Goal: Information Seeking & Learning: Check status

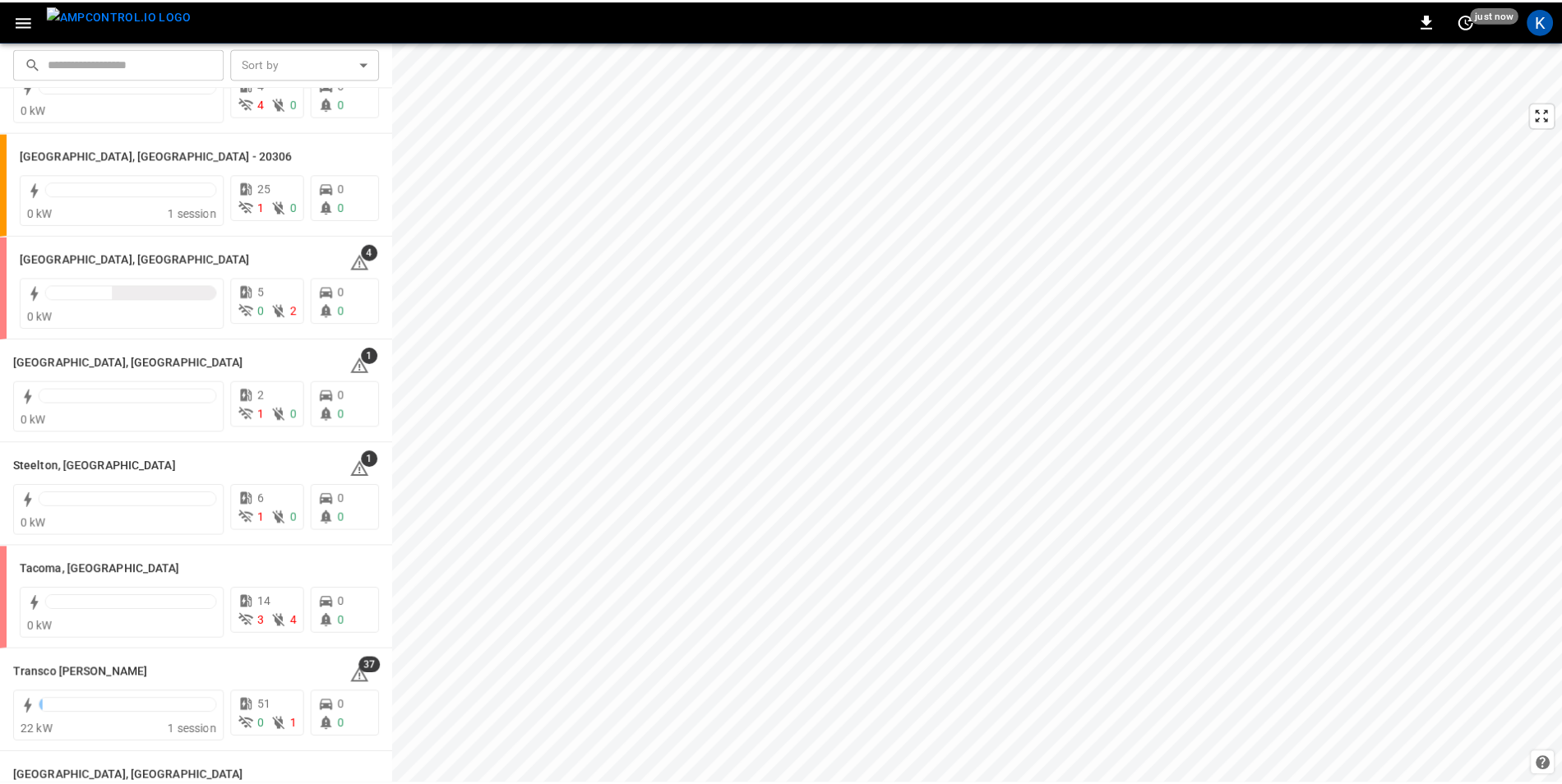
scroll to position [1871, 0]
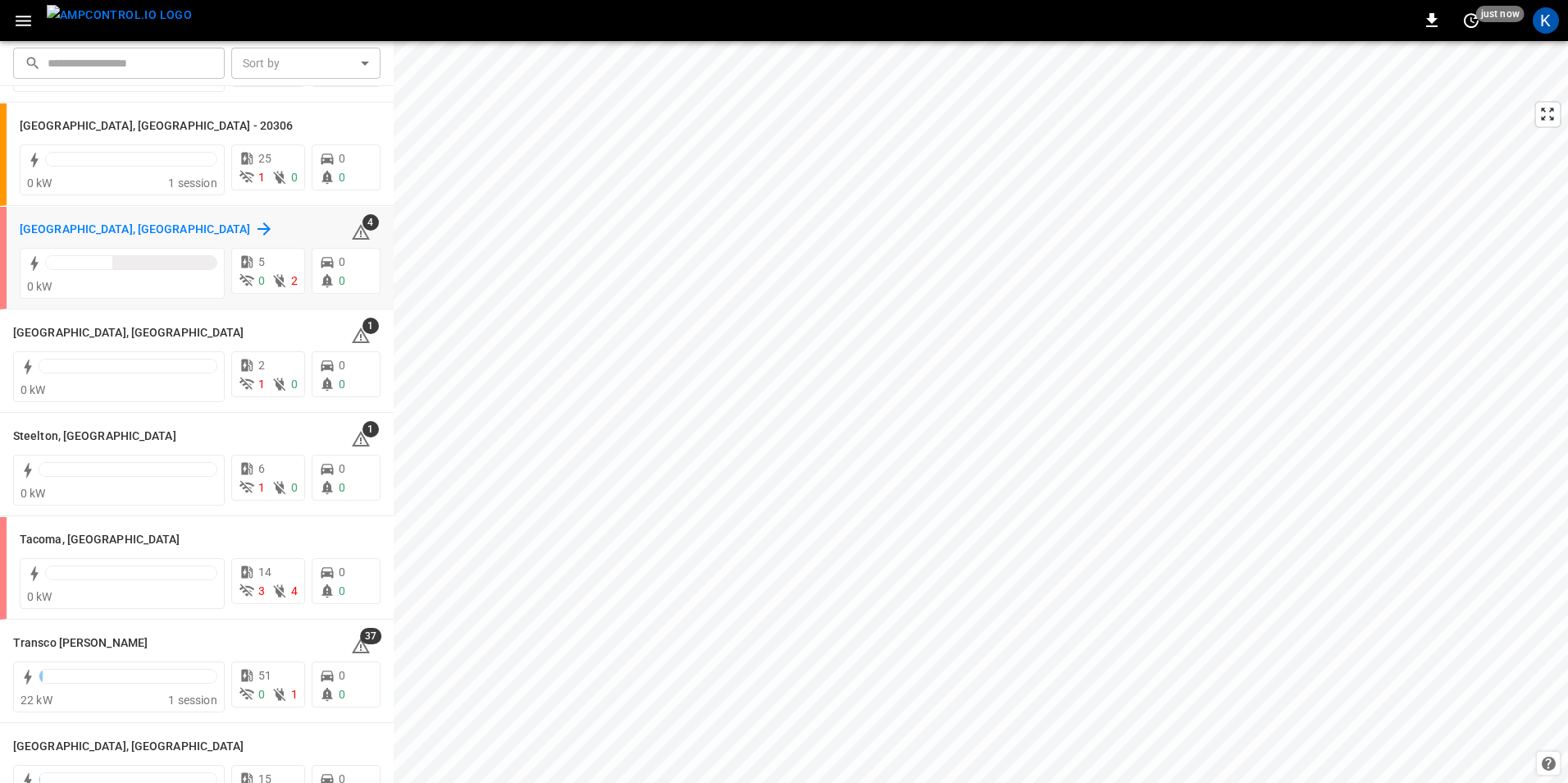
click at [63, 232] on h6 "[GEOGRAPHIC_DATA], [GEOGRAPHIC_DATA]" at bounding box center [135, 230] width 232 height 19
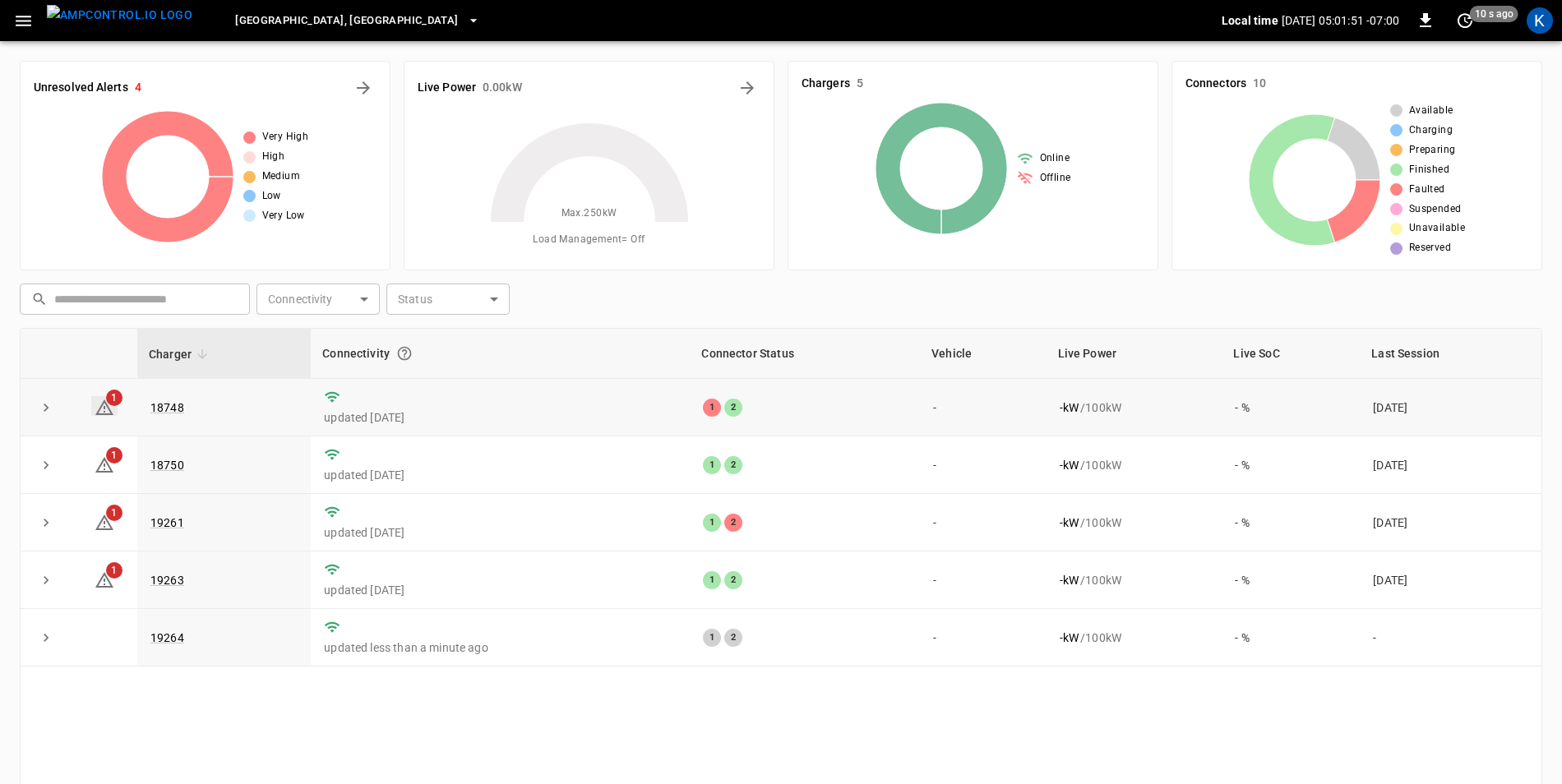
click at [104, 411] on icon at bounding box center [104, 408] width 20 height 20
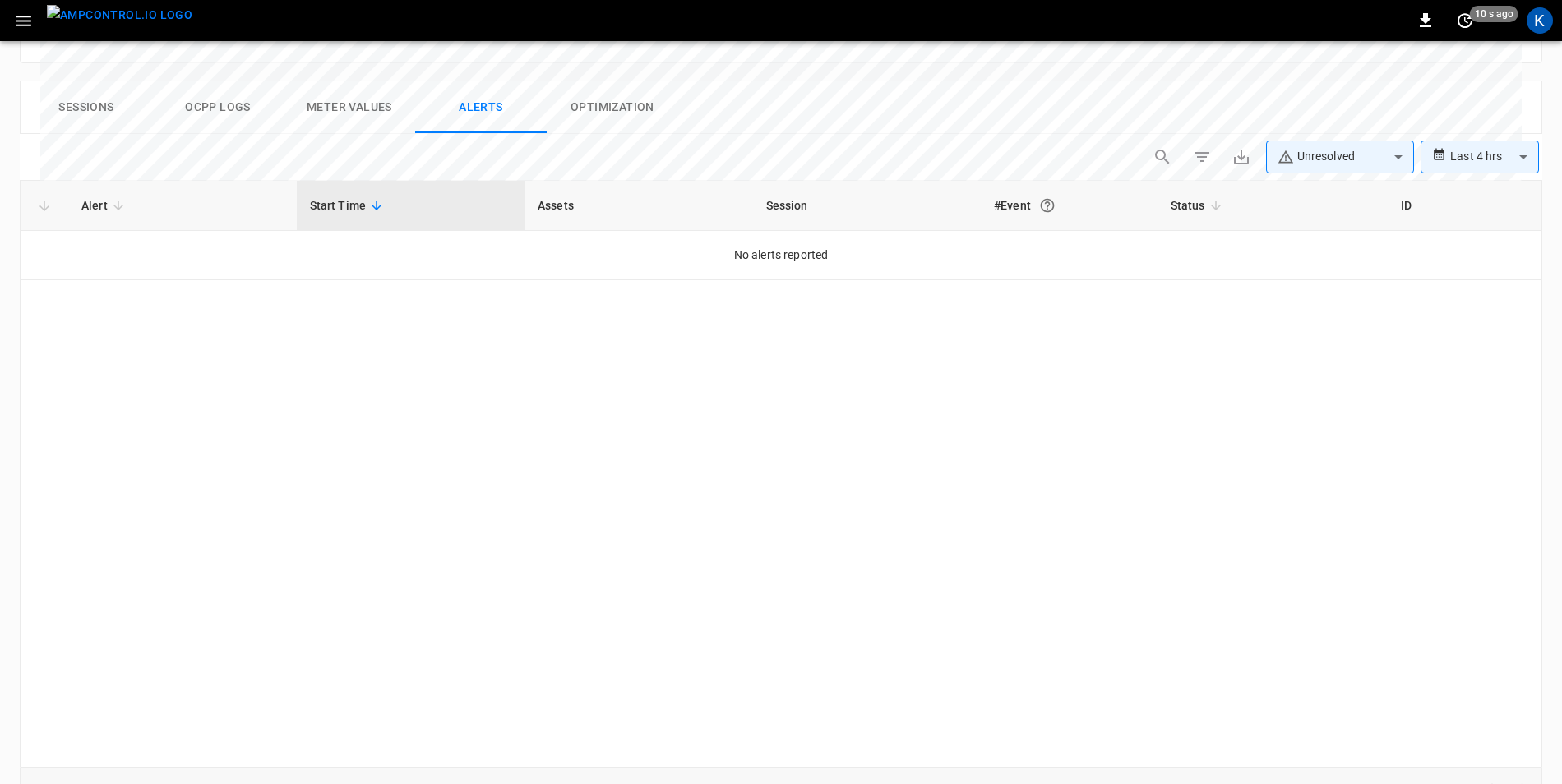
scroll to position [777, 0]
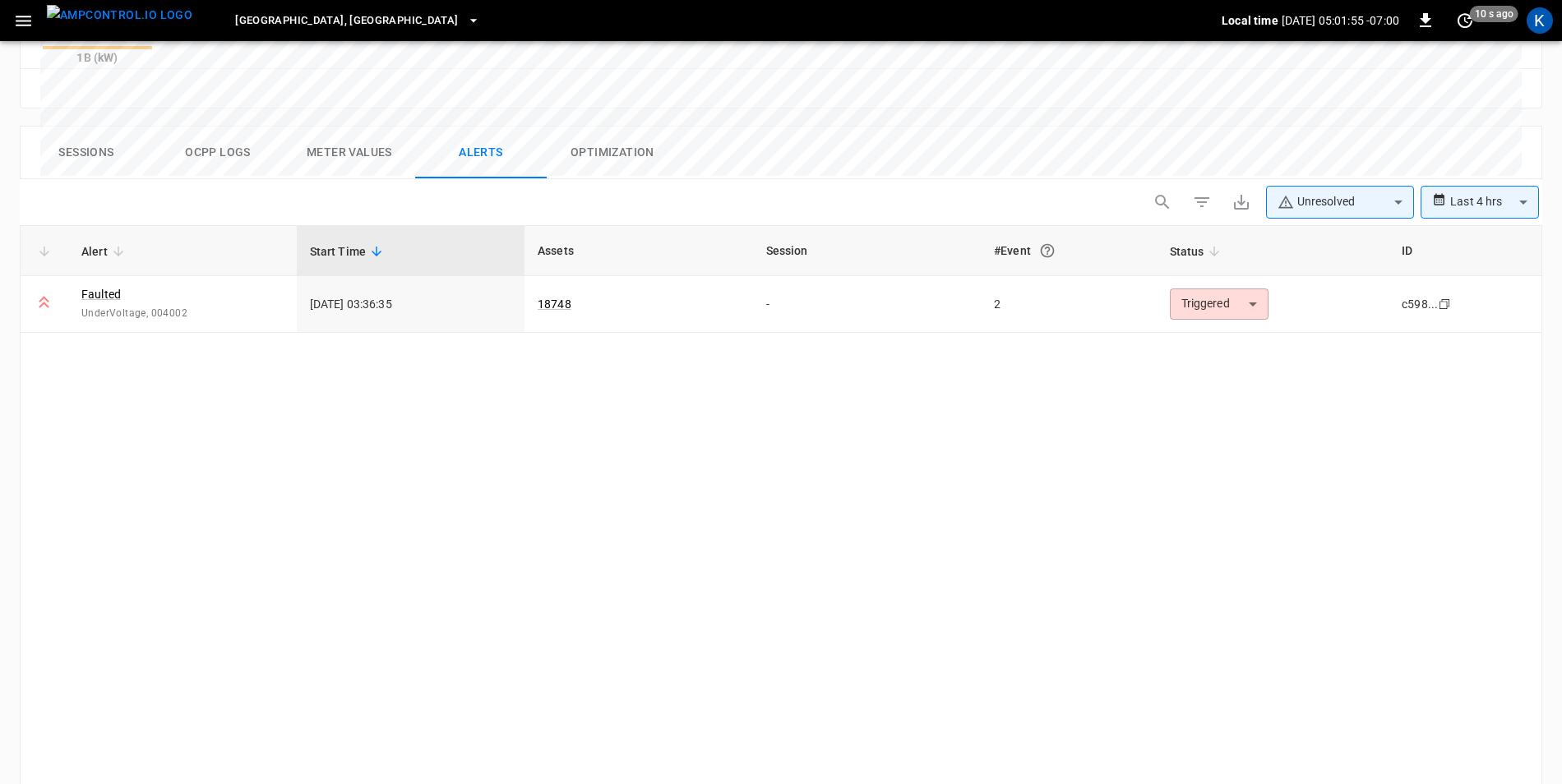
click at [1484, 126] on body "**********" at bounding box center [781, 56] width 1562 height 1666
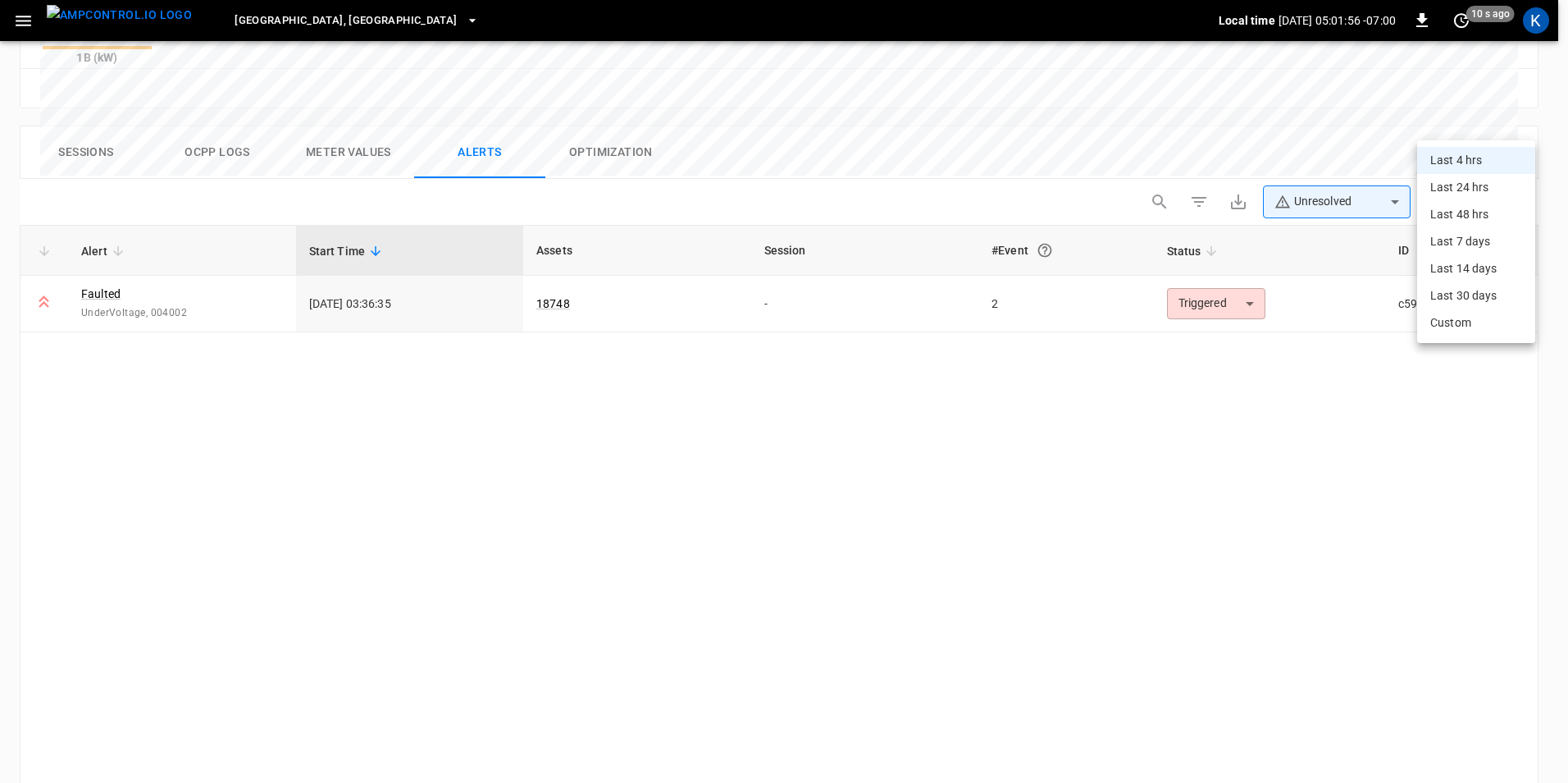
click at [1462, 190] on li "Last 24 hrs" at bounding box center [1476, 188] width 118 height 27
type input "**********"
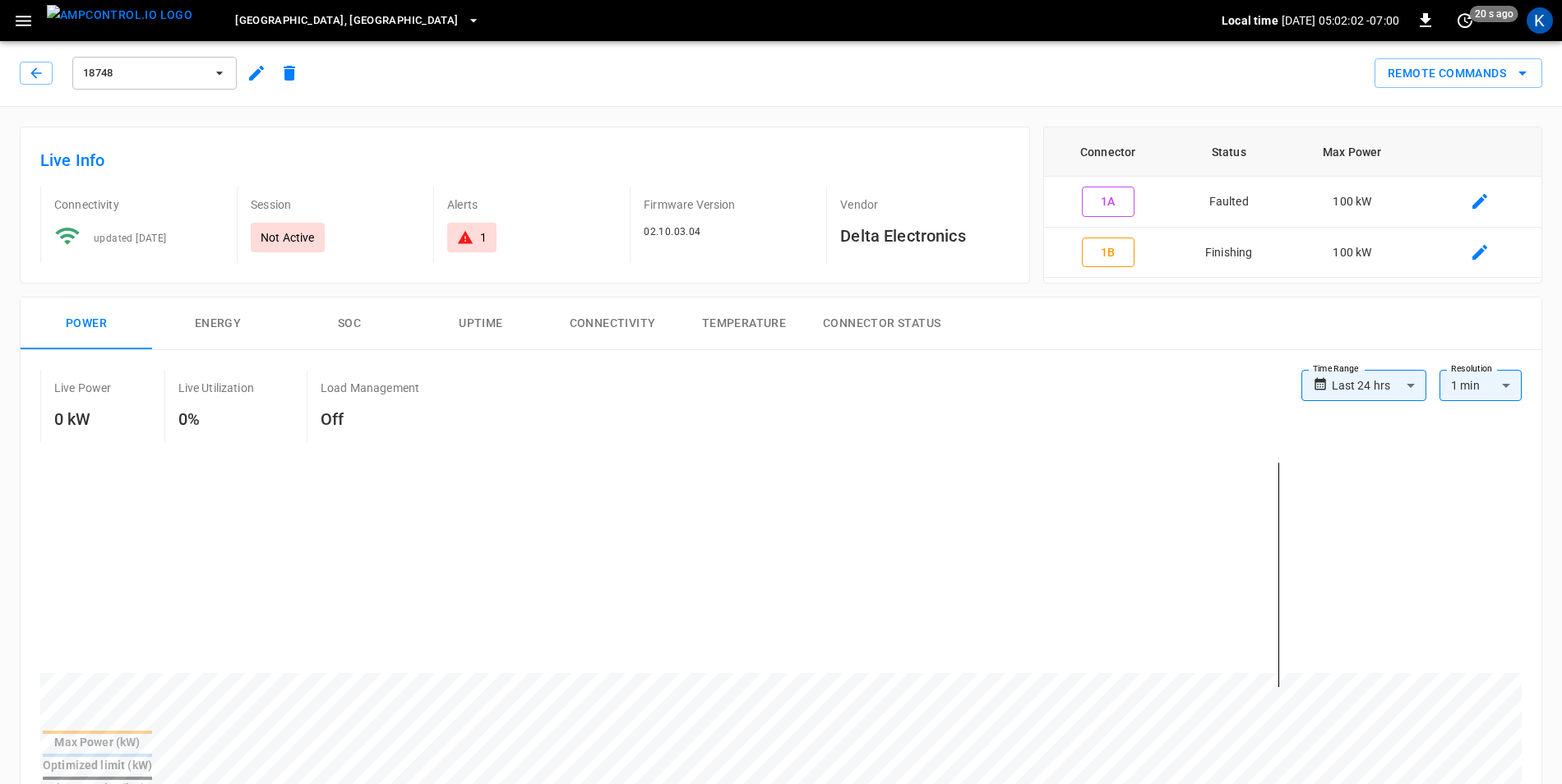
scroll to position [0, 0]
click at [254, 80] on icon "button" at bounding box center [256, 73] width 15 height 15
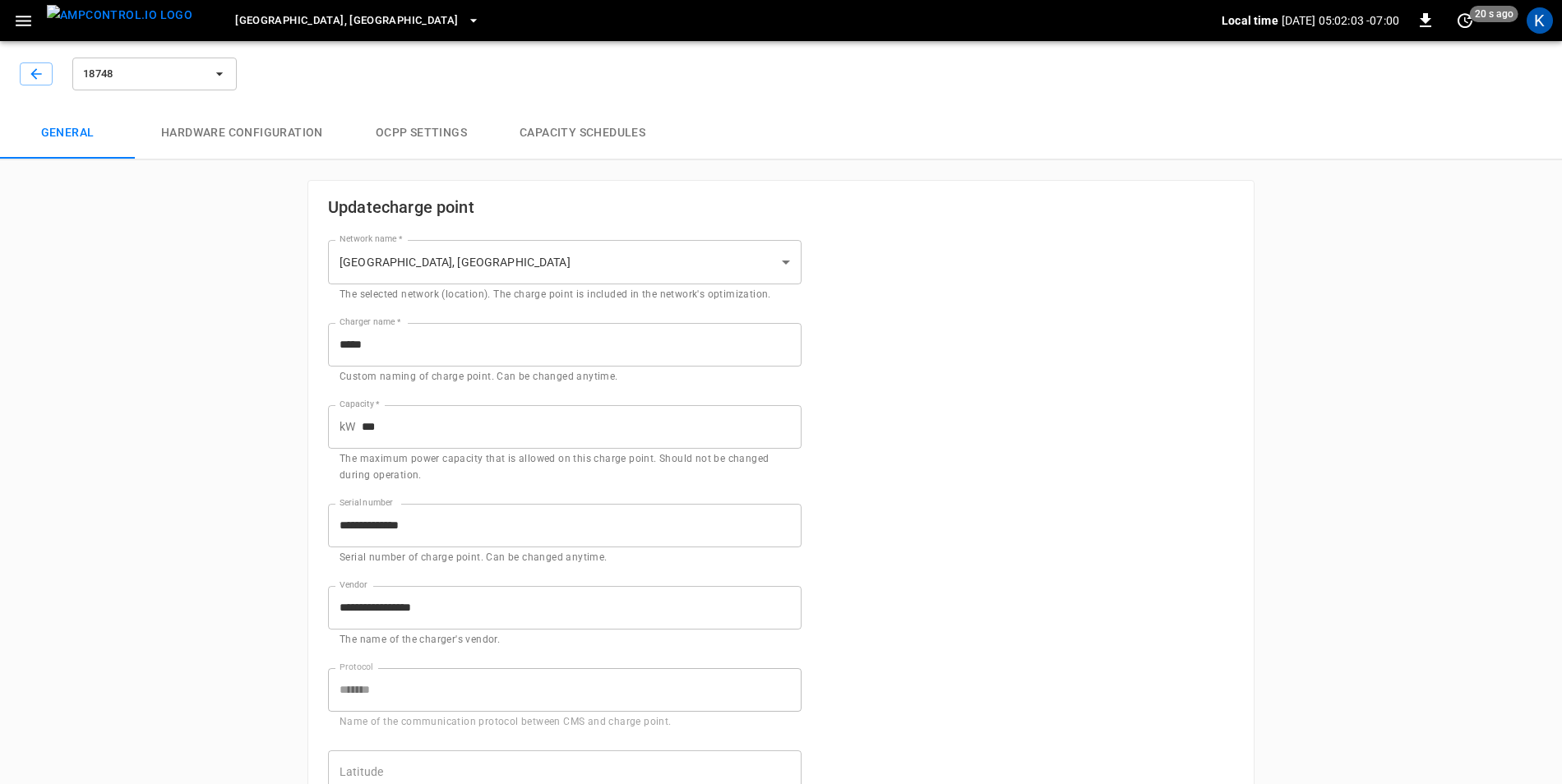
type input "**********"
click at [46, 74] on button "button" at bounding box center [36, 74] width 33 height 23
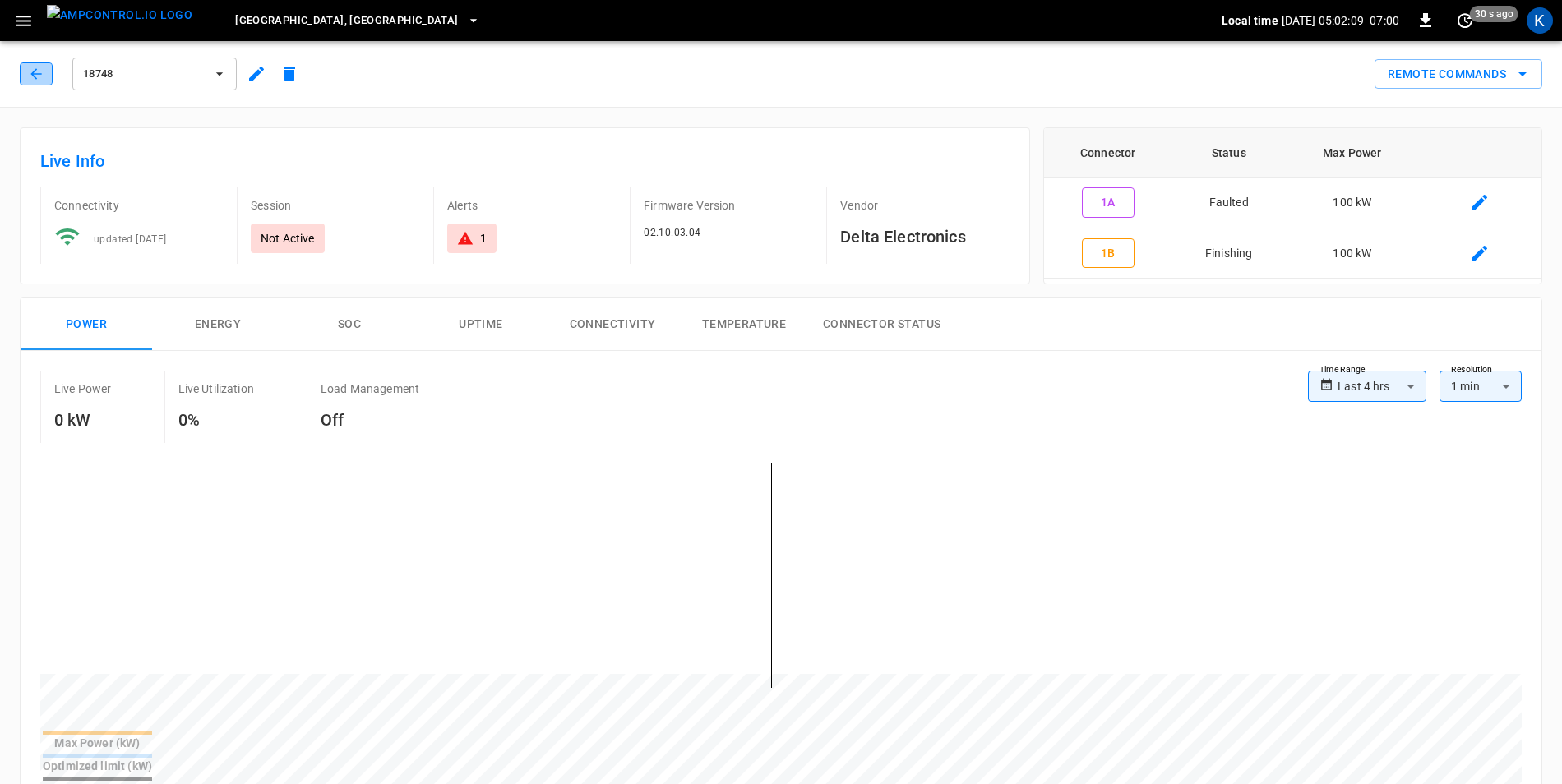
click at [34, 73] on icon "button" at bounding box center [36, 73] width 17 height 17
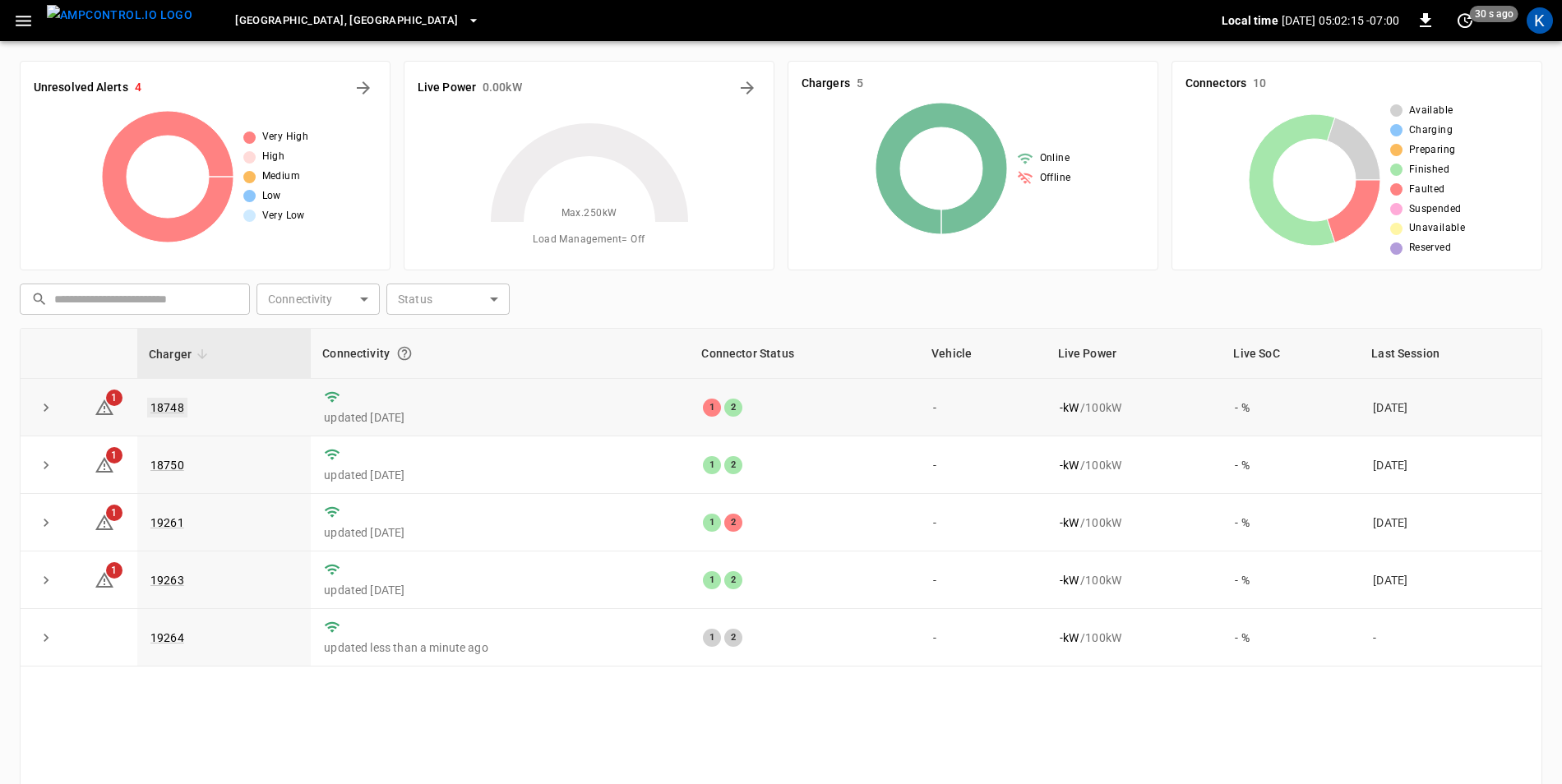
click at [169, 408] on link "18748" at bounding box center [167, 408] width 40 height 20
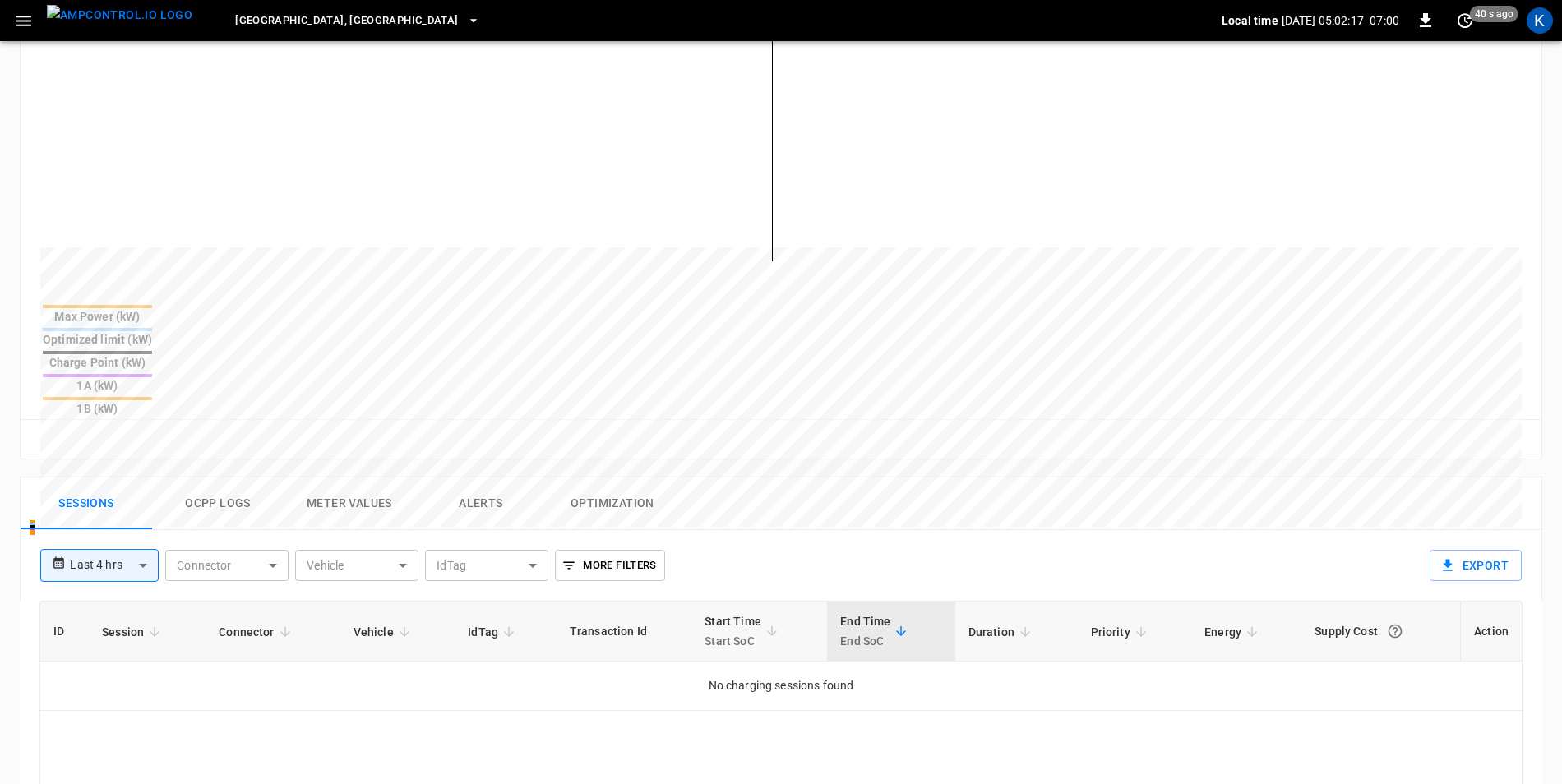
scroll to position [411, 0]
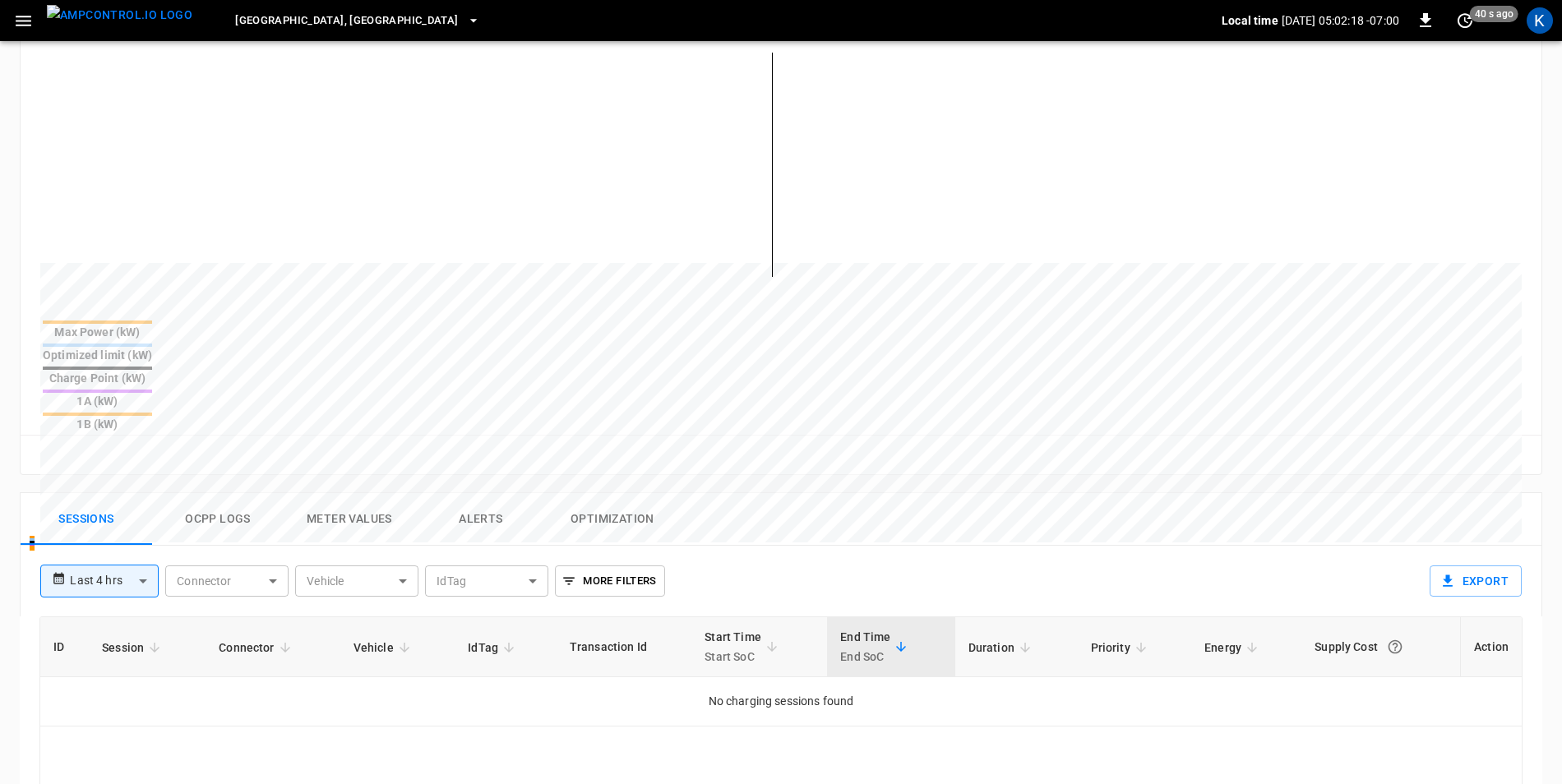
click at [131, 500] on body "**********" at bounding box center [781, 410] width 1562 height 1640
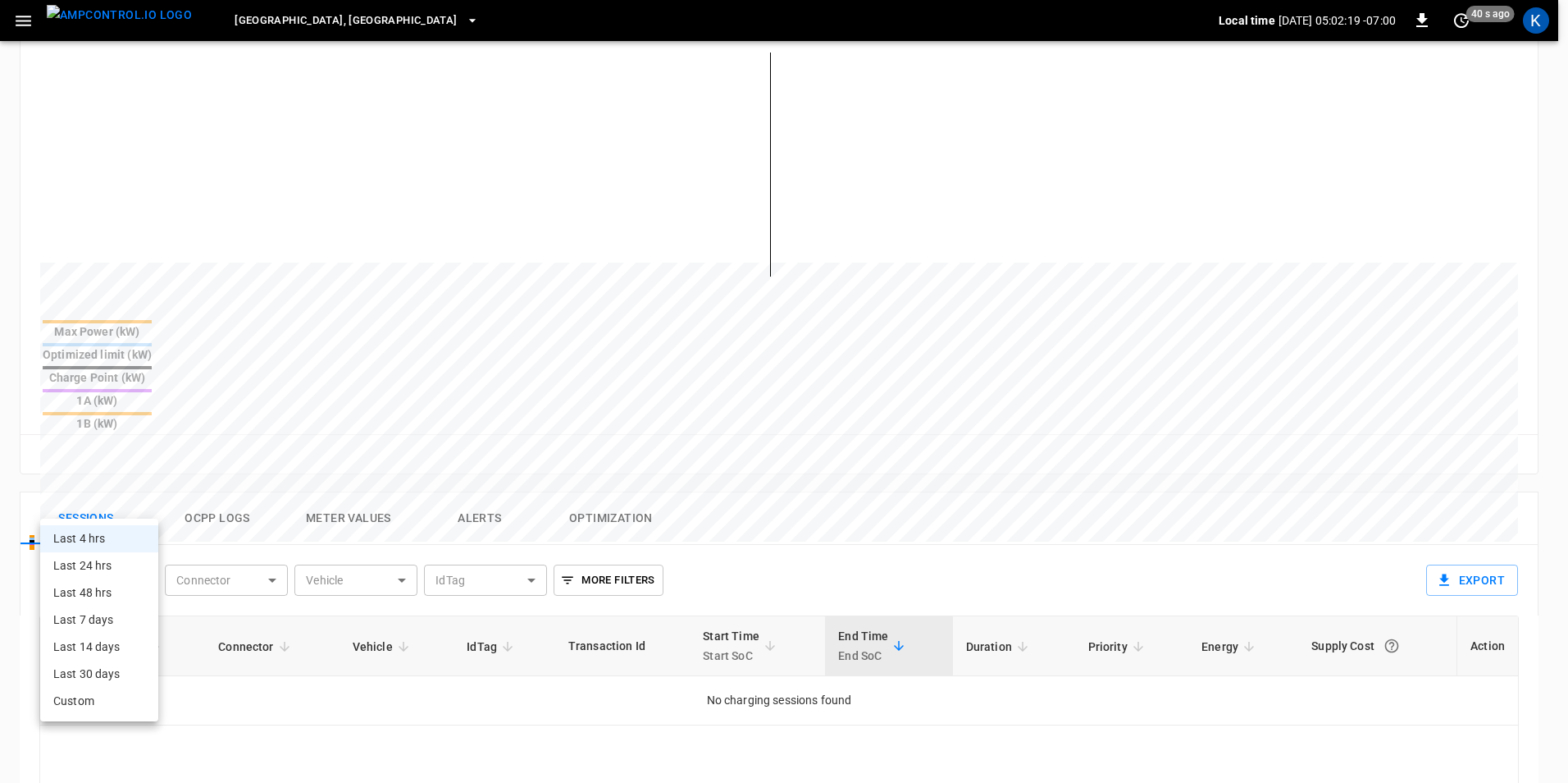
click at [114, 593] on li "Last 48 hrs" at bounding box center [98, 593] width 118 height 27
type input "**********"
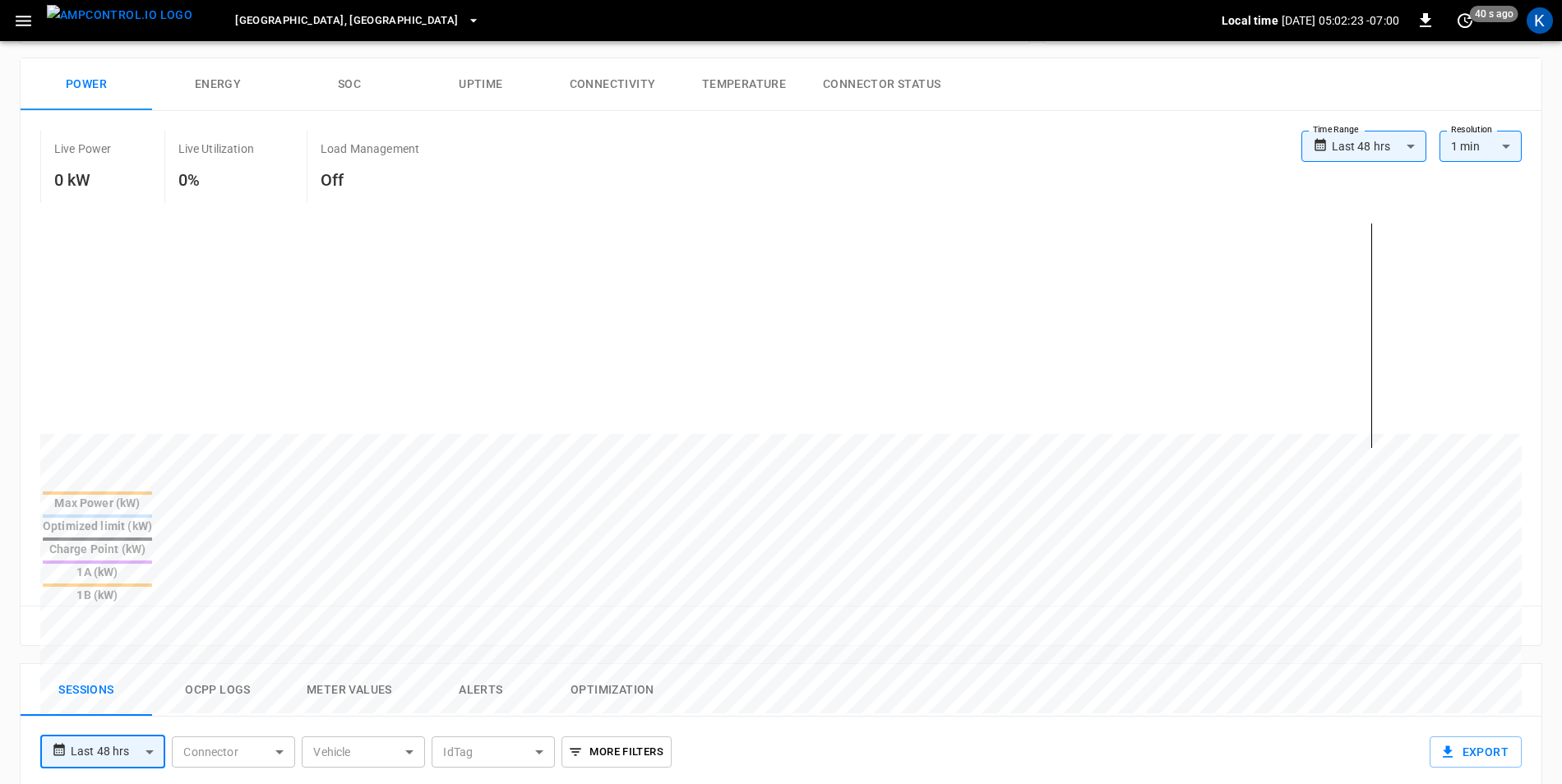
scroll to position [0, 0]
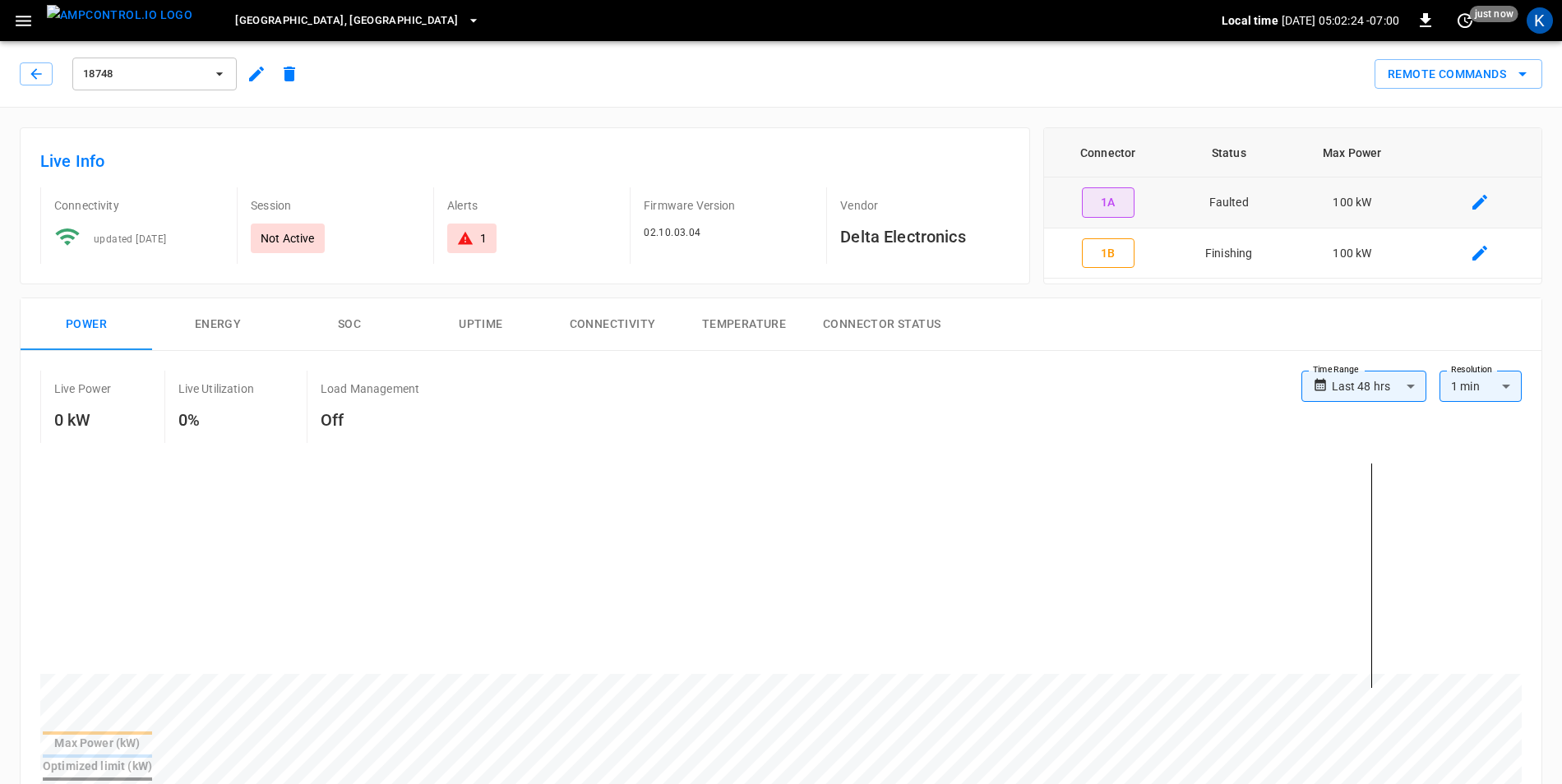
click at [1102, 199] on button "1A" at bounding box center [1108, 202] width 53 height 30
click at [1115, 254] on button "1B" at bounding box center [1108, 253] width 53 height 30
type input "**********"
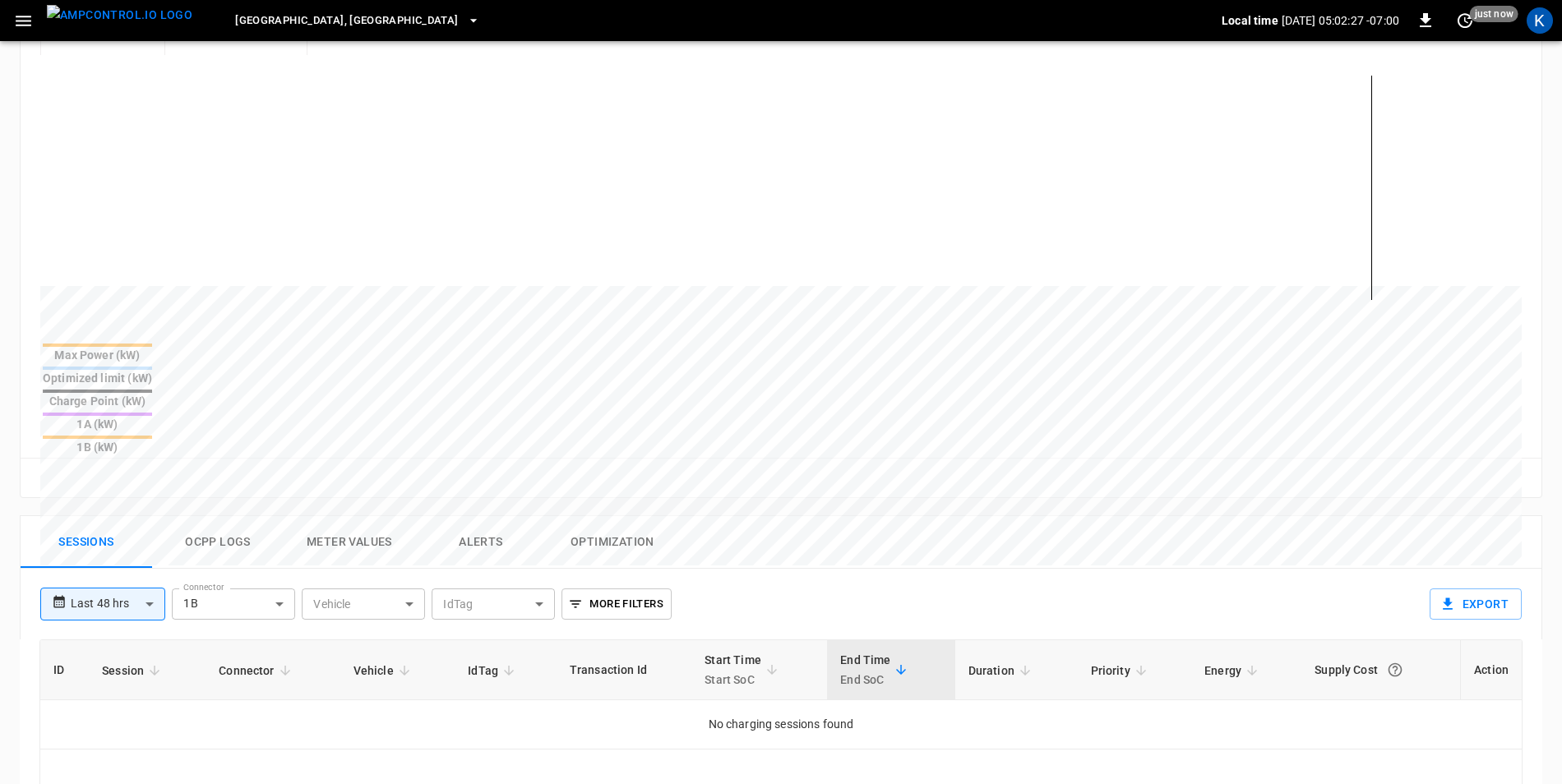
scroll to position [411, 0]
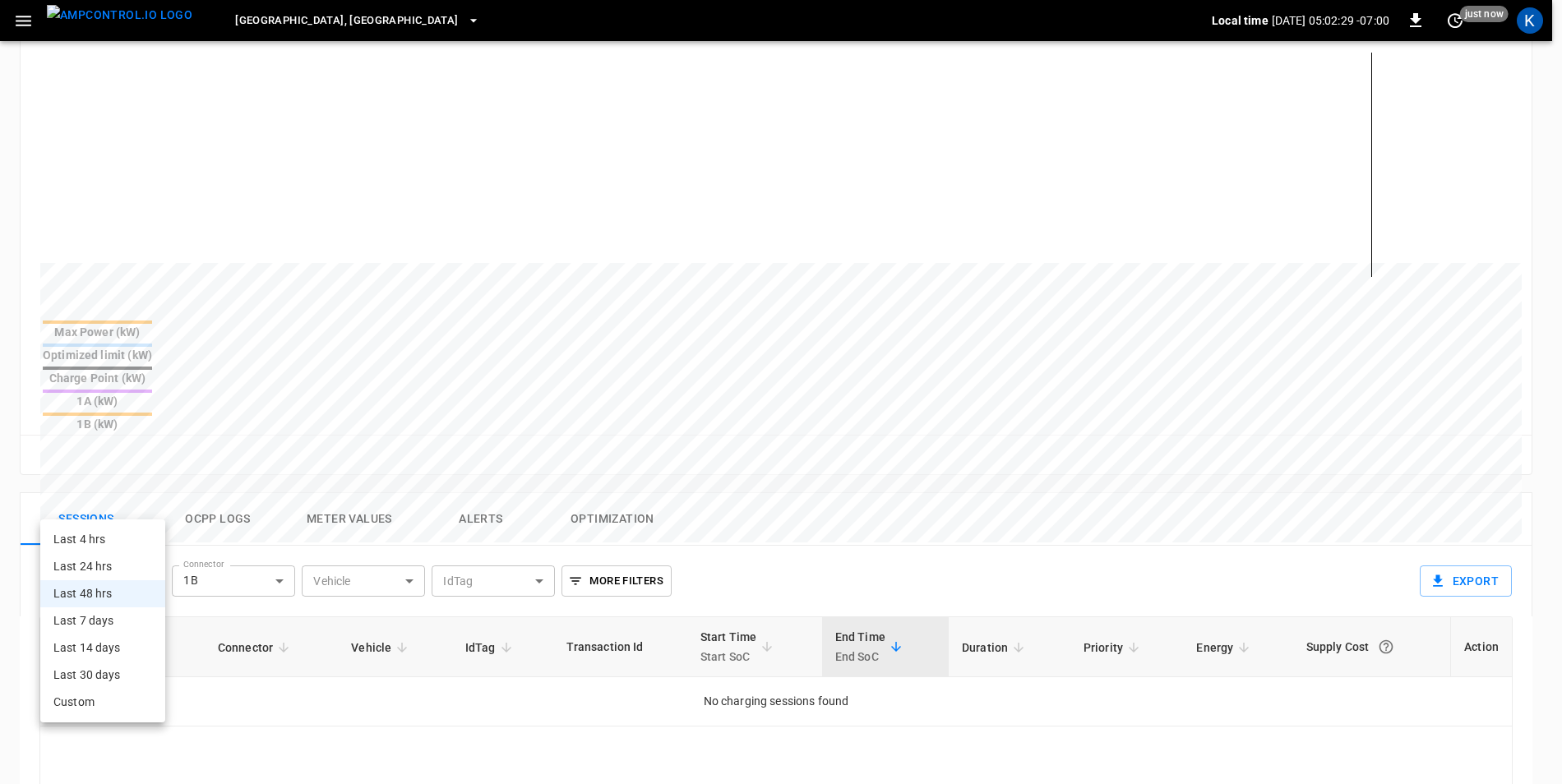
click at [100, 504] on body "**********" at bounding box center [781, 410] width 1562 height 1640
click at [126, 626] on li "Last 7 days" at bounding box center [102, 621] width 125 height 27
type input "**********"
type input "***"
type input "**********"
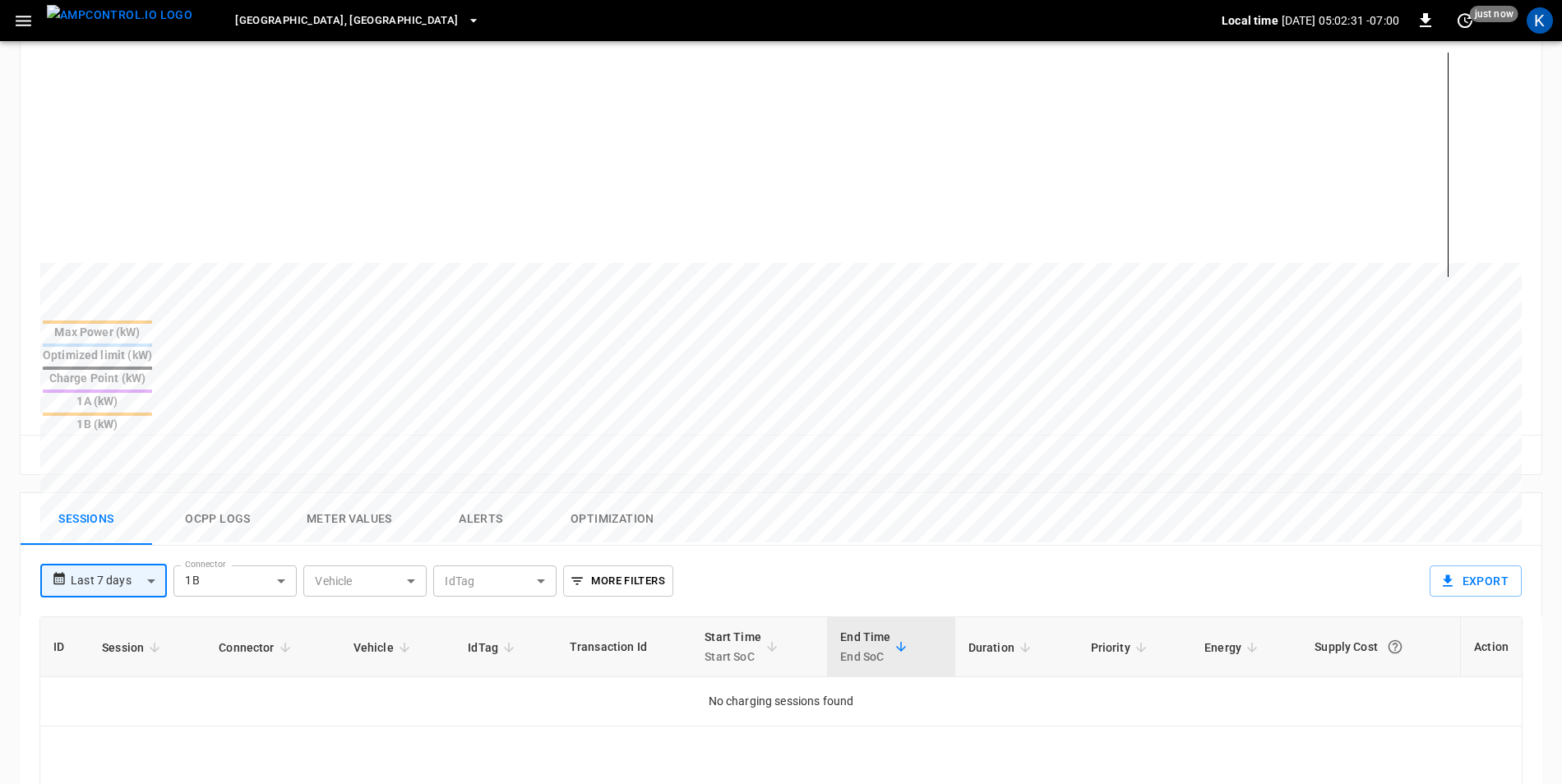
click at [223, 514] on body "**********" at bounding box center [781, 410] width 1562 height 1640
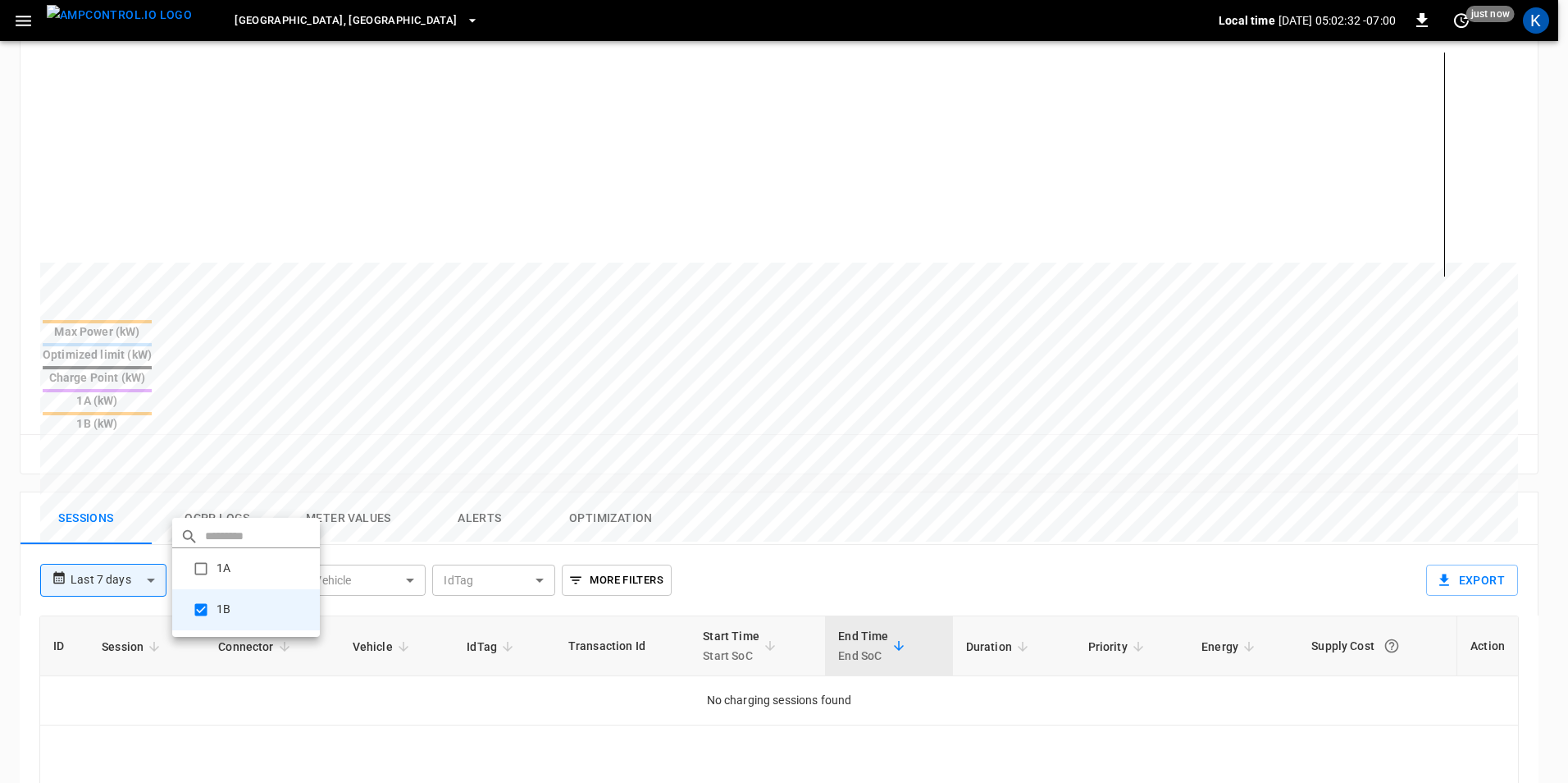
type input "**********"
click at [959, 435] on div at bounding box center [784, 392] width 1568 height 783
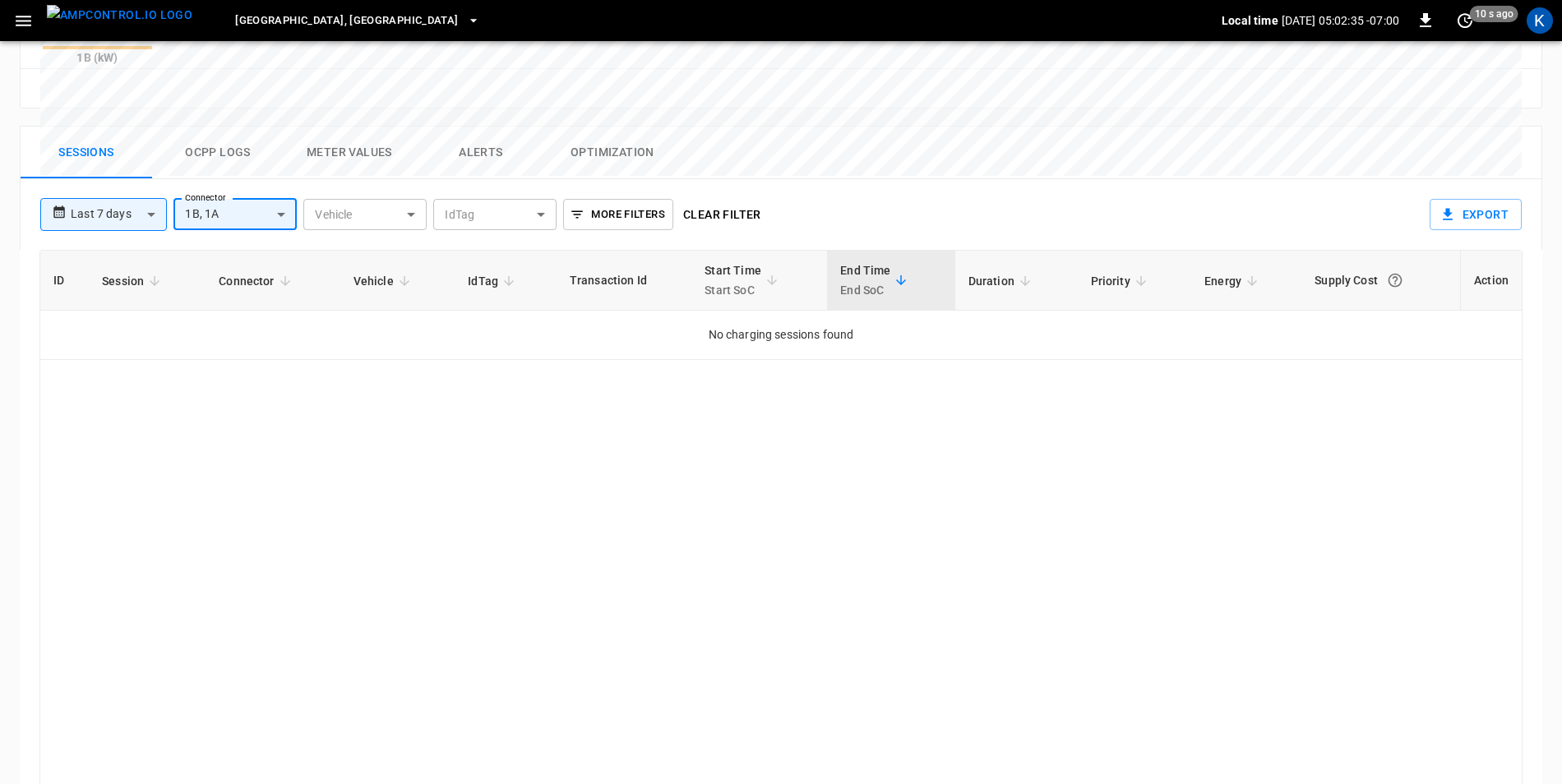
scroll to position [613, 0]
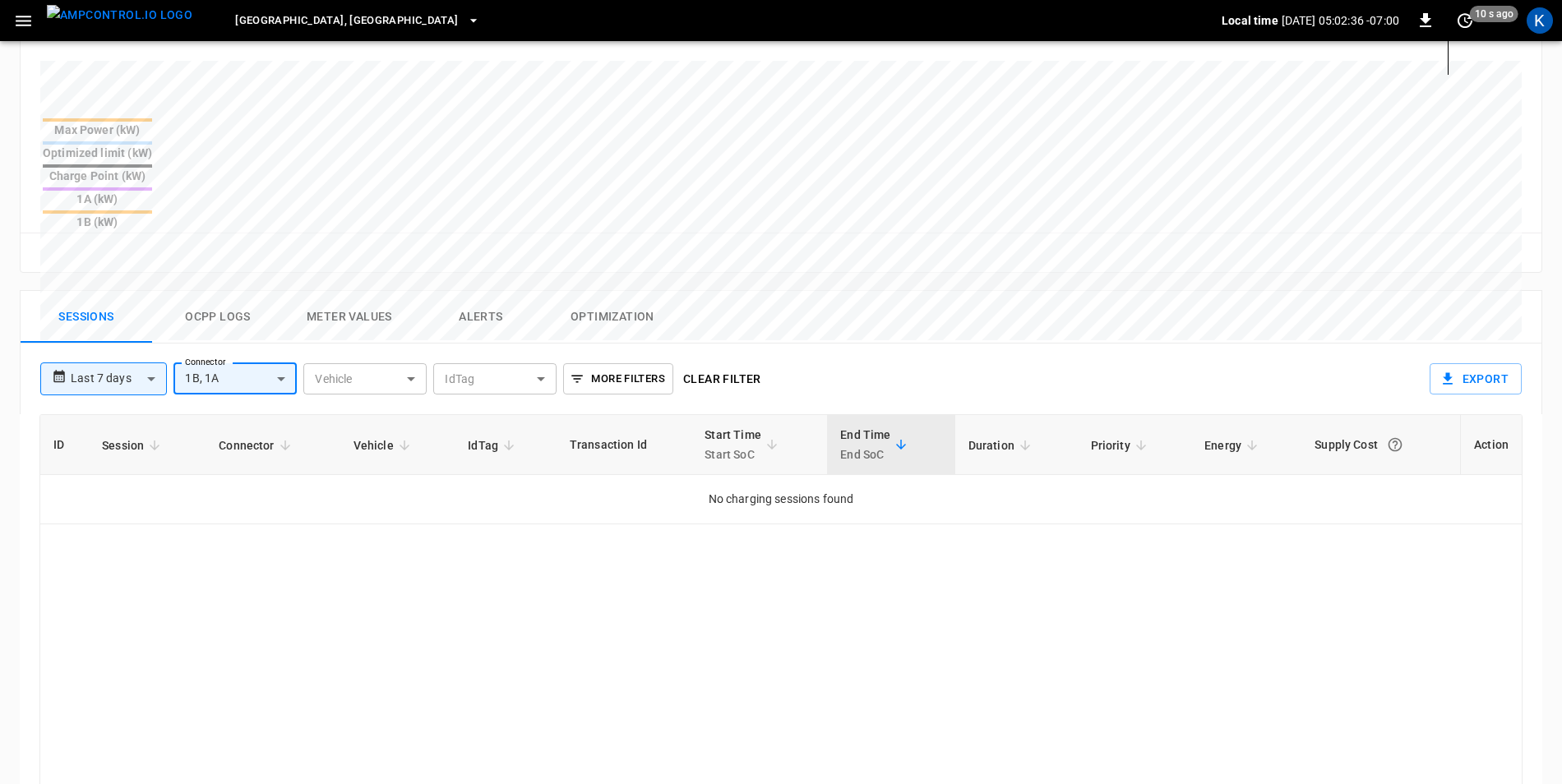
click at [60, 364] on icon at bounding box center [59, 375] width 15 height 24
click at [144, 298] on body "**********" at bounding box center [785, 207] width 1572 height 1640
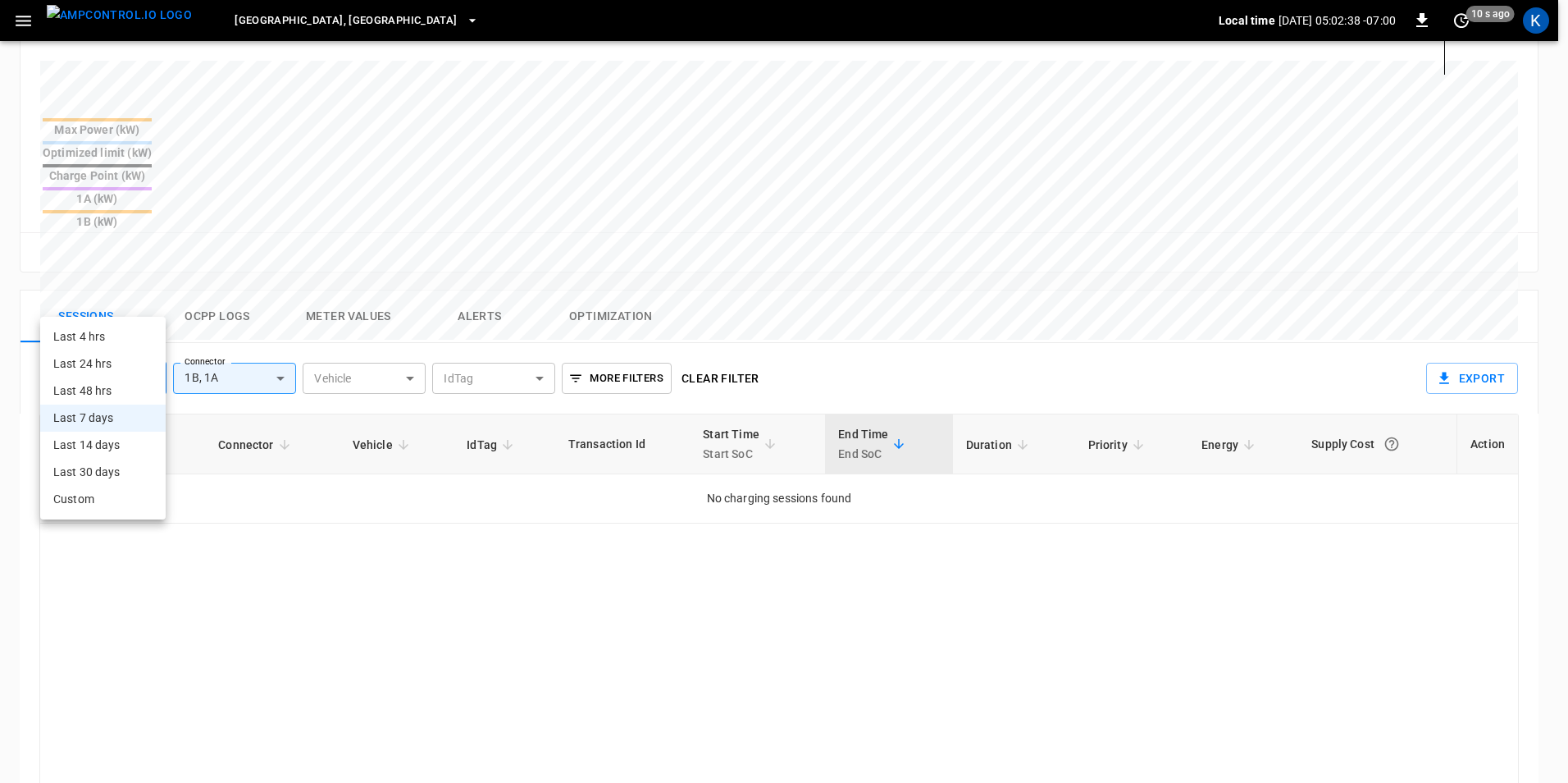
click at [123, 456] on li "Last 14 days" at bounding box center [102, 445] width 126 height 27
type input "**********"
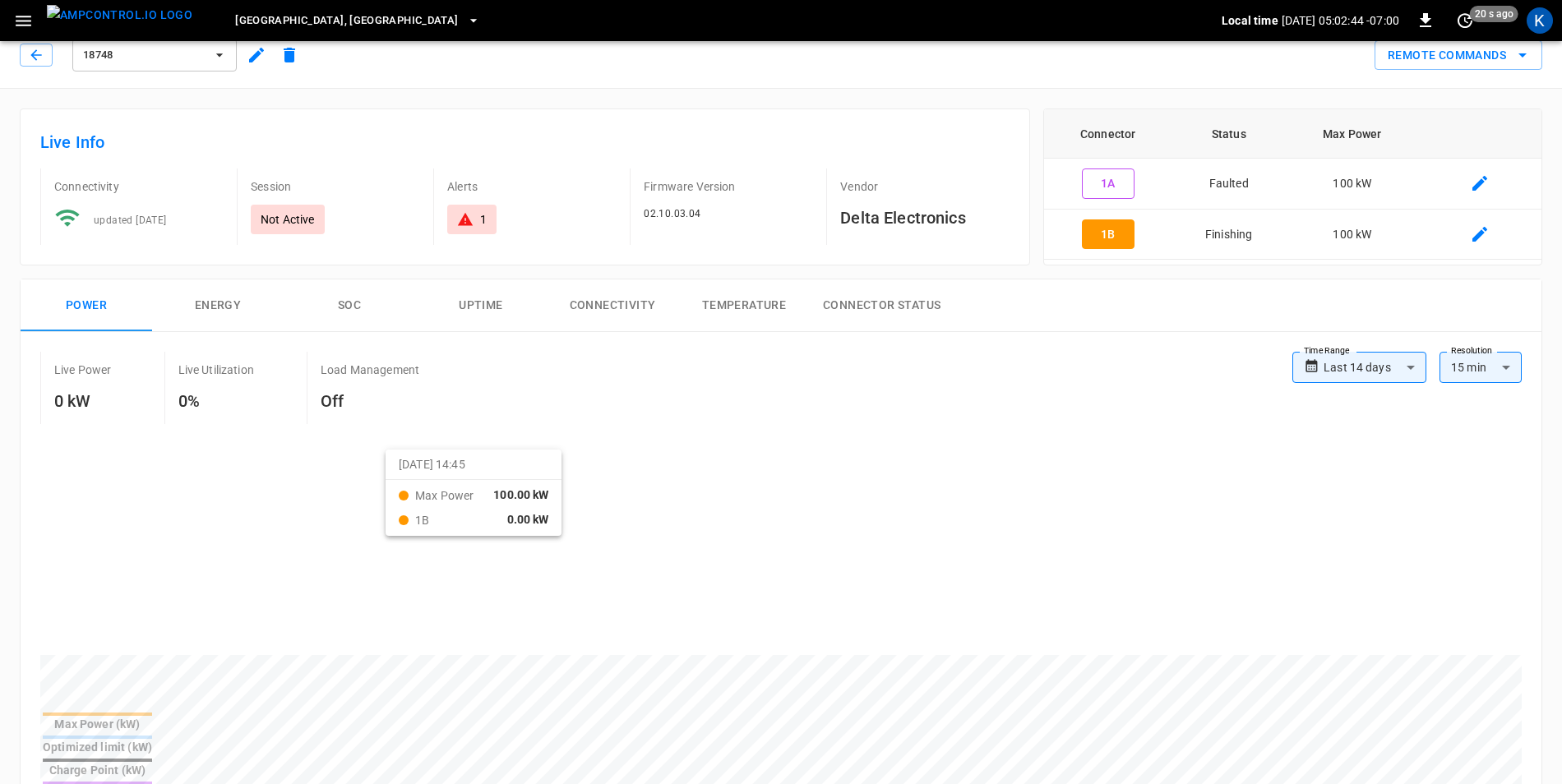
scroll to position [0, 0]
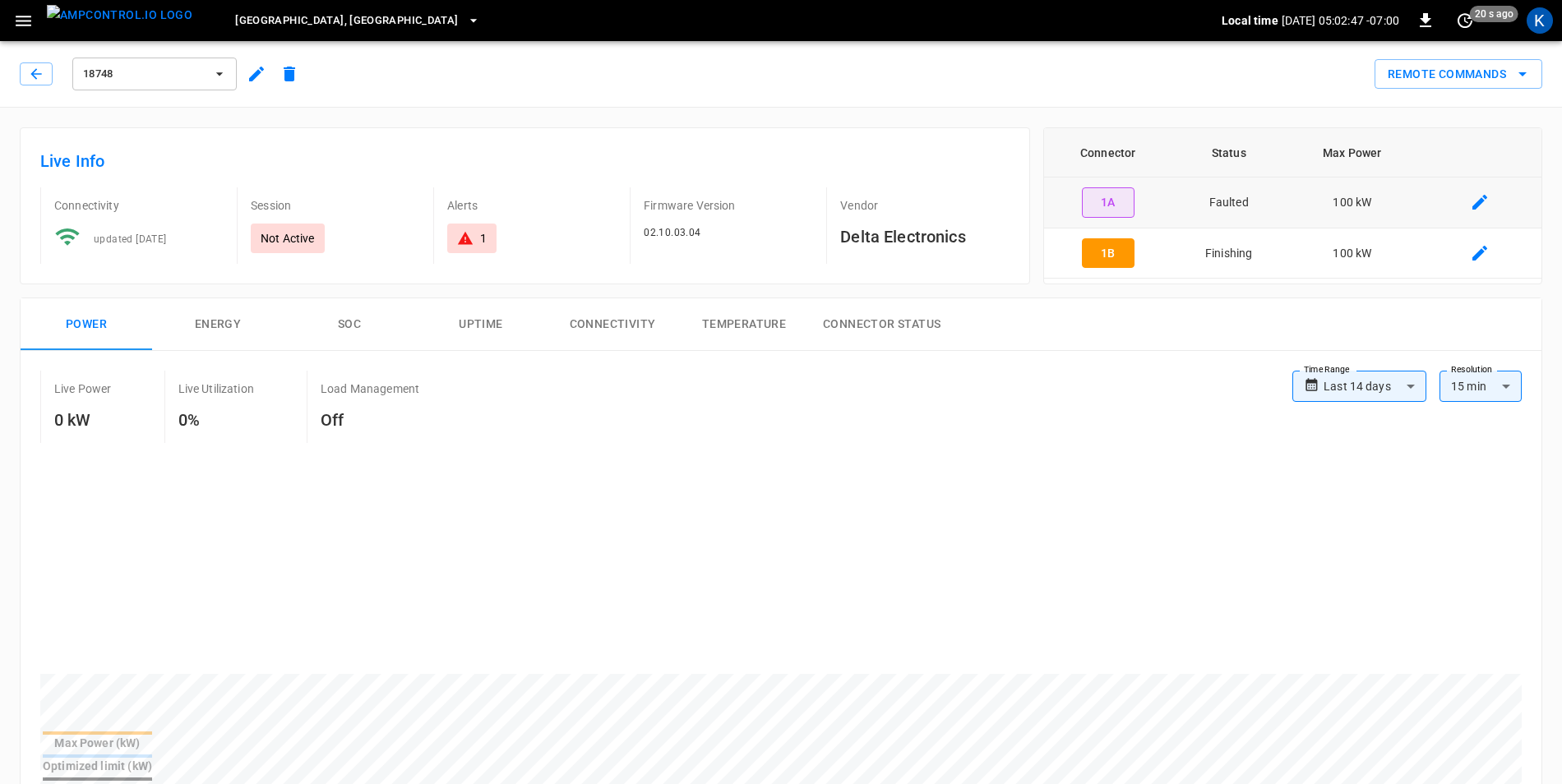
click at [1108, 206] on button "1A" at bounding box center [1108, 202] width 53 height 30
click at [1103, 244] on button "1B" at bounding box center [1108, 253] width 53 height 30
click at [1104, 201] on button "1A" at bounding box center [1108, 202] width 53 height 30
click at [476, 238] on div "1" at bounding box center [471, 238] width 29 height 17
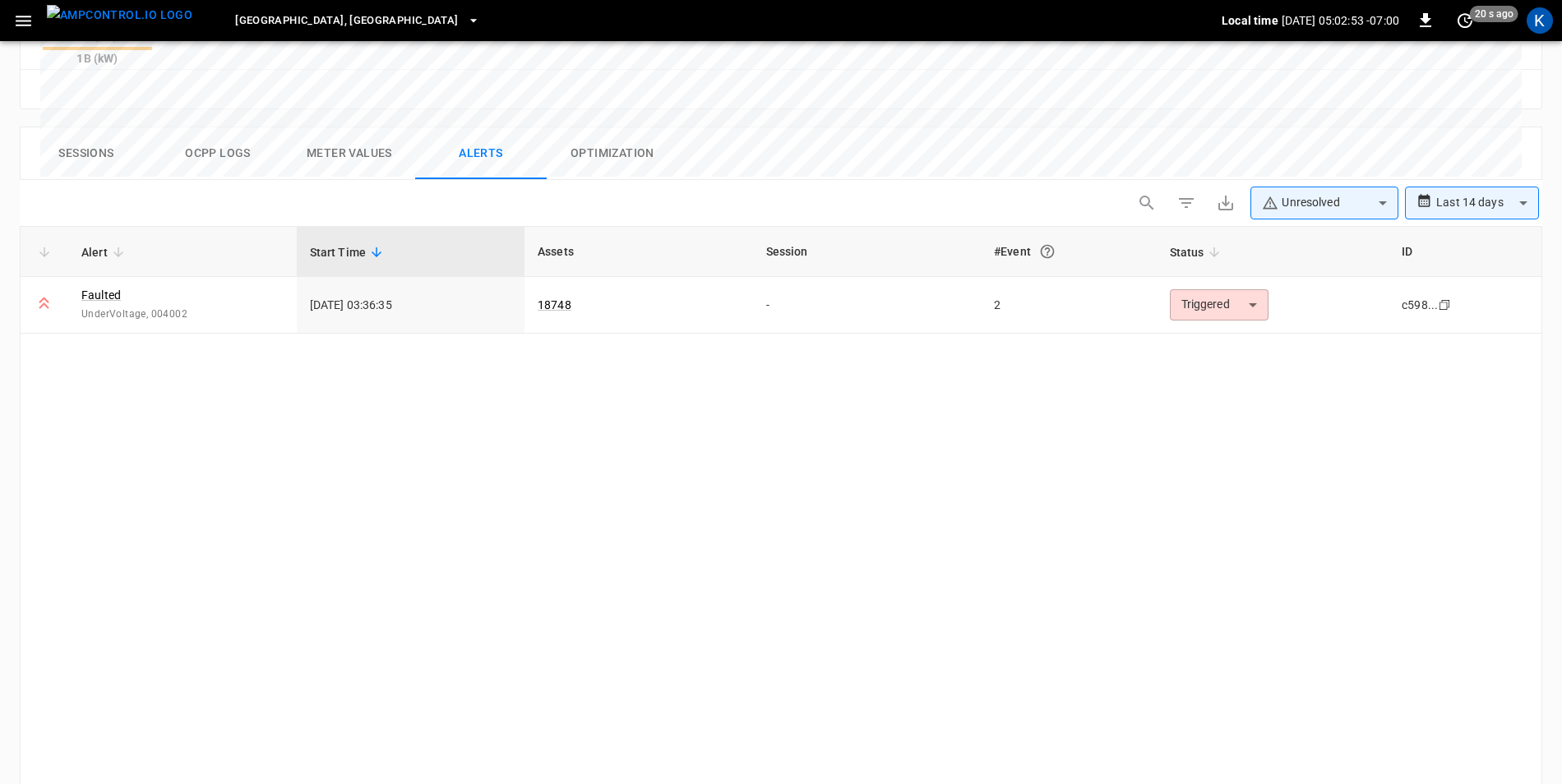
scroll to position [777, 0]
click at [1473, 123] on body "**********" at bounding box center [781, 56] width 1562 height 1666
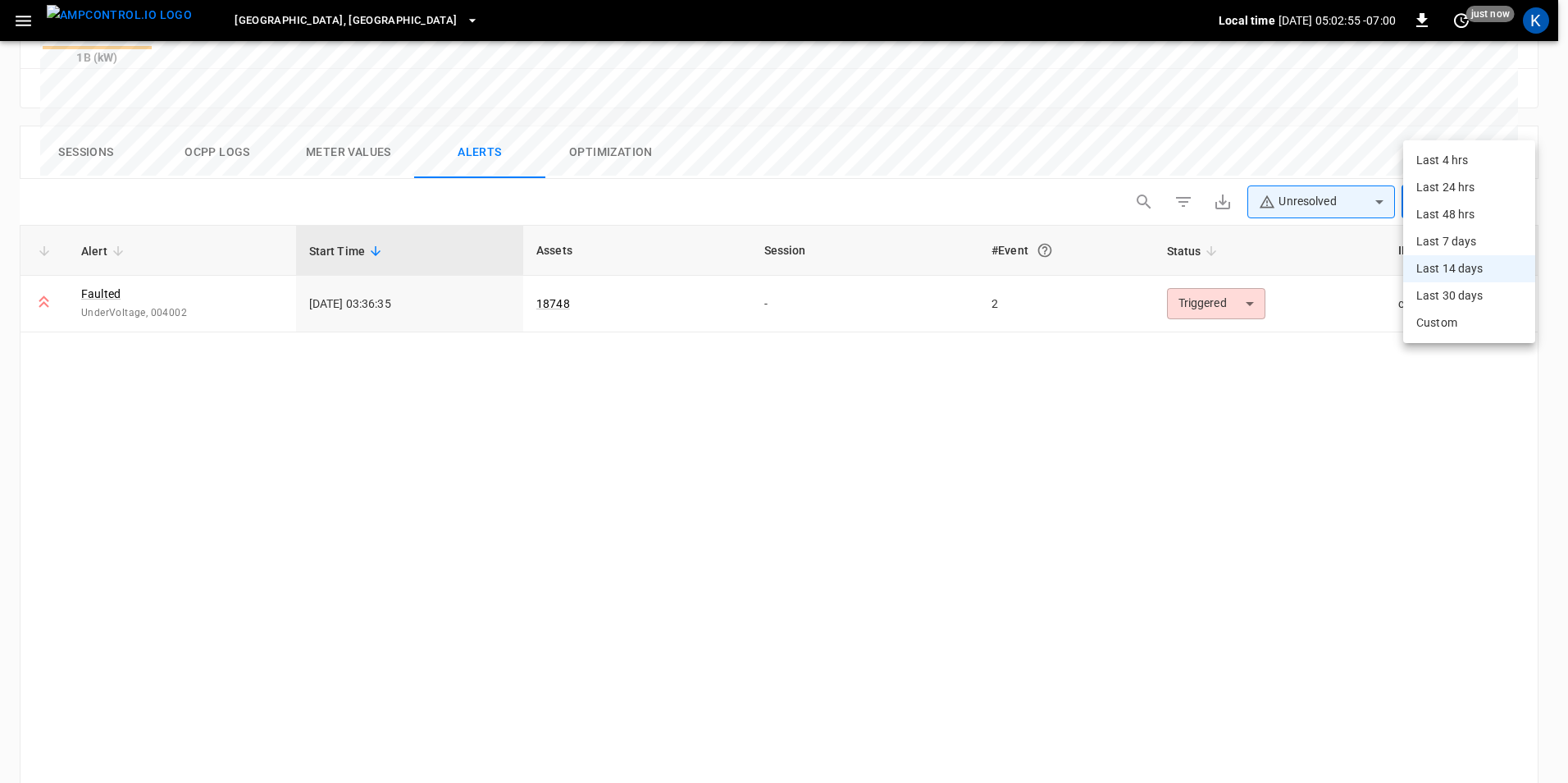
click at [1470, 123] on div at bounding box center [784, 392] width 1568 height 783
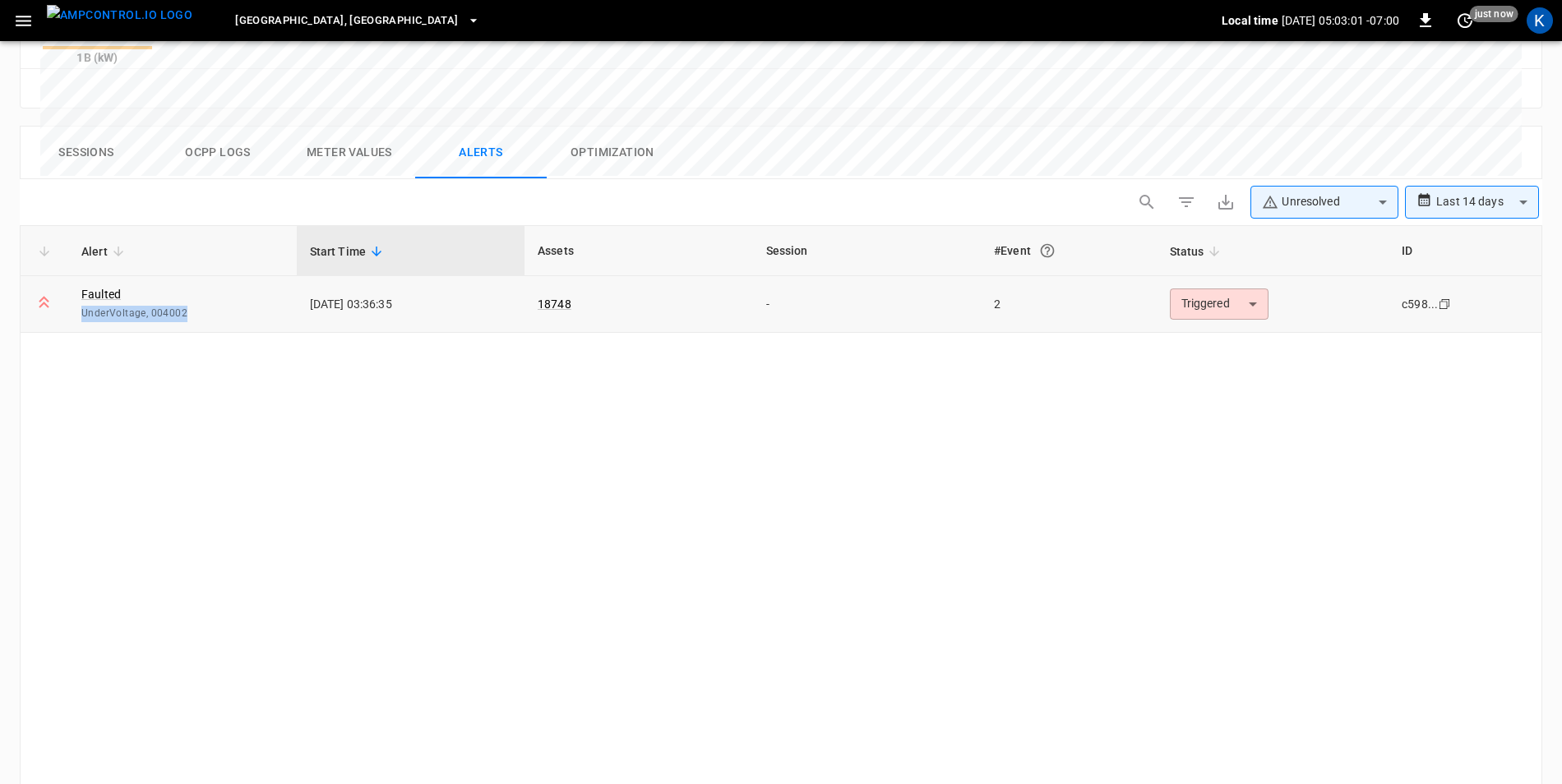
drag, startPoint x: 82, startPoint y: 235, endPoint x: 182, endPoint y: 230, distance: 100.1
click at [182, 305] on span "UnderVoltage, 004002" at bounding box center [181, 313] width 202 height 17
click at [184, 305] on span "UnderVoltage, 004002" at bounding box center [181, 313] width 202 height 17
copy span "UnderVoltage, 004002"
click at [103, 283] on link "Faulted" at bounding box center [100, 294] width 46 height 23
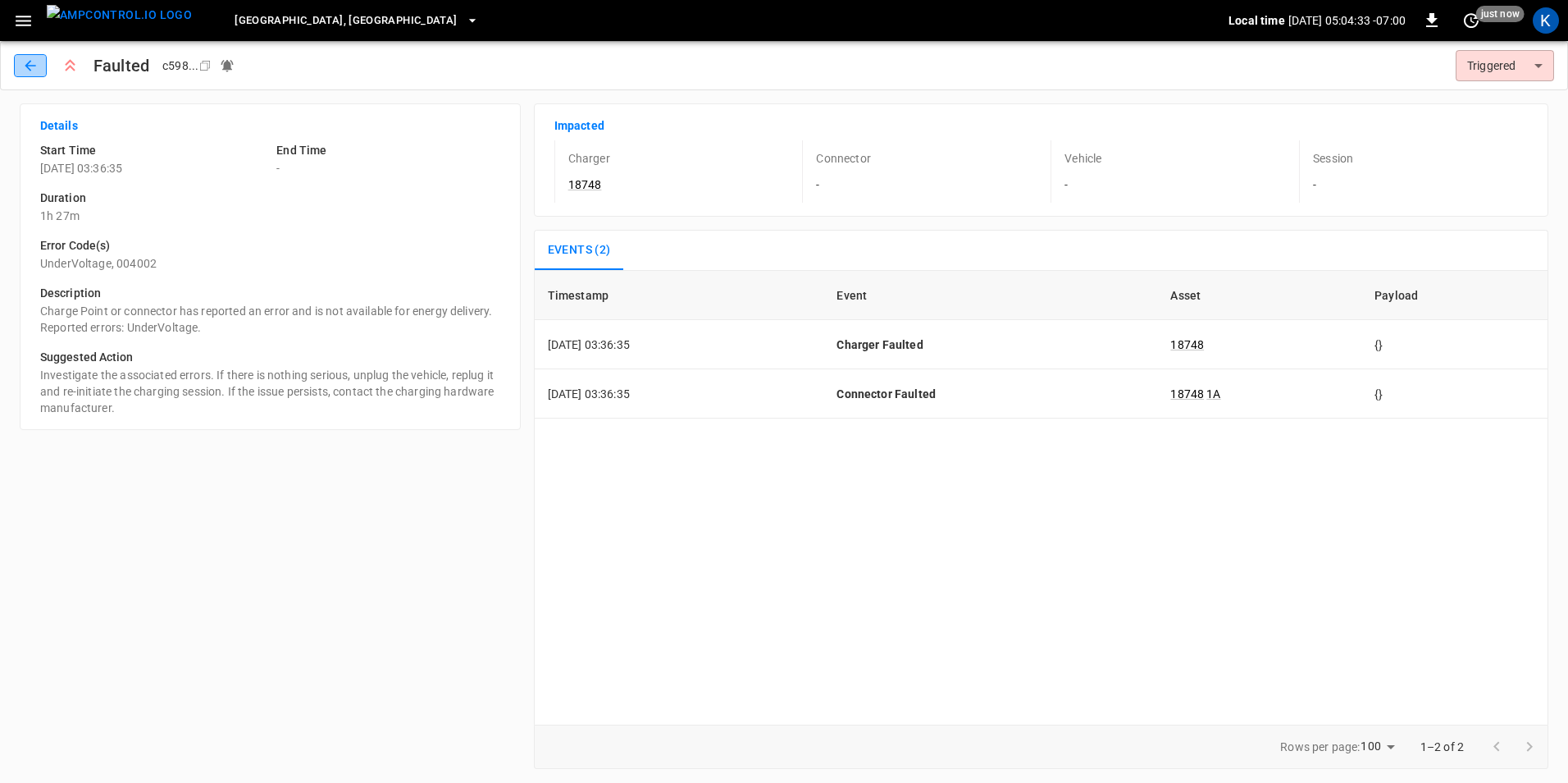
click at [30, 67] on icon "button" at bounding box center [30, 65] width 17 height 17
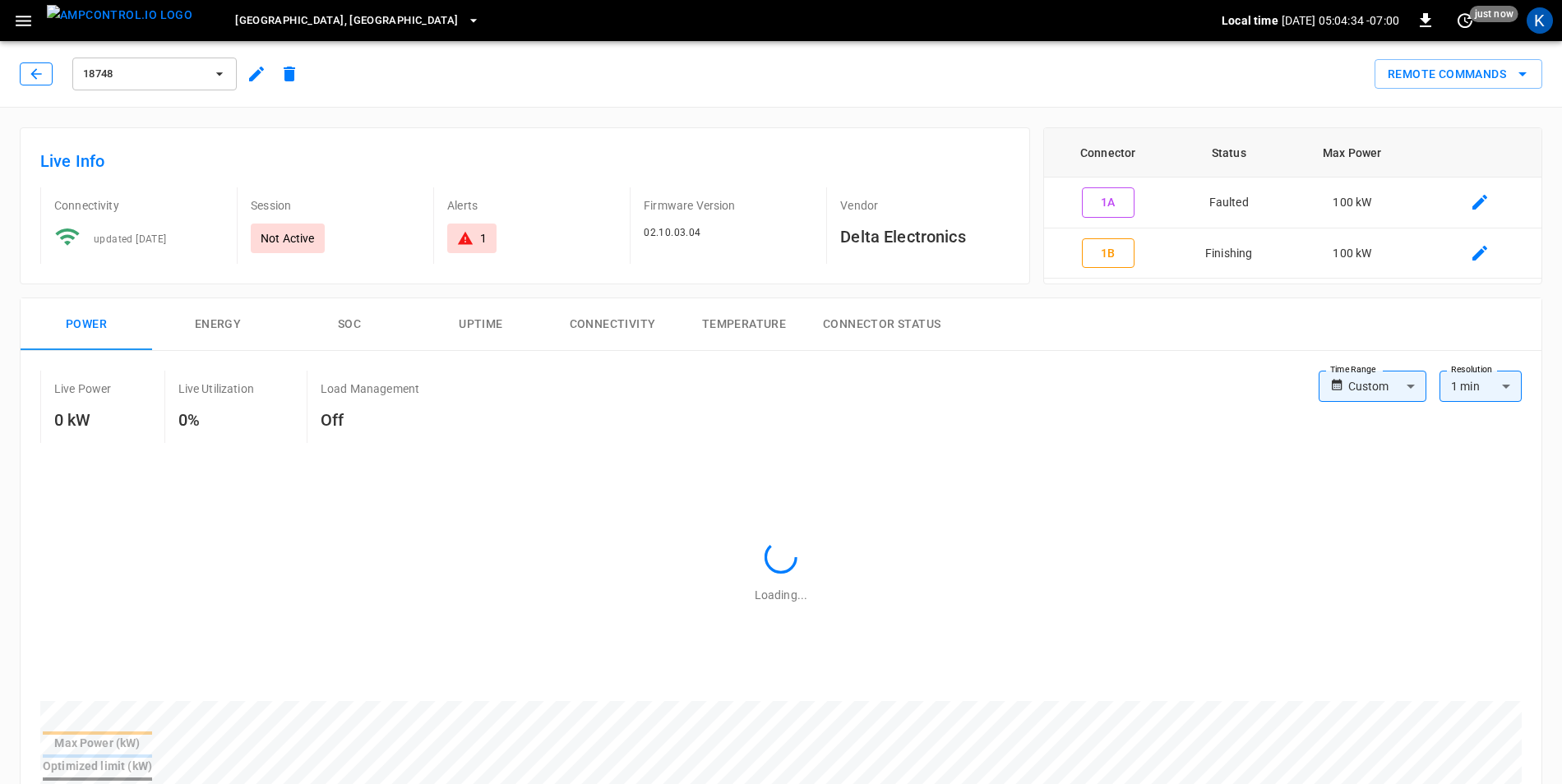
type input "**********"
click at [30, 76] on icon "button" at bounding box center [36, 73] width 17 height 17
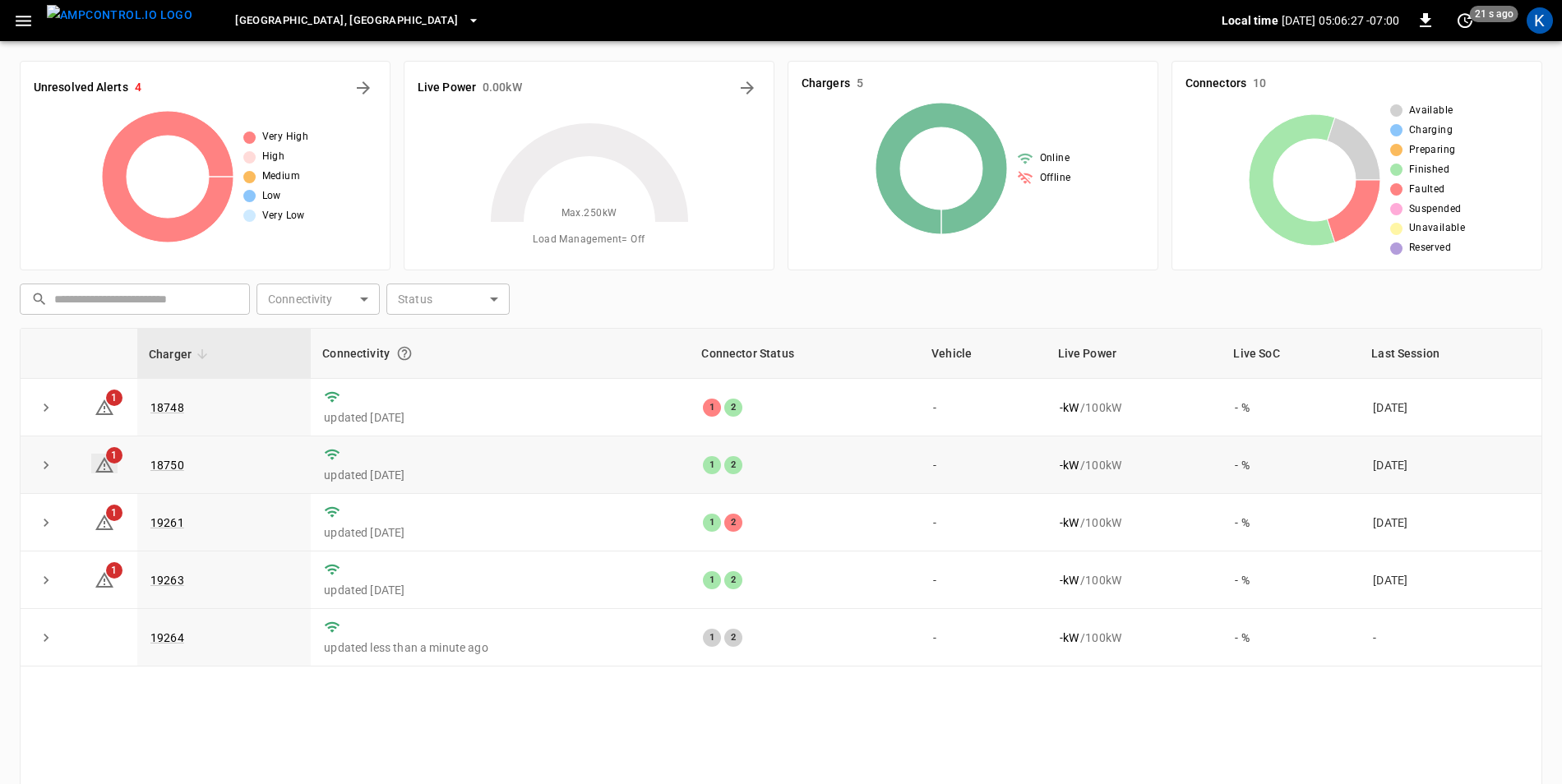
click at [107, 470] on icon at bounding box center [104, 465] width 20 height 20
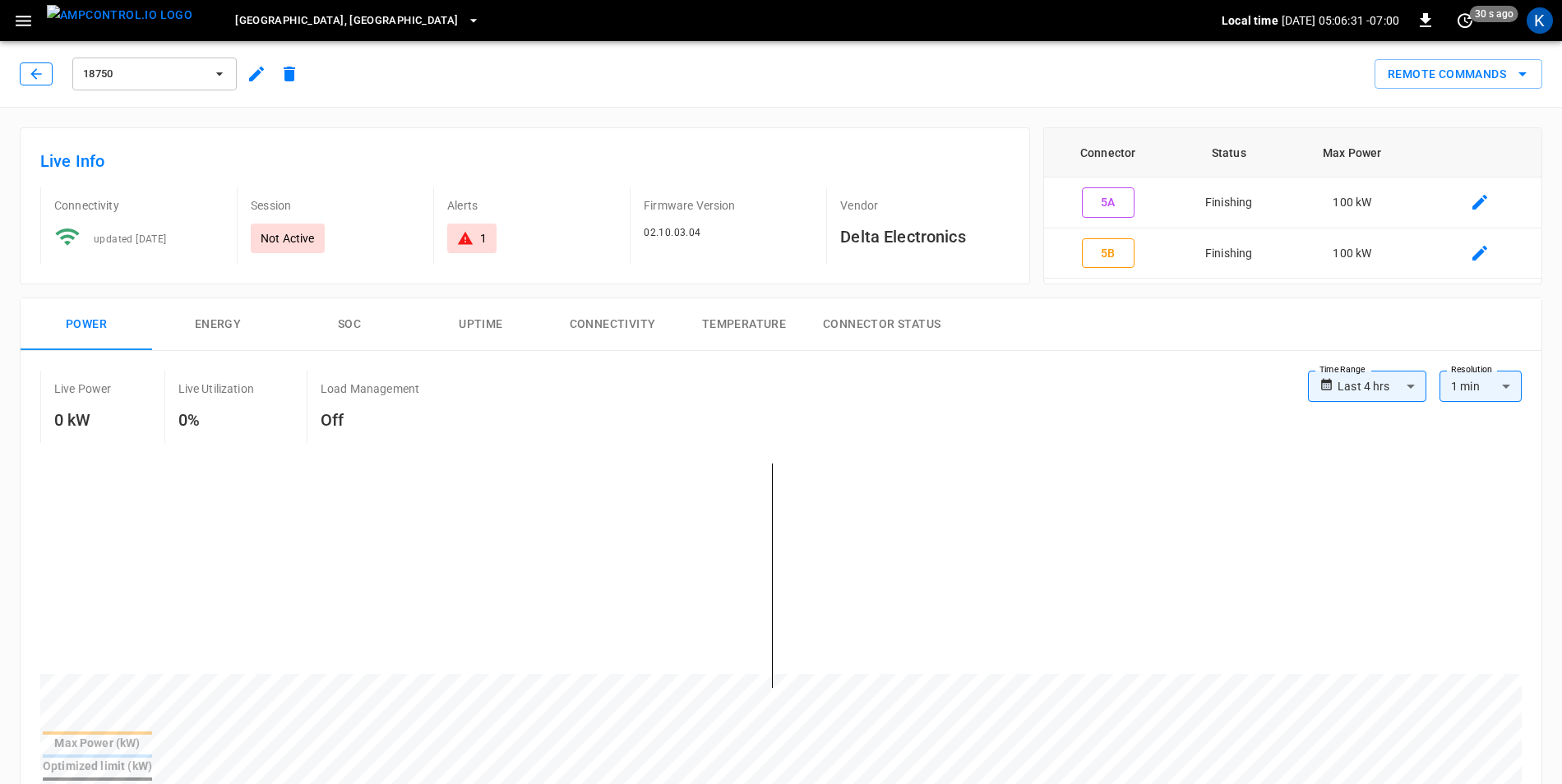
click at [37, 70] on icon "button" at bounding box center [36, 73] width 17 height 17
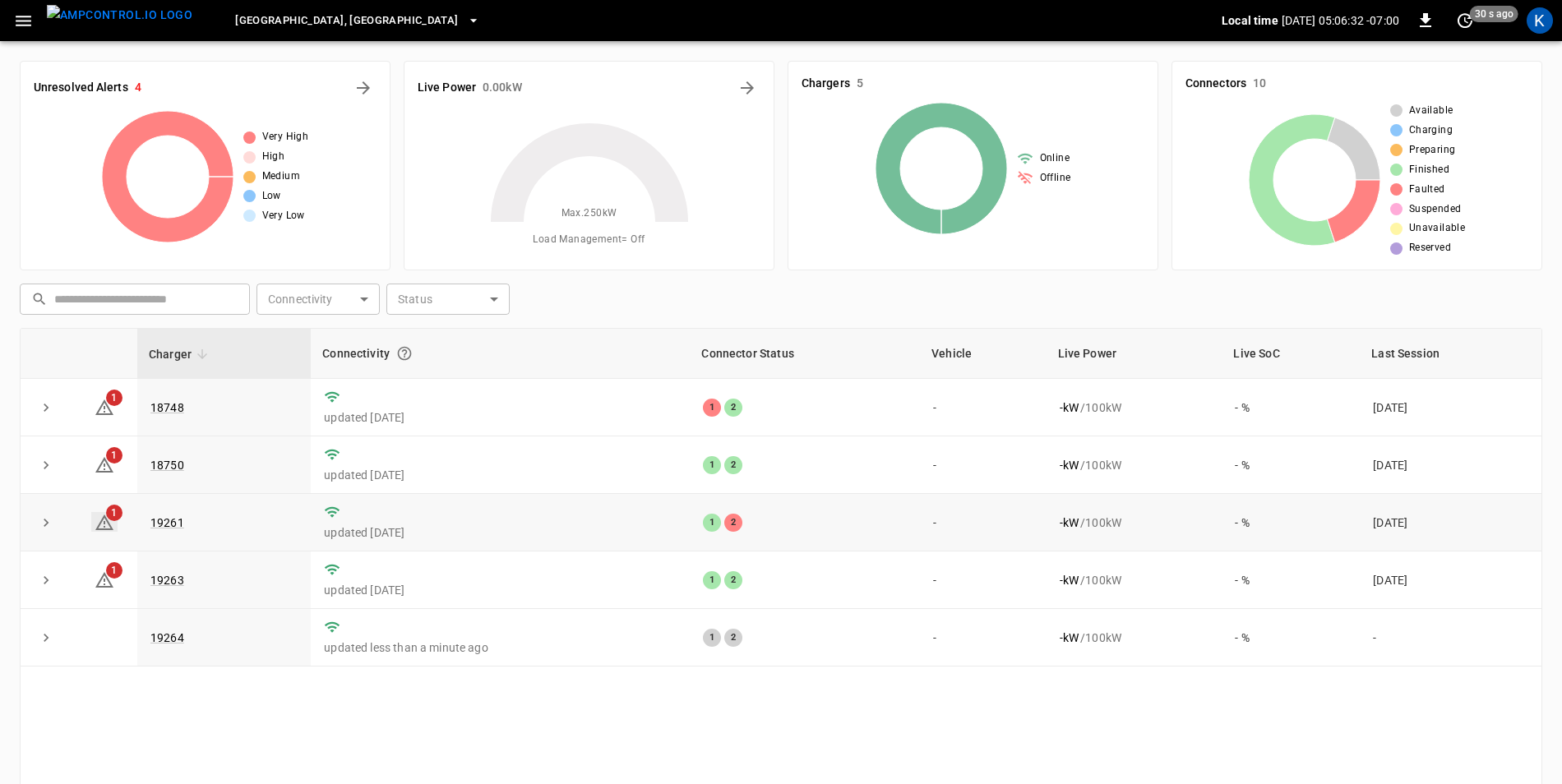
click at [100, 520] on icon at bounding box center [104, 523] width 20 height 20
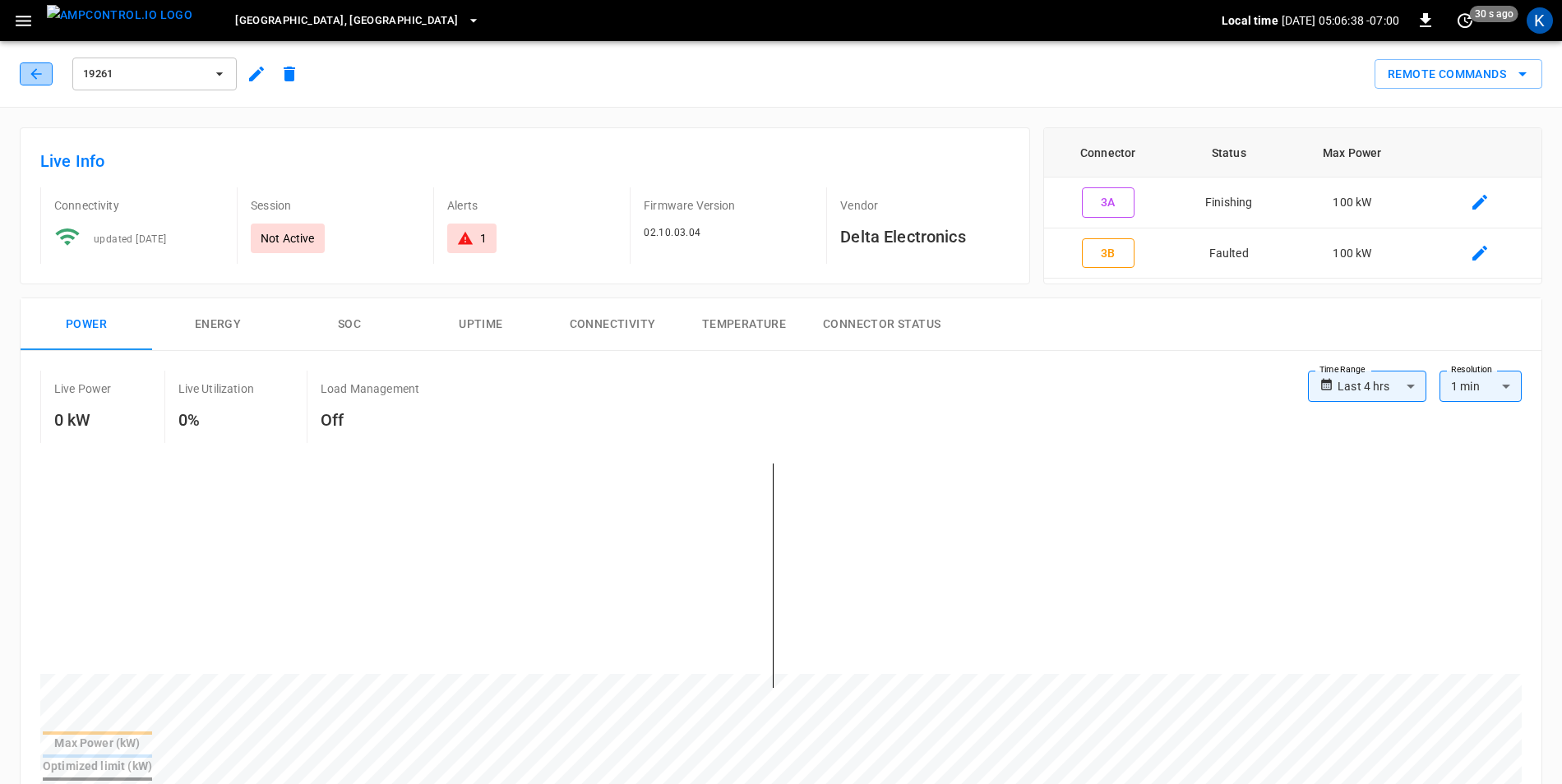
click at [45, 77] on button "button" at bounding box center [36, 74] width 33 height 23
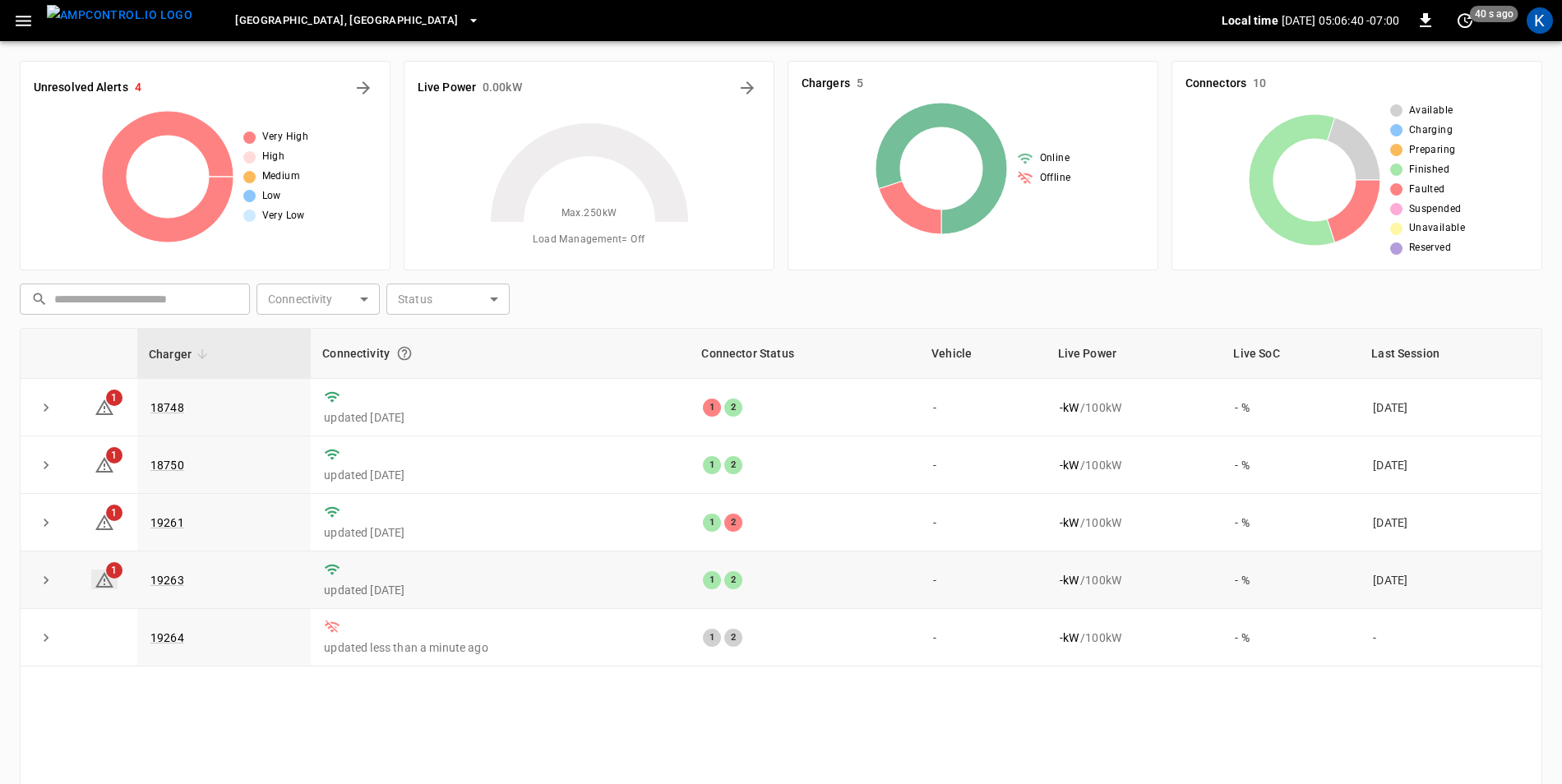
click at [104, 584] on icon at bounding box center [104, 579] width 19 height 16
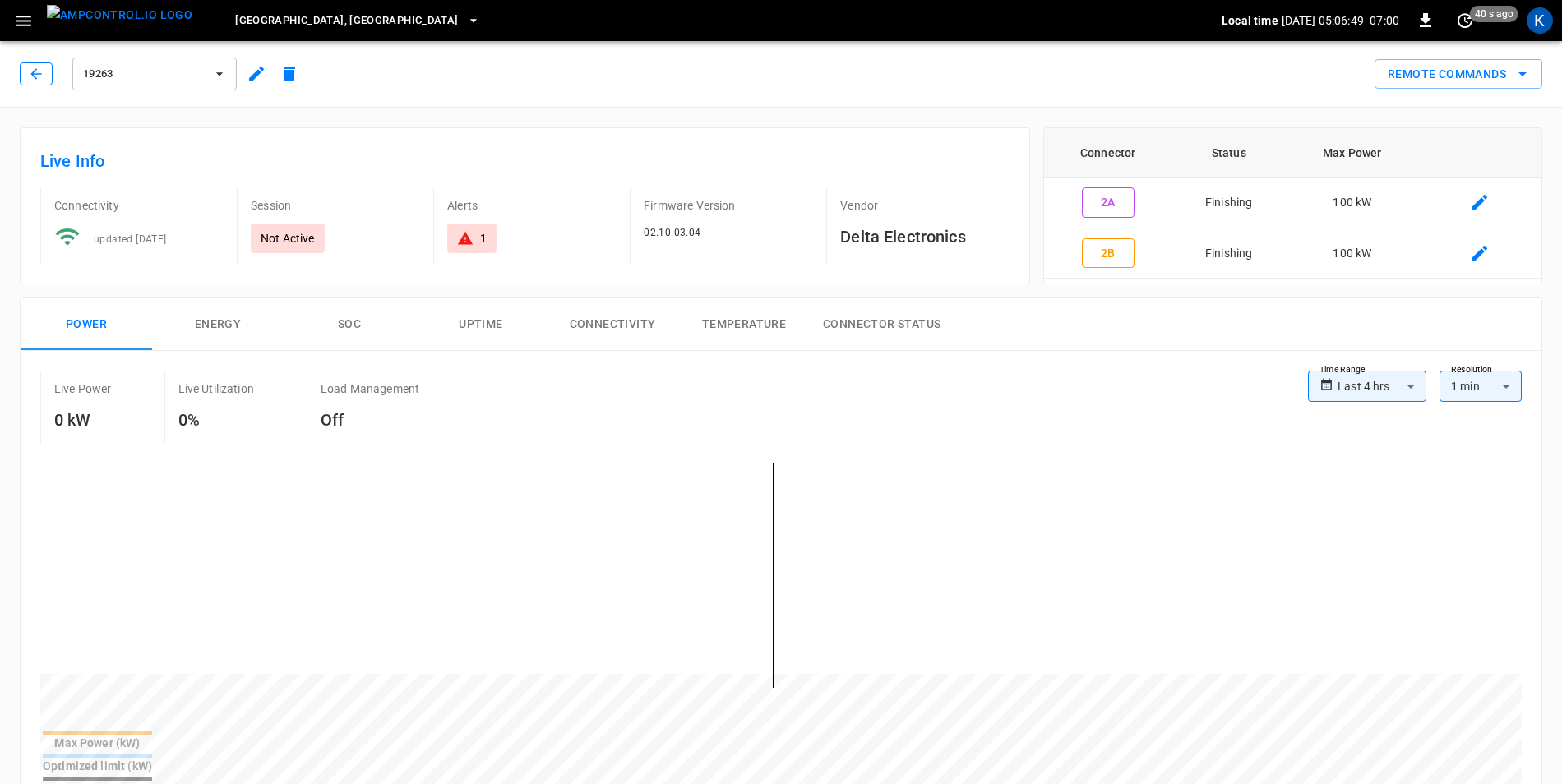
click at [33, 65] on icon "button" at bounding box center [36, 73] width 17 height 17
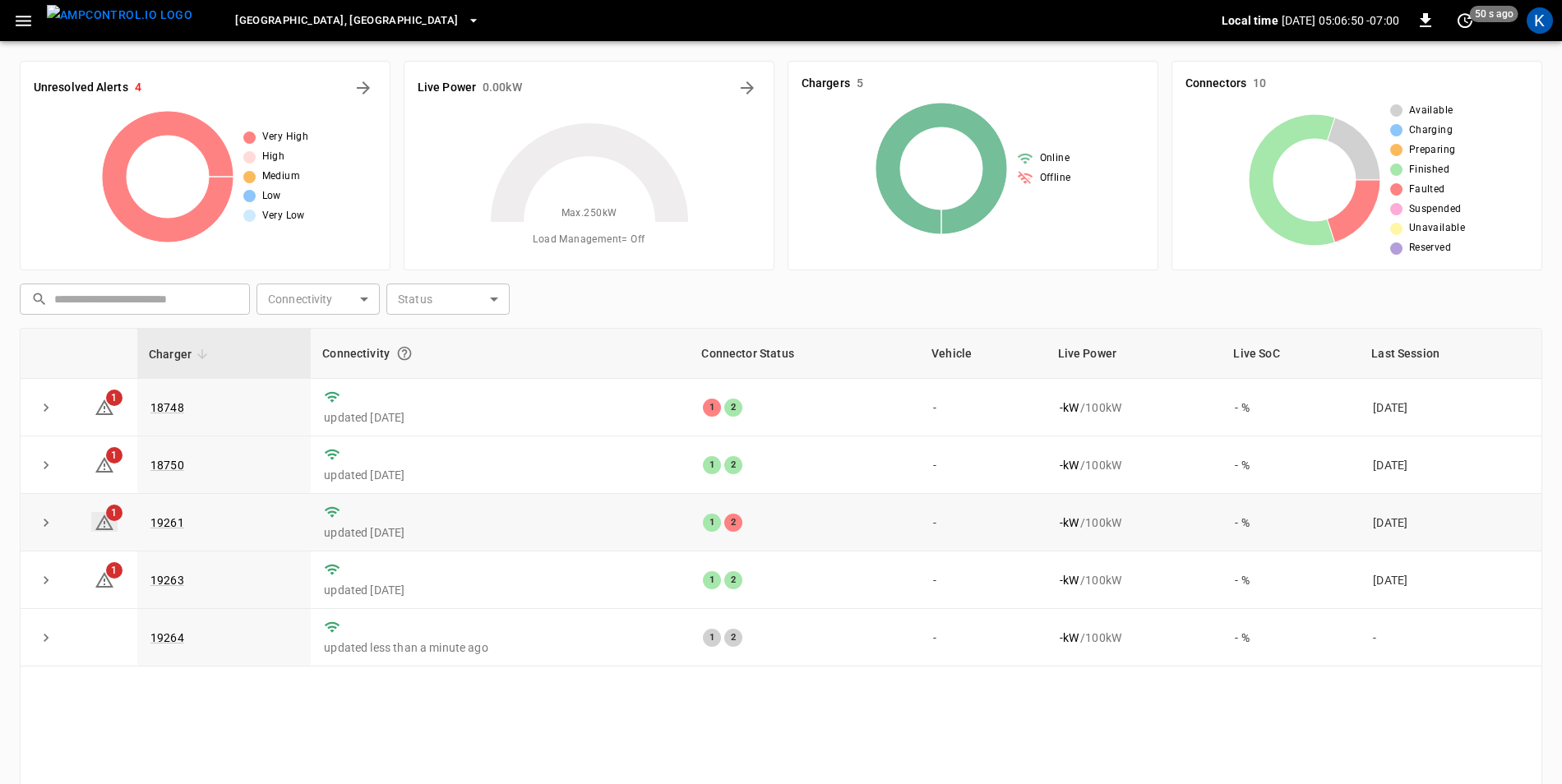
click at [105, 520] on icon at bounding box center [104, 522] width 19 height 16
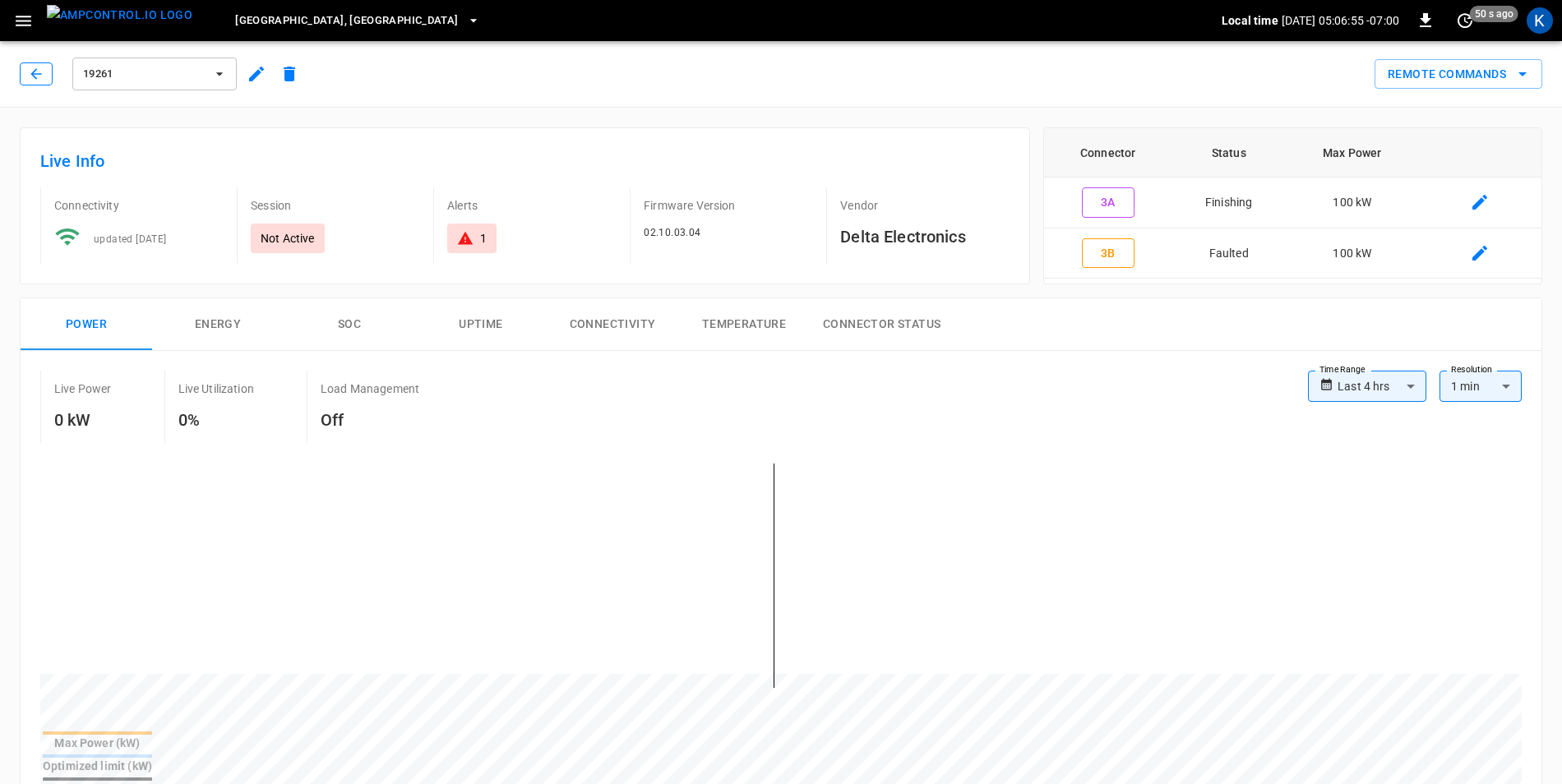
click at [34, 81] on icon "button" at bounding box center [36, 73] width 17 height 17
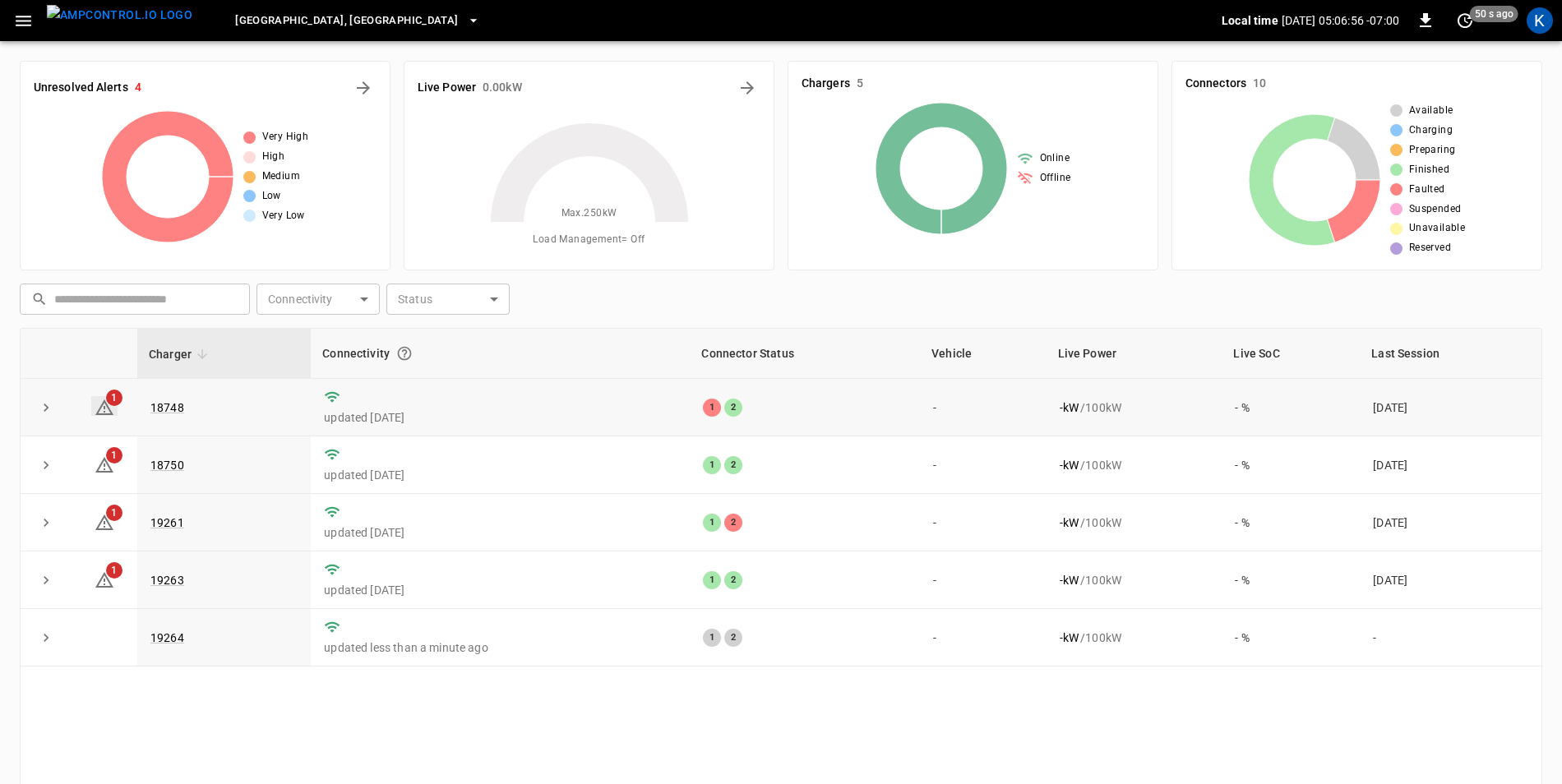
click at [107, 408] on icon at bounding box center [104, 408] width 20 height 20
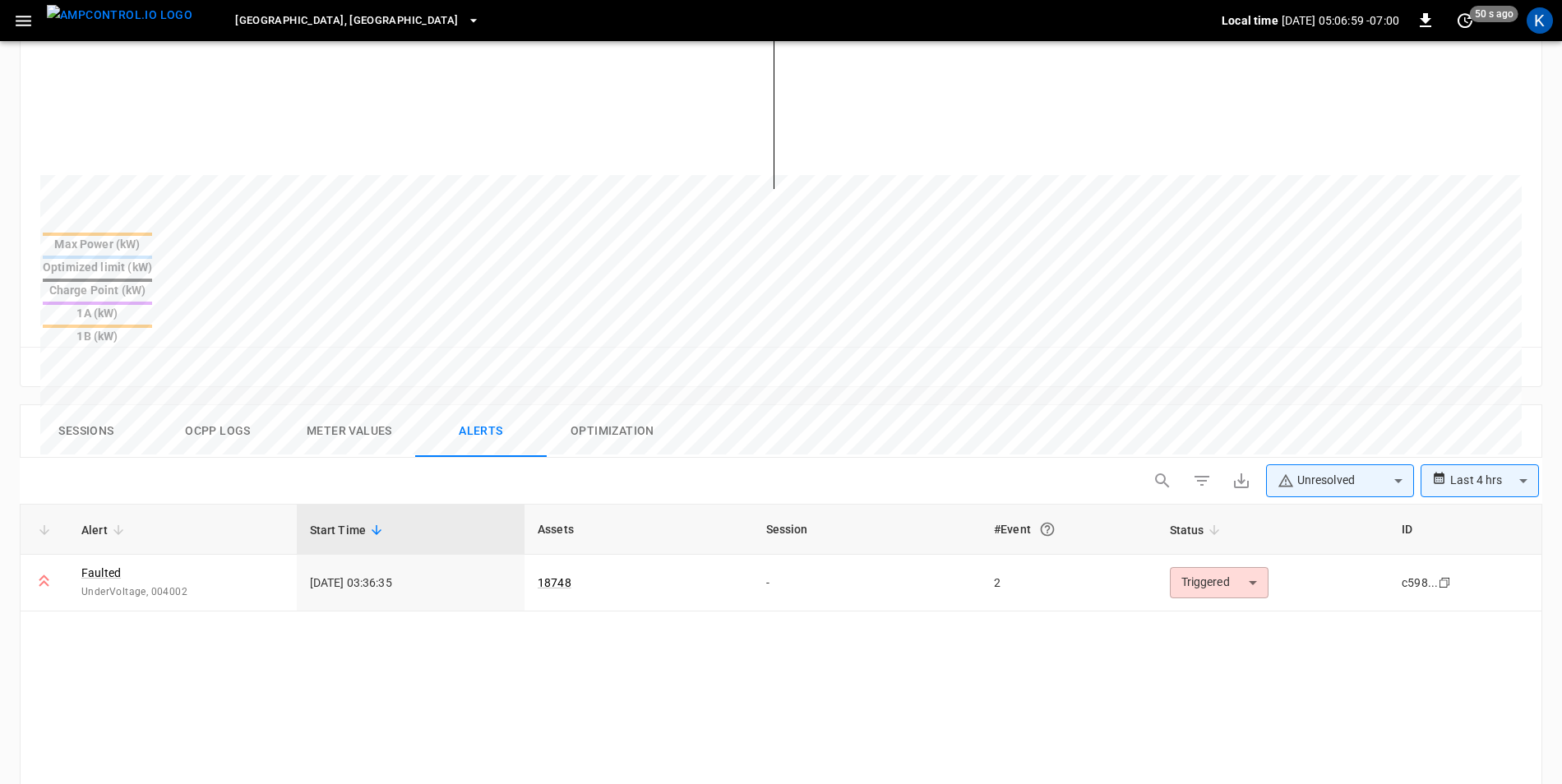
scroll to position [530, 0]
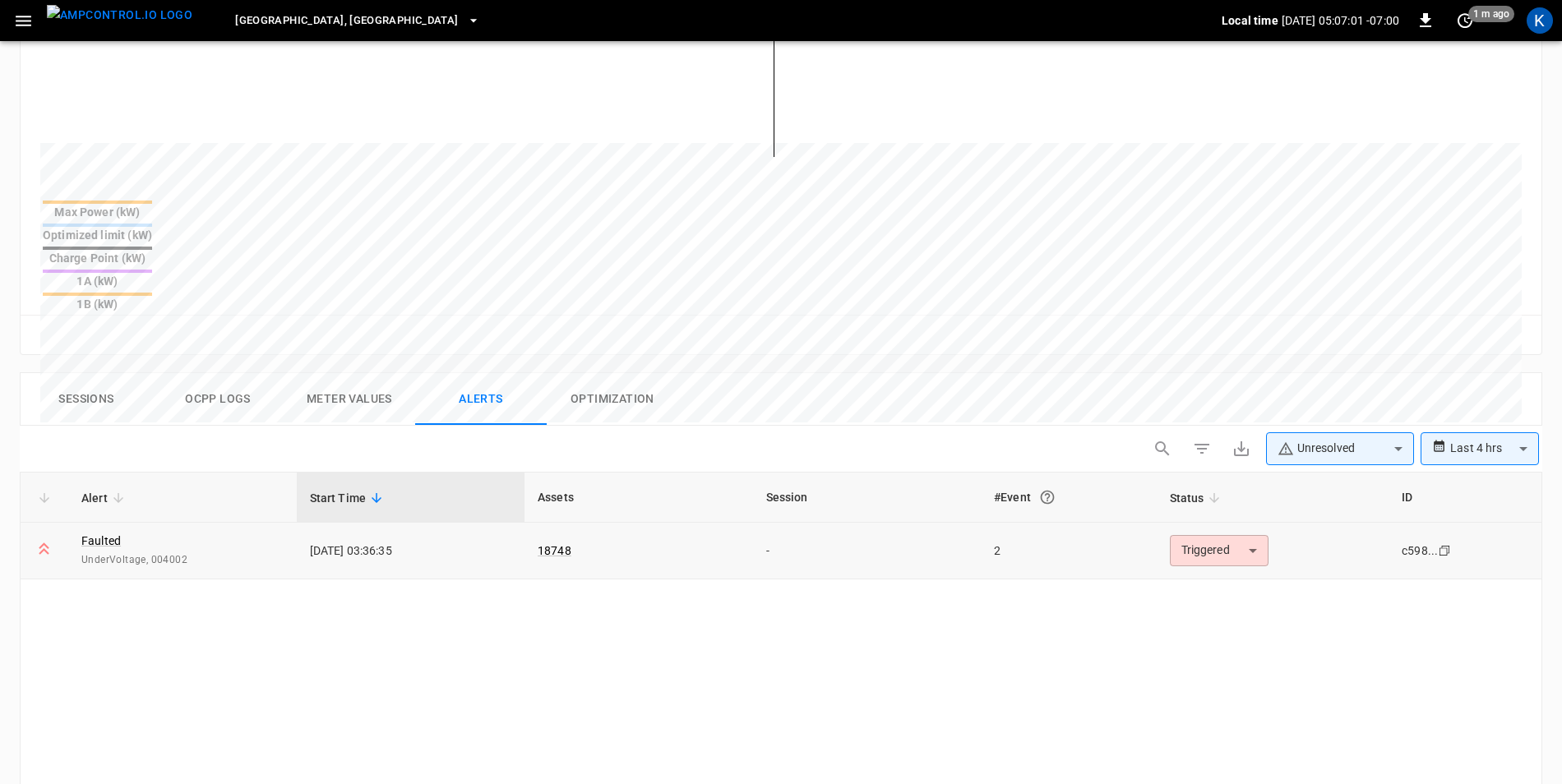
drag, startPoint x: 311, startPoint y: 471, endPoint x: 421, endPoint y: 469, distance: 110.0
click at [421, 523] on td "[DATE] 03:36:35" at bounding box center [411, 551] width 228 height 57
drag, startPoint x: 421, startPoint y: 469, endPoint x: 400, endPoint y: 472, distance: 21.2
copy td "[DATE] 03:36:35"
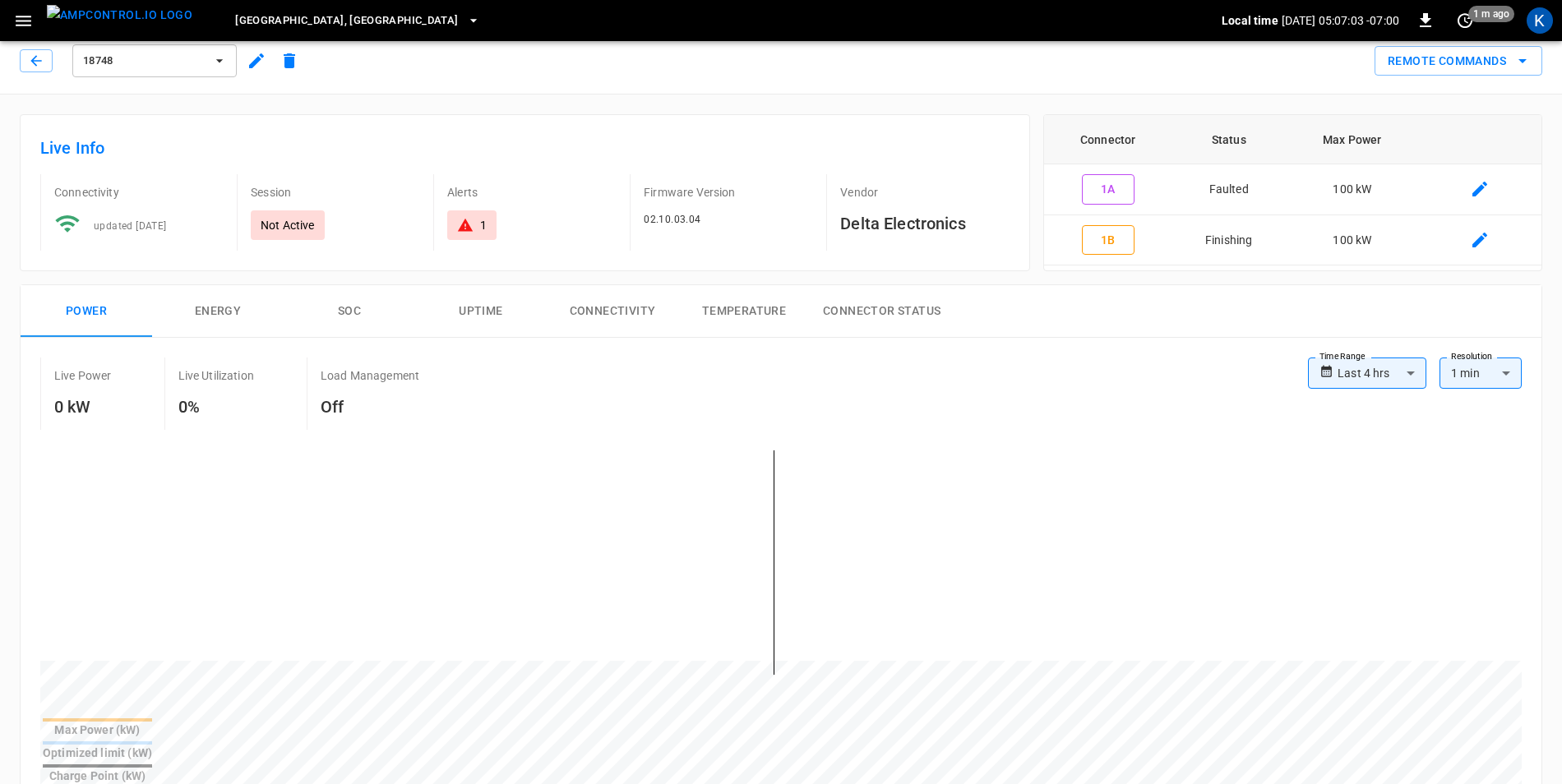
scroll to position [0, 0]
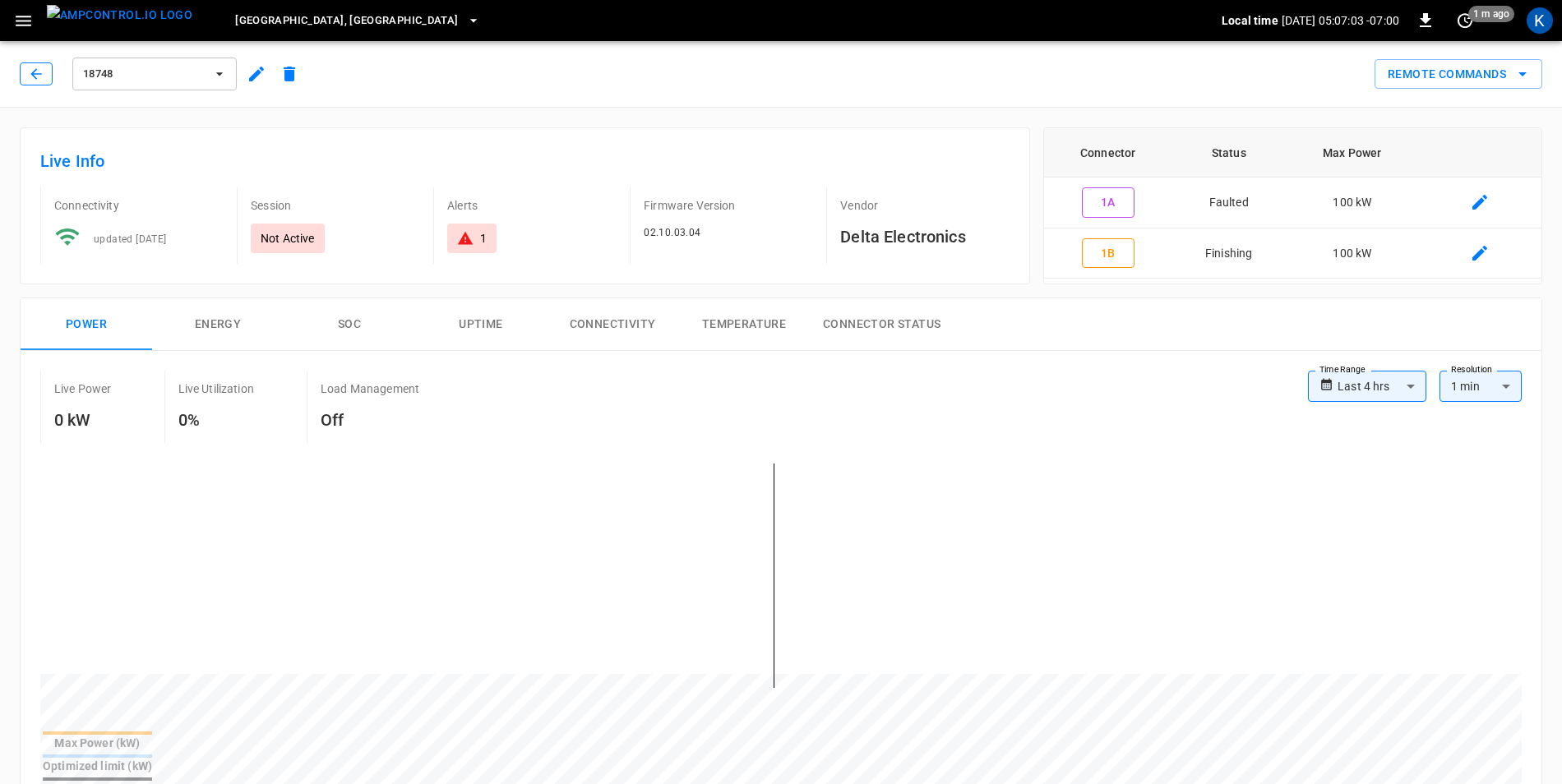
click at [34, 80] on icon "button" at bounding box center [36, 73] width 17 height 17
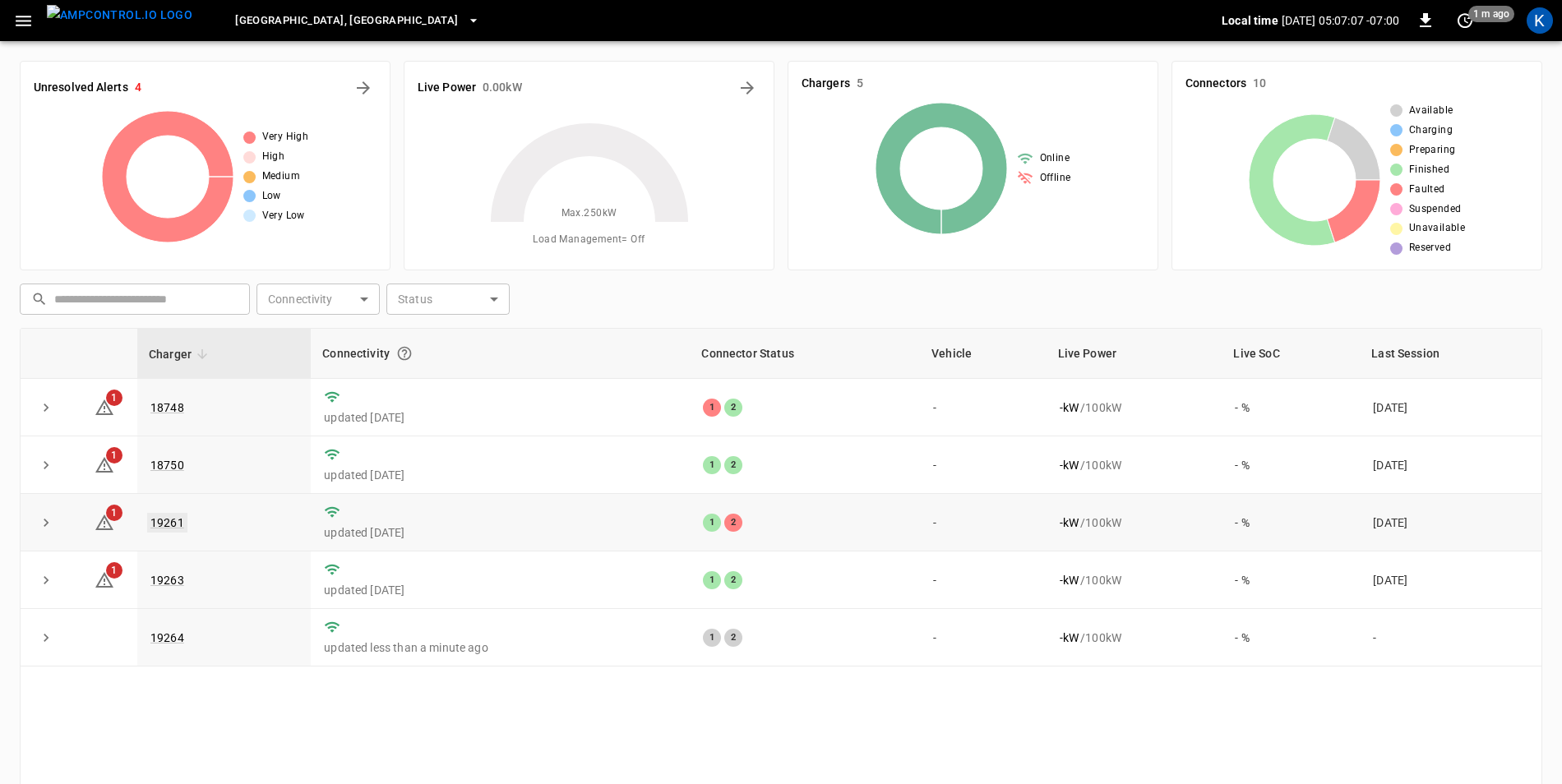
click at [165, 525] on link "19261" at bounding box center [167, 523] width 40 height 20
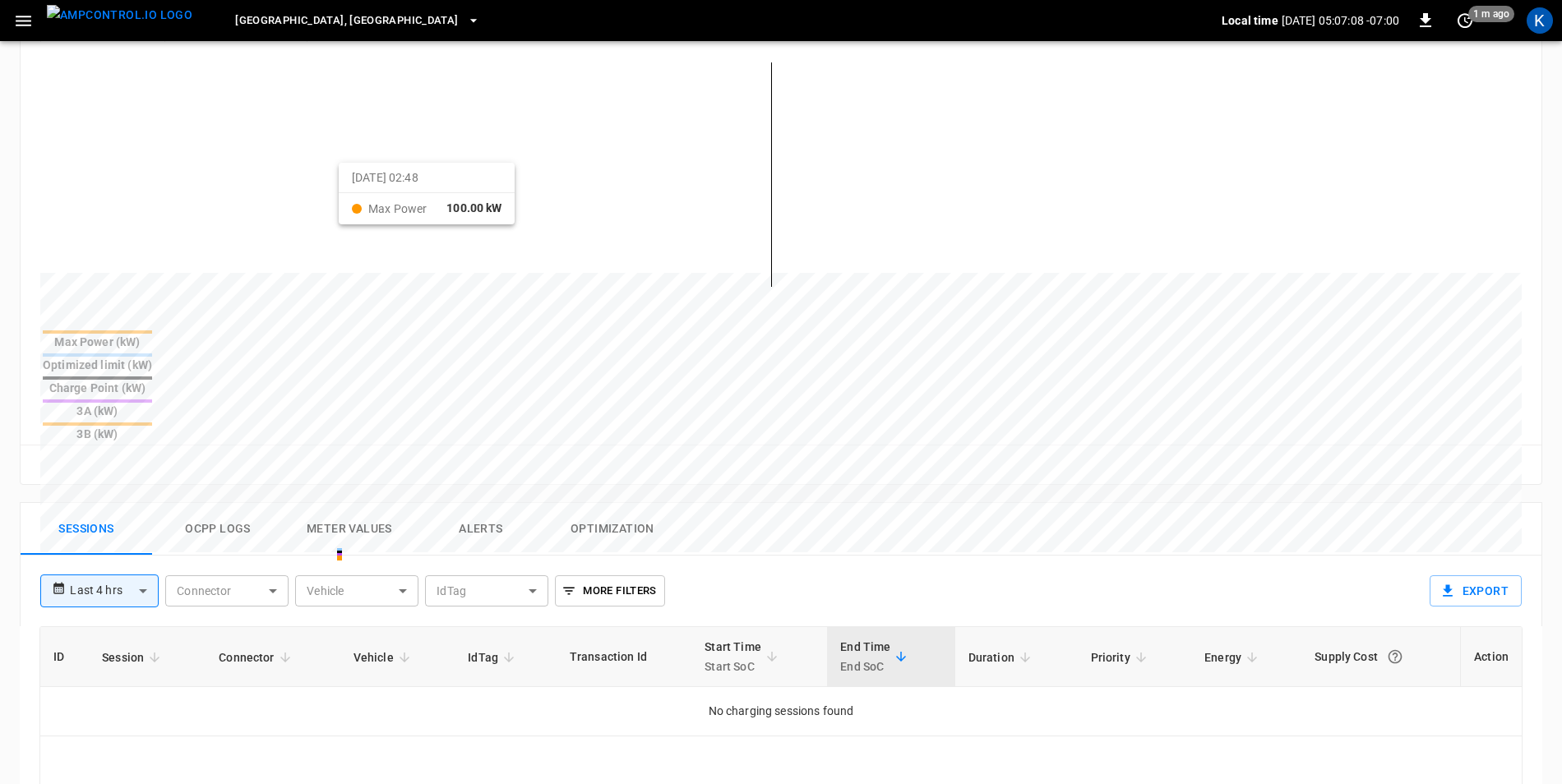
scroll to position [411, 0]
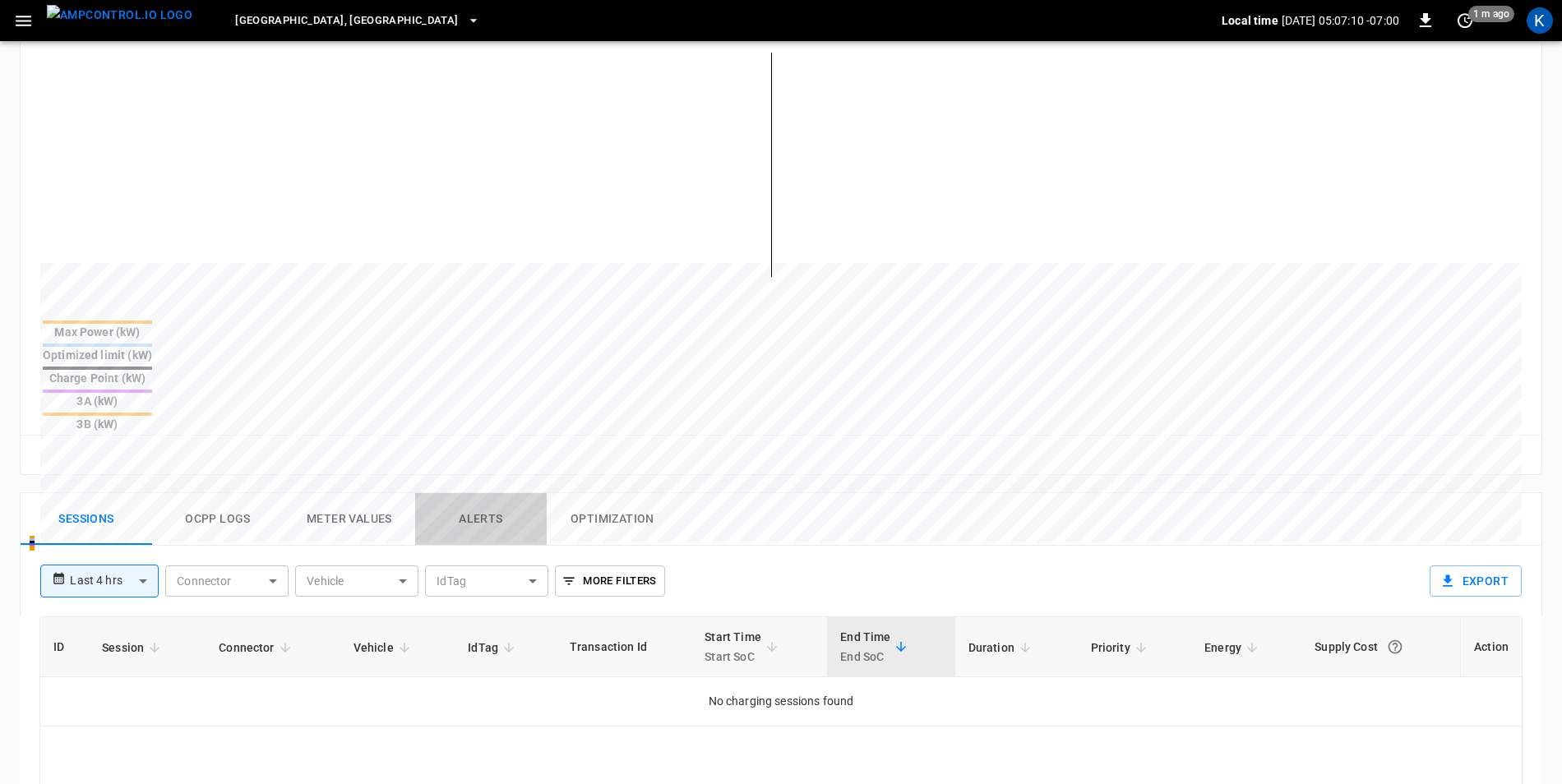
click at [472, 493] on button "Alerts" at bounding box center [481, 520] width 132 height 53
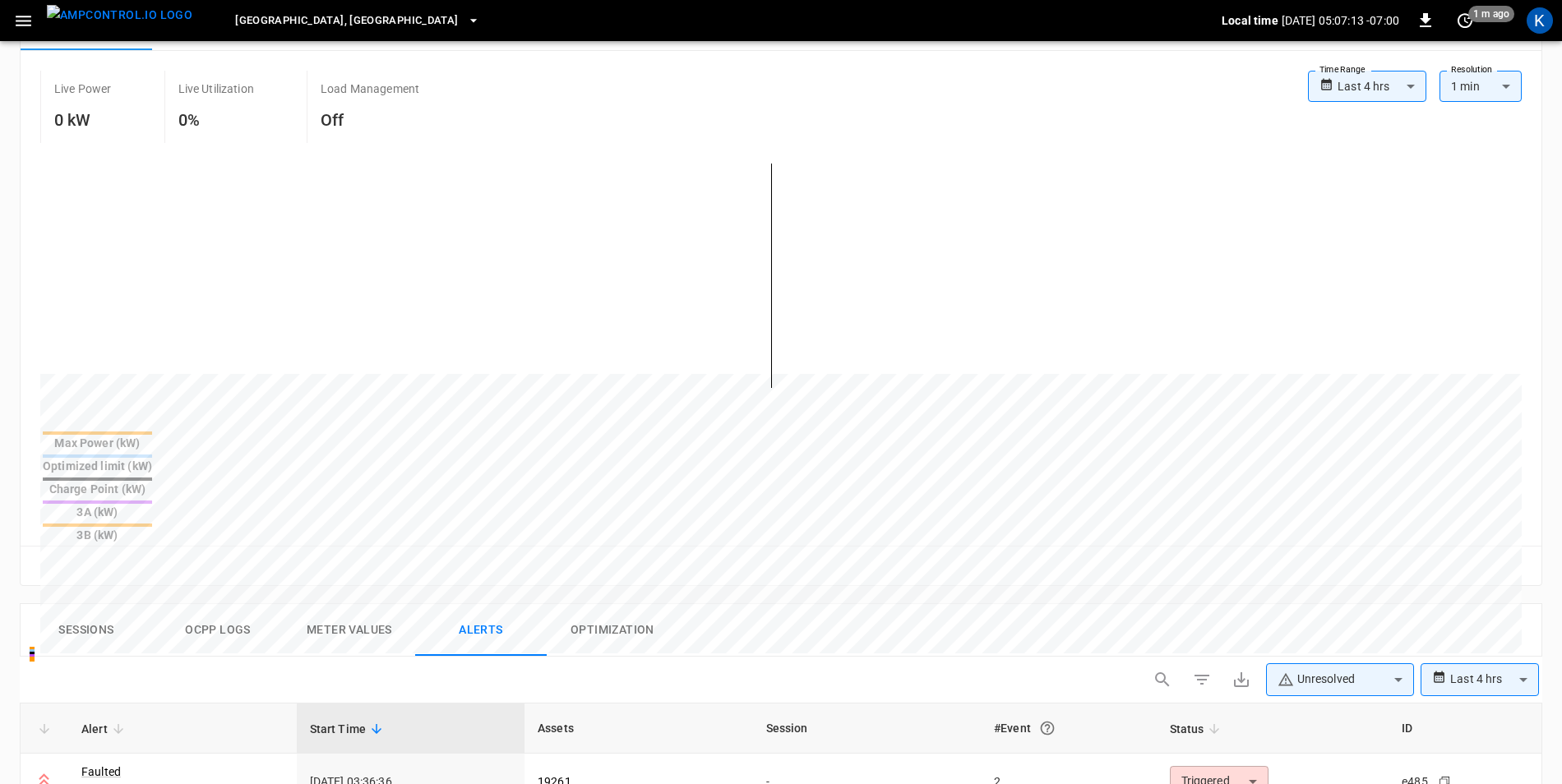
scroll to position [82, 0]
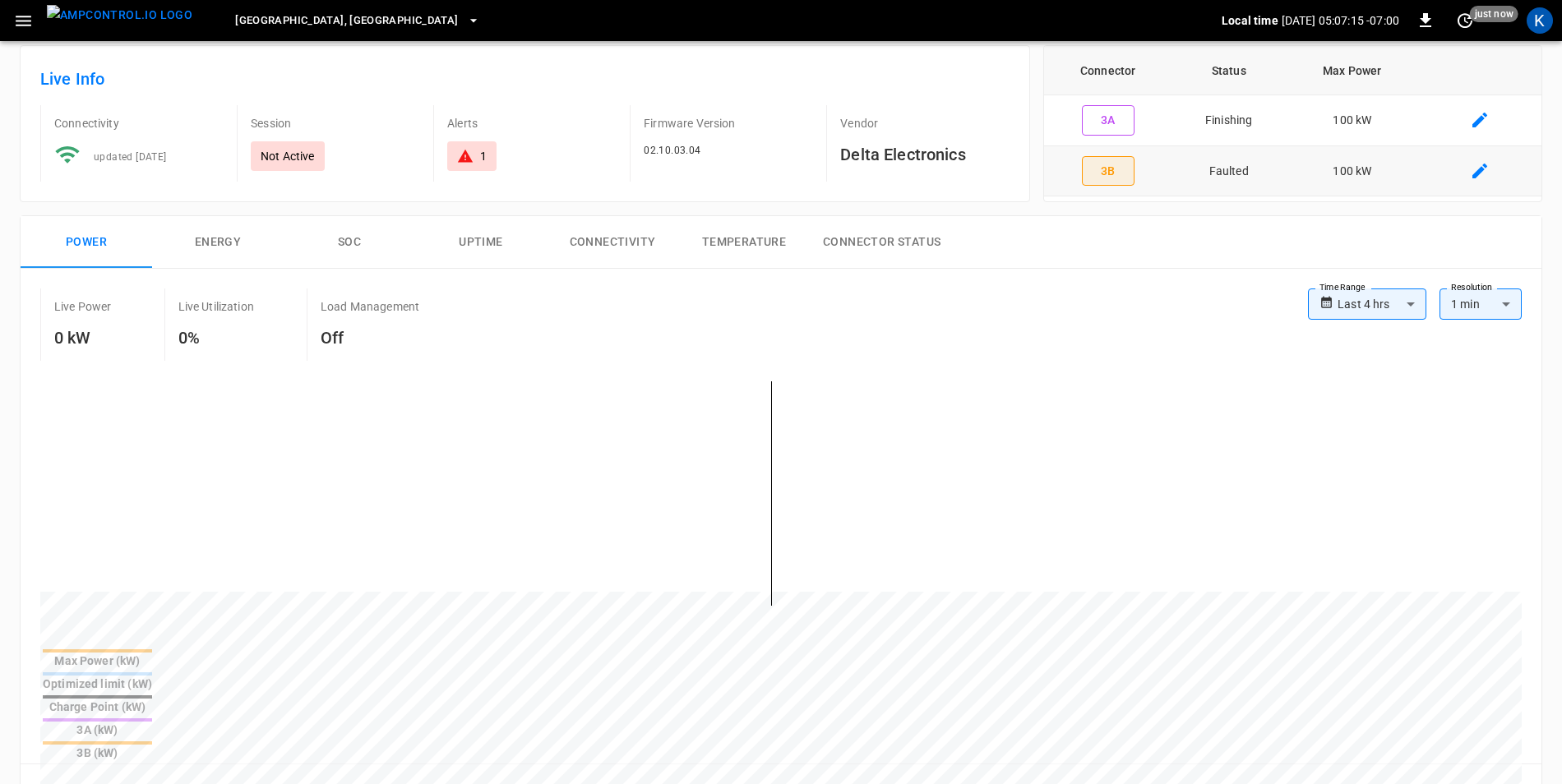
click at [1115, 178] on button "3B" at bounding box center [1108, 171] width 53 height 30
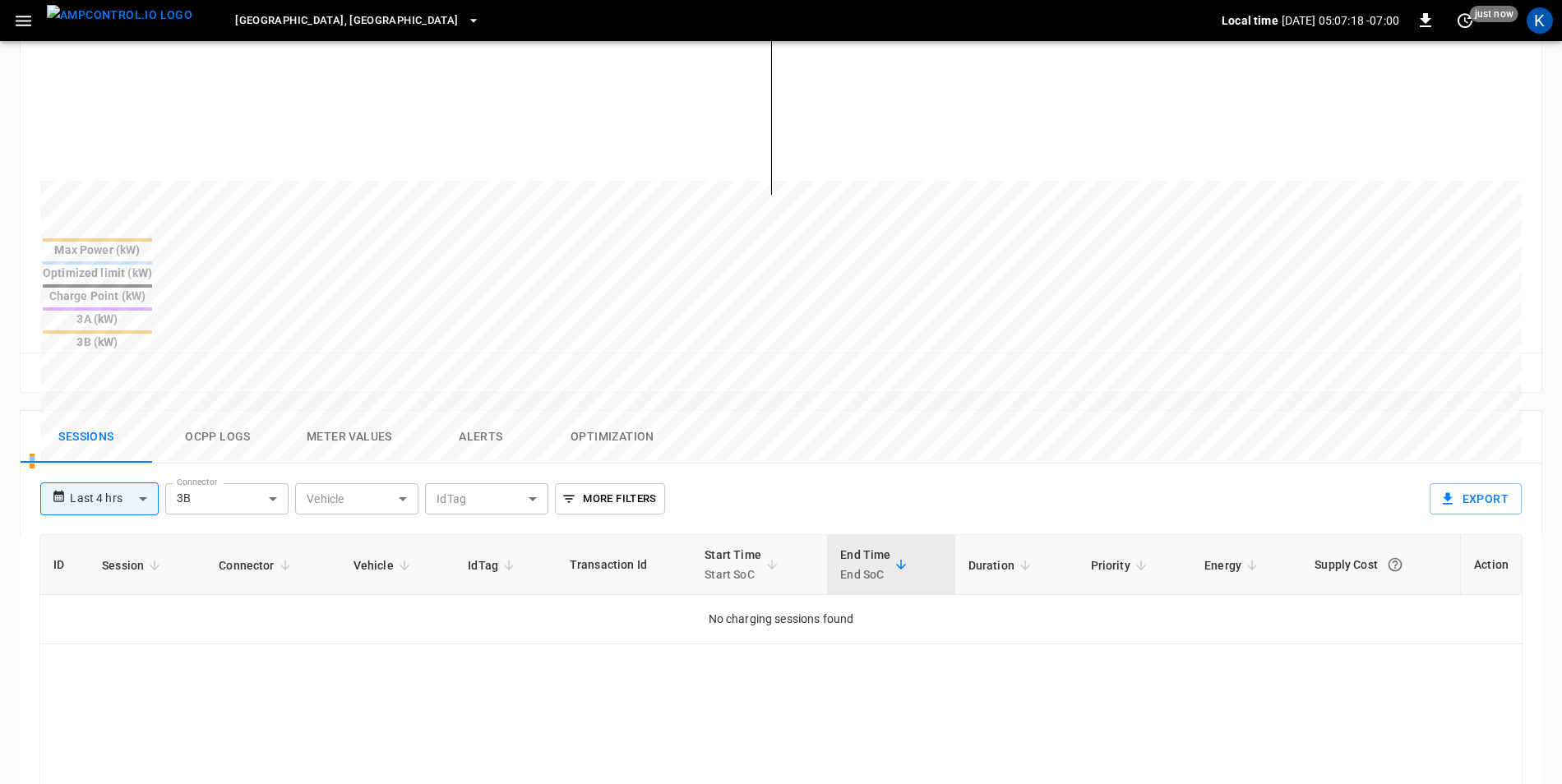
click at [111, 428] on body "**********" at bounding box center [781, 327] width 1562 height 1640
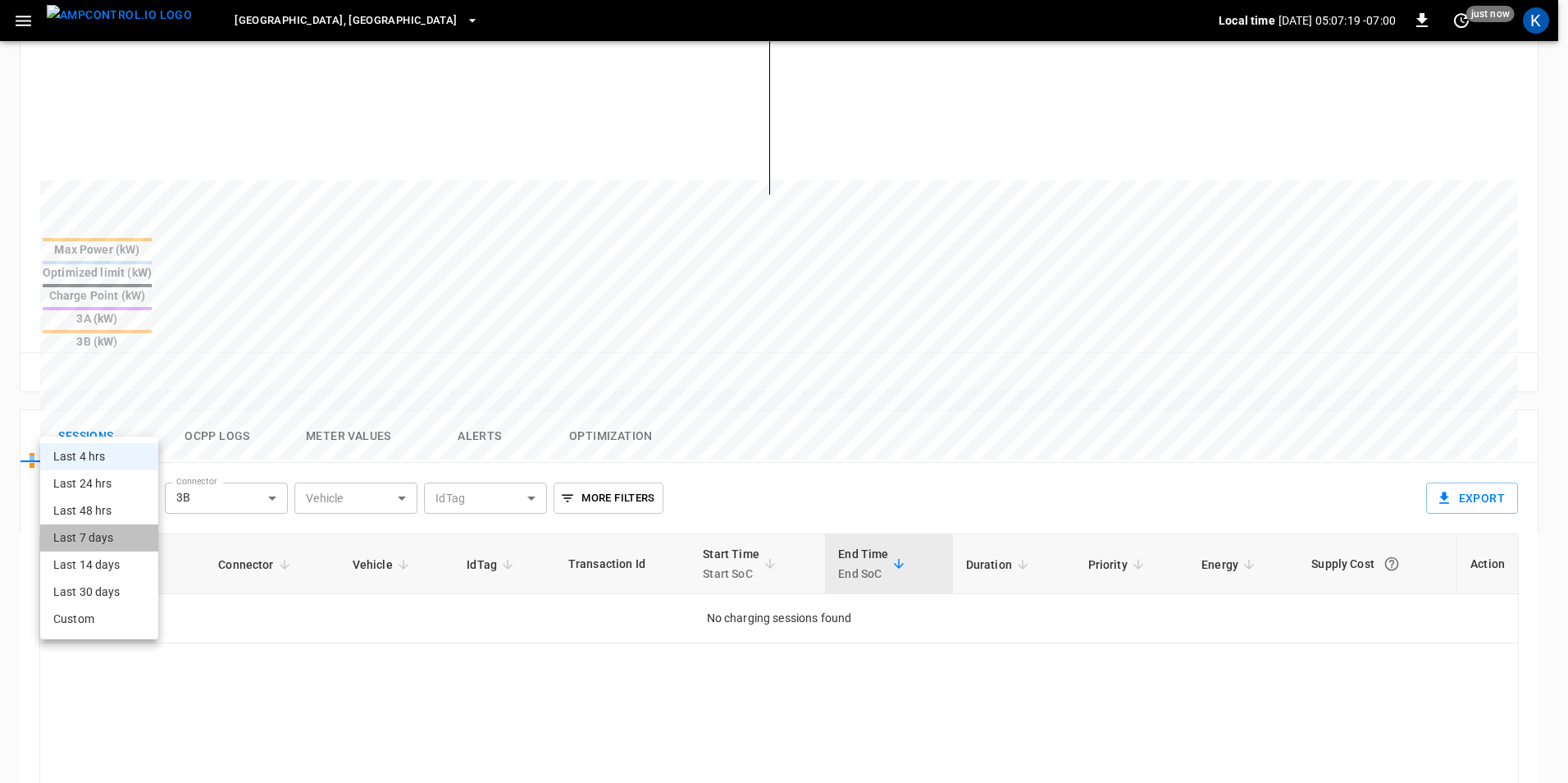
click at [86, 538] on li "Last 7 days" at bounding box center [98, 538] width 118 height 27
type input "**********"
type input "***"
type input "**********"
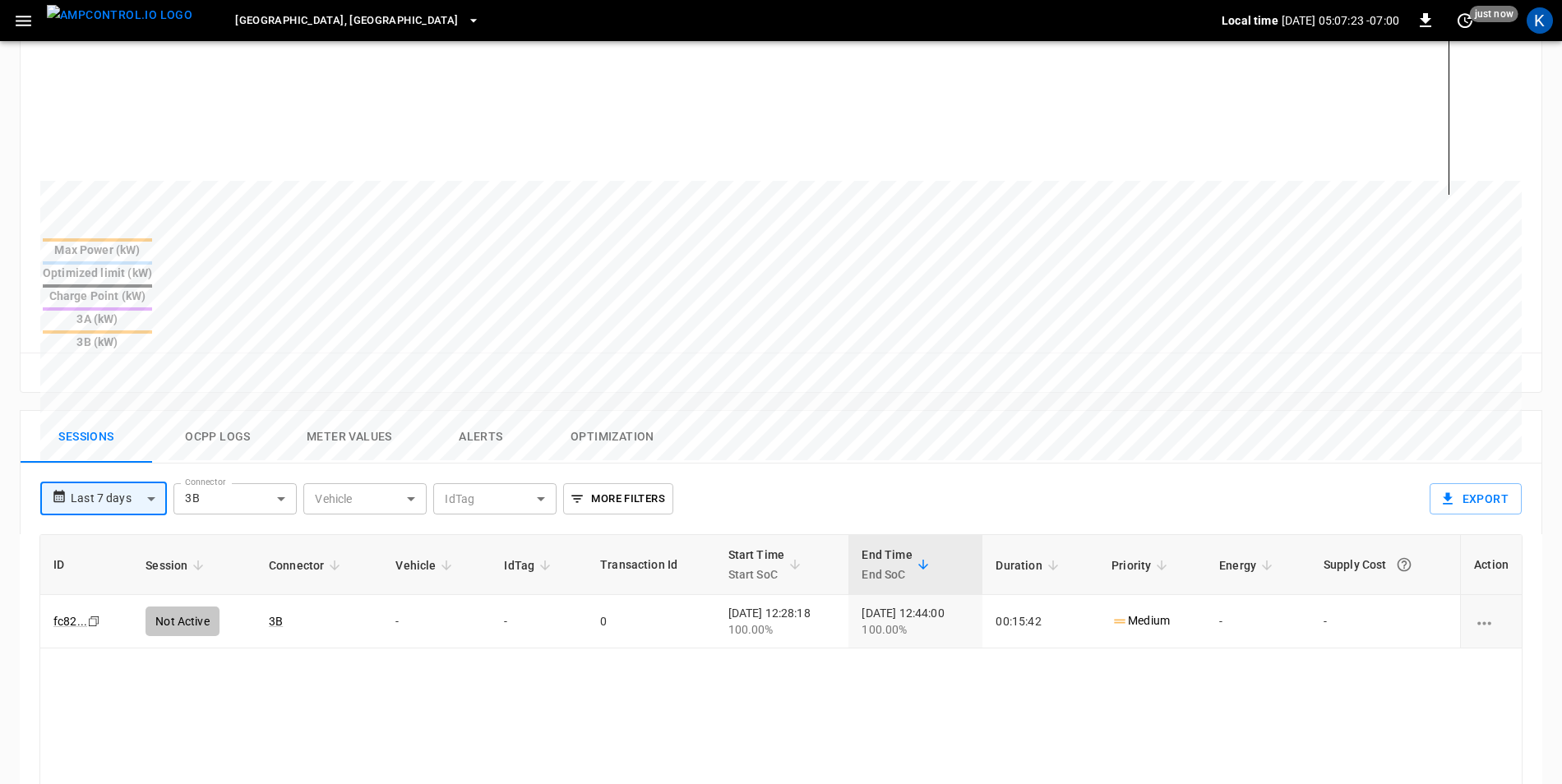
click at [479, 411] on button "Alerts" at bounding box center [481, 437] width 132 height 53
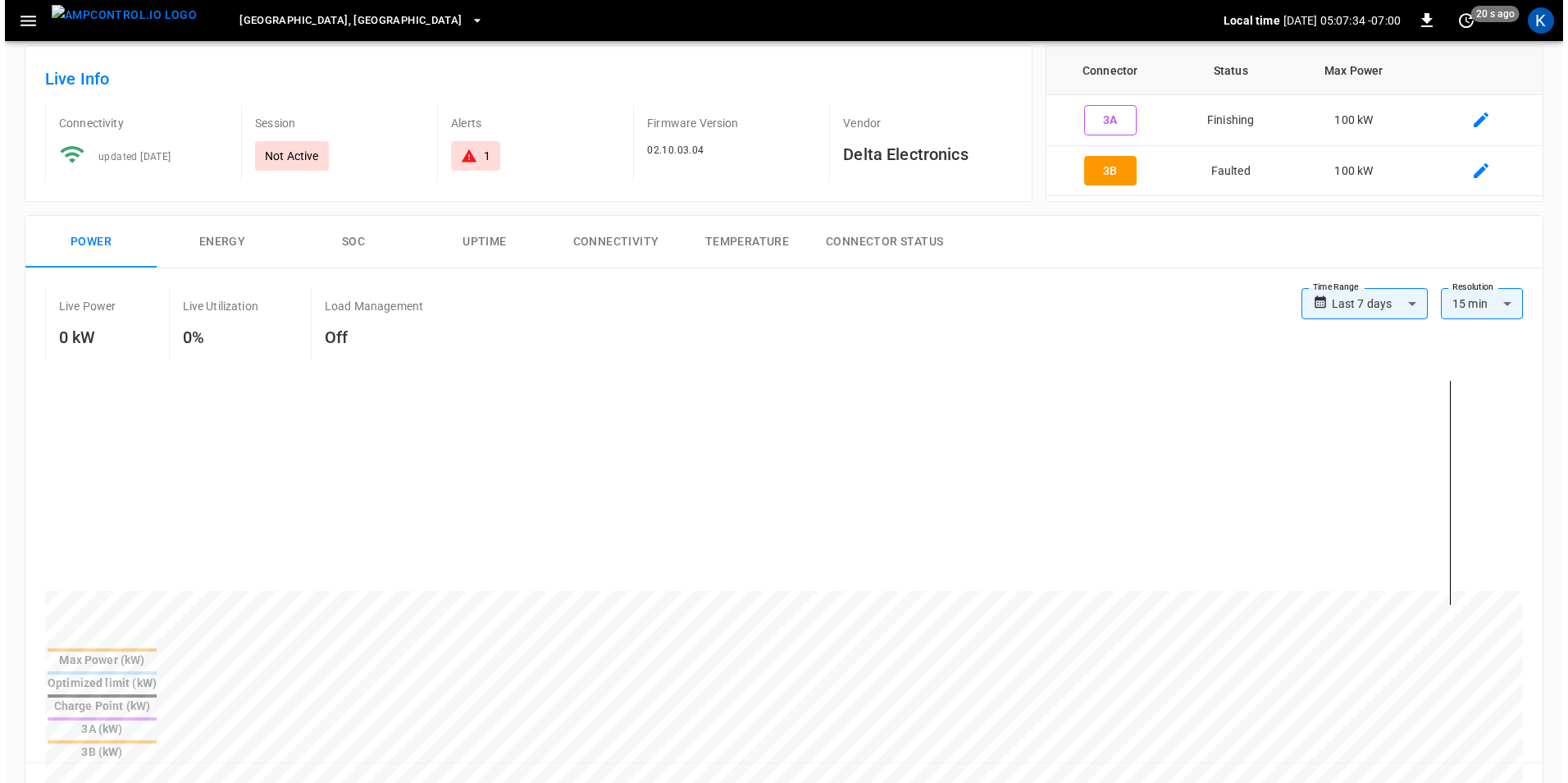
scroll to position [0, 0]
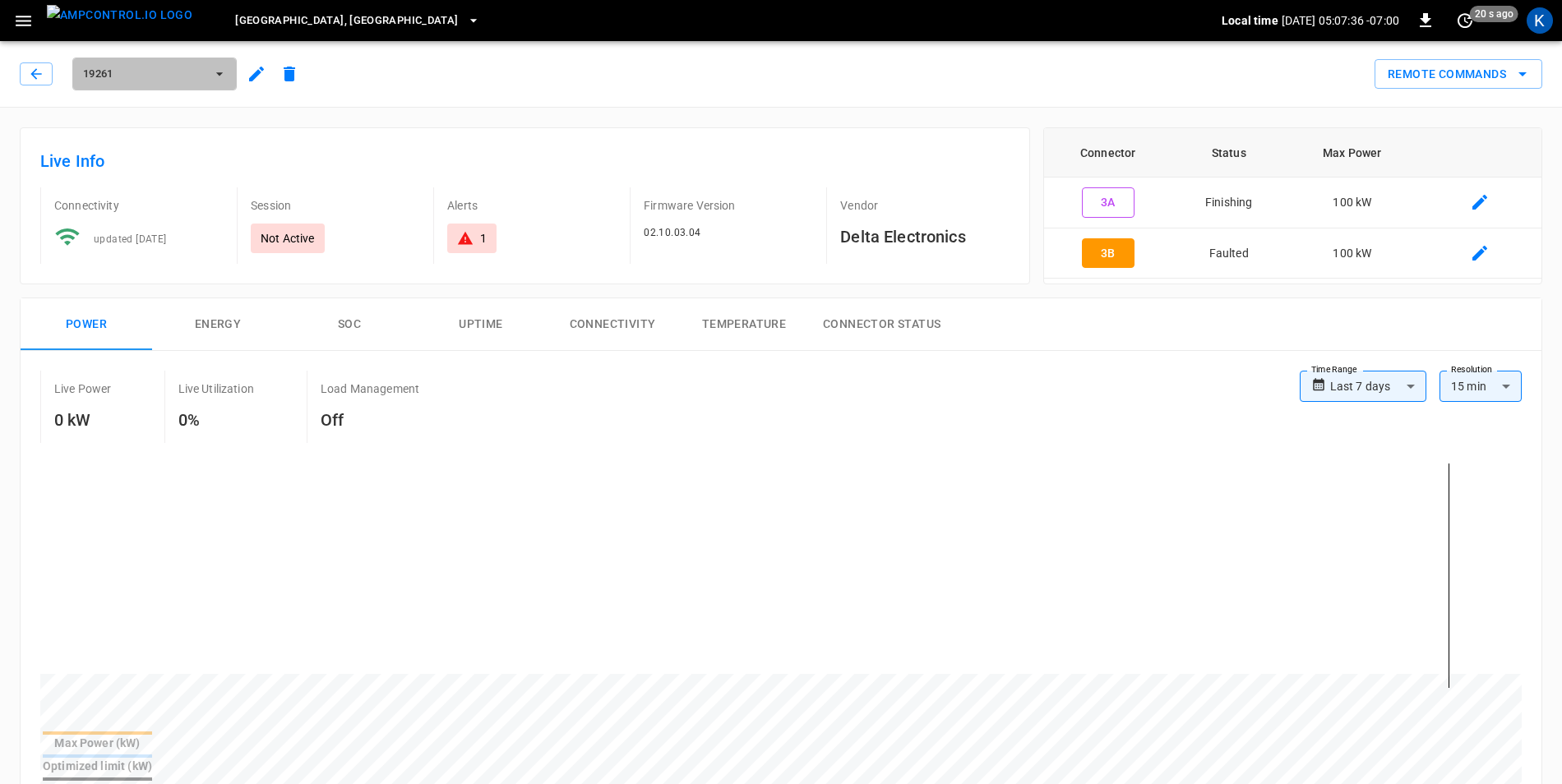
click at [228, 75] on button "19261" at bounding box center [154, 74] width 165 height 33
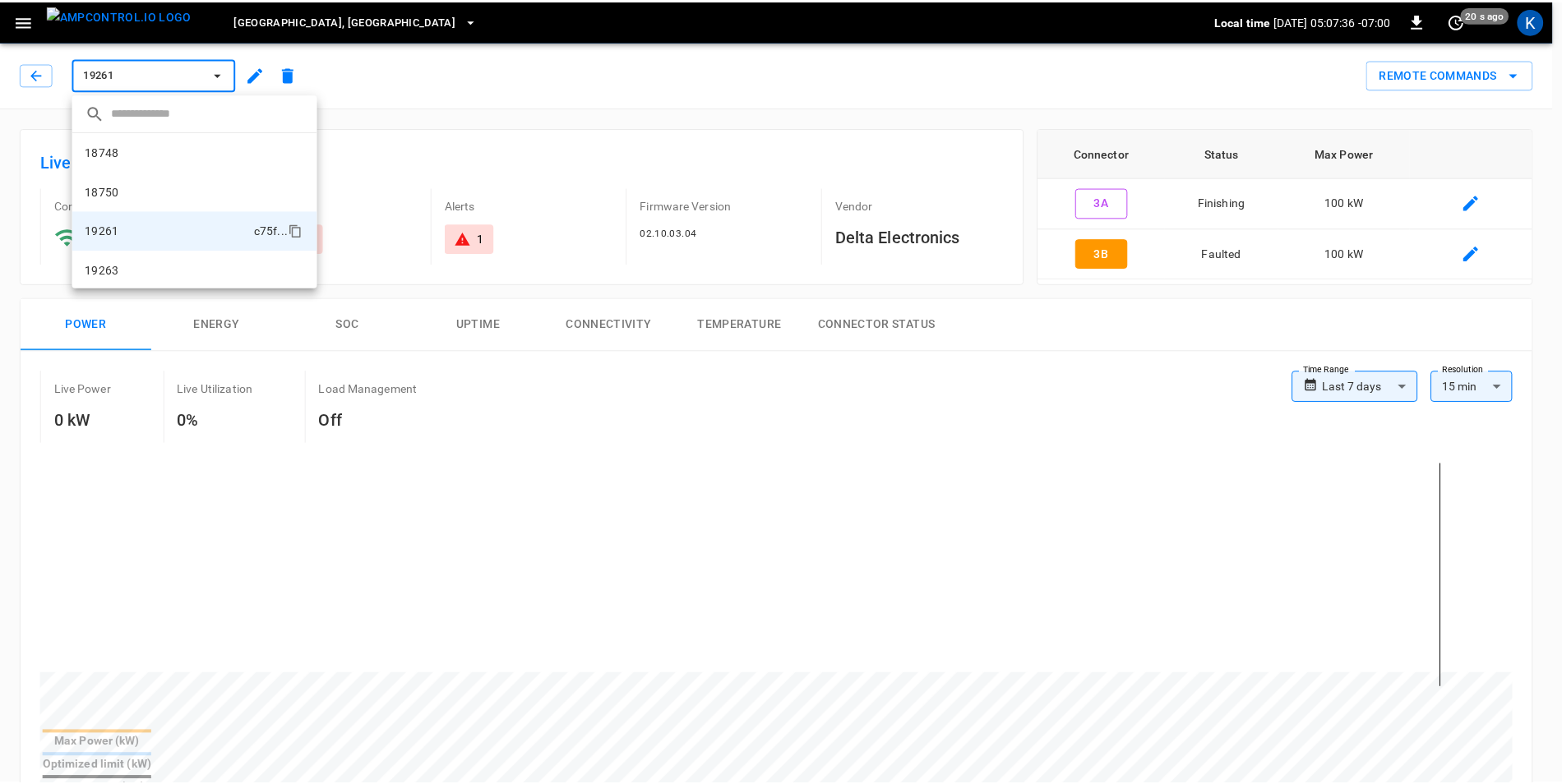
scroll to position [41, 0]
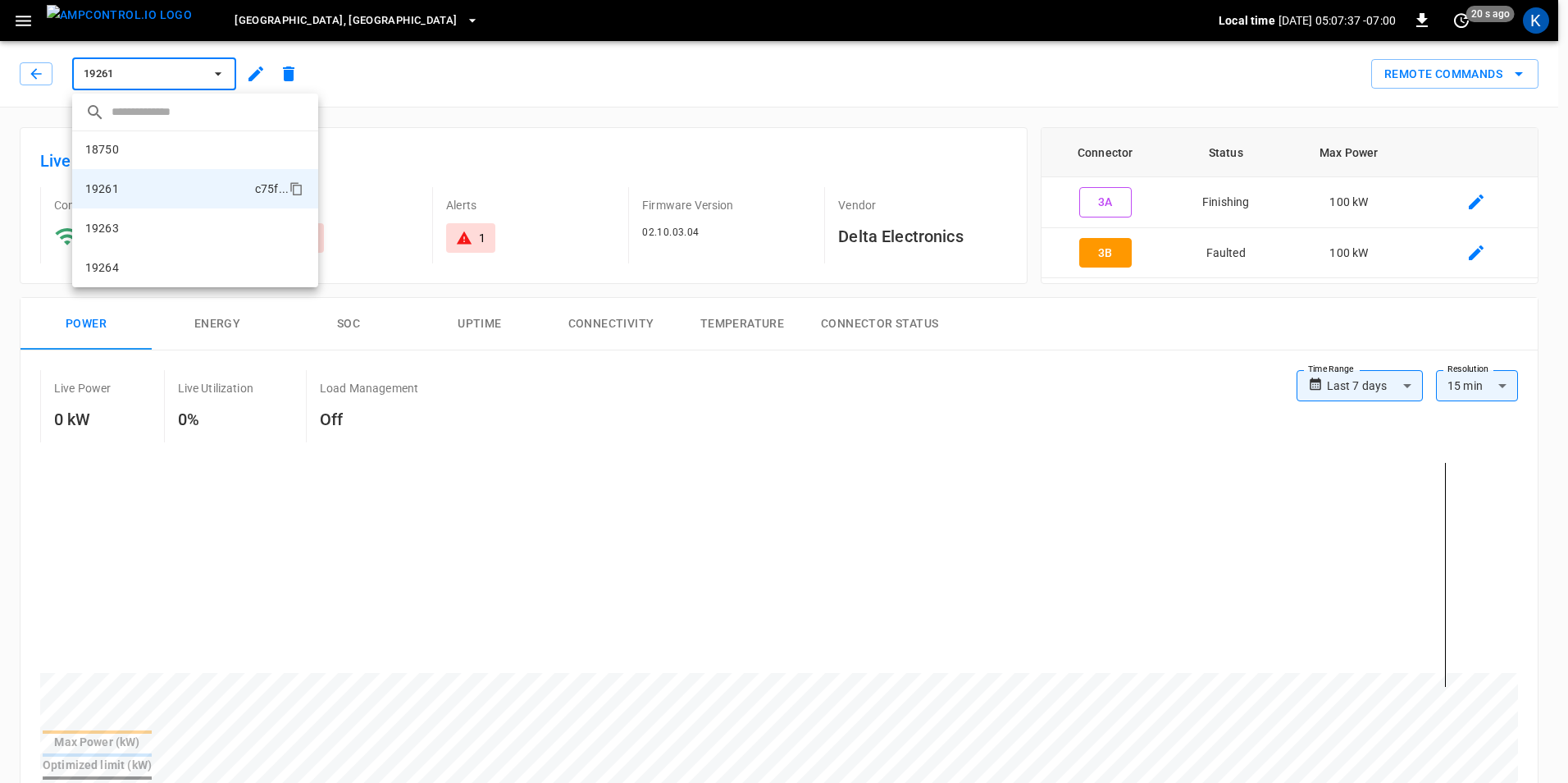
click at [962, 143] on div at bounding box center [784, 392] width 1568 height 783
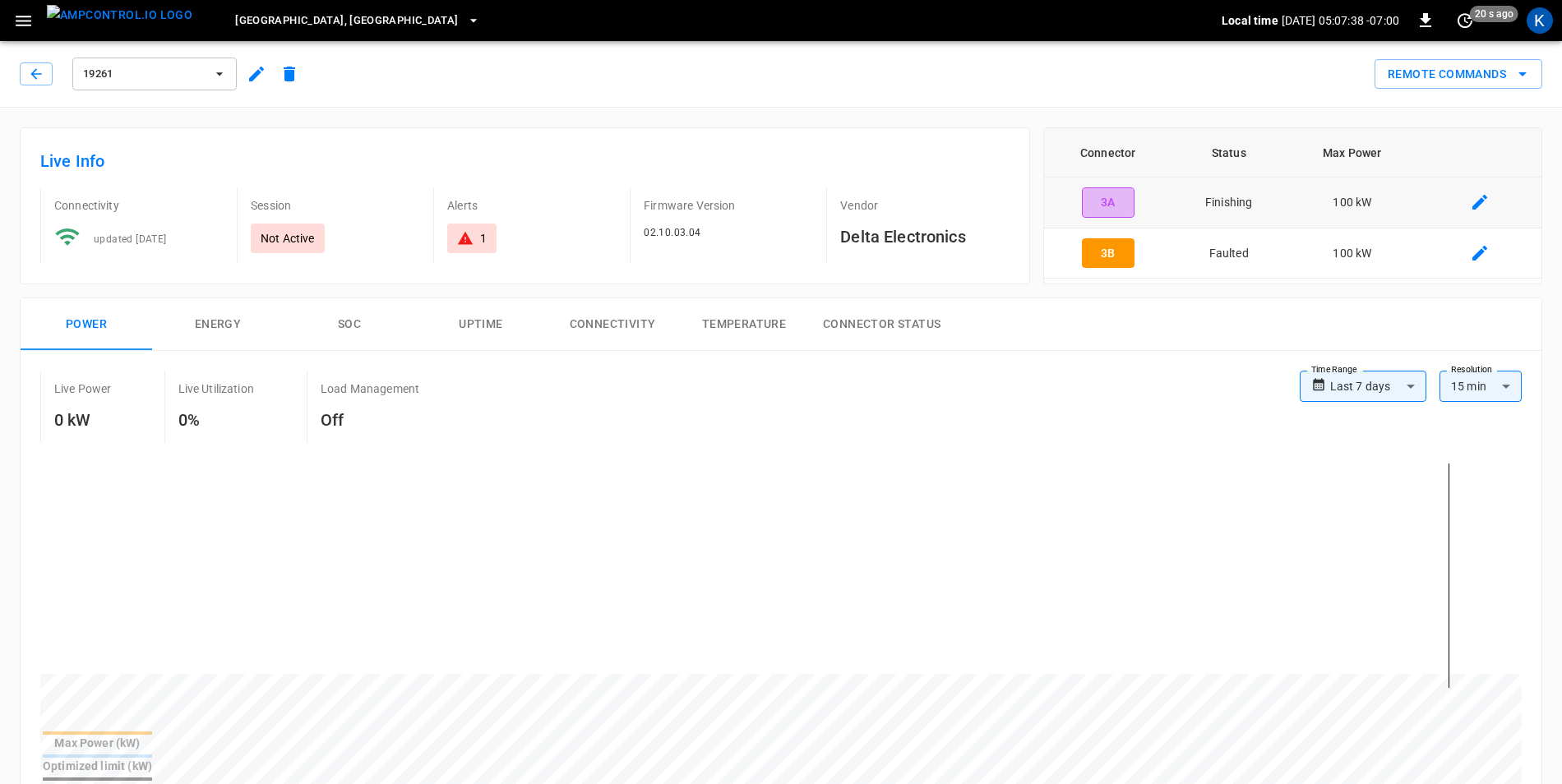
click at [1110, 202] on button "3A" at bounding box center [1108, 202] width 53 height 30
click at [29, 79] on icon "button" at bounding box center [36, 73] width 17 height 17
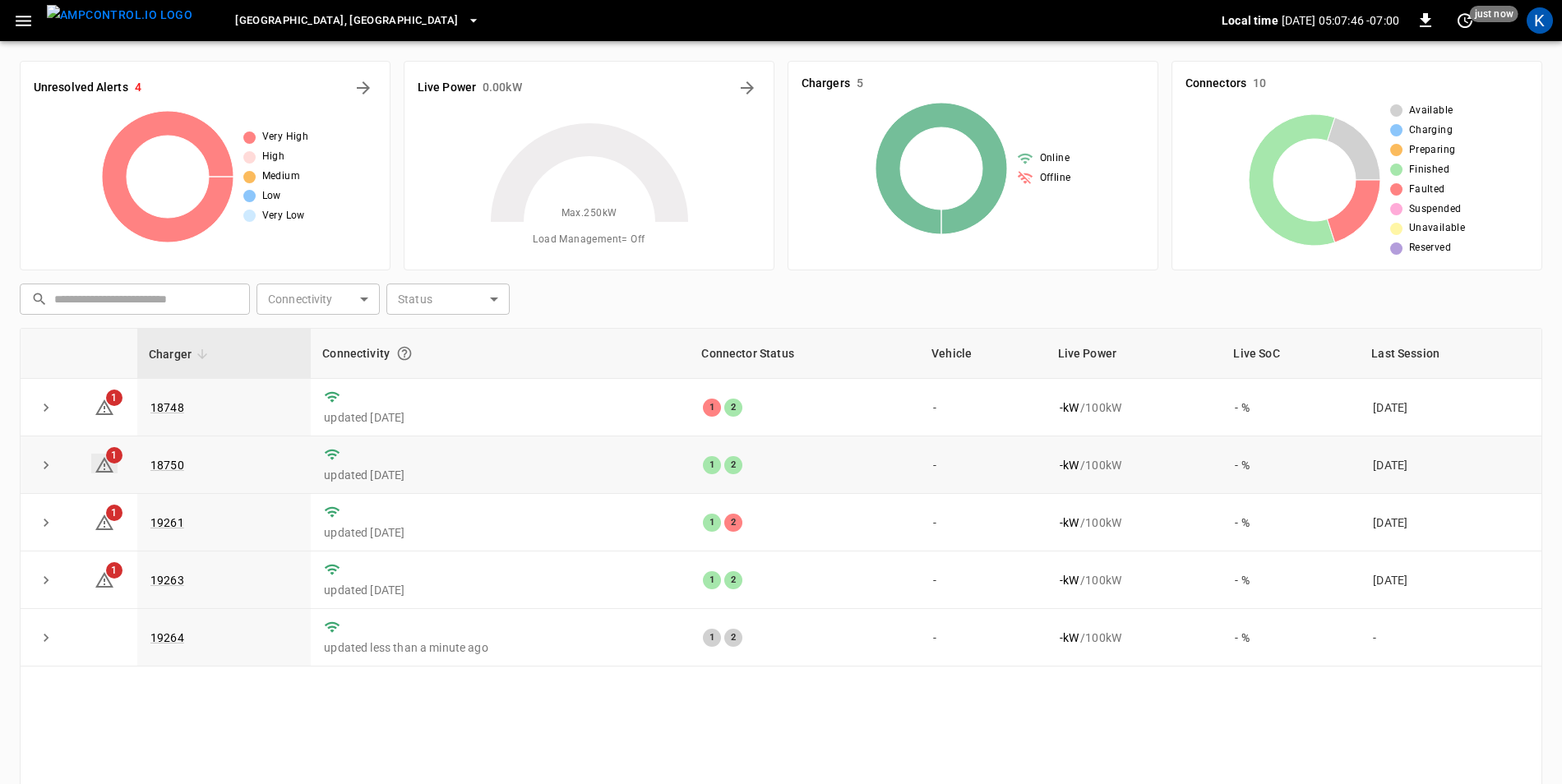
click at [100, 467] on icon at bounding box center [104, 464] width 19 height 16
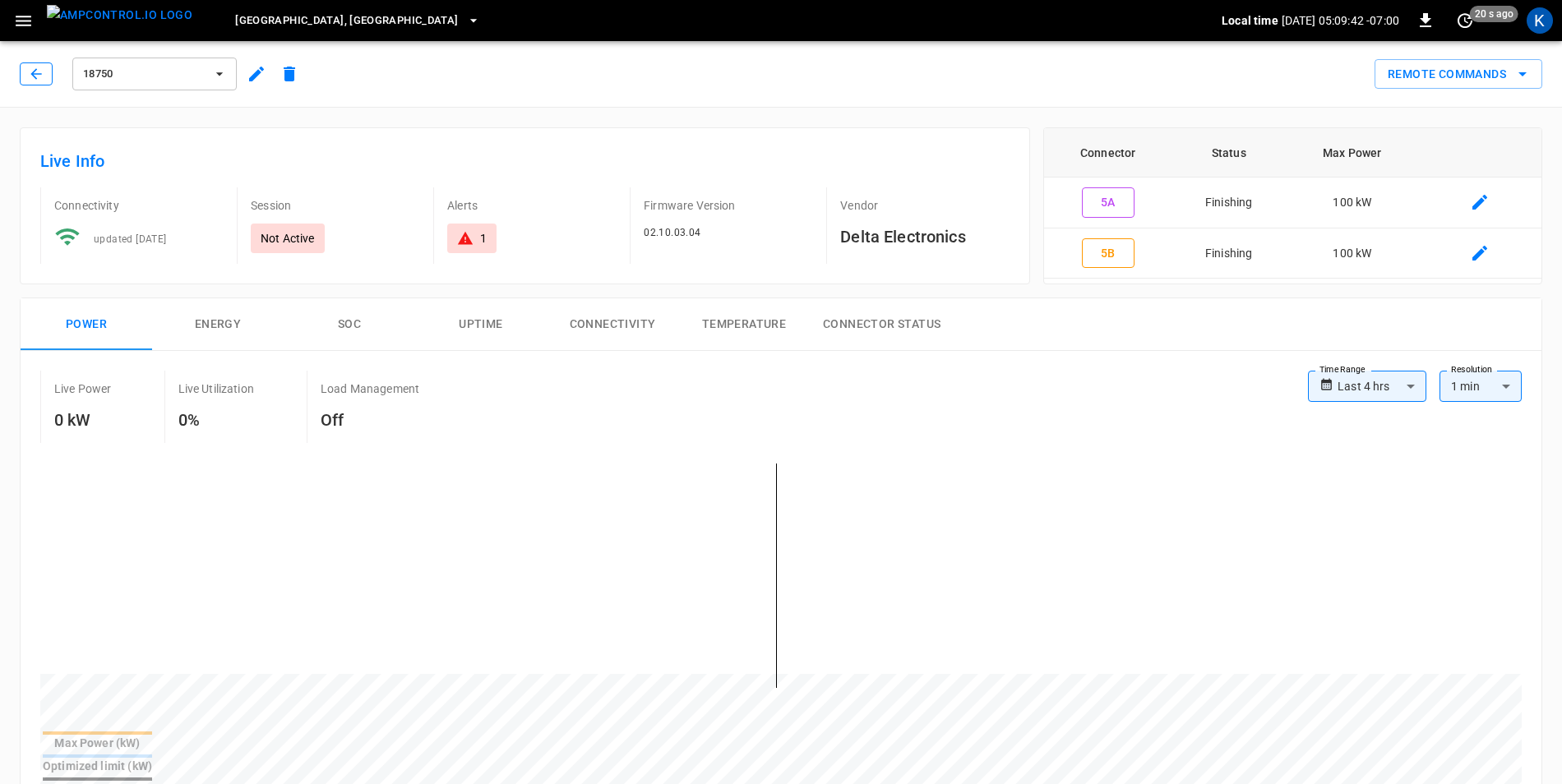
click at [39, 83] on button "button" at bounding box center [36, 74] width 33 height 23
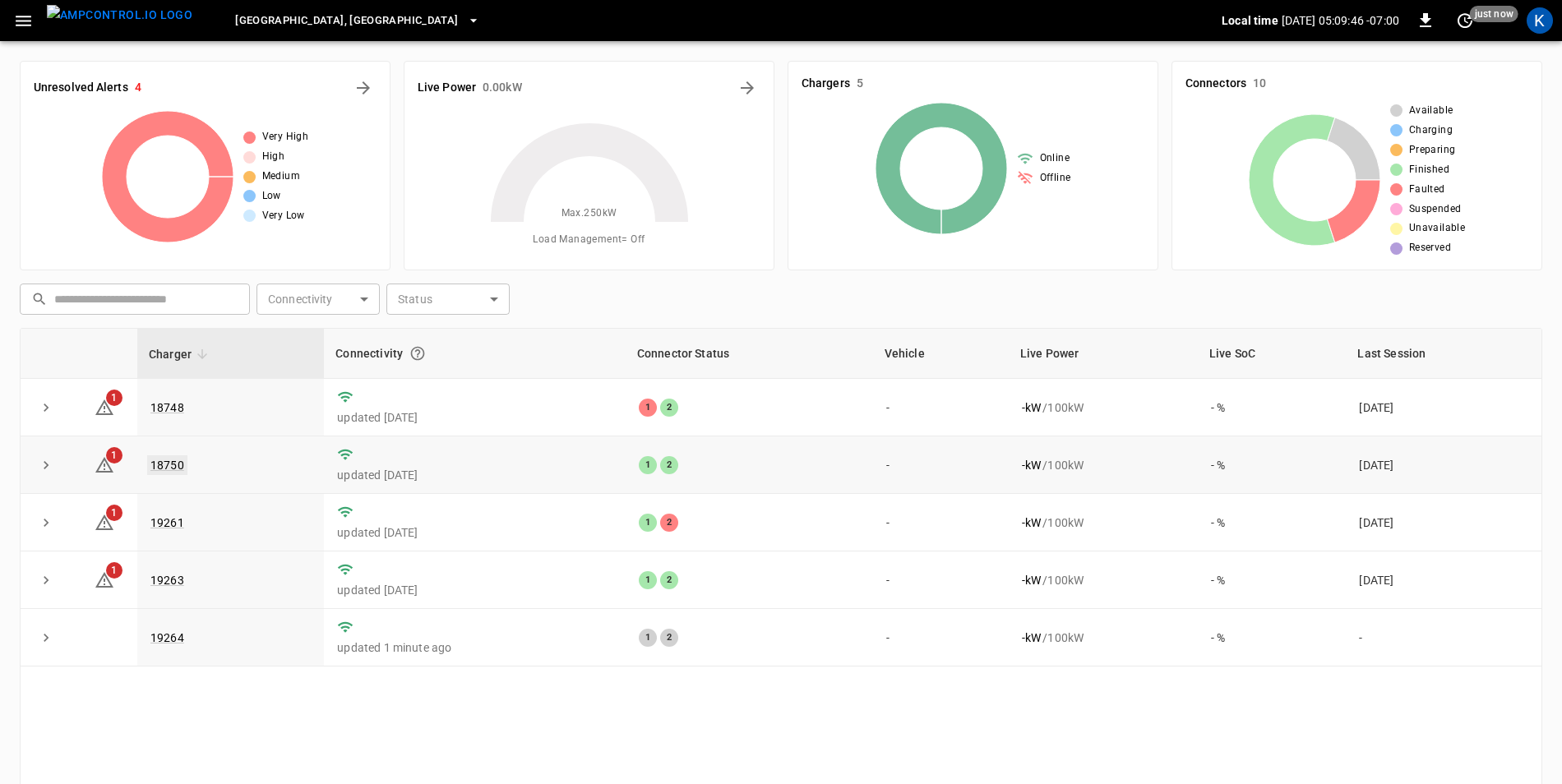
click at [170, 462] on link "18750" at bounding box center [167, 465] width 40 height 20
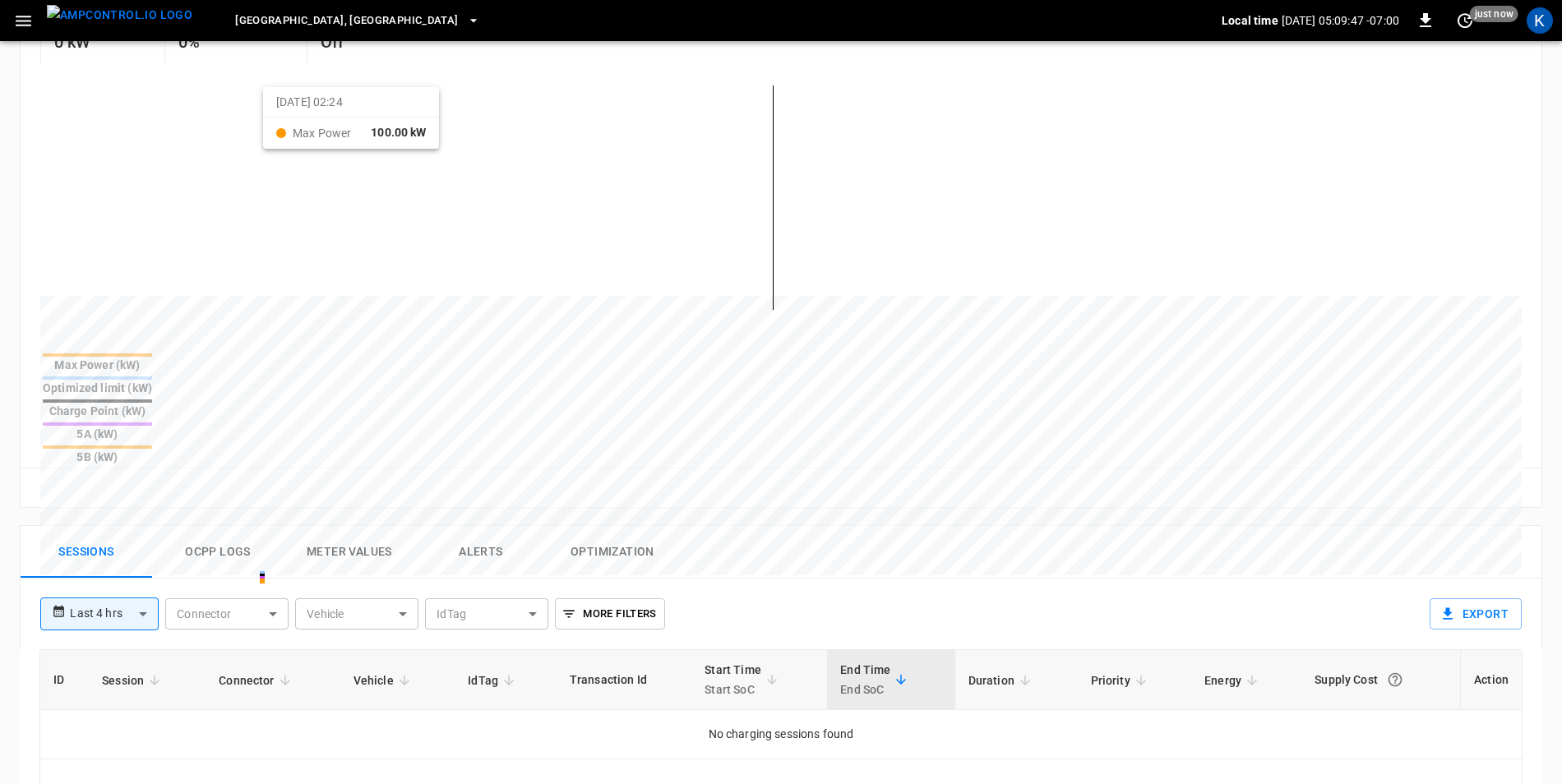
scroll to position [411, 0]
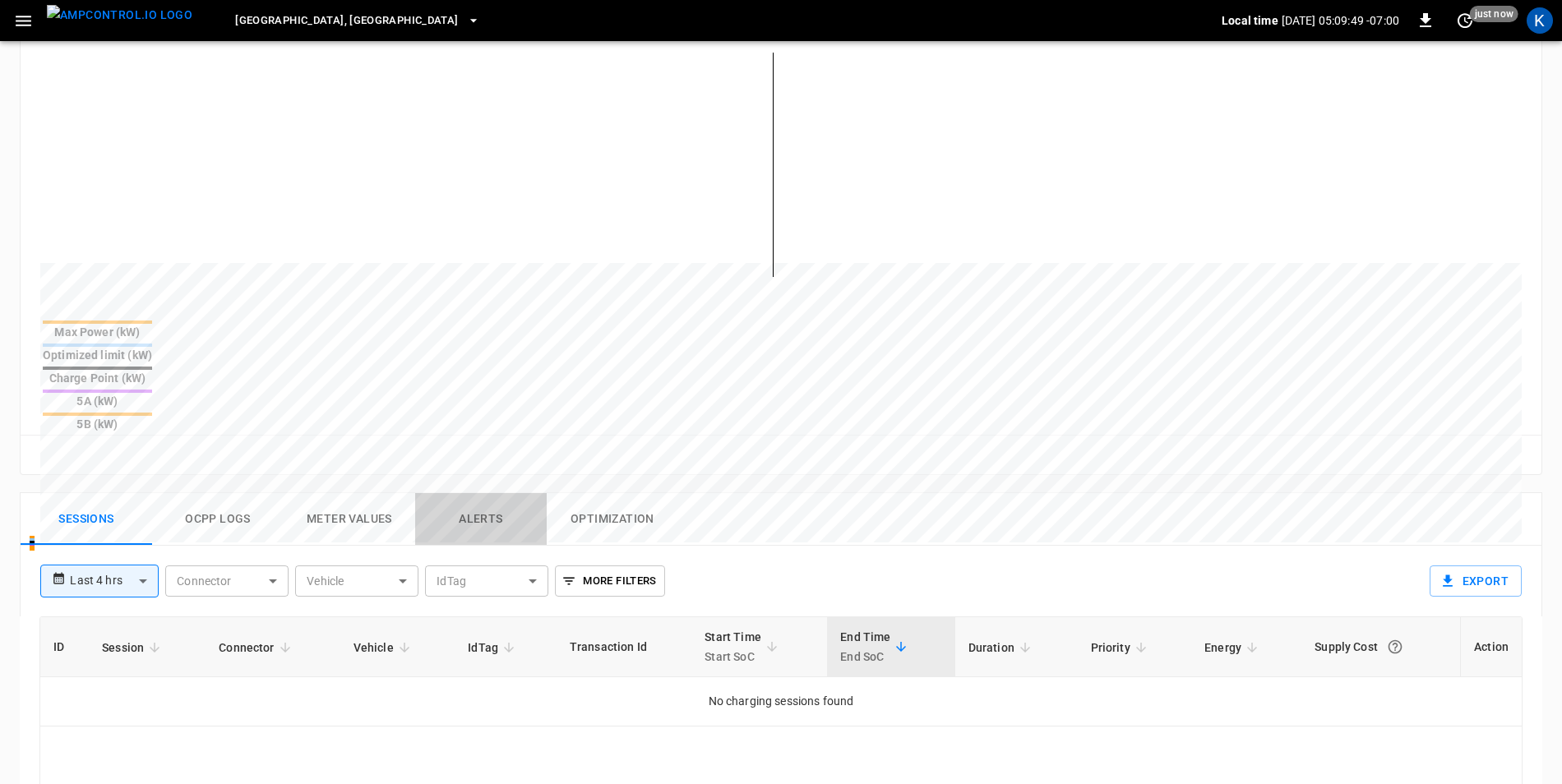
click at [484, 493] on button "Alerts" at bounding box center [481, 520] width 132 height 53
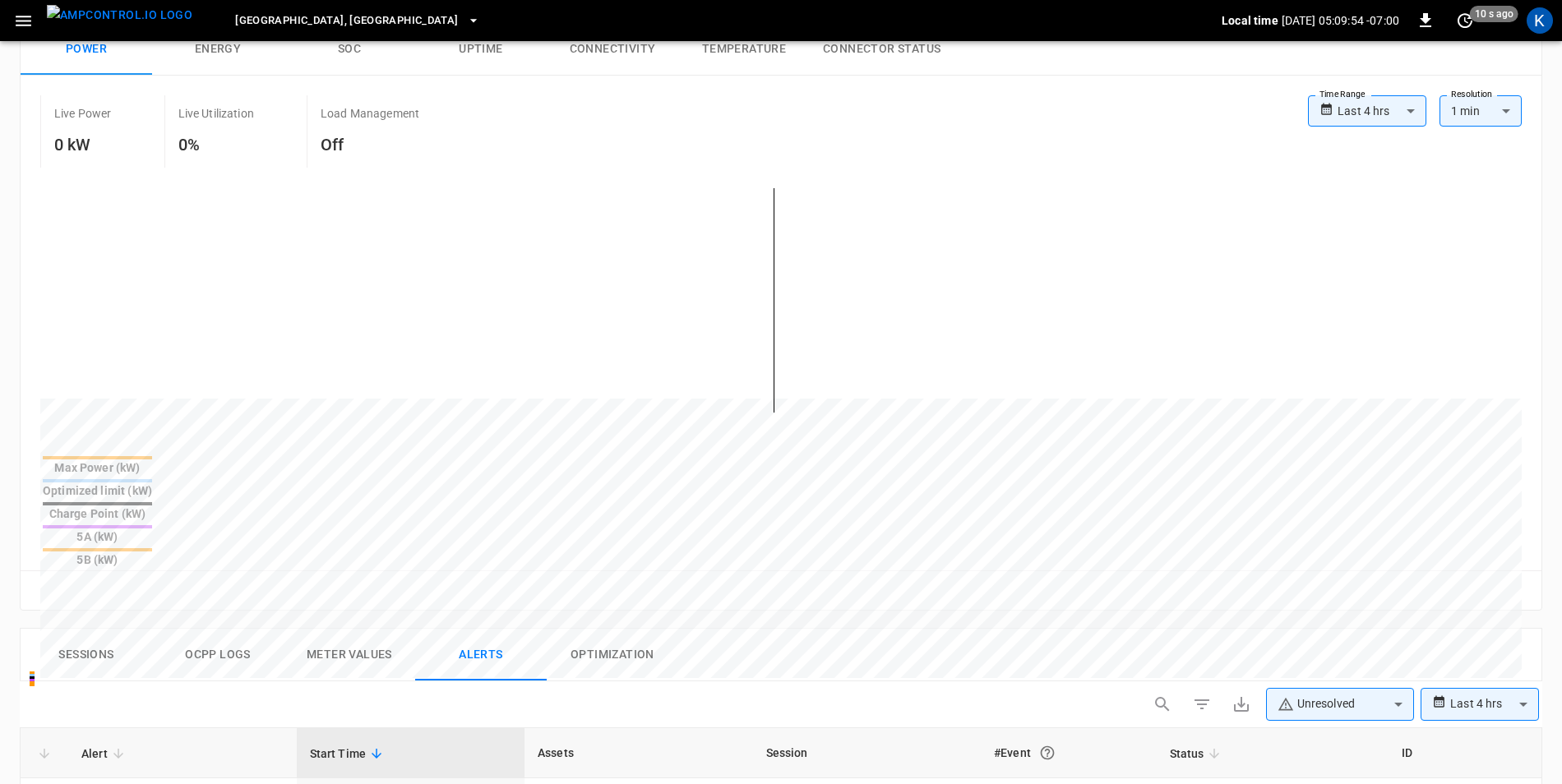
scroll to position [0, 0]
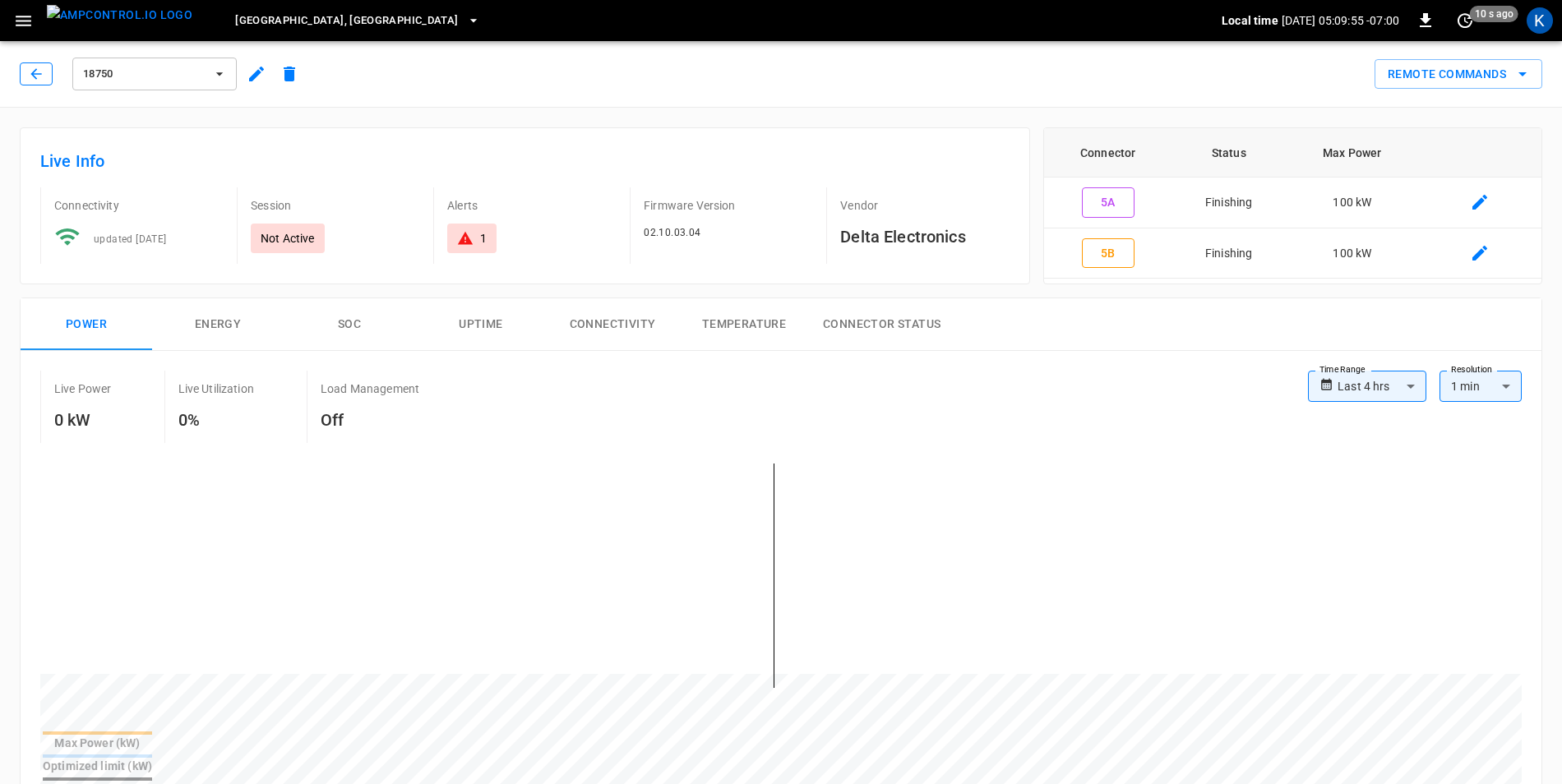
click at [35, 81] on icon "button" at bounding box center [36, 73] width 17 height 17
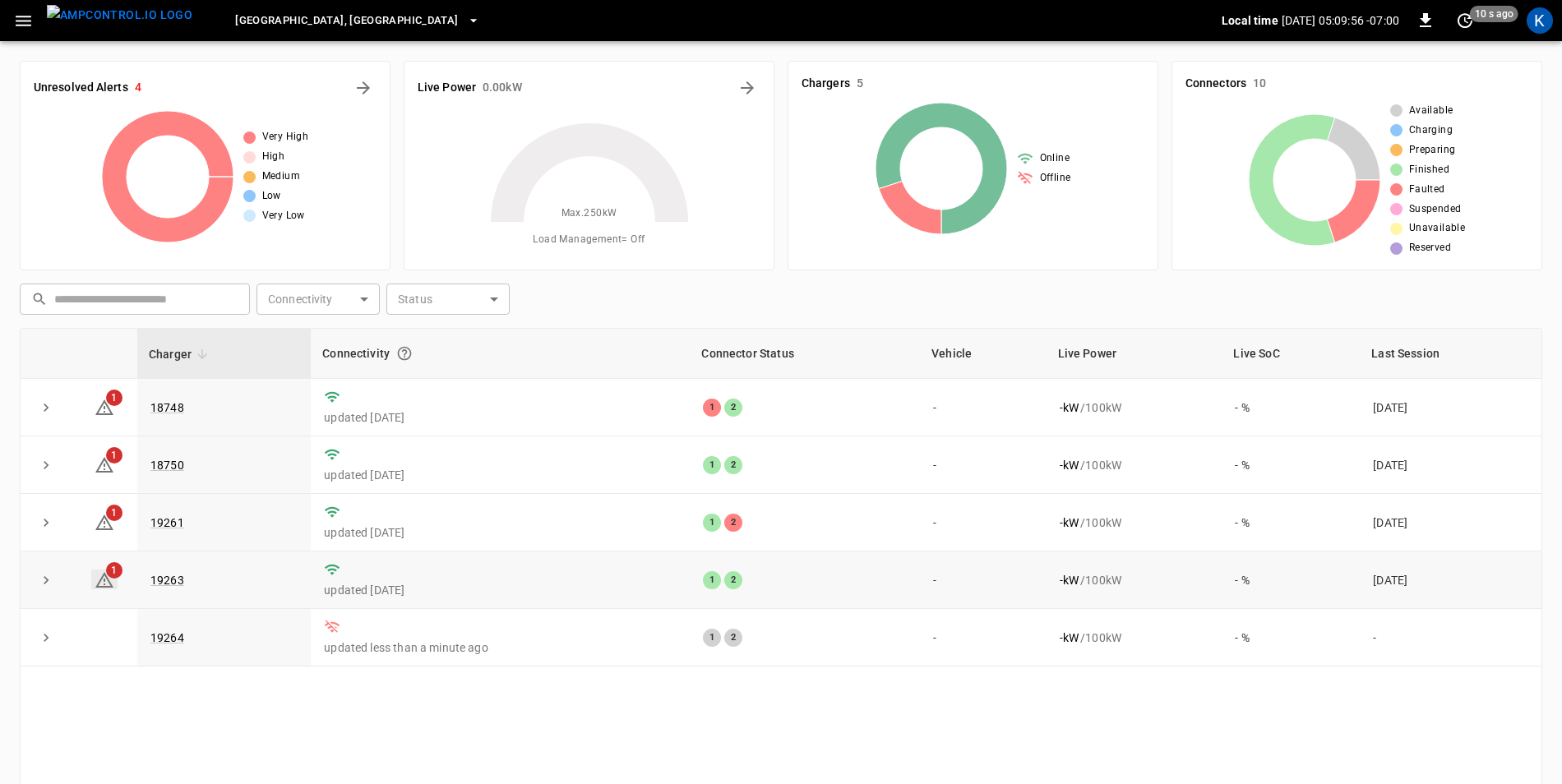
click at [103, 582] on icon at bounding box center [104, 579] width 19 height 16
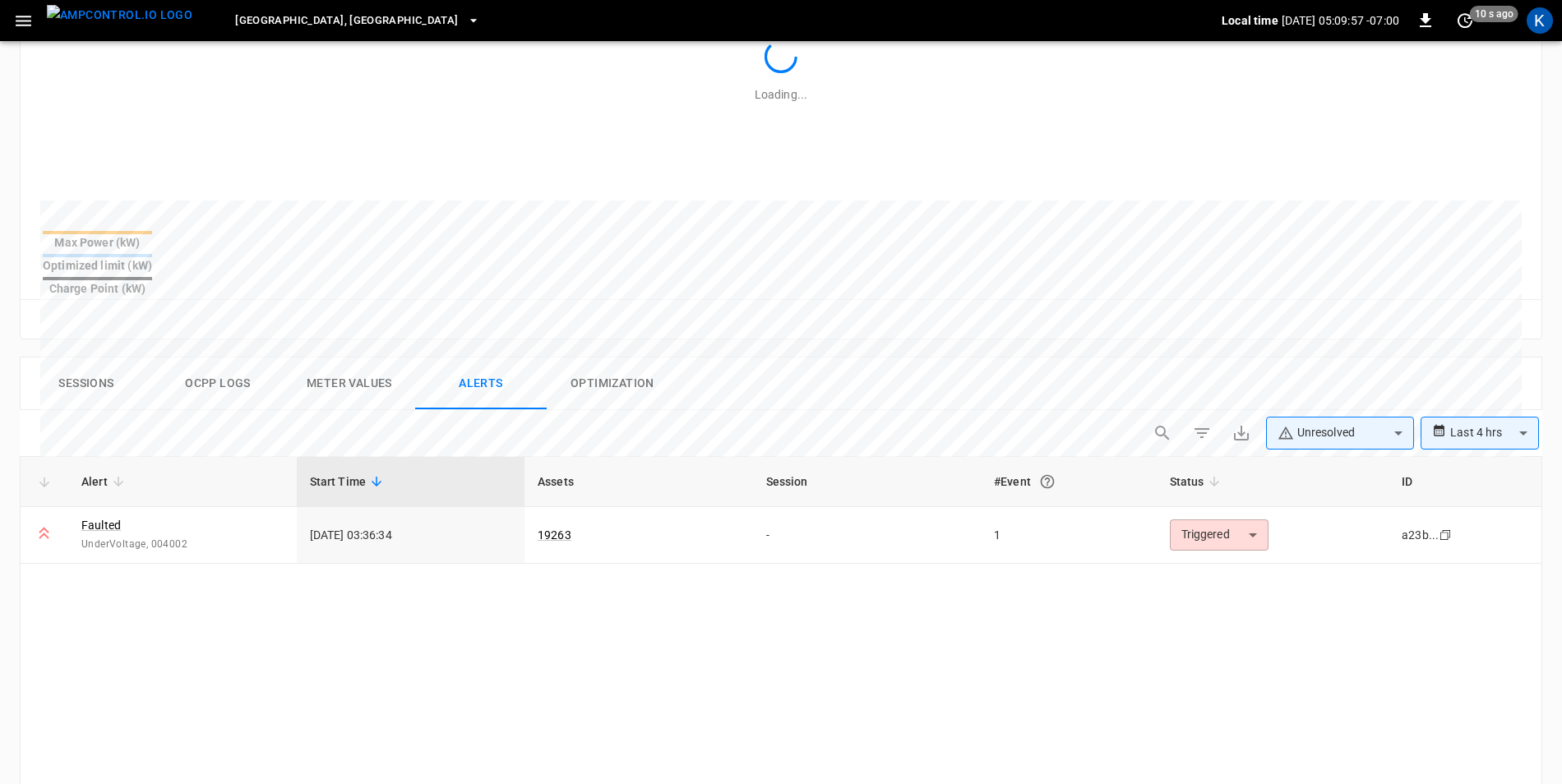
scroll to position [777, 0]
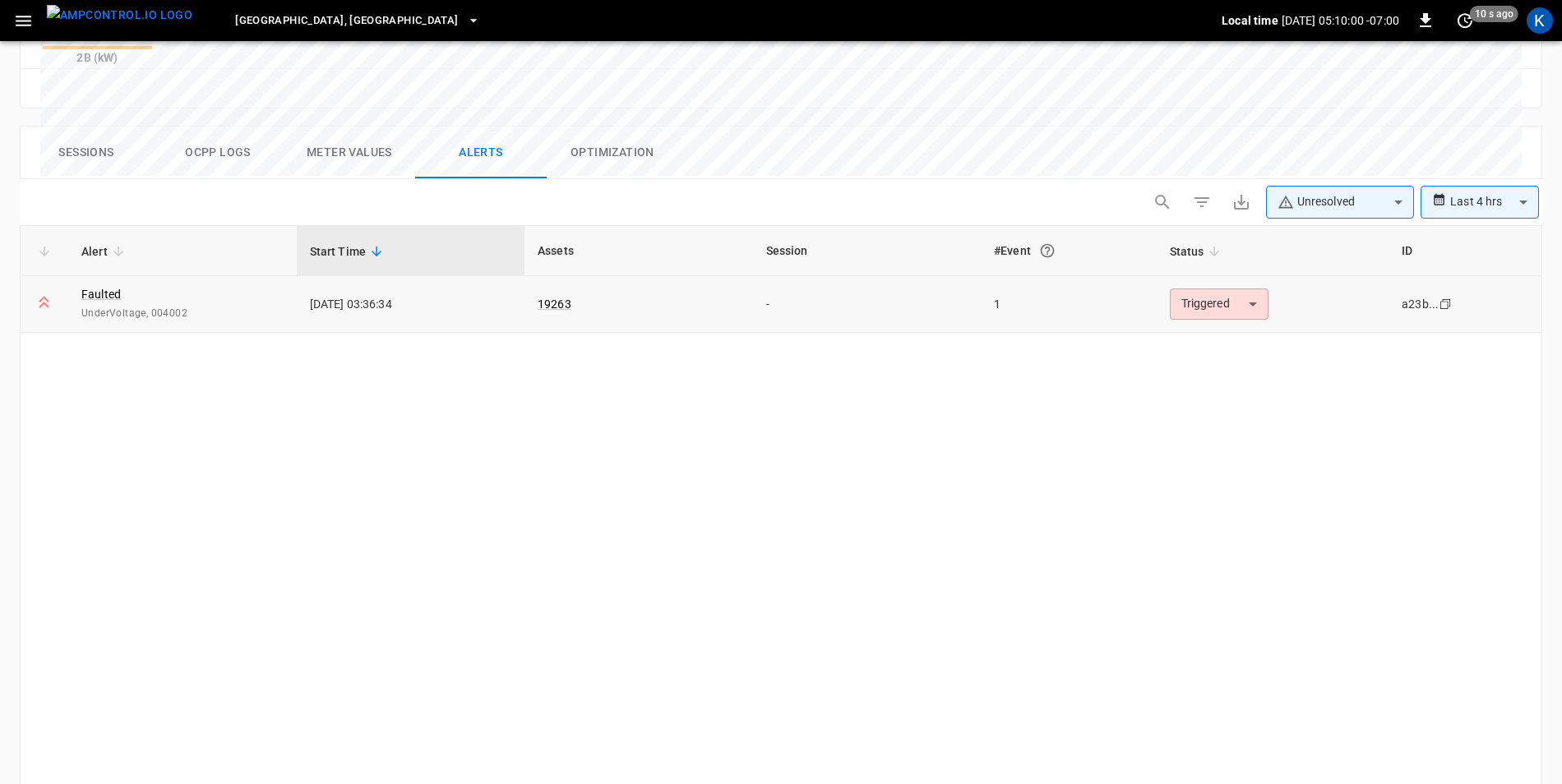
drag, startPoint x: 310, startPoint y: 225, endPoint x: 422, endPoint y: 222, distance: 112.0
click at [422, 276] on td "[DATE] 03:36:34" at bounding box center [411, 304] width 228 height 57
copy td "[DATE] 03:36:34"
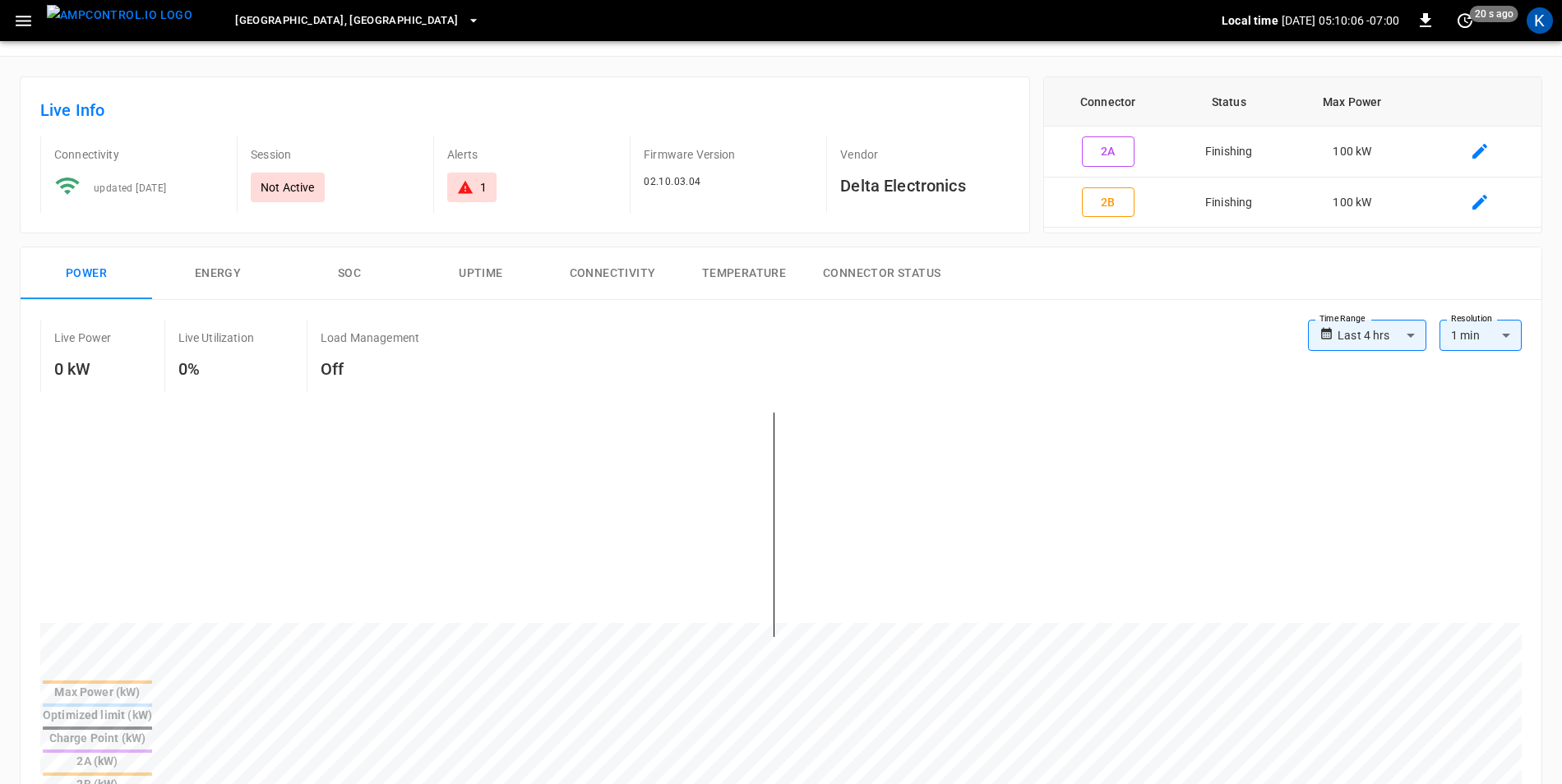
scroll to position [0, 0]
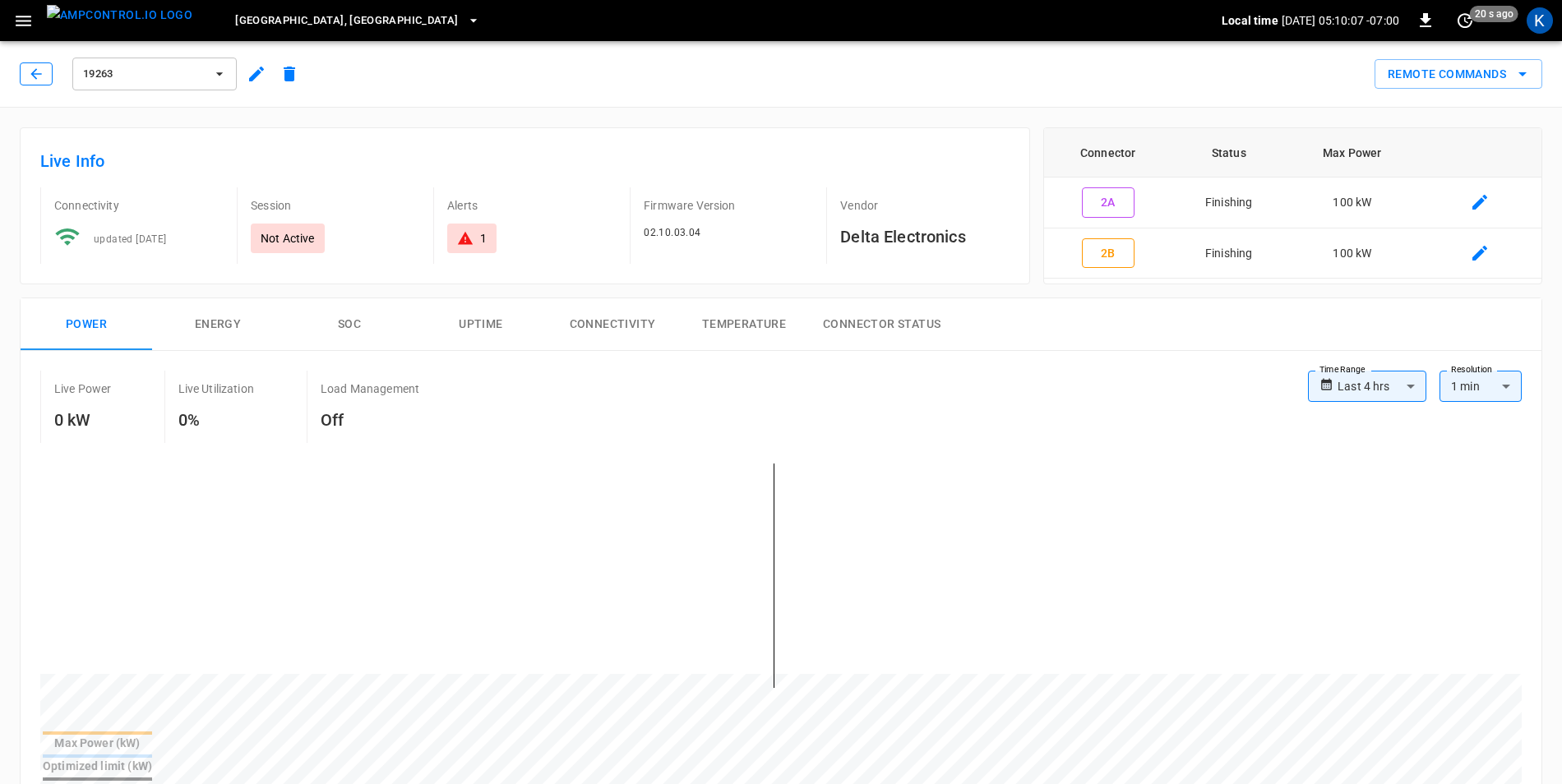
click at [39, 74] on icon "button" at bounding box center [35, 73] width 11 height 11
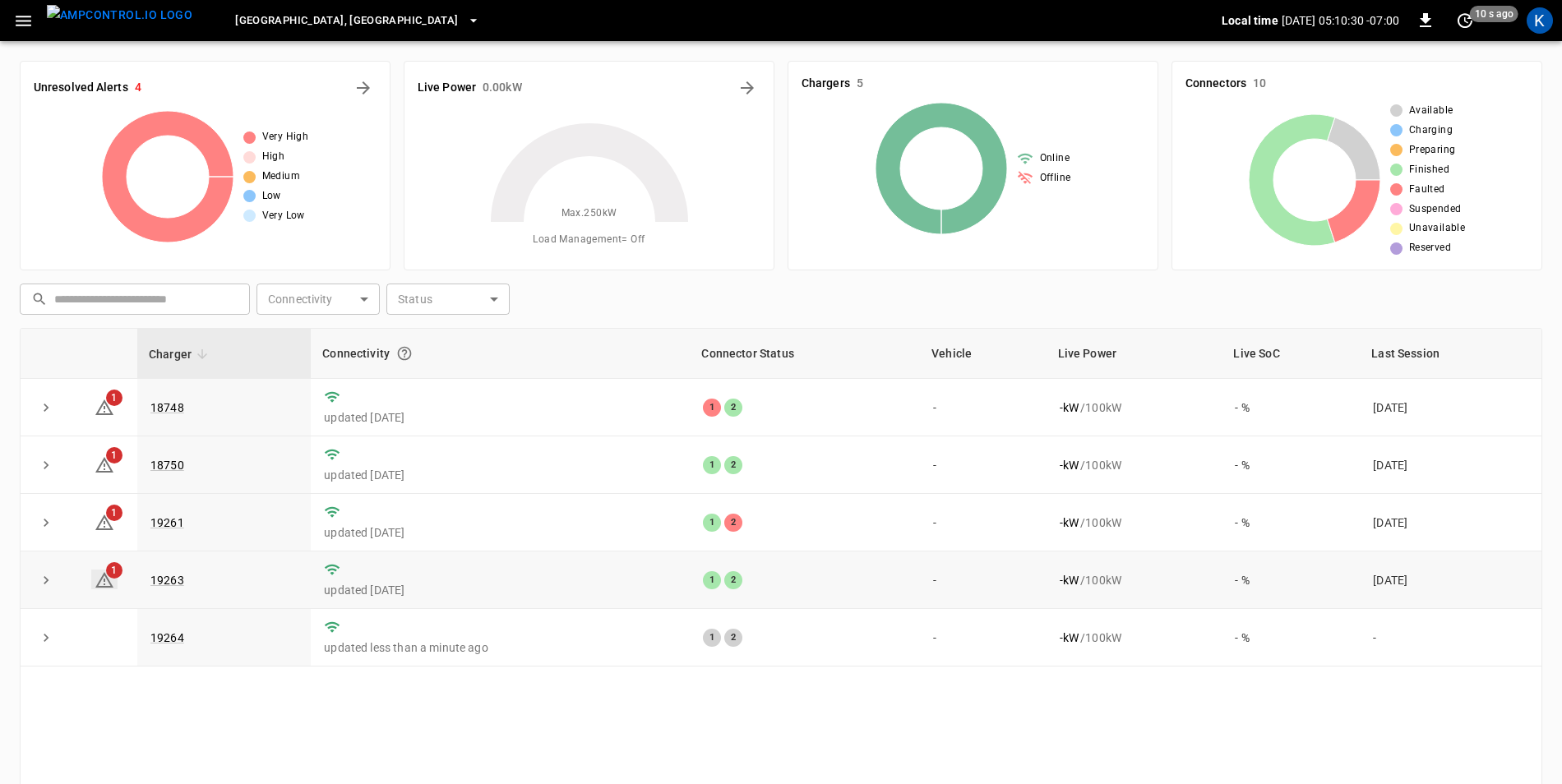
click at [101, 588] on icon at bounding box center [104, 580] width 20 height 20
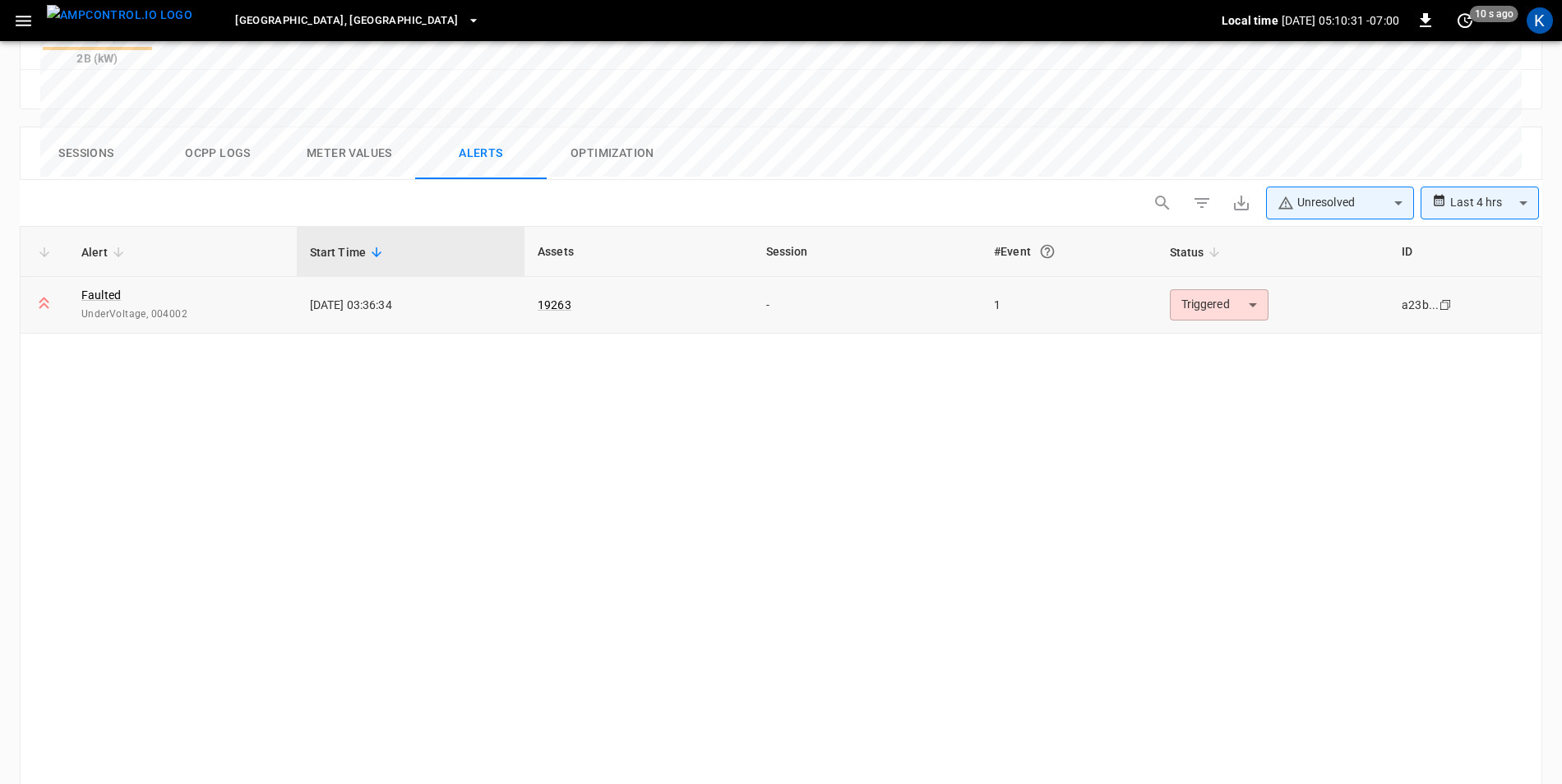
scroll to position [777, 0]
drag, startPoint x: 83, startPoint y: 234, endPoint x: 196, endPoint y: 241, distance: 113.2
click at [196, 276] on td "Faulted UnderVoltage, 004002" at bounding box center [182, 304] width 228 height 57
copy span "UnderVoltage, 004002"
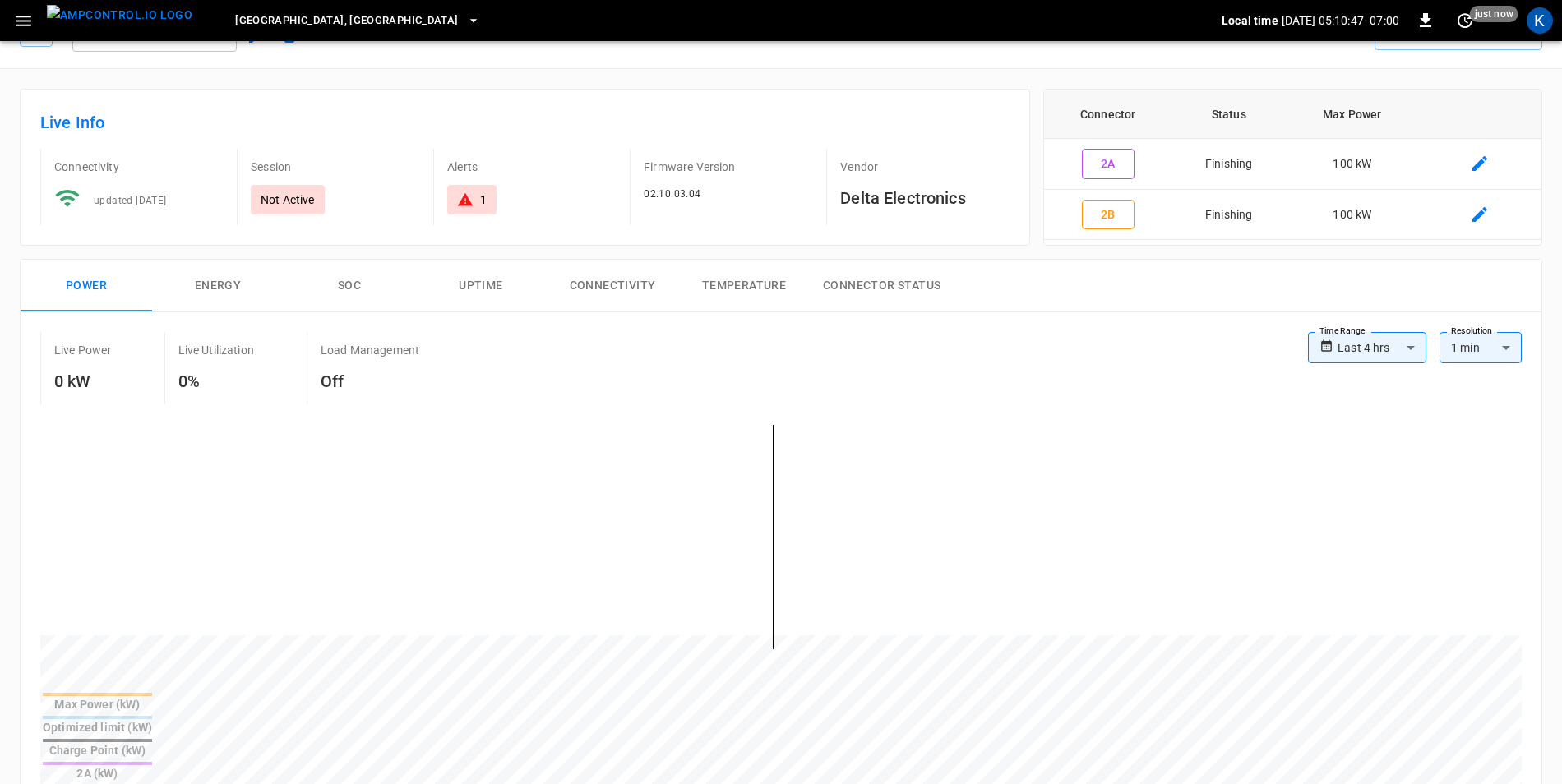
scroll to position [0, 0]
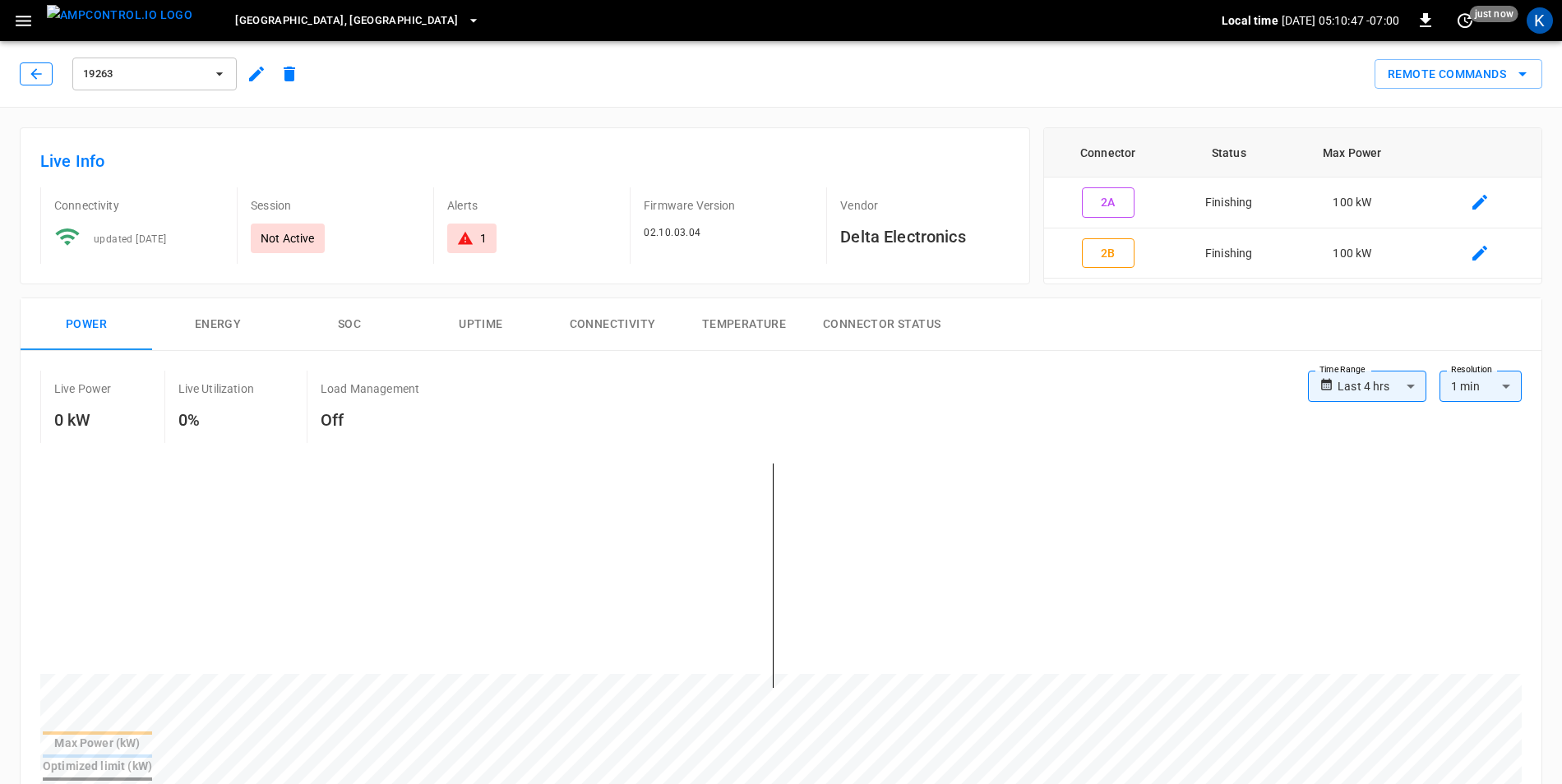
click at [25, 71] on button "button" at bounding box center [36, 74] width 33 height 23
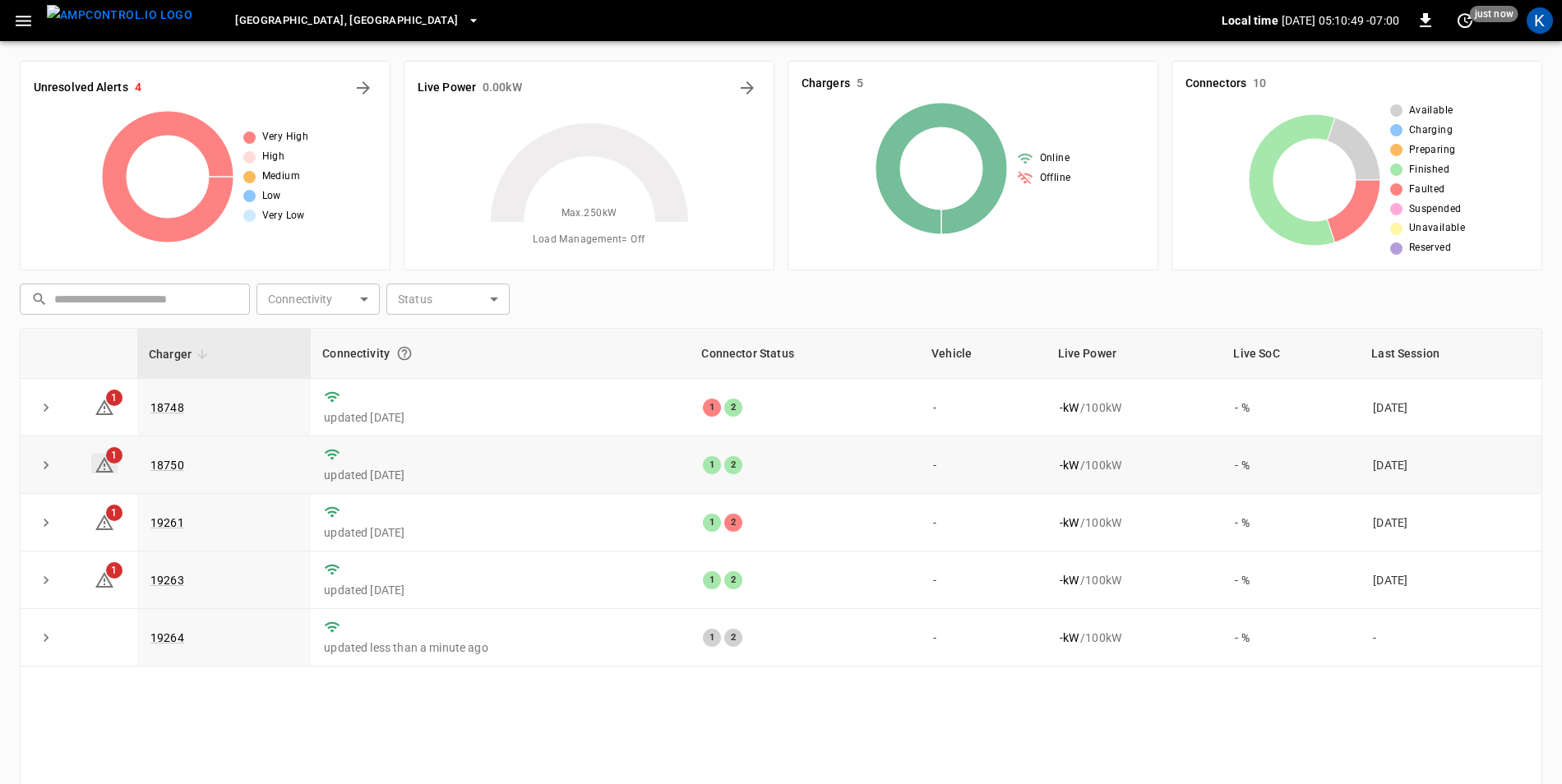
click at [109, 469] on icon at bounding box center [104, 464] width 19 height 16
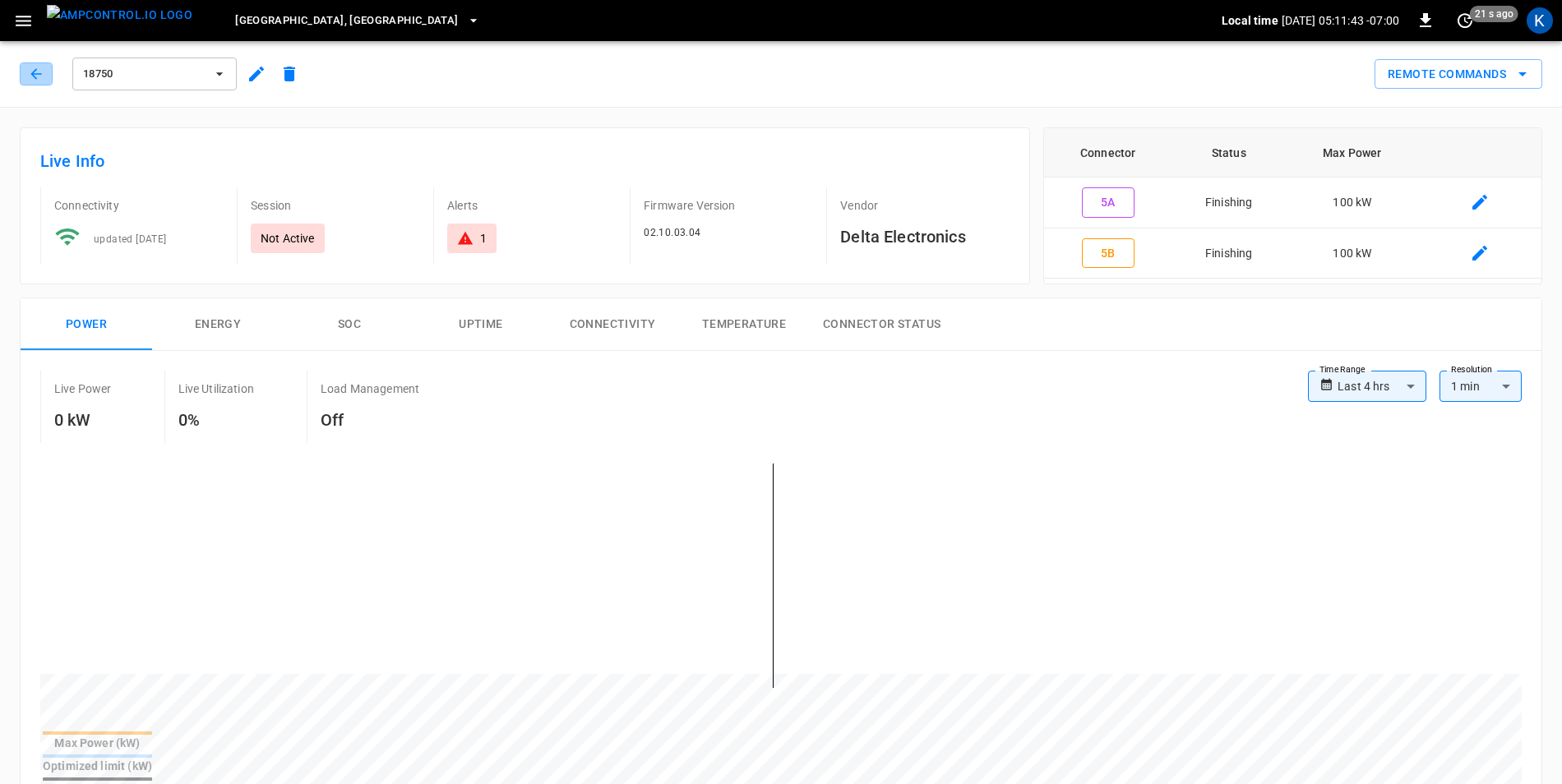
click at [30, 82] on button "button" at bounding box center [36, 74] width 33 height 23
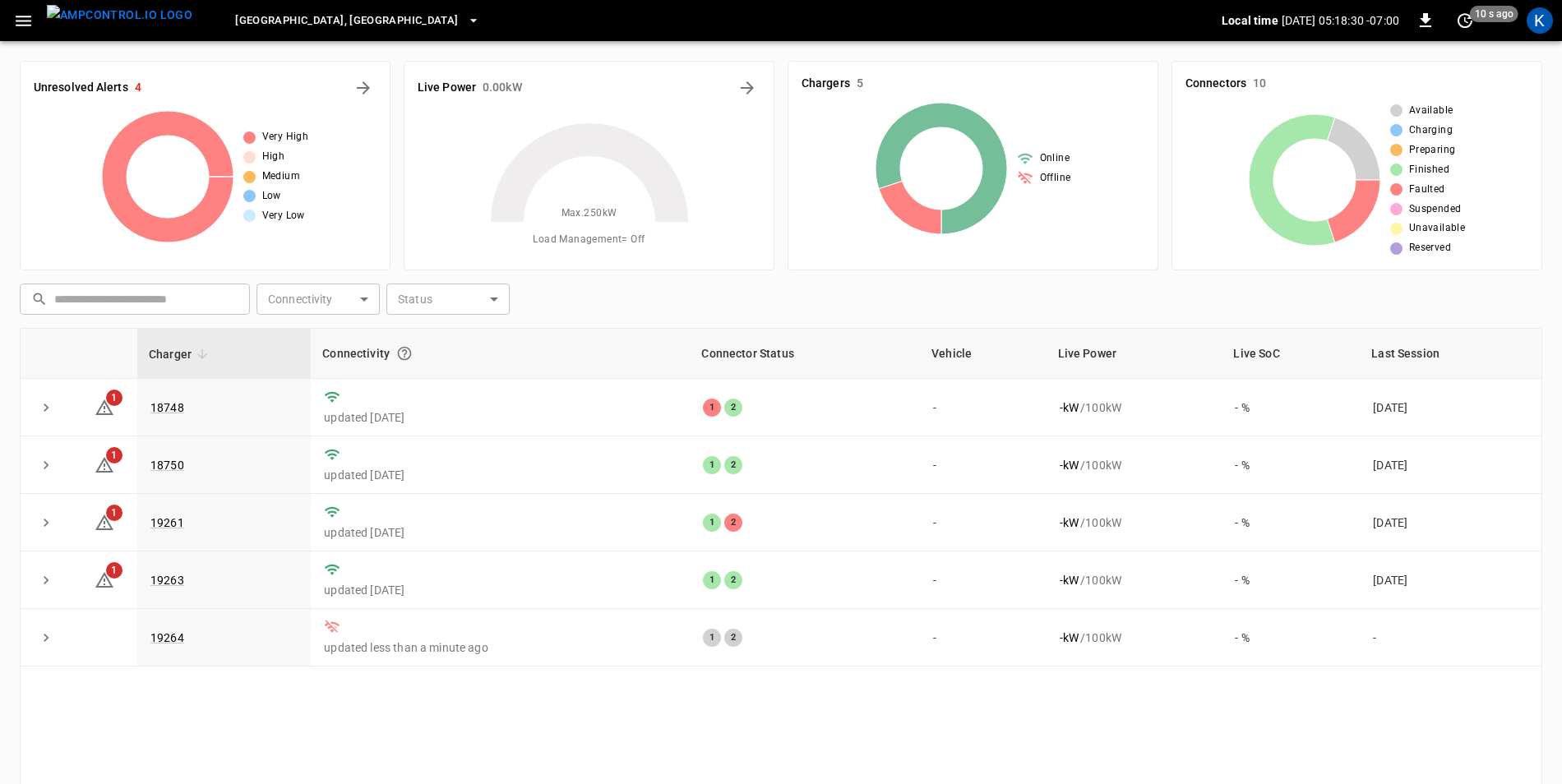
click at [207, 736] on div "Charger Connectivity Connector Status Vehicle Live Power Live SoC Last Session …" at bounding box center [781, 602] width 1522 height 549
click at [107, 411] on icon at bounding box center [104, 408] width 20 height 20
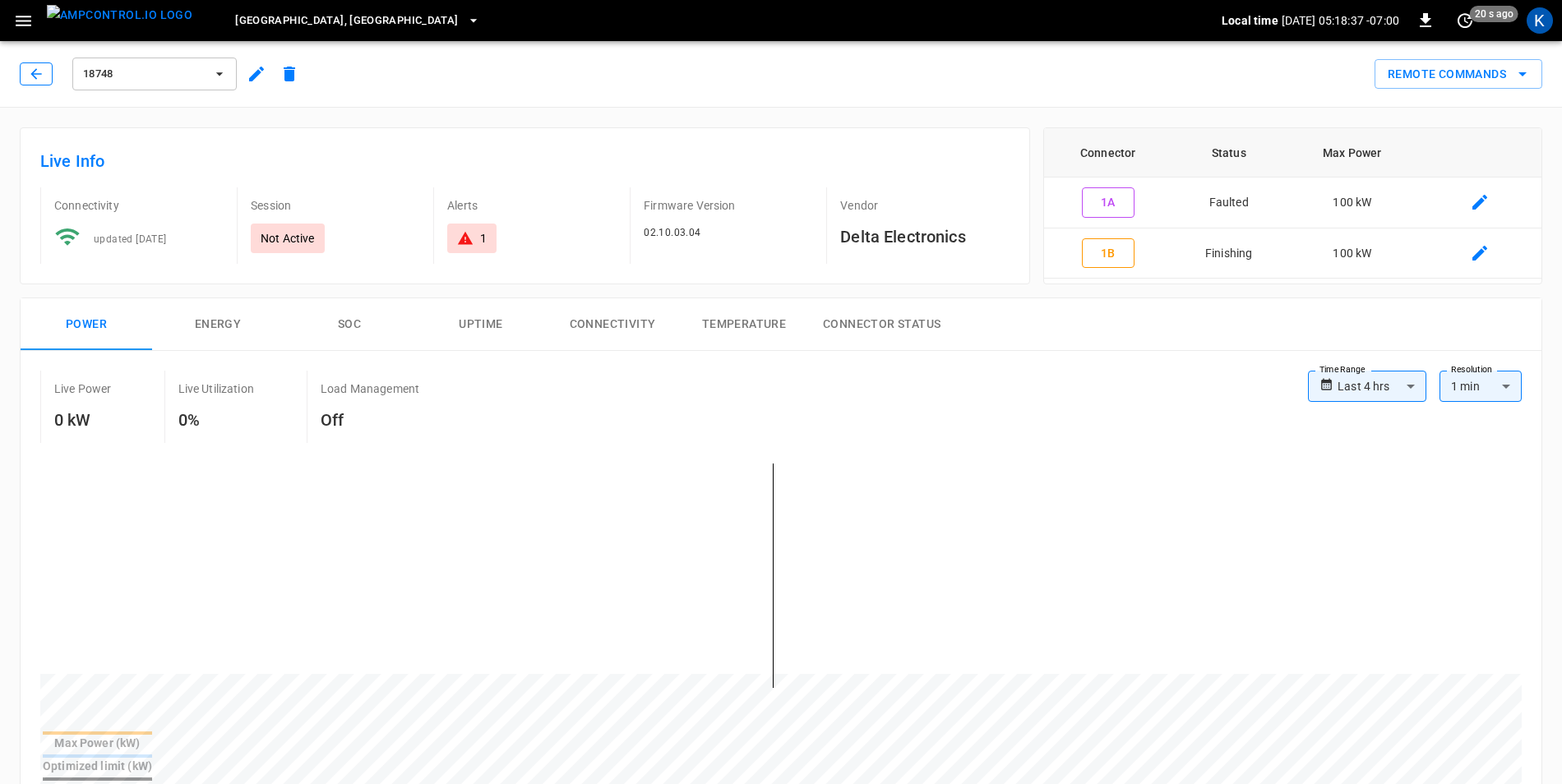
click at [44, 76] on icon "button" at bounding box center [36, 73] width 17 height 17
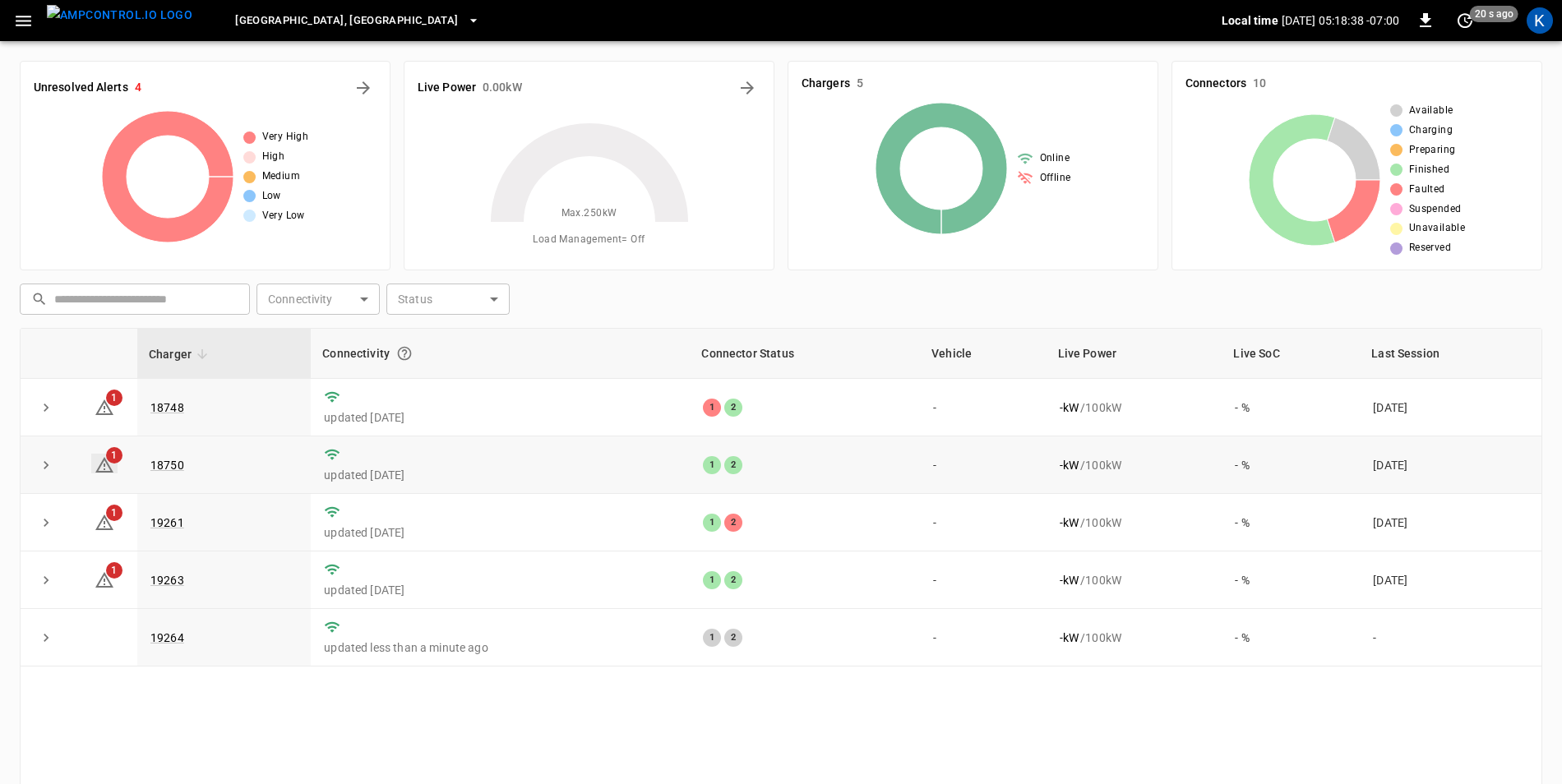
click at [106, 472] on icon at bounding box center [104, 465] width 20 height 20
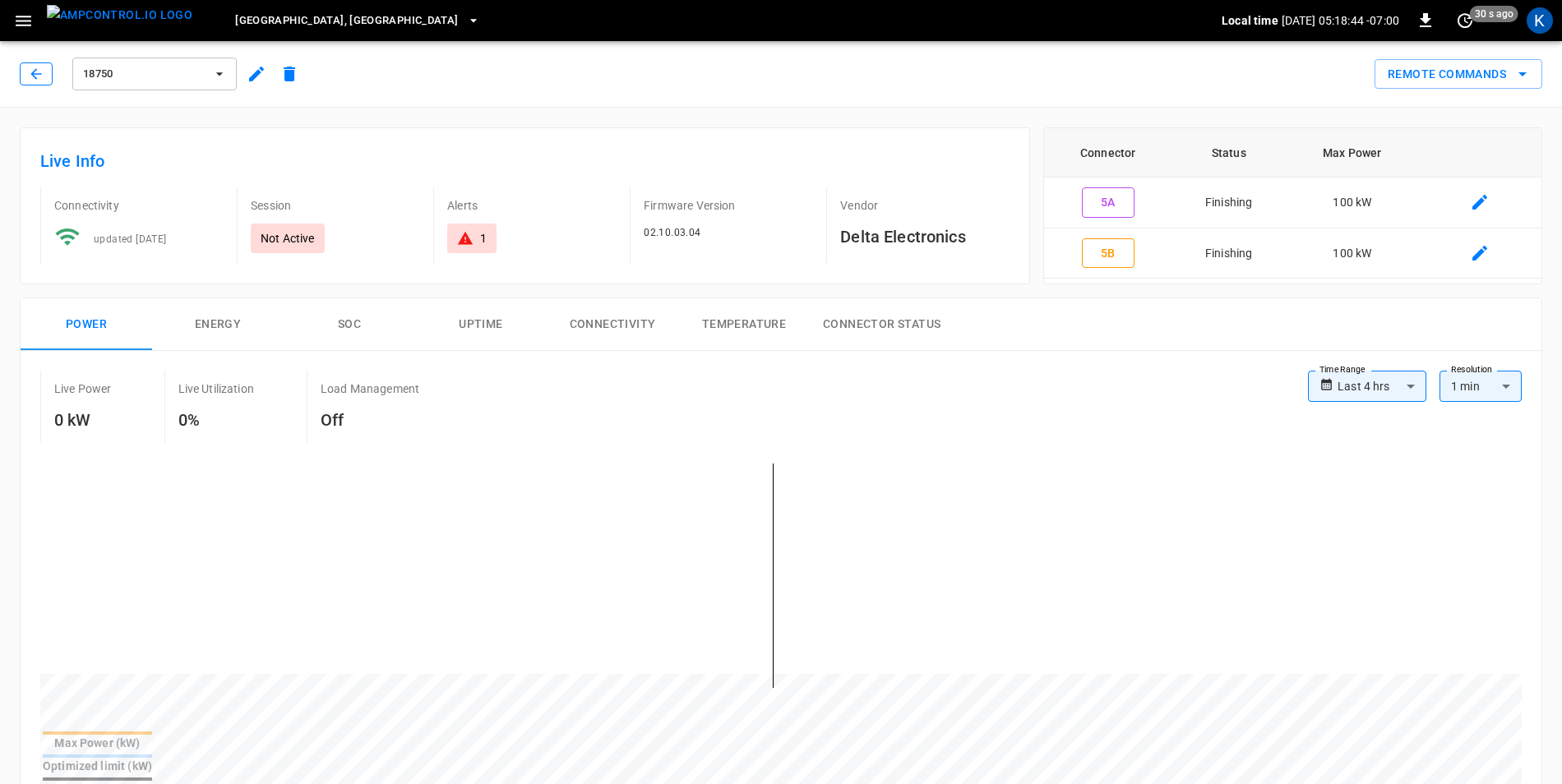
click at [41, 68] on icon "button" at bounding box center [36, 73] width 17 height 17
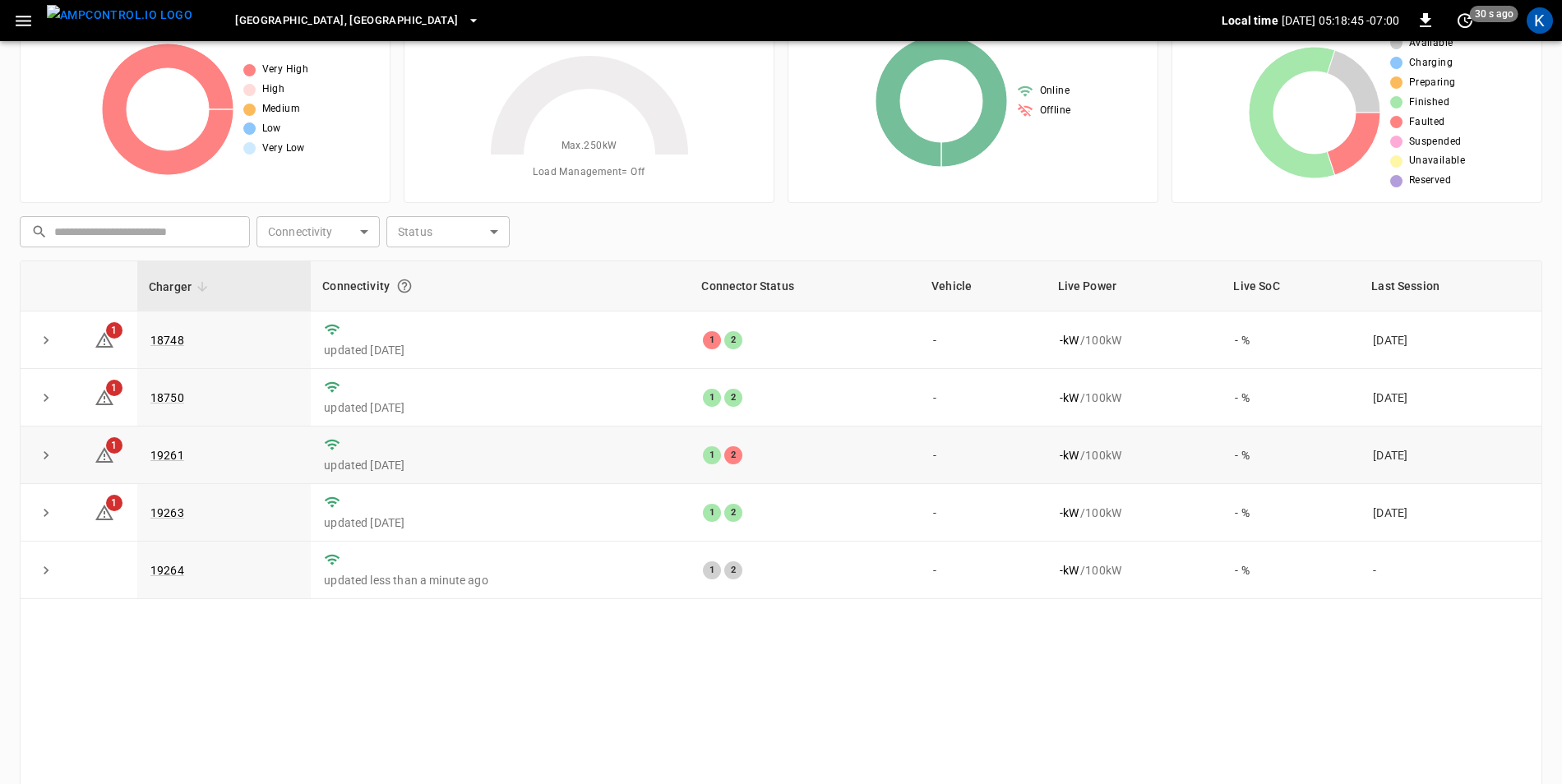
scroll to position [82, 0]
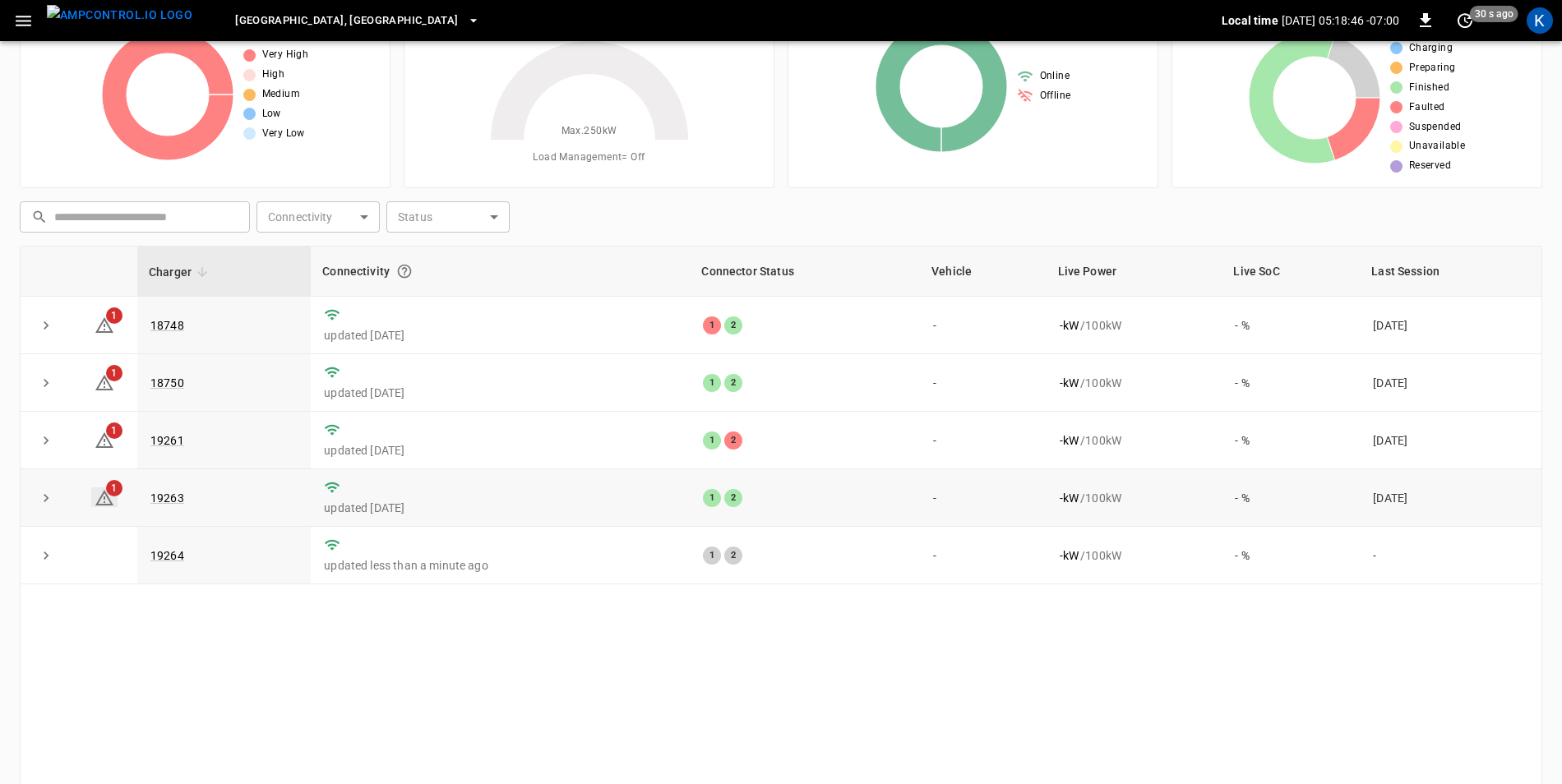
click at [105, 503] on icon at bounding box center [104, 498] width 20 height 20
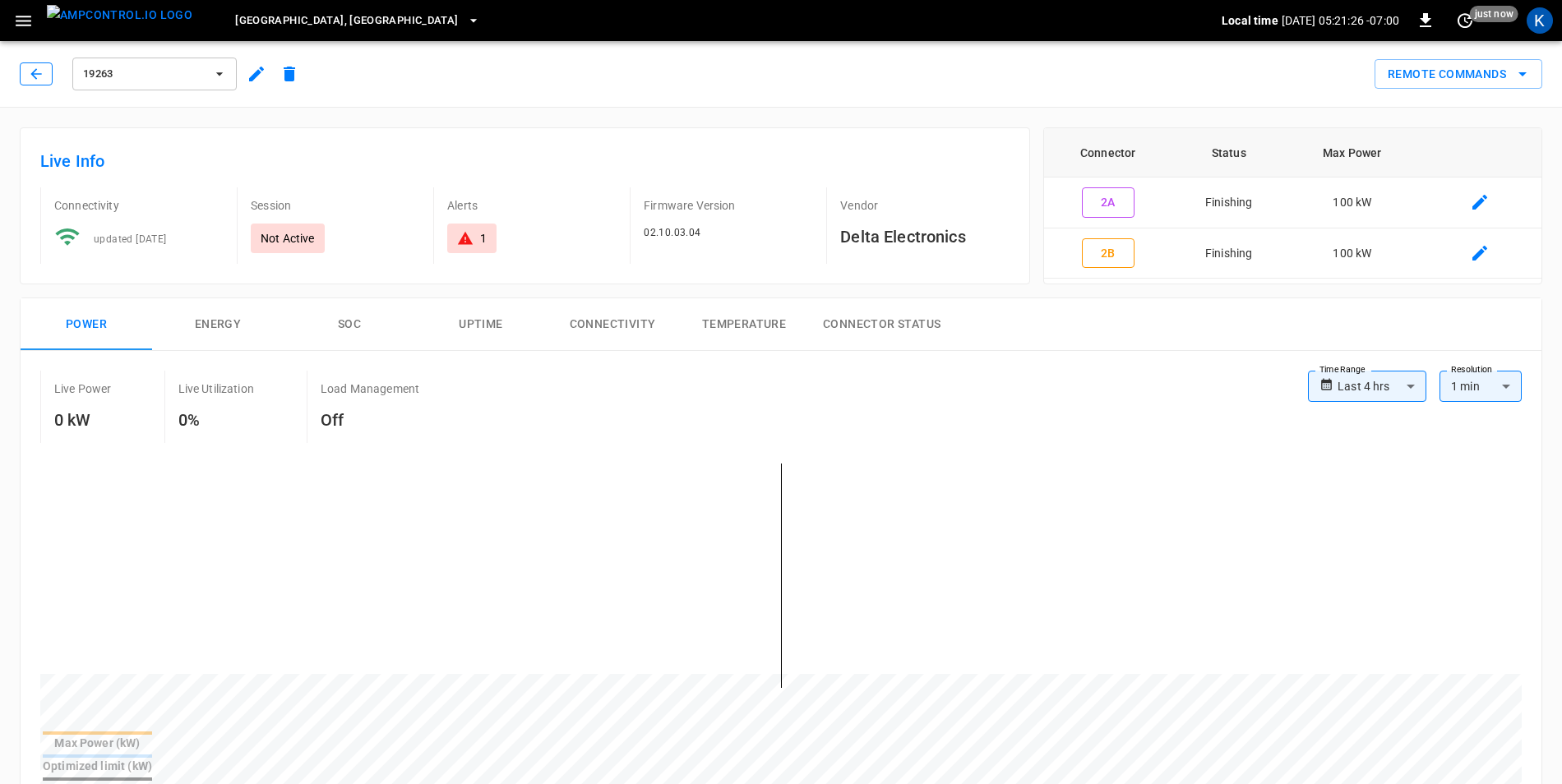
click at [28, 77] on icon "button" at bounding box center [36, 73] width 17 height 17
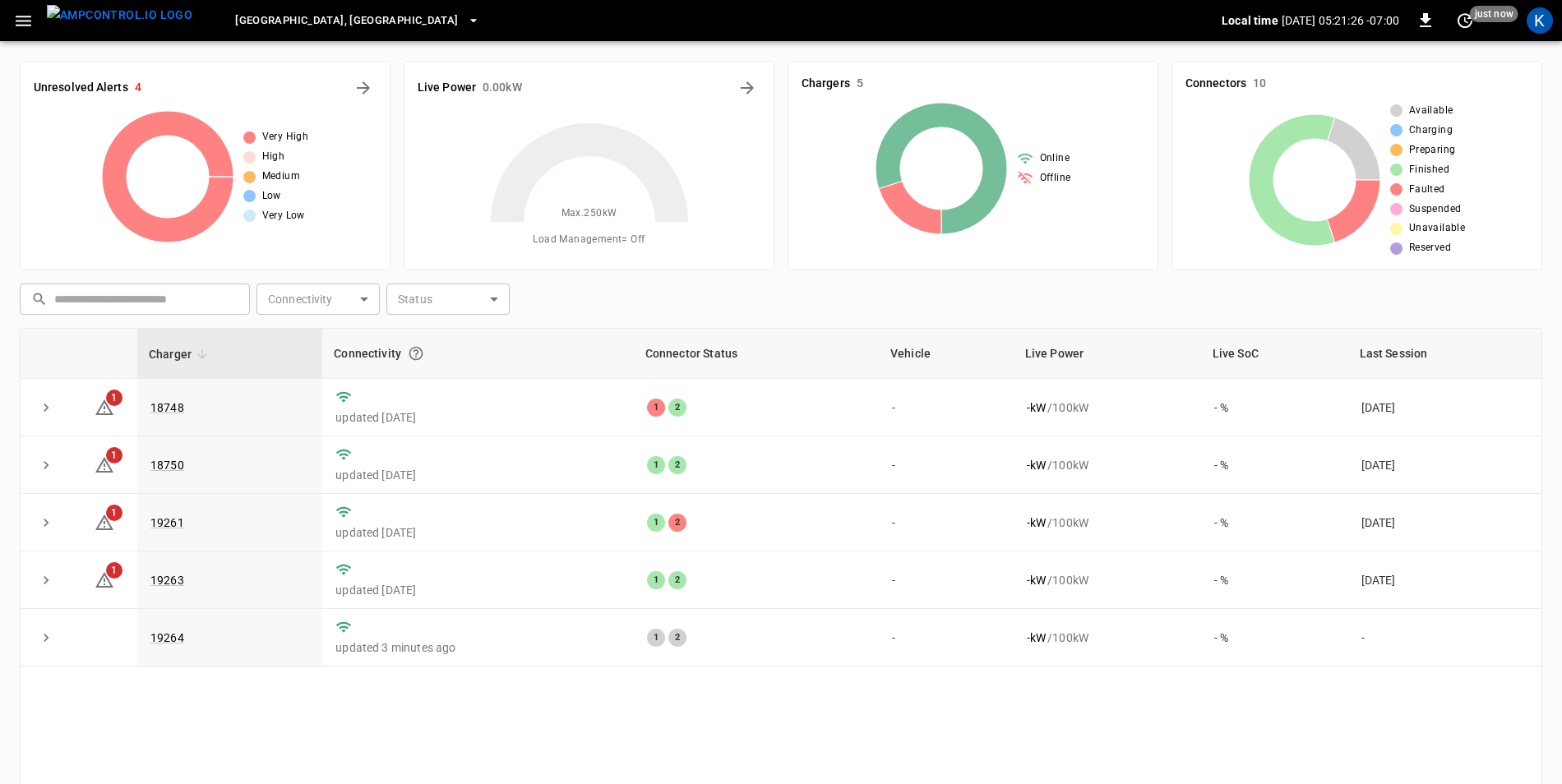
scroll to position [82, 0]
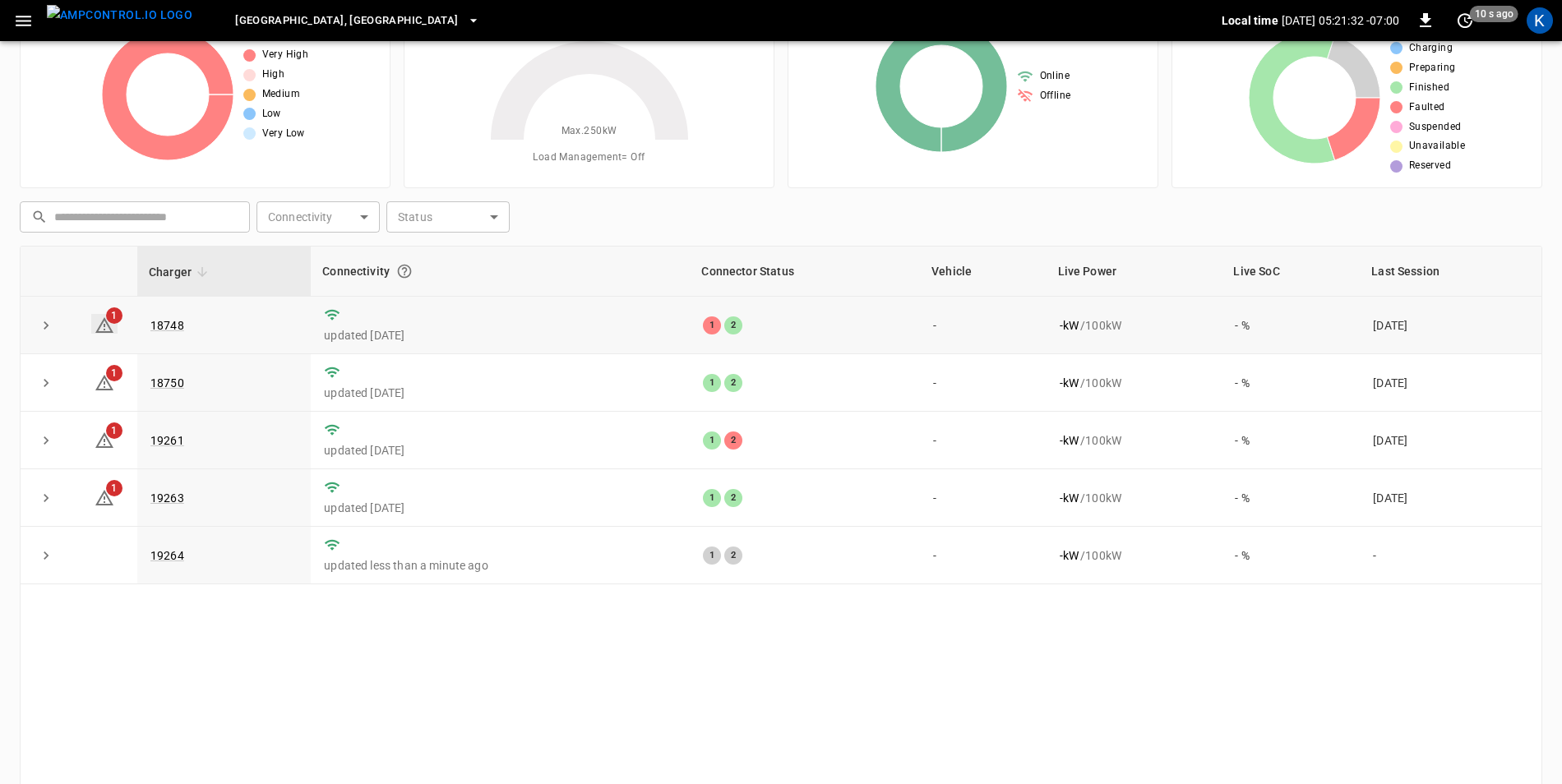
click at [107, 331] on icon at bounding box center [104, 326] width 20 height 20
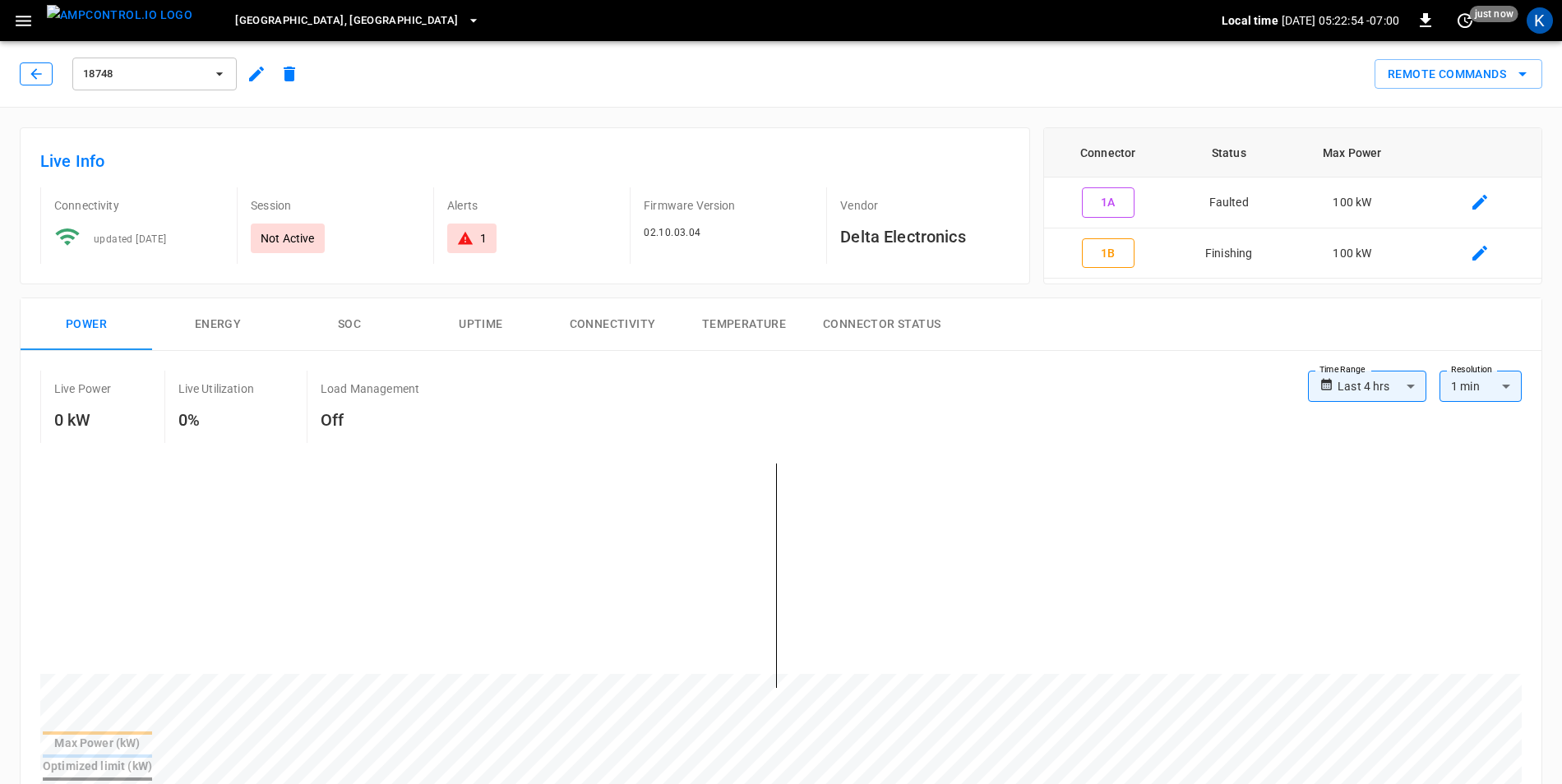
click at [41, 76] on icon "button" at bounding box center [36, 73] width 17 height 17
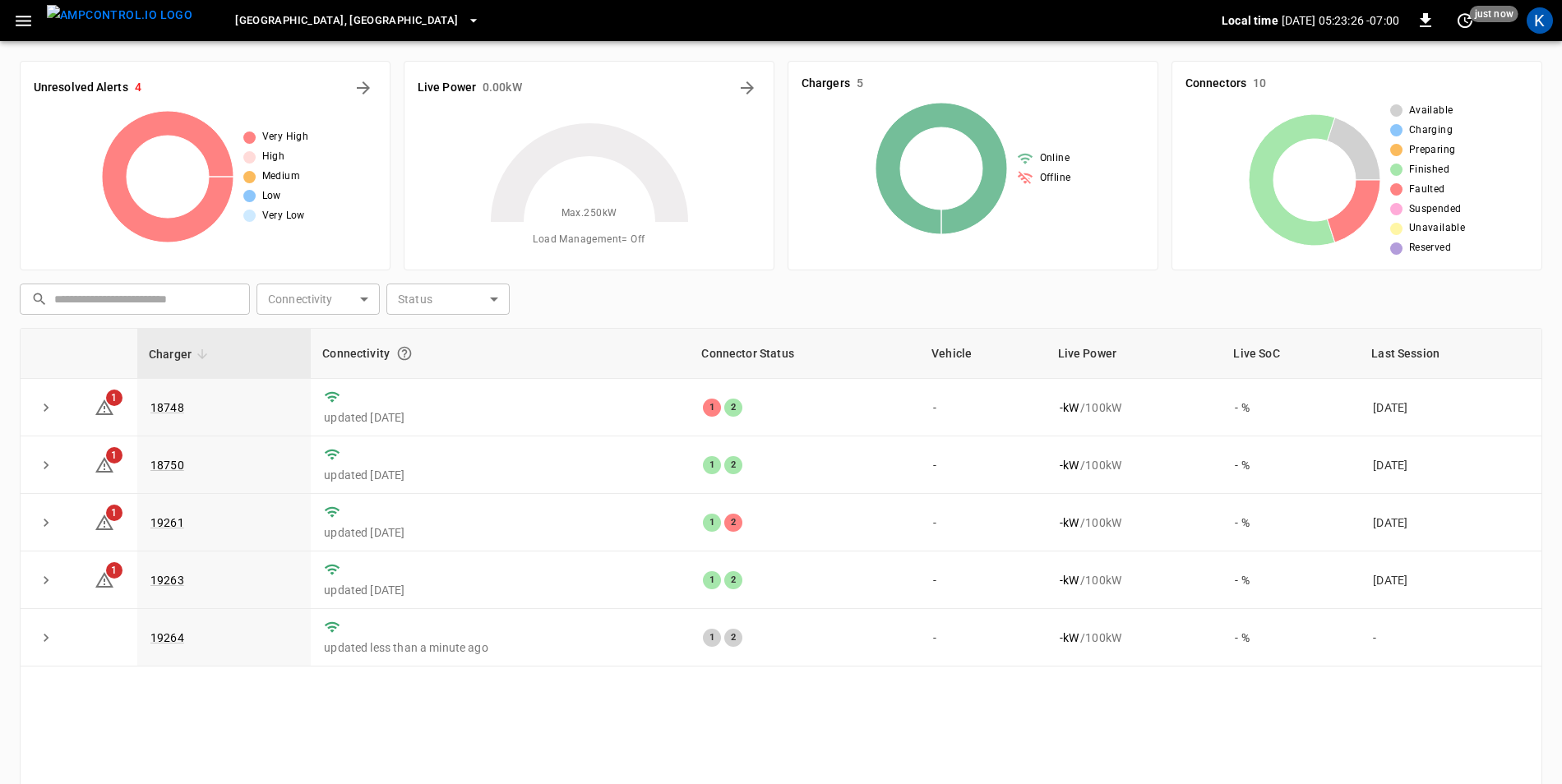
click at [23, 31] on button "button" at bounding box center [23, 20] width 34 height 30
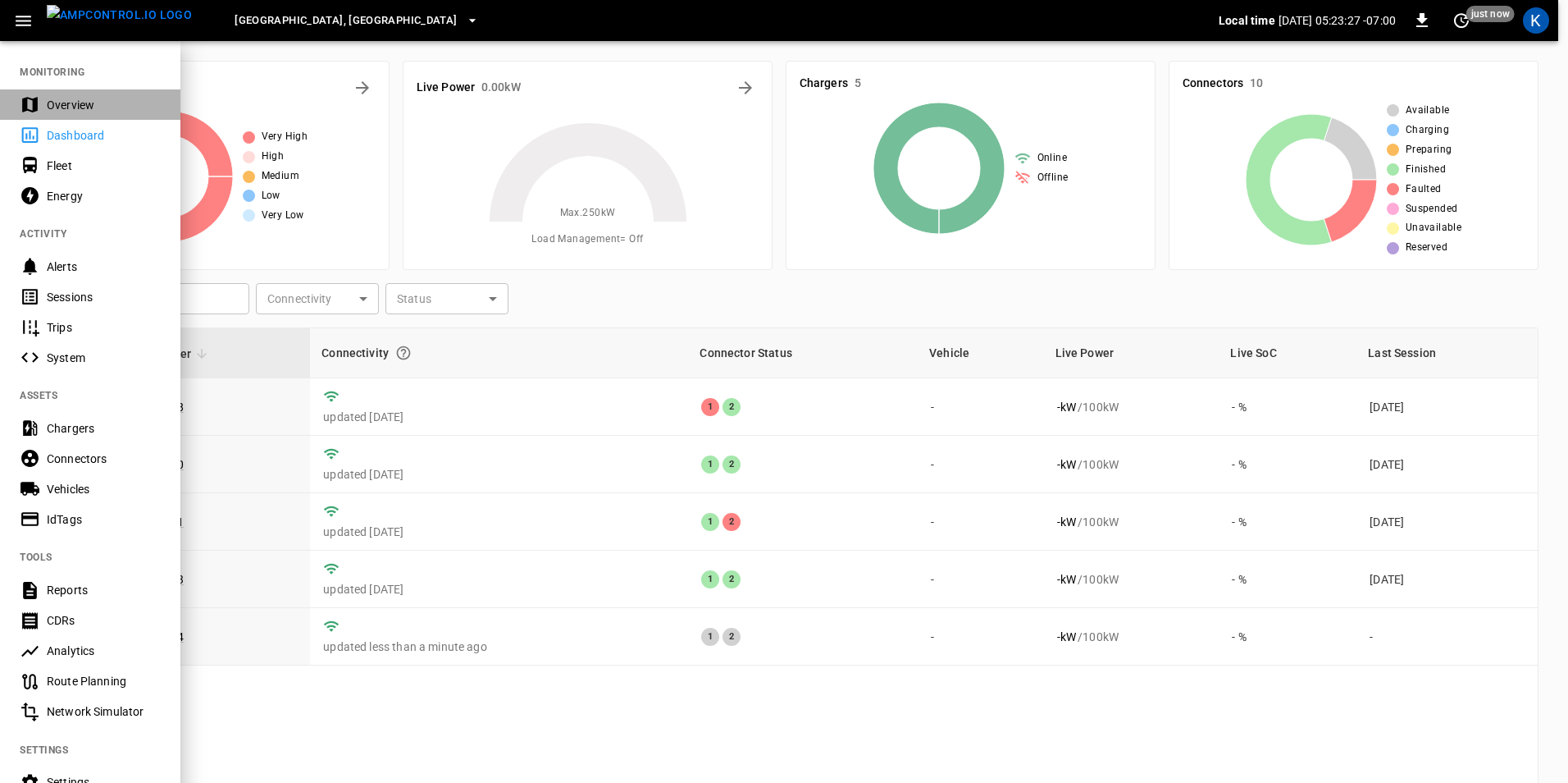
click at [68, 100] on div "Overview" at bounding box center [103, 104] width 114 height 17
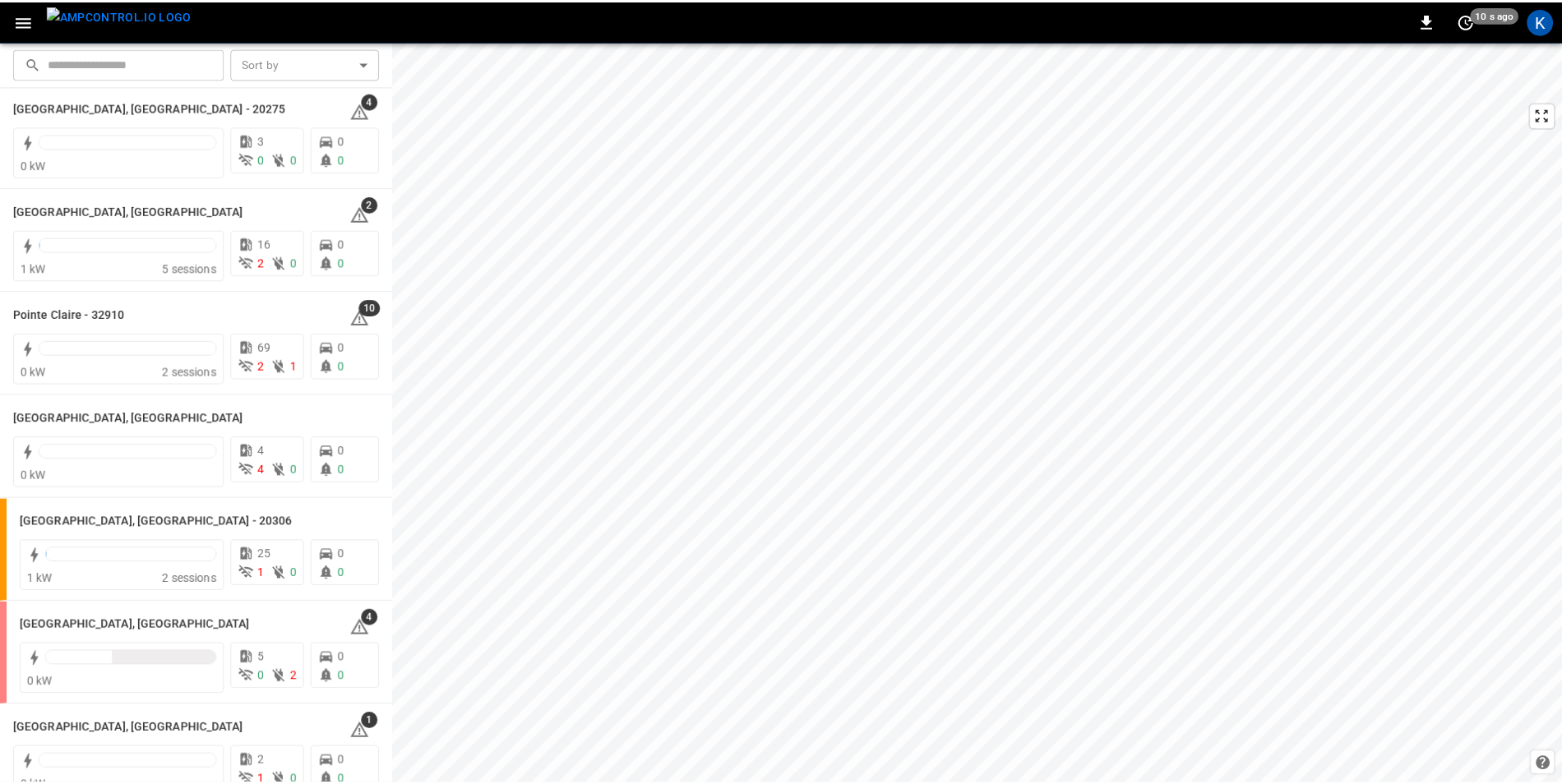
scroll to position [1479, 0]
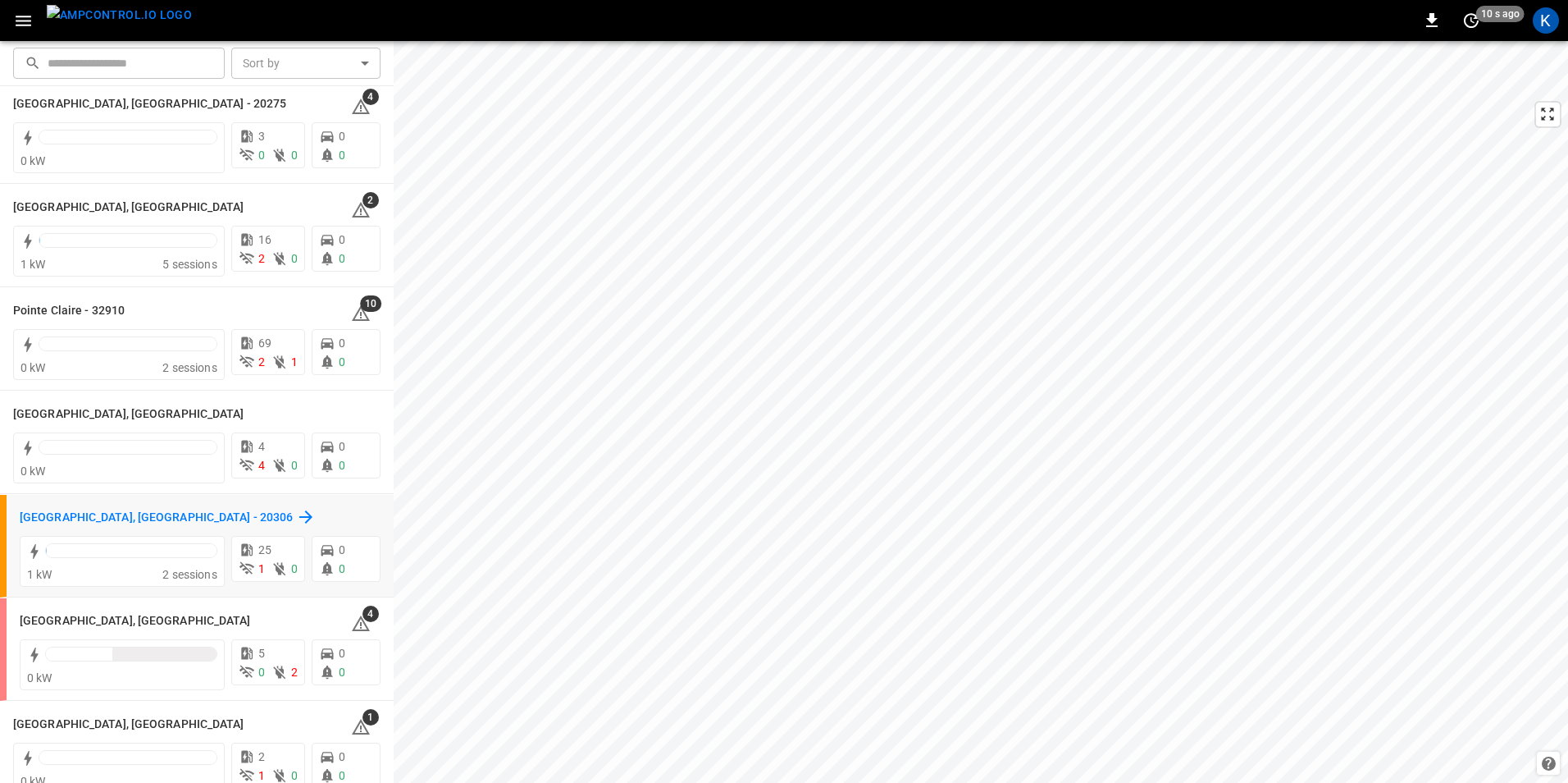
click at [86, 514] on h6 "[GEOGRAPHIC_DATA], [GEOGRAPHIC_DATA] - 20306" at bounding box center [156, 517] width 273 height 19
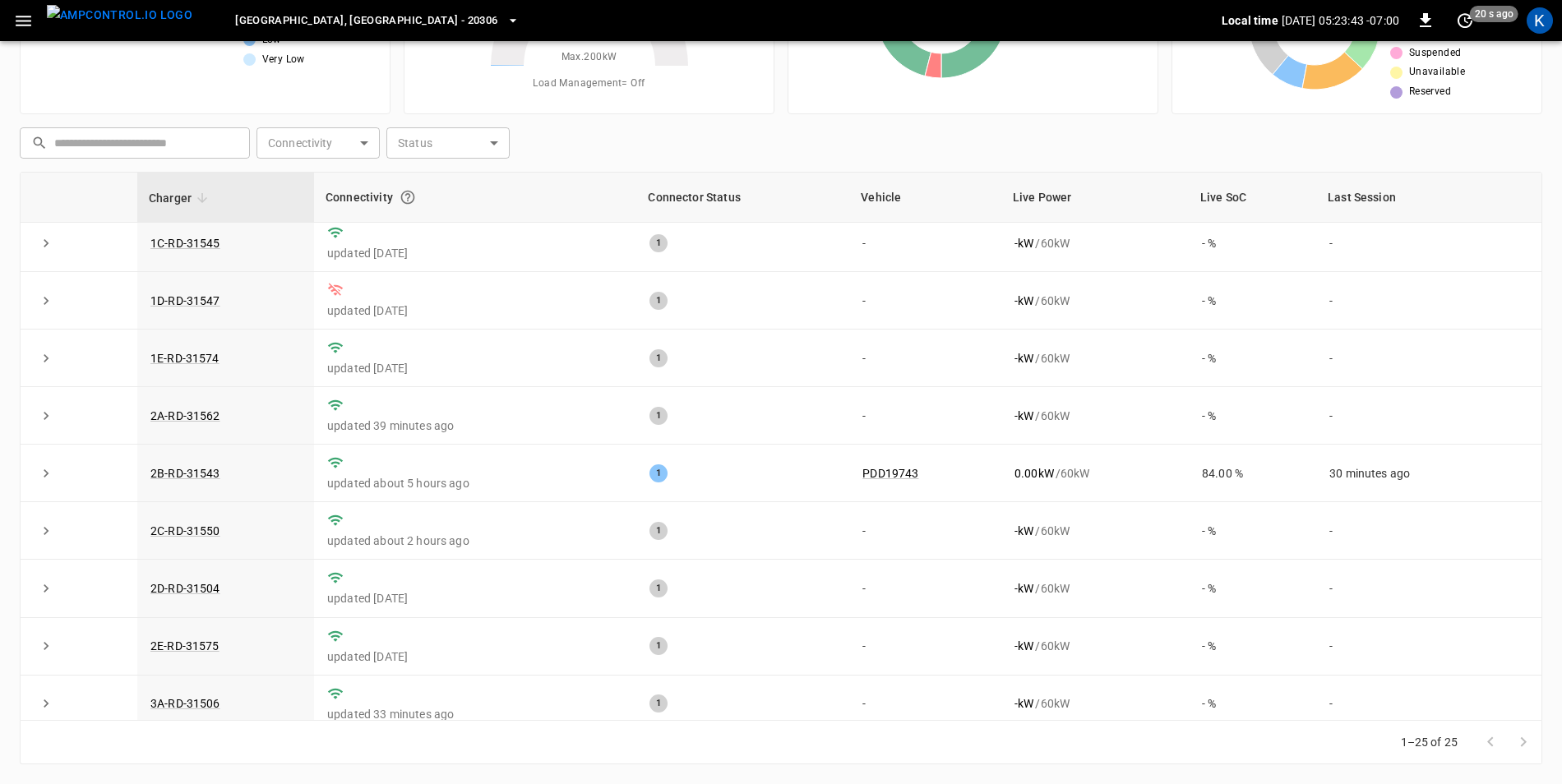
scroll to position [59, 0]
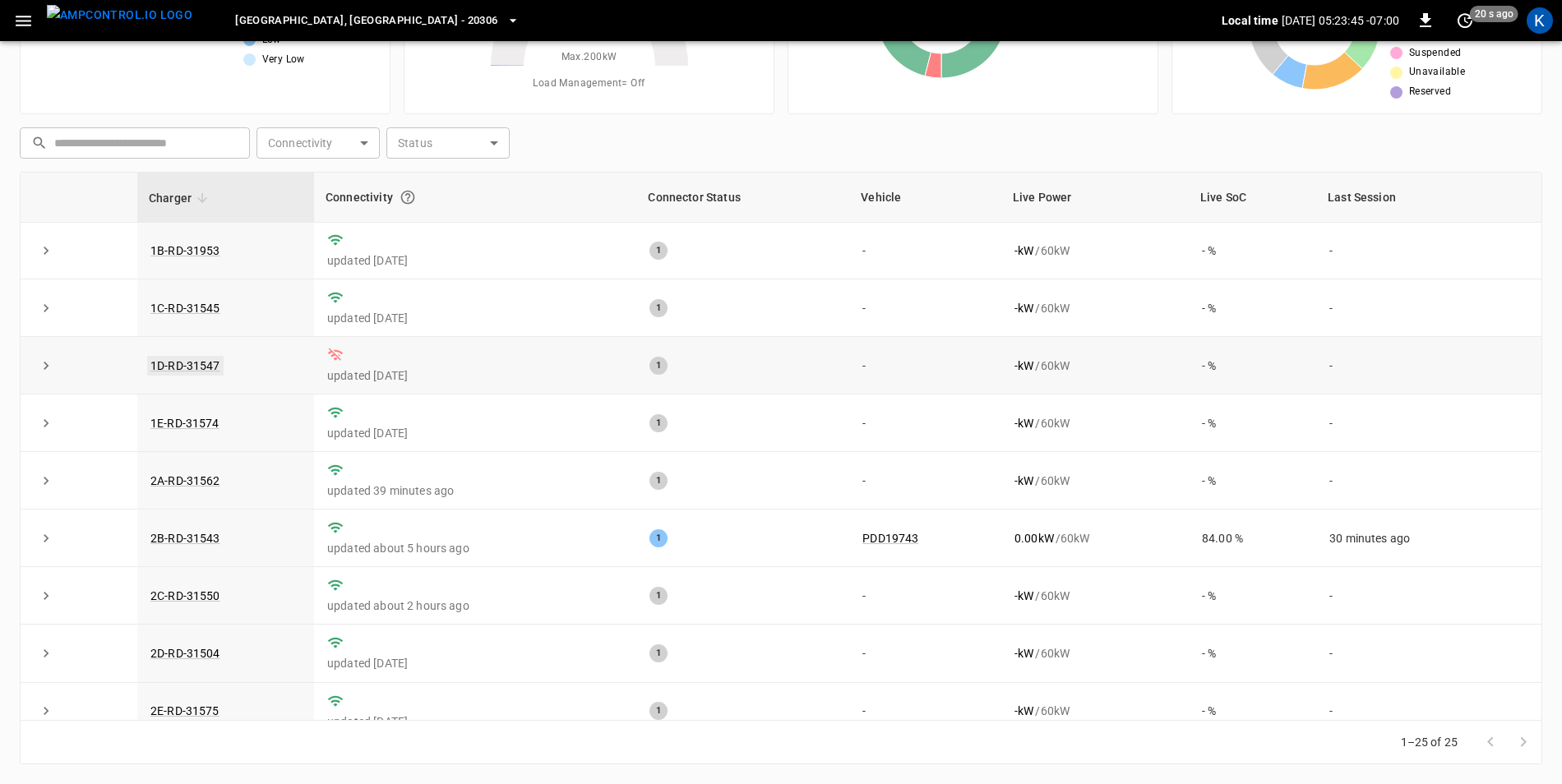
click at [163, 367] on link "1D-RD-31547" at bounding box center [185, 366] width 76 height 20
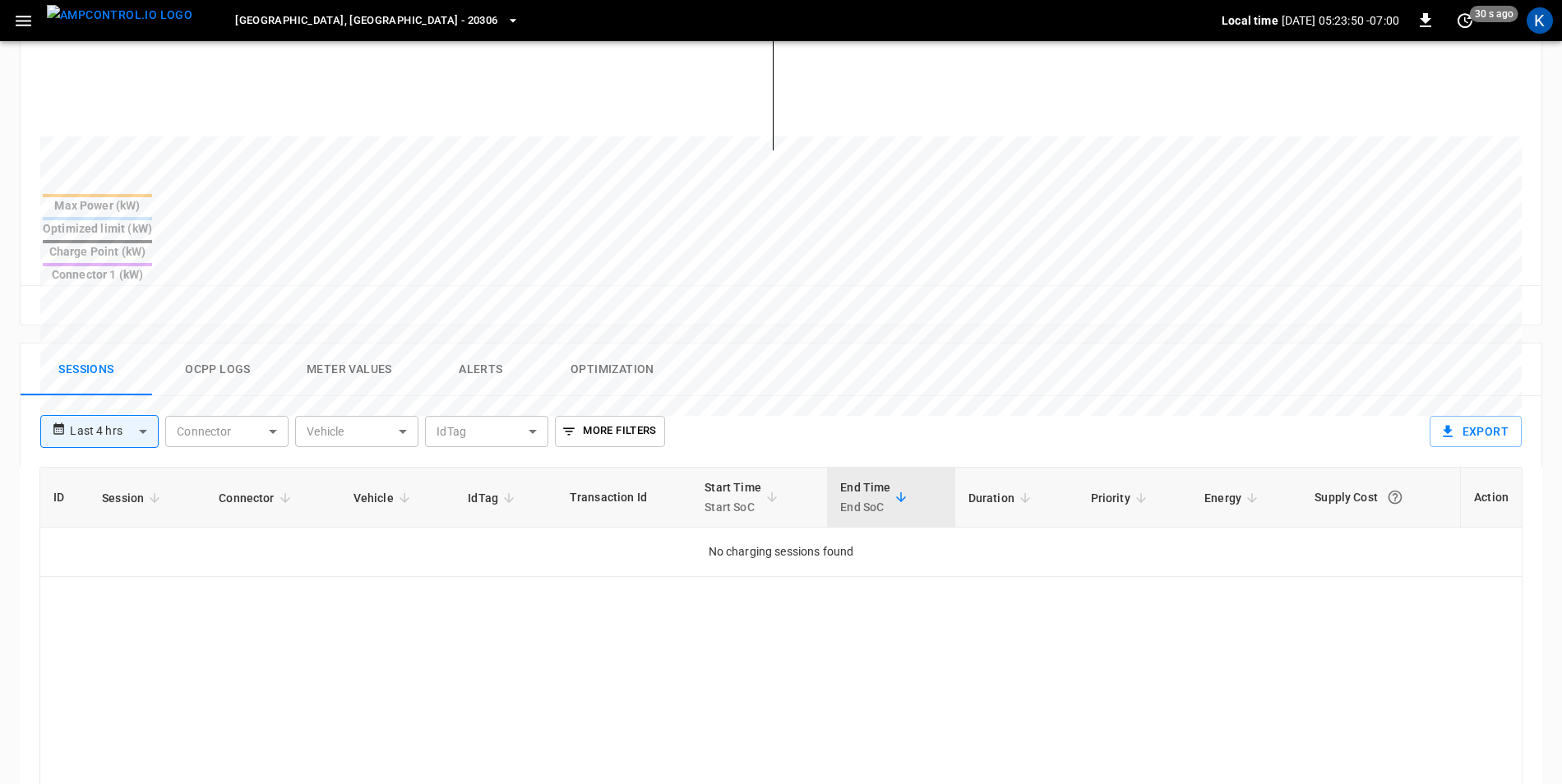
scroll to position [530, 0]
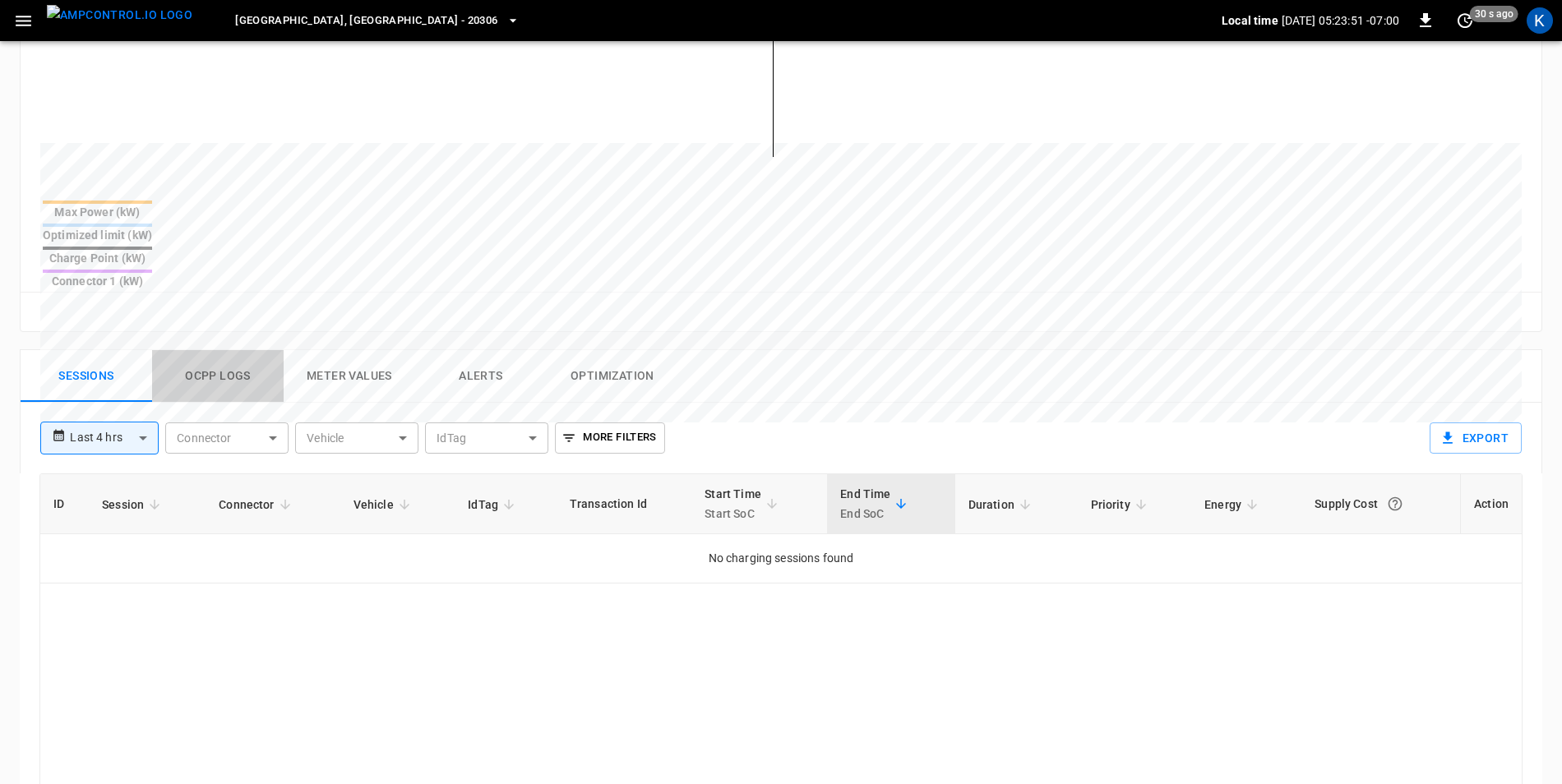
click at [213, 350] on button "Ocpp logs" at bounding box center [218, 376] width 132 height 53
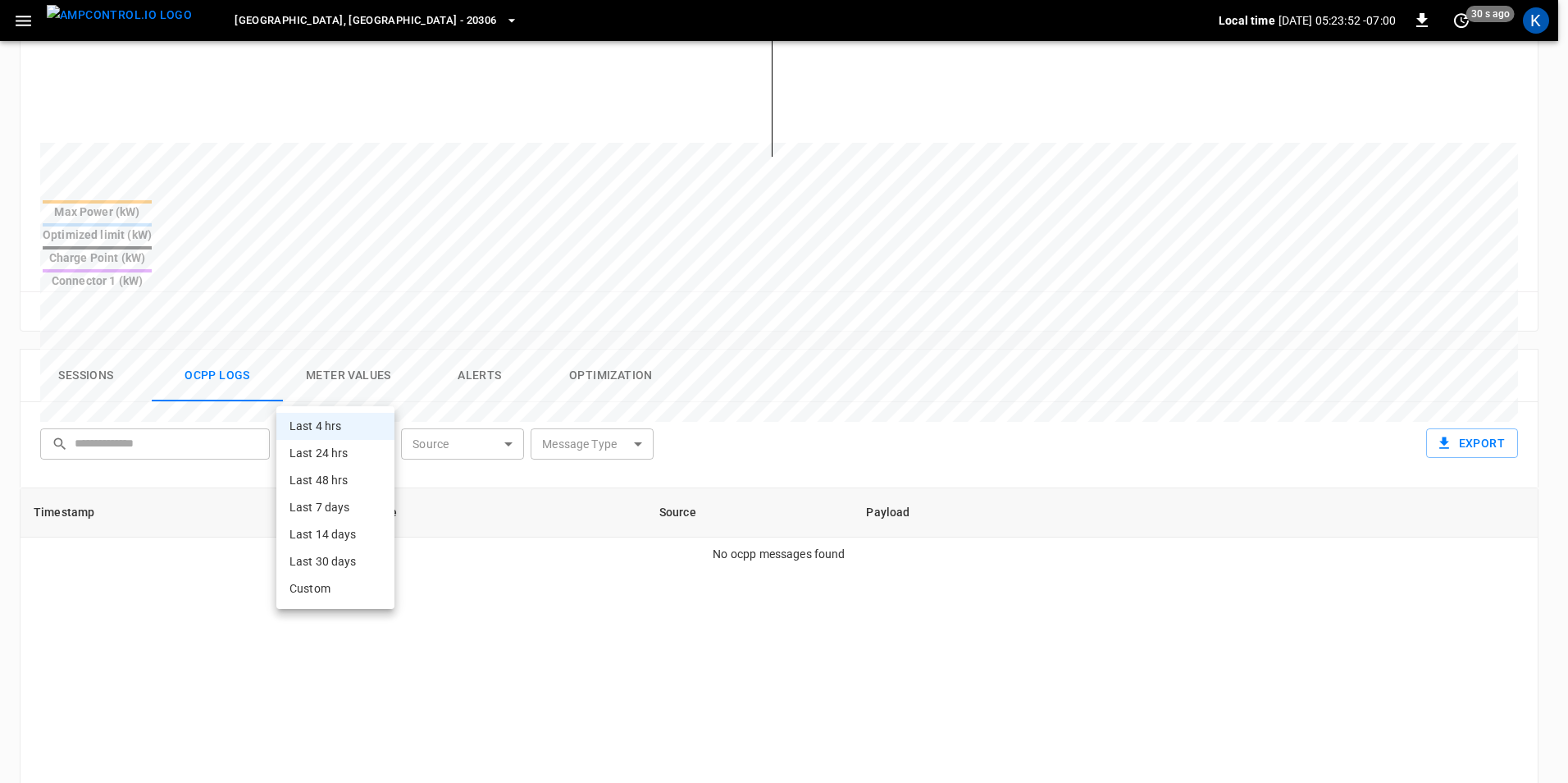
click at [334, 375] on body "**********" at bounding box center [784, 284] width 1568 height 1629
click at [340, 525] on li "Last 14 days" at bounding box center [335, 535] width 118 height 27
type input "**********"
type input "***"
type input "**********"
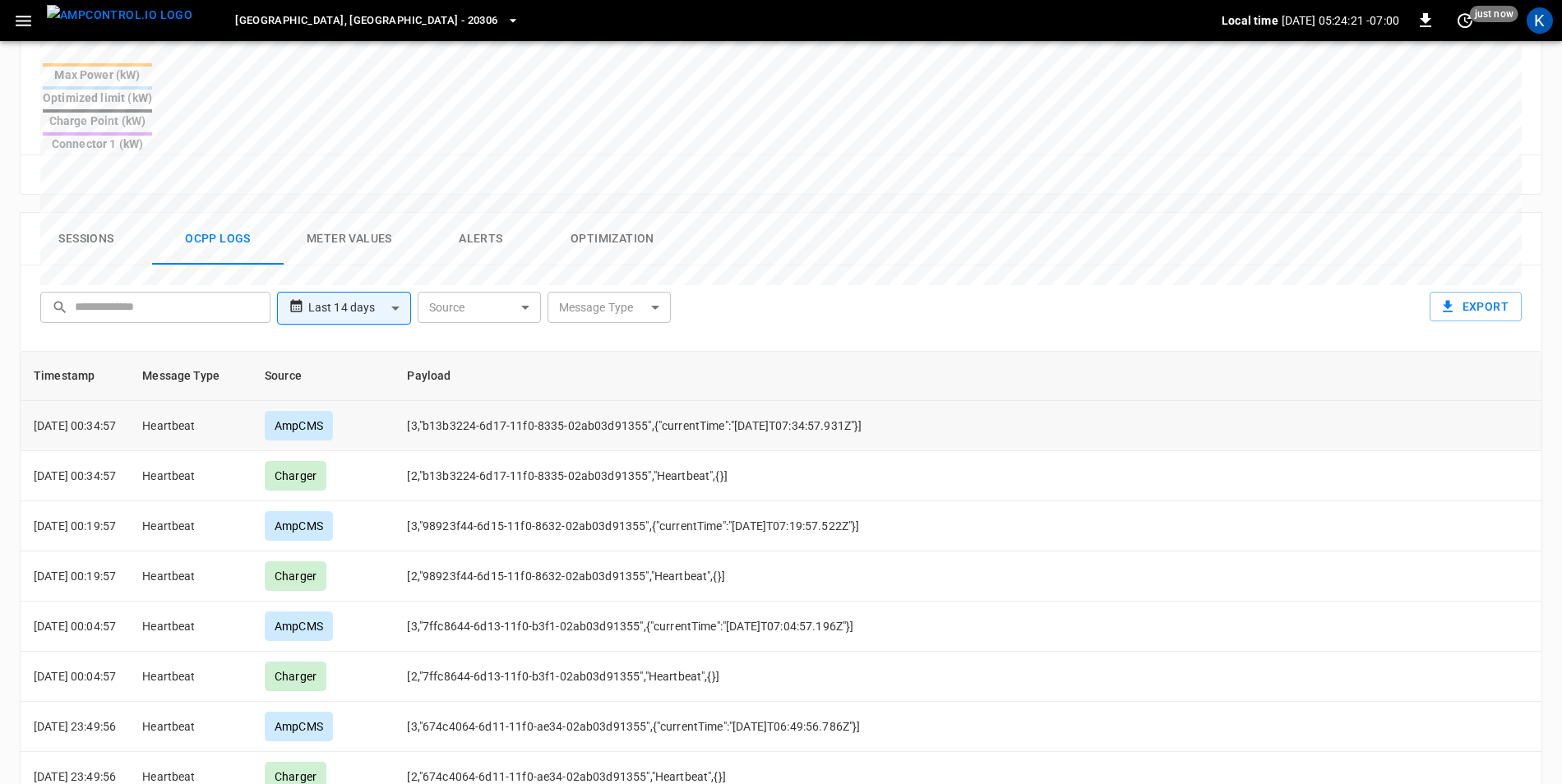
scroll to position [575, 0]
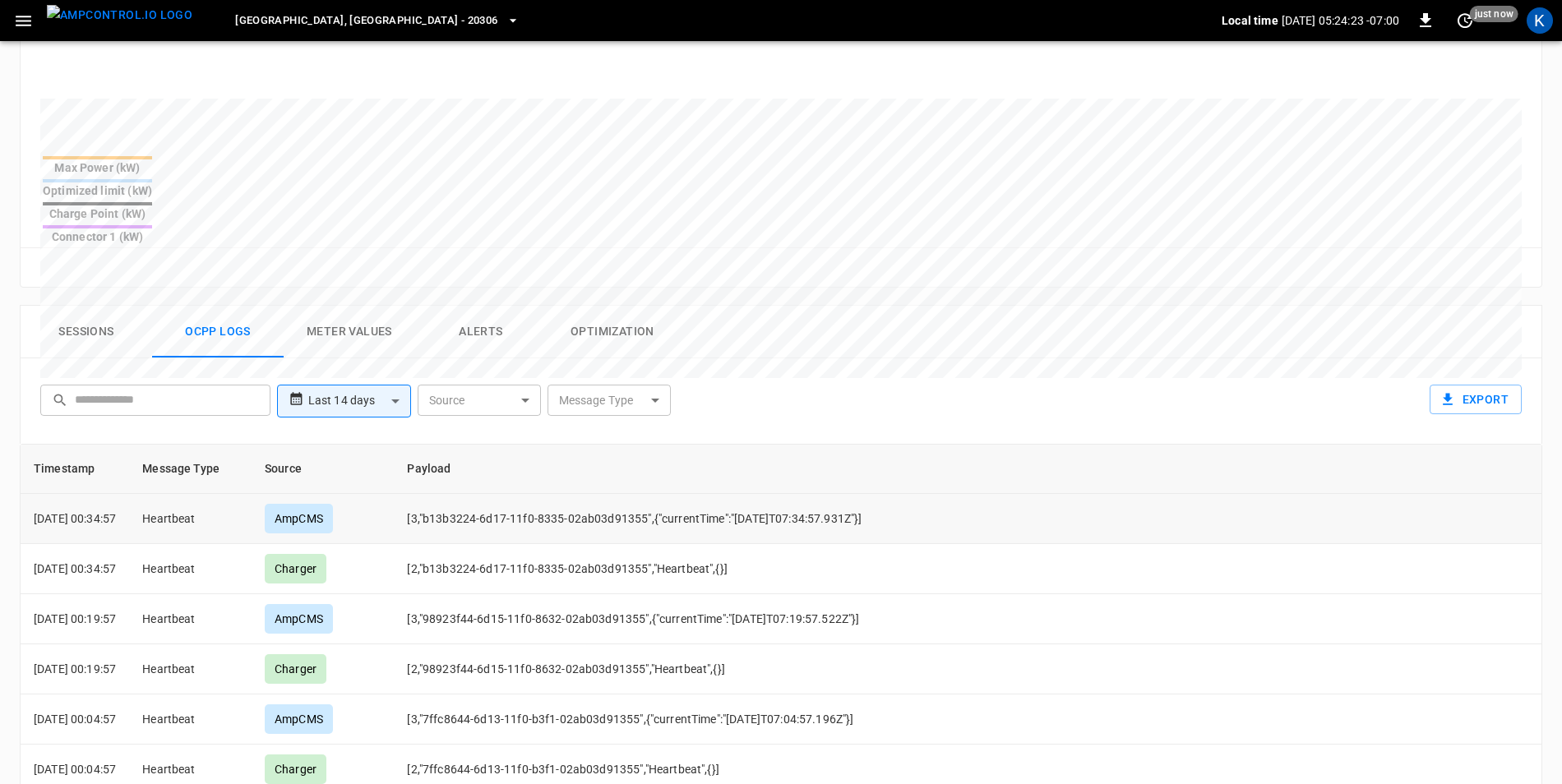
drag, startPoint x: 32, startPoint y: 460, endPoint x: 142, endPoint y: 462, distance: 110.0
click at [129, 493] on td "[DATE] 00:34:57" at bounding box center [74, 518] width 108 height 50
copy p "[DATE] 00:34:57"
click at [232, 493] on td "Heartbeat" at bounding box center [190, 518] width 123 height 50
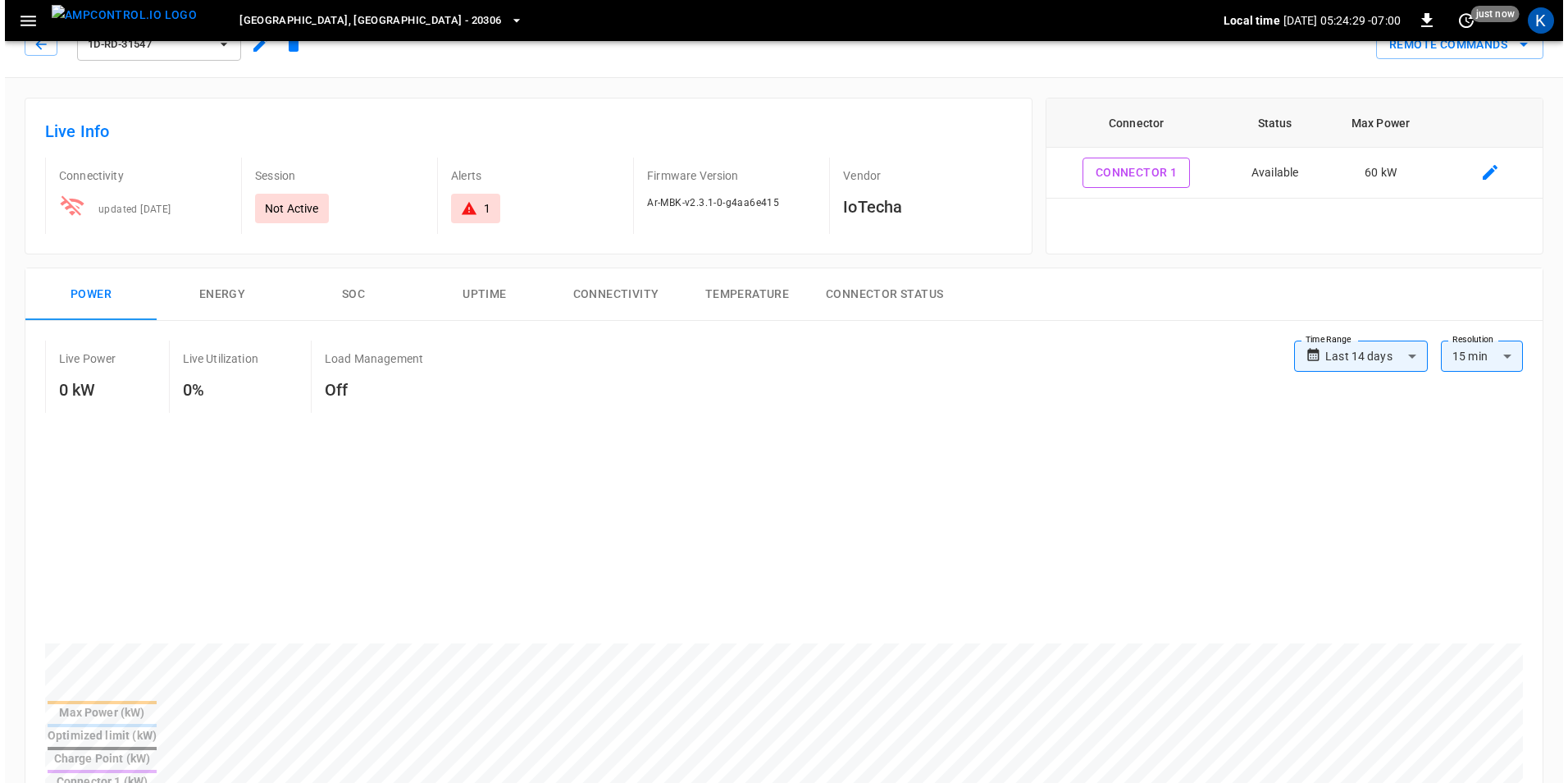
scroll to position [0, 0]
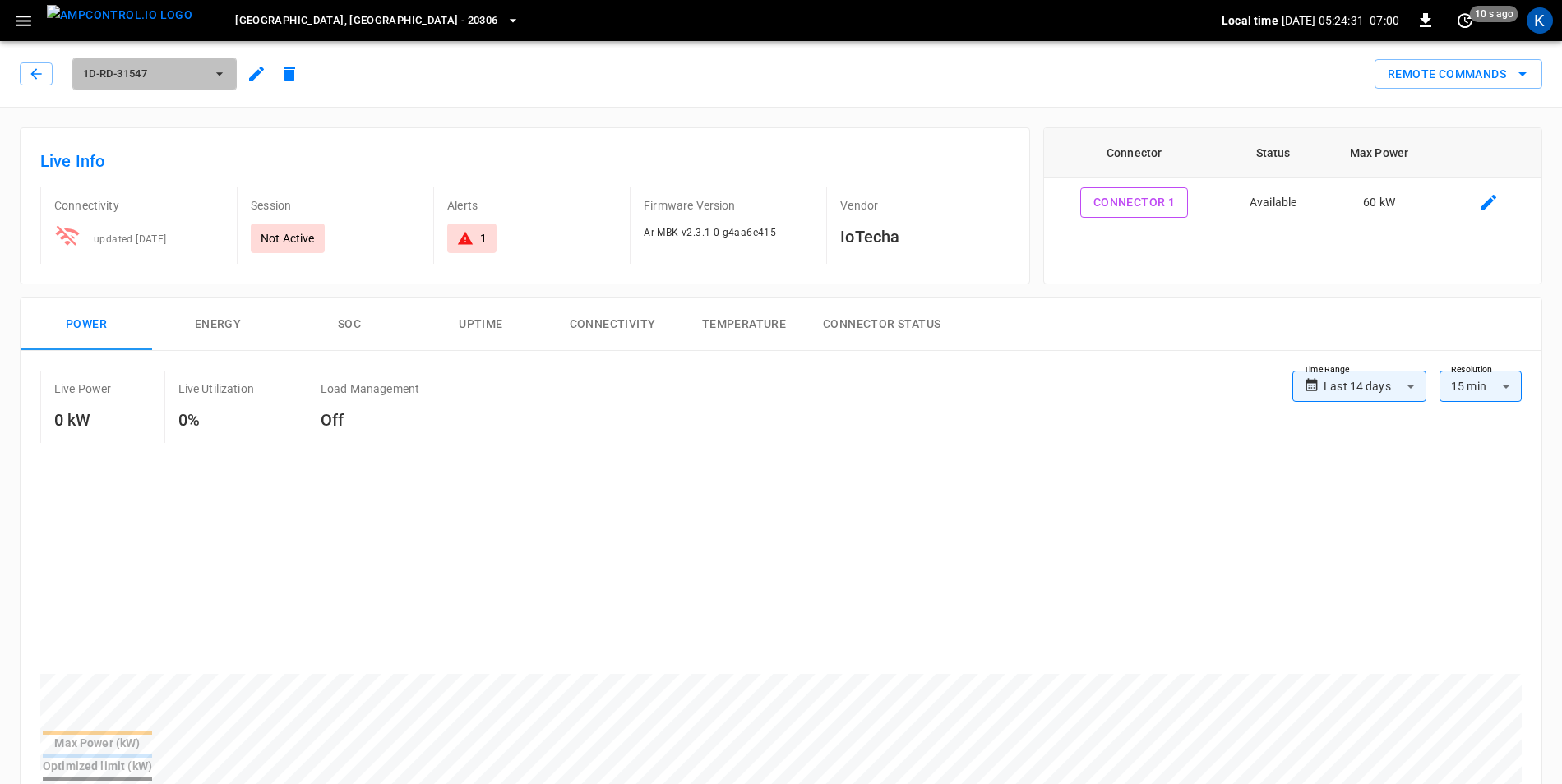
click at [222, 80] on icon "button" at bounding box center [220, 73] width 17 height 17
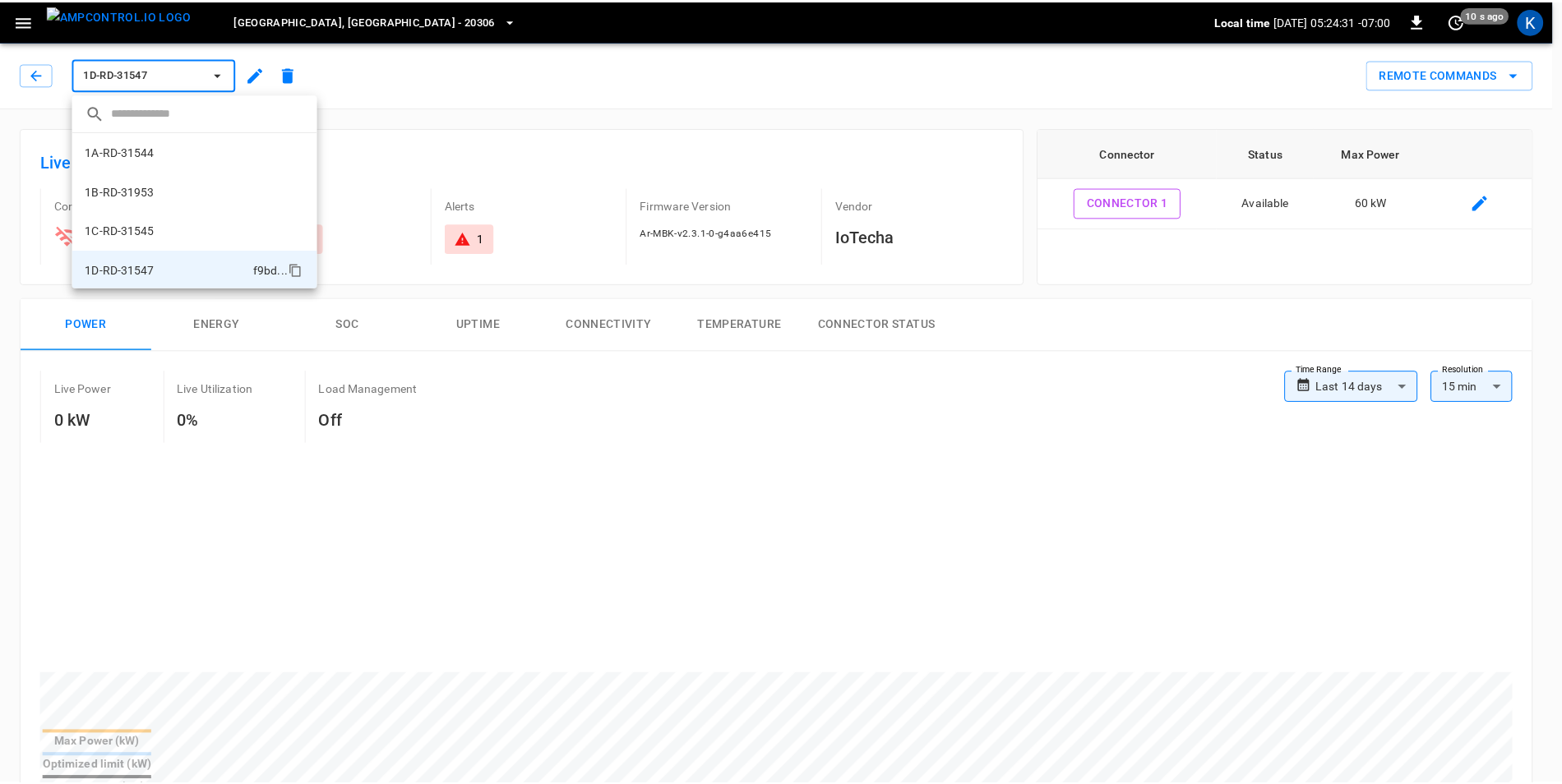
scroll to position [107, 0]
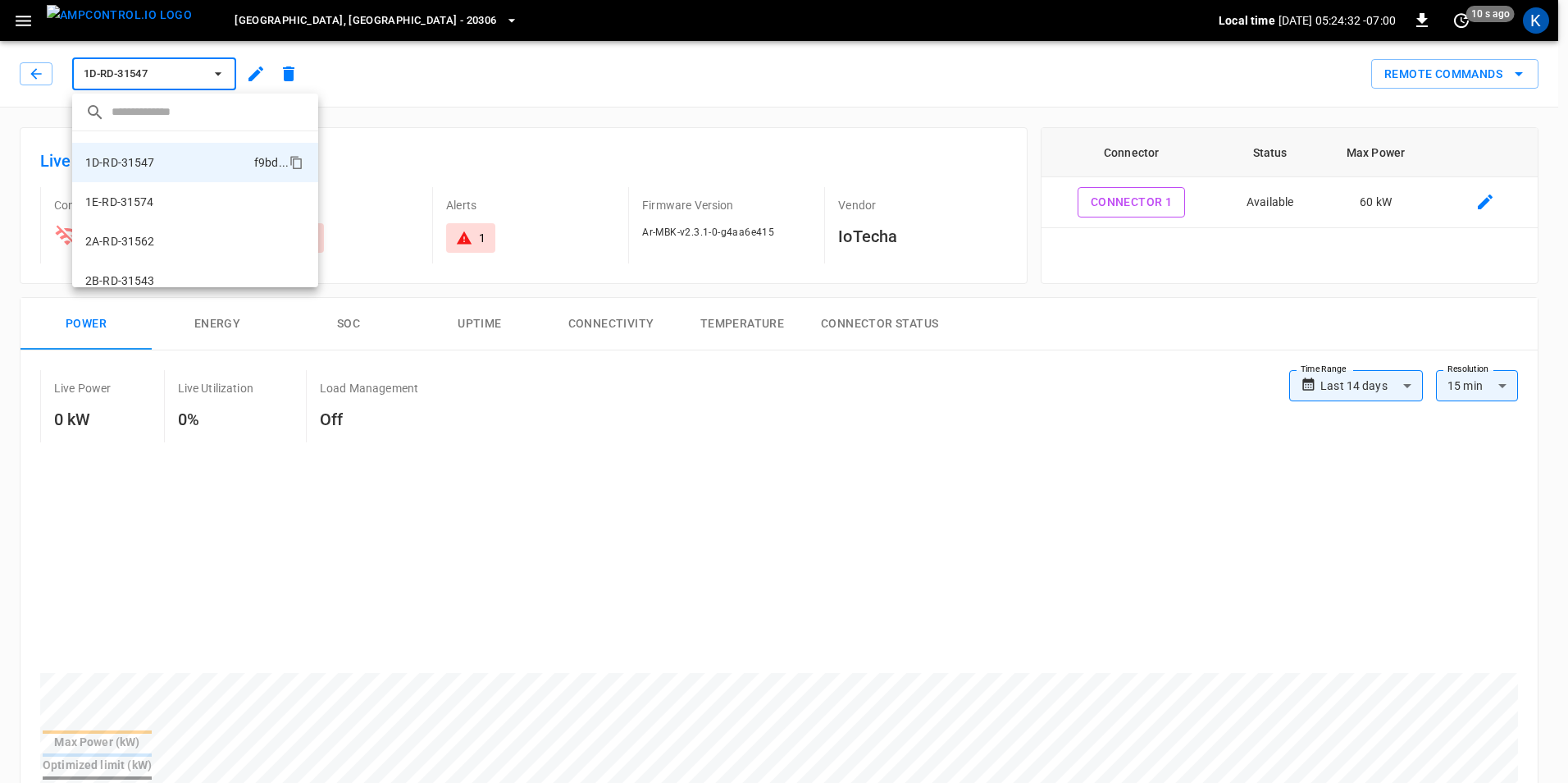
click at [222, 80] on div at bounding box center [784, 392] width 1568 height 783
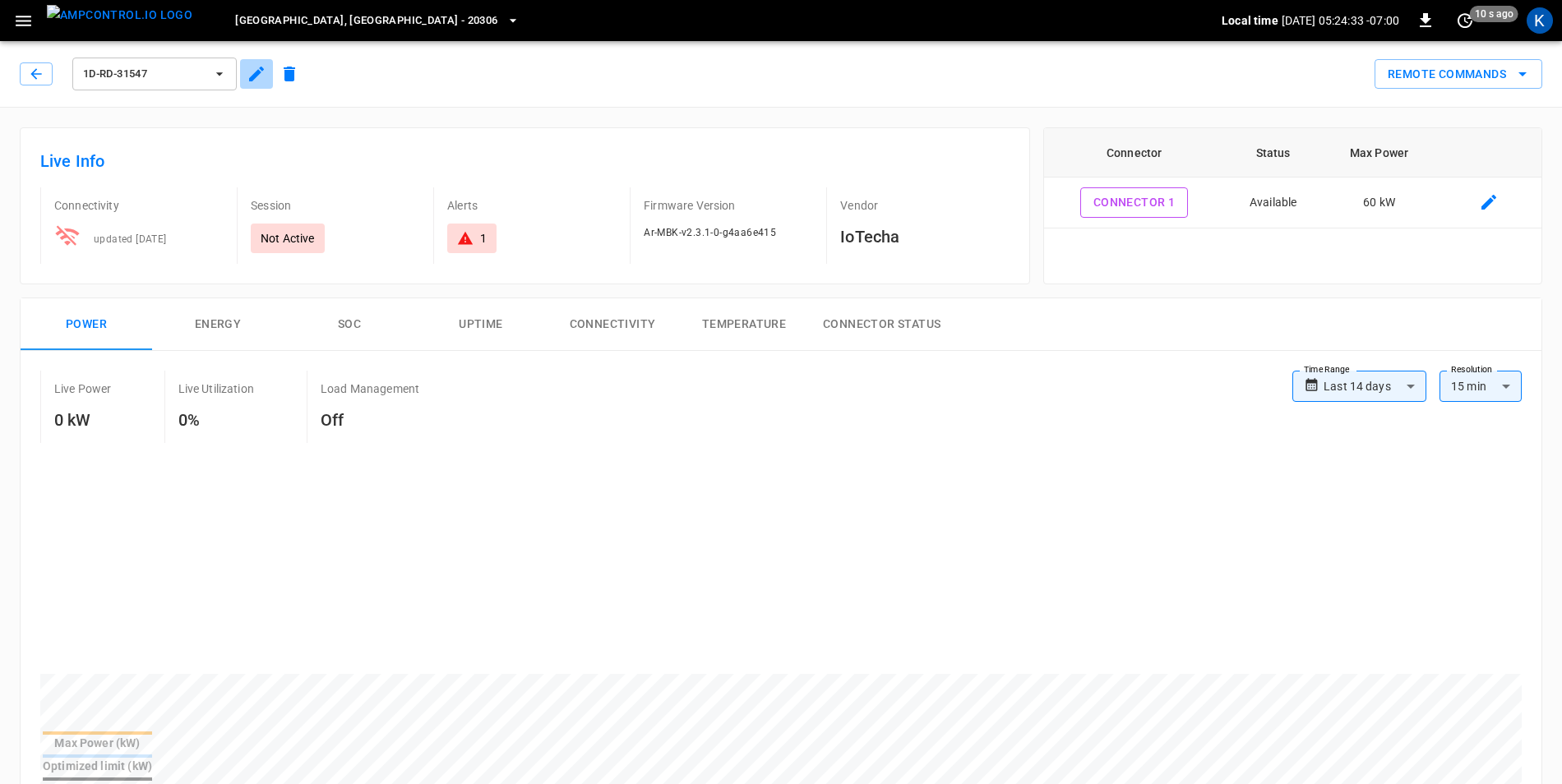
click at [256, 81] on icon "button" at bounding box center [257, 74] width 20 height 20
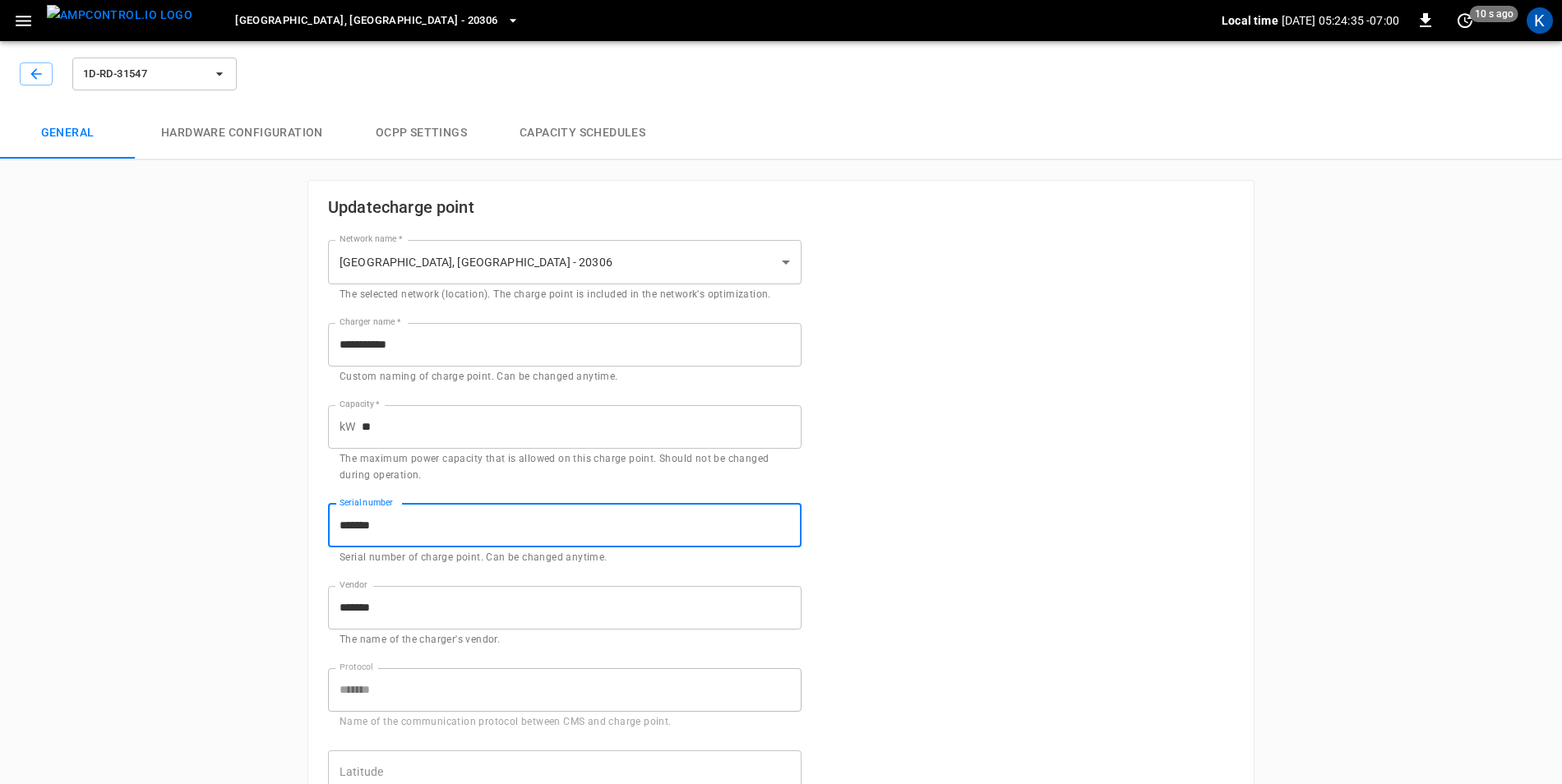
drag, startPoint x: 408, startPoint y: 535, endPoint x: 326, endPoint y: 535, distance: 82.0
click at [326, 535] on div "Serial number ******* Serial number Serial number of charge point. Can be chang…" at bounding box center [555, 525] width 494 height 82
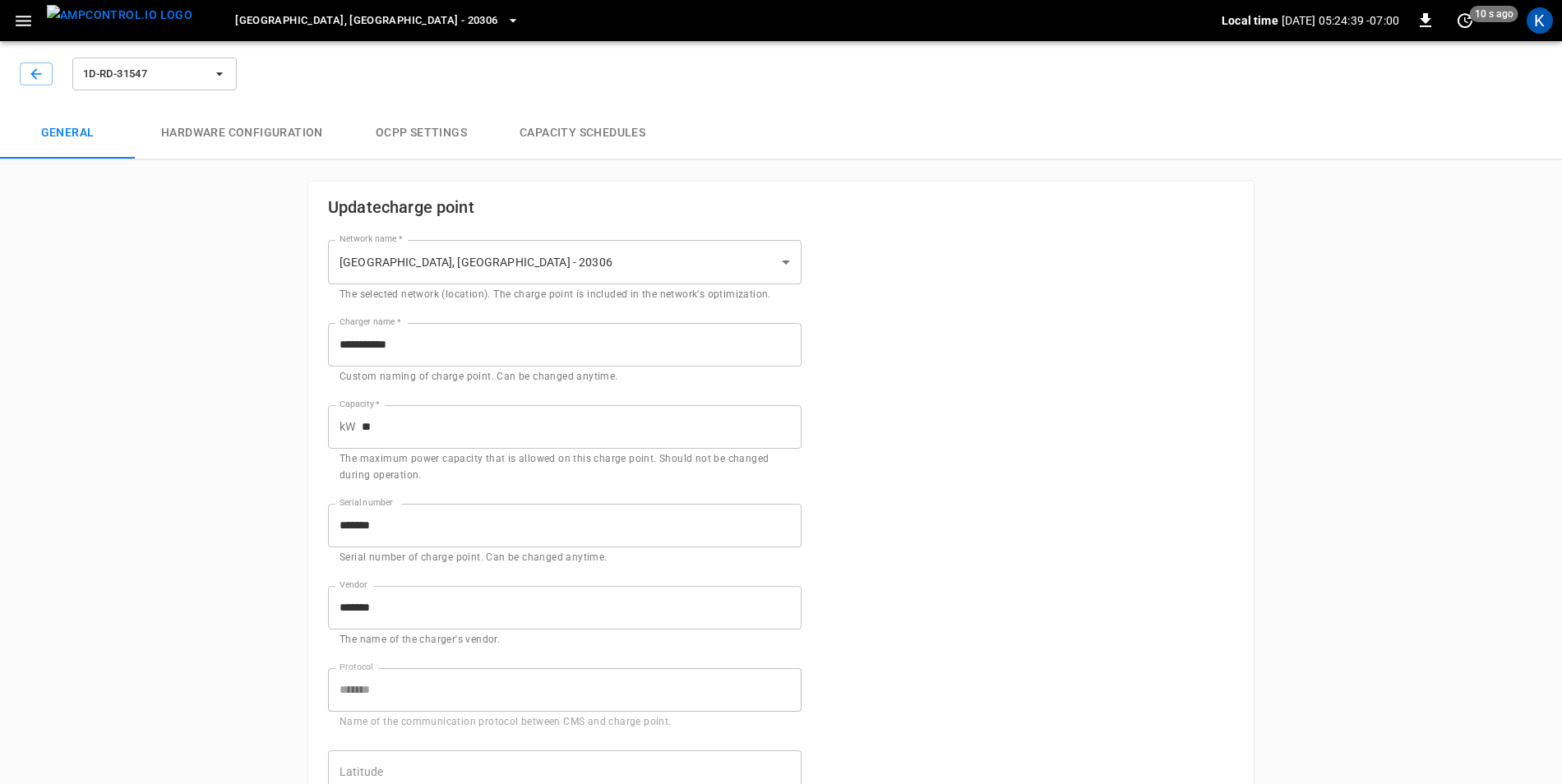
click at [34, 71] on icon "button" at bounding box center [35, 73] width 11 height 11
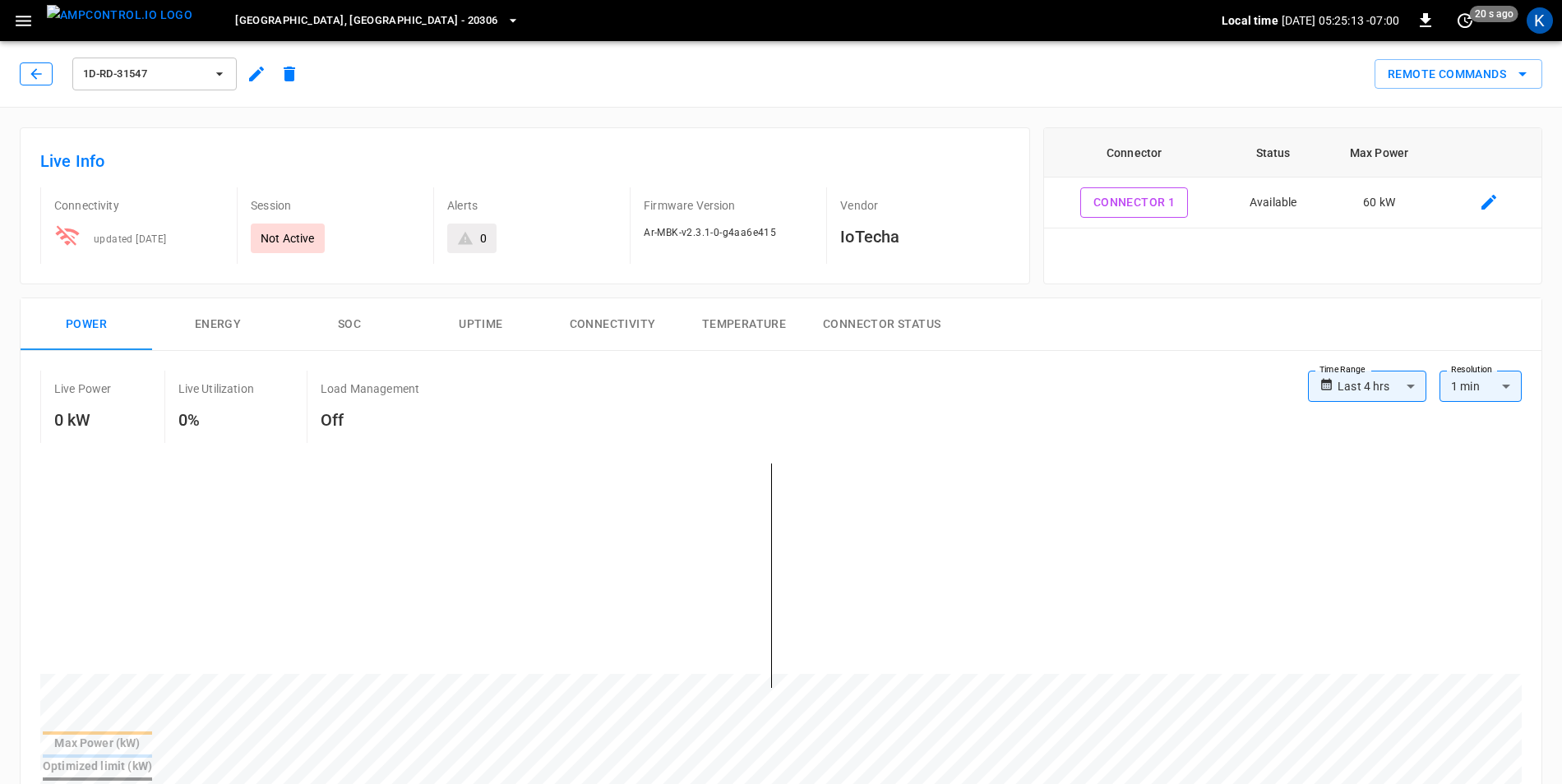
click at [34, 70] on icon "button" at bounding box center [36, 73] width 17 height 17
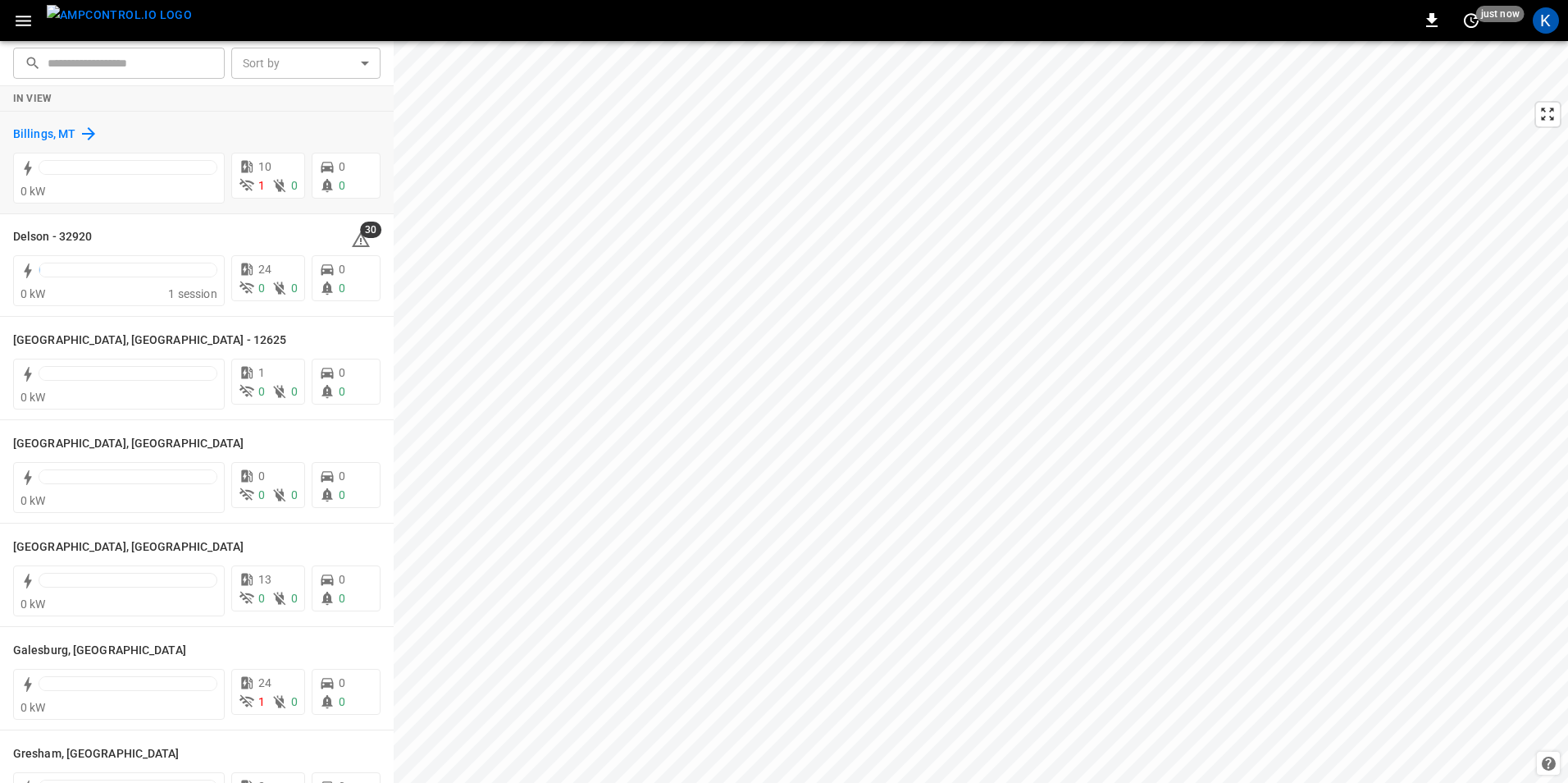
click at [57, 137] on h6 "Billings, MT" at bounding box center [44, 134] width 62 height 19
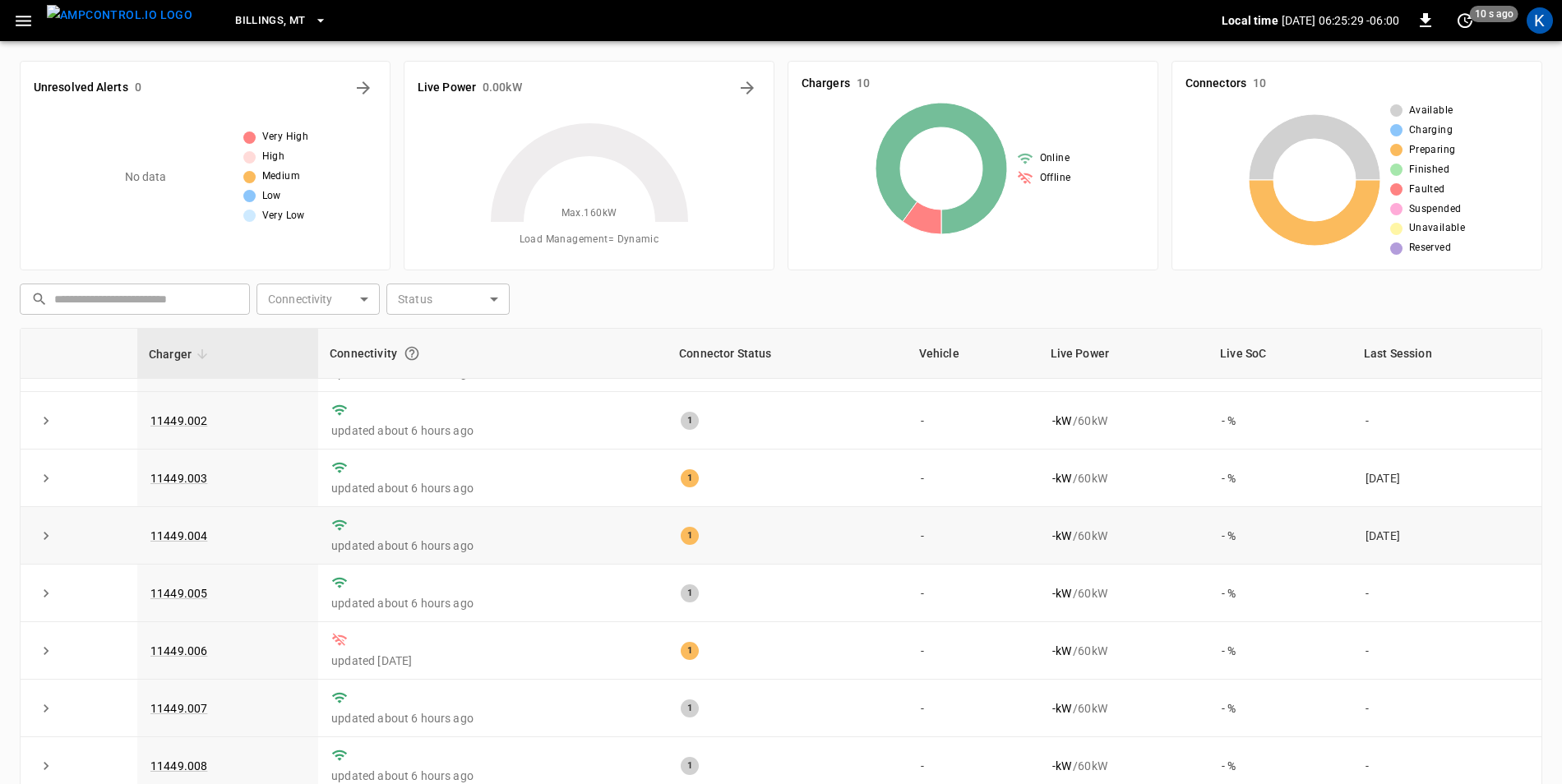
scroll to position [86, 0]
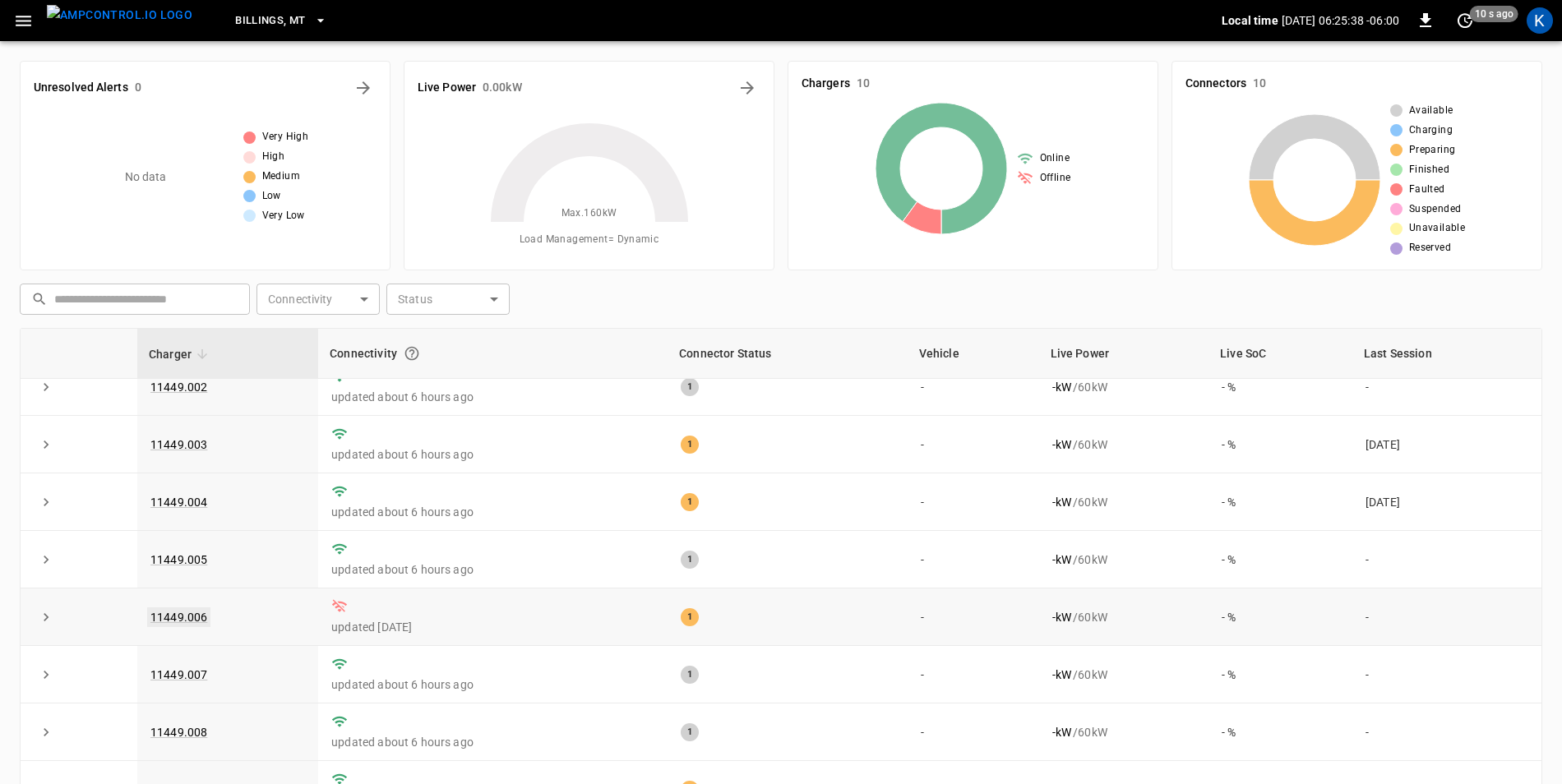
click at [164, 613] on link "11449.006" at bounding box center [179, 617] width 63 height 20
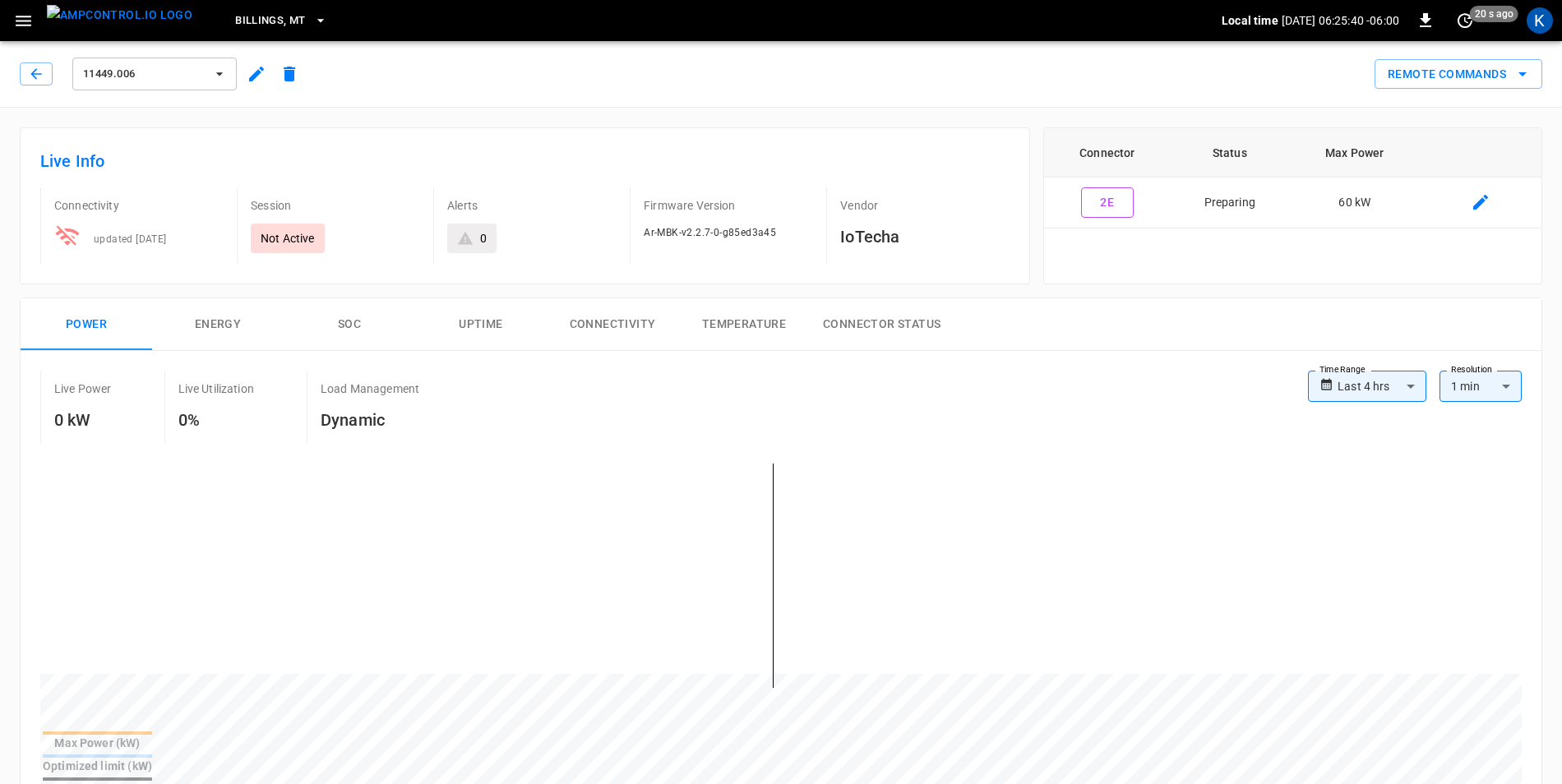
click at [255, 77] on icon "button" at bounding box center [256, 73] width 15 height 15
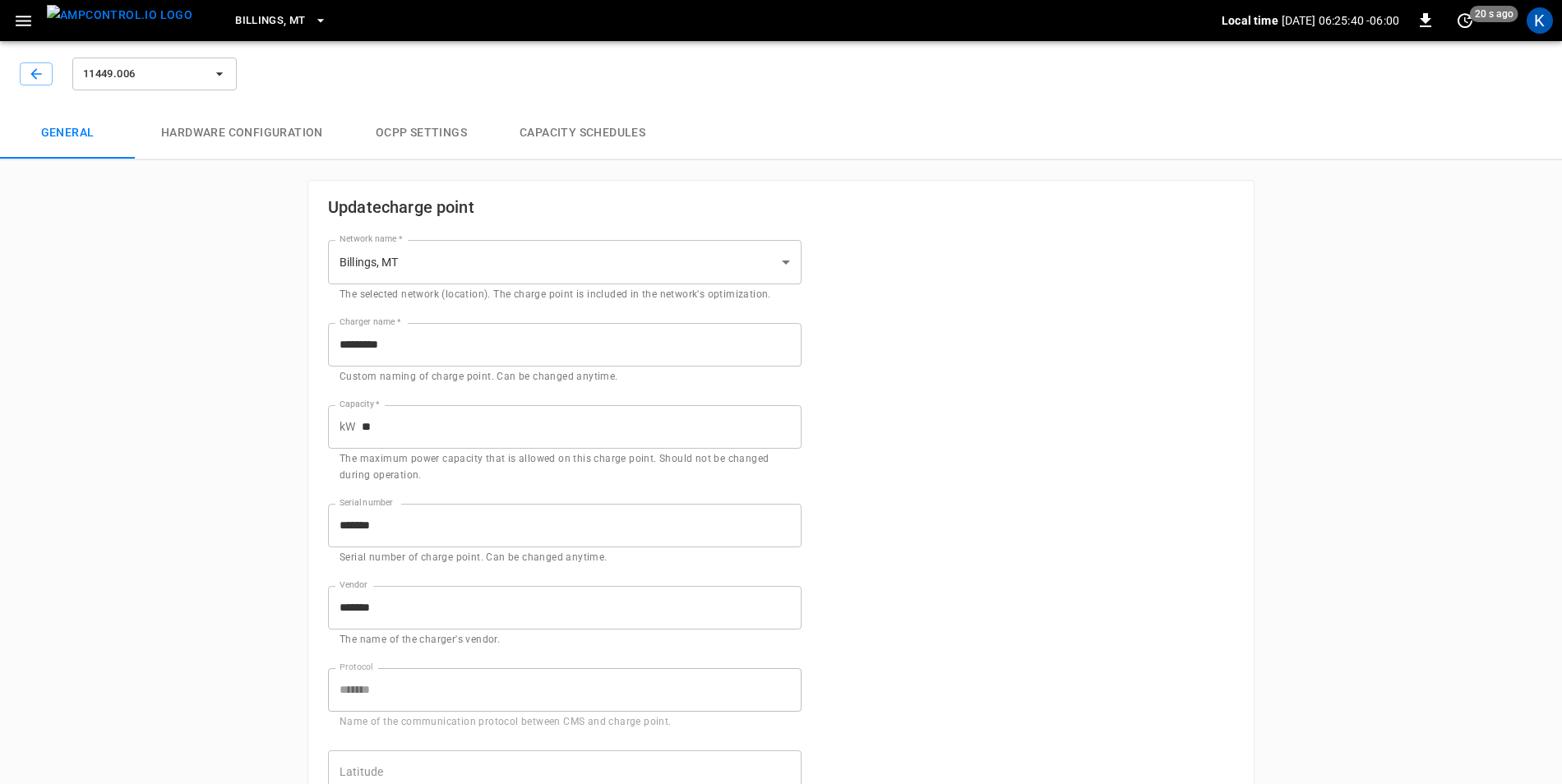
type input "**********"
click at [405, 529] on input "*******" at bounding box center [564, 526] width 473 height 44
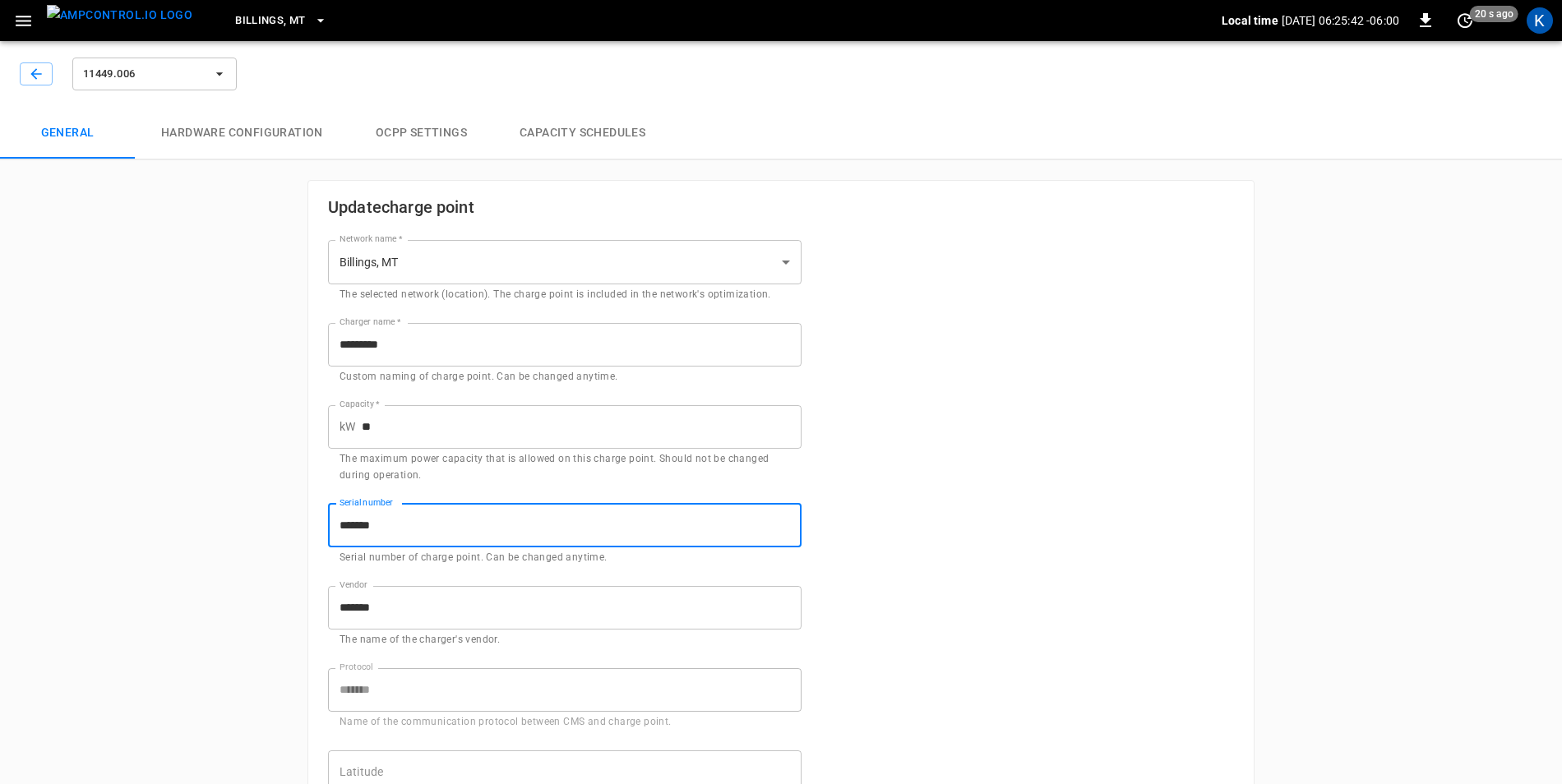
click at [405, 529] on input "*******" at bounding box center [564, 526] width 473 height 44
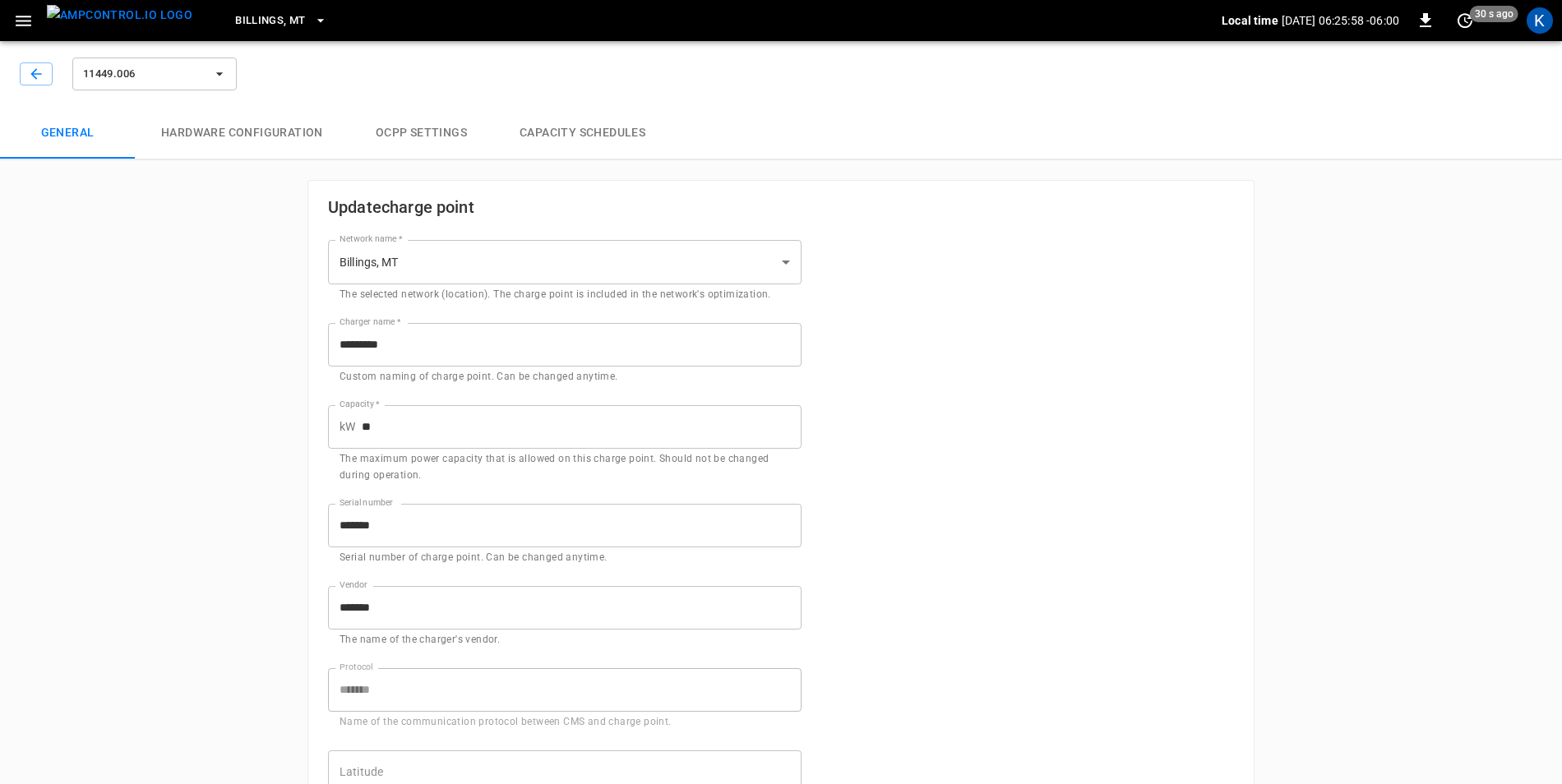
click at [201, 407] on div "**********" at bounding box center [781, 776] width 1562 height 1485
click at [29, 70] on icon "button" at bounding box center [36, 73] width 17 height 17
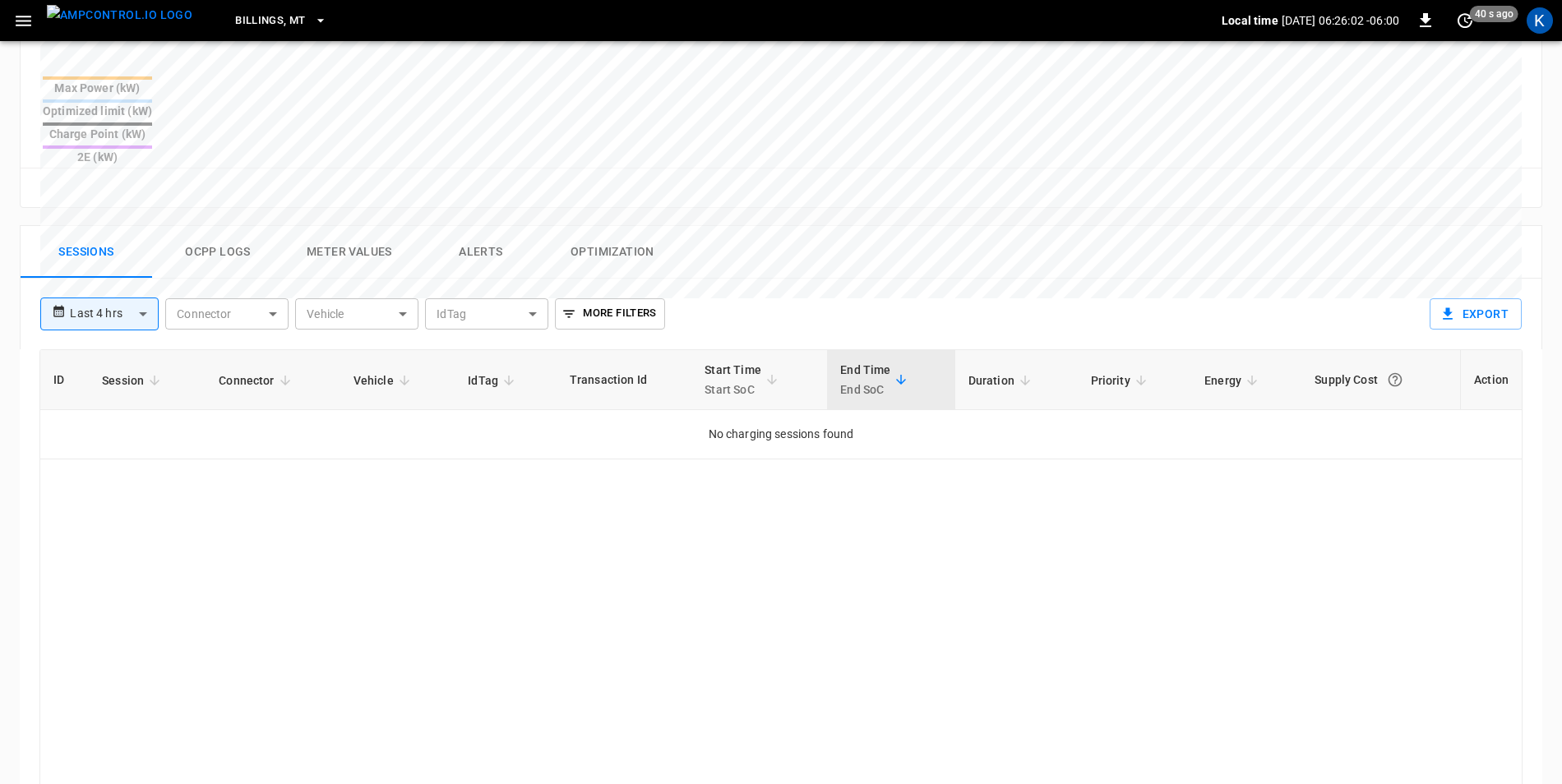
scroll to position [657, 0]
click at [661, 471] on div "ID Session Connector Vehicle IdTag Transaction Id Start Time Start SoC End Time…" at bounding box center [781, 621] width 1483 height 549
click at [281, 428] on div "ID Session Connector Vehicle IdTag Transaction Id Start Time Start SoC End Time…" at bounding box center [781, 621] width 1483 height 549
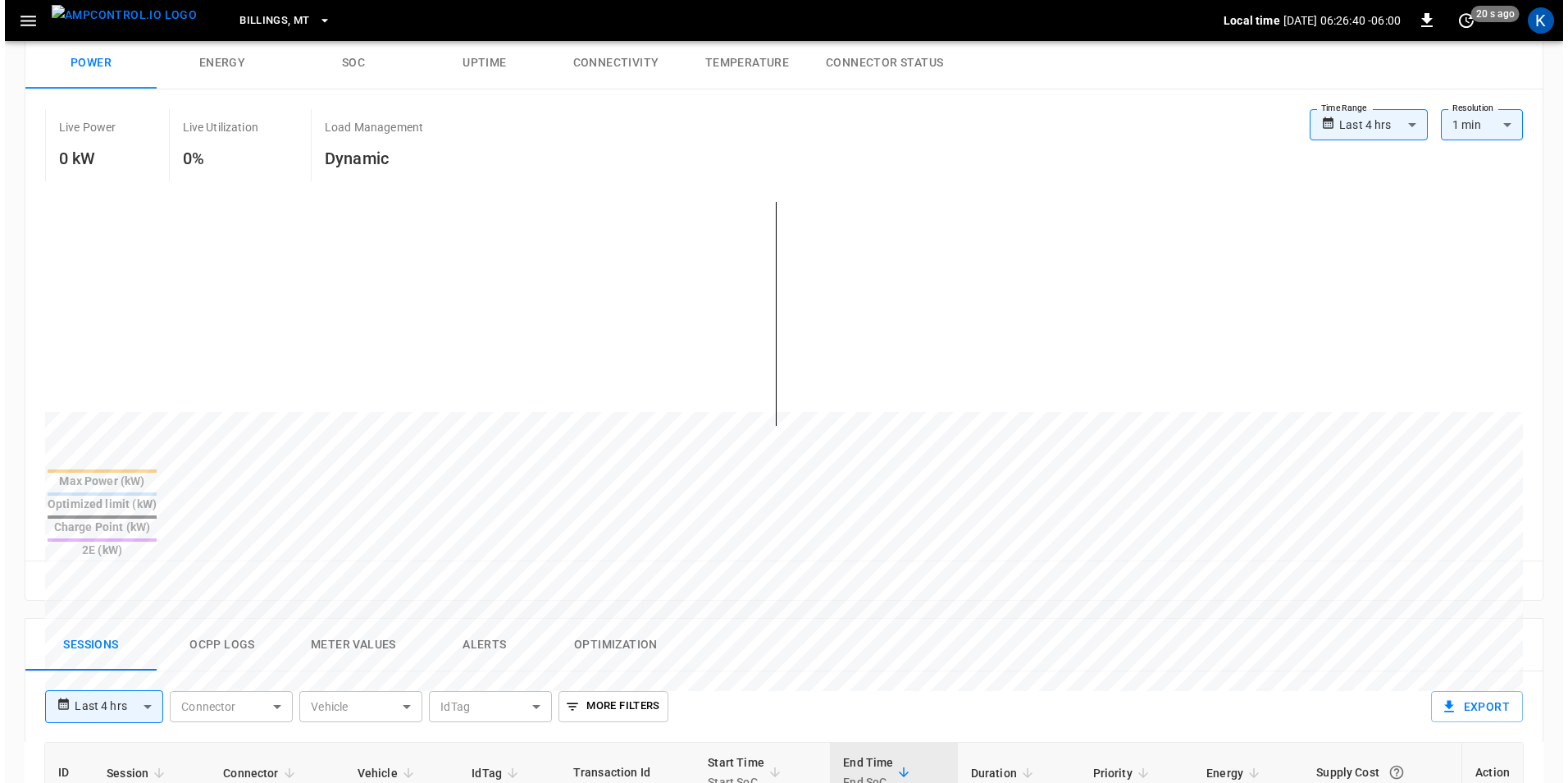
scroll to position [0, 0]
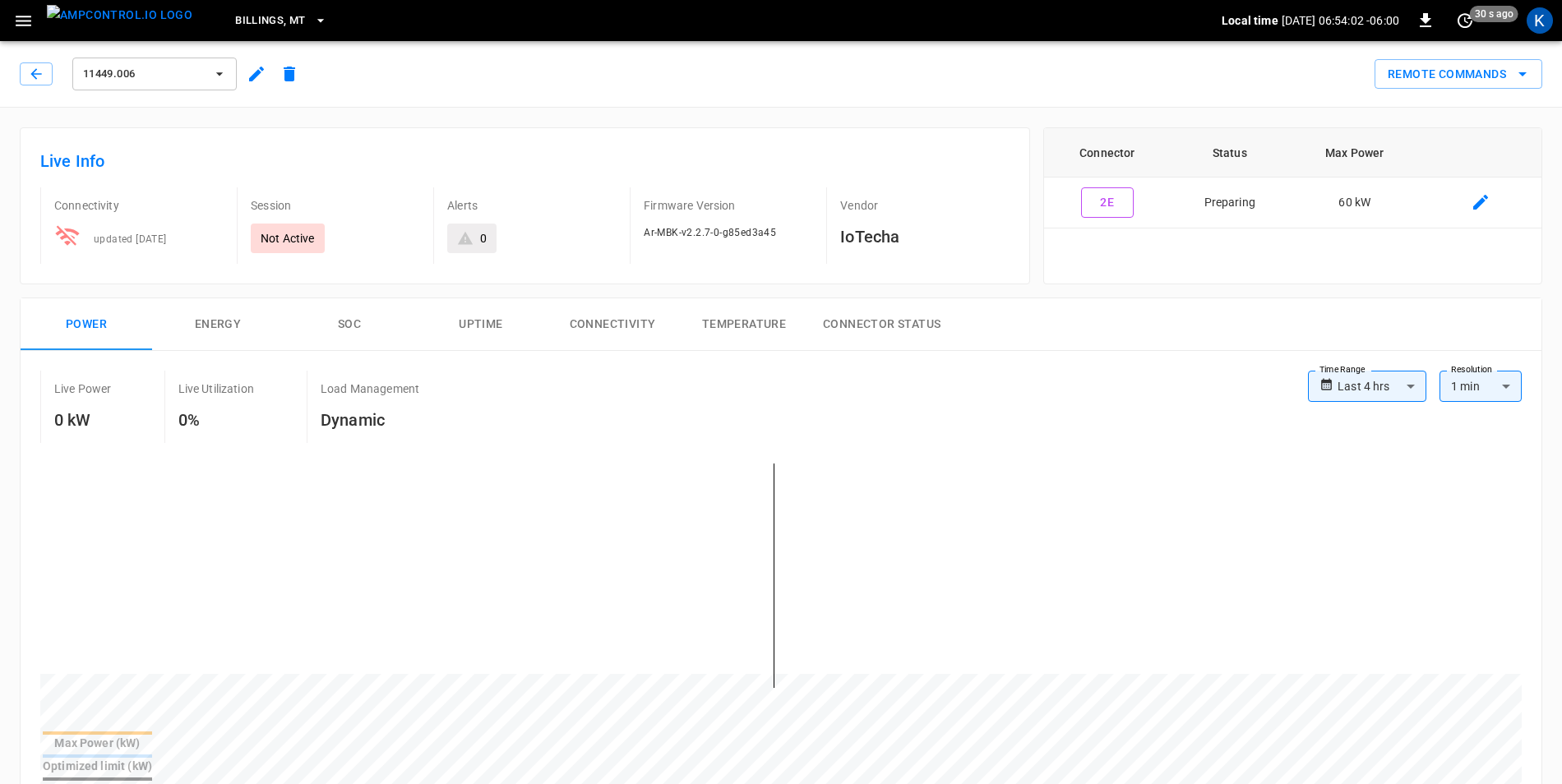
click at [22, 22] on icon "button" at bounding box center [22, 20] width 20 height 20
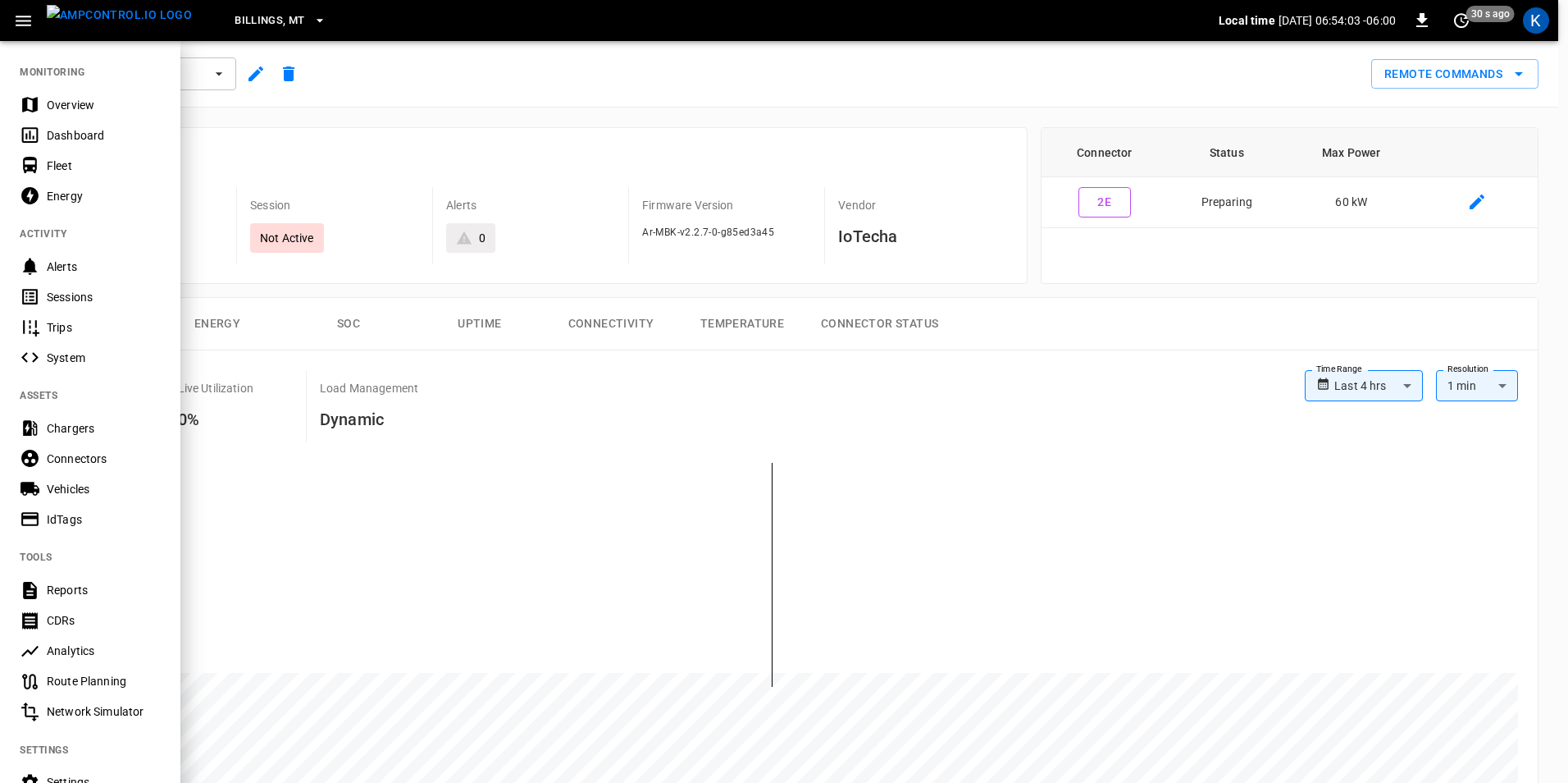
click at [55, 107] on div "Overview" at bounding box center [103, 104] width 114 height 17
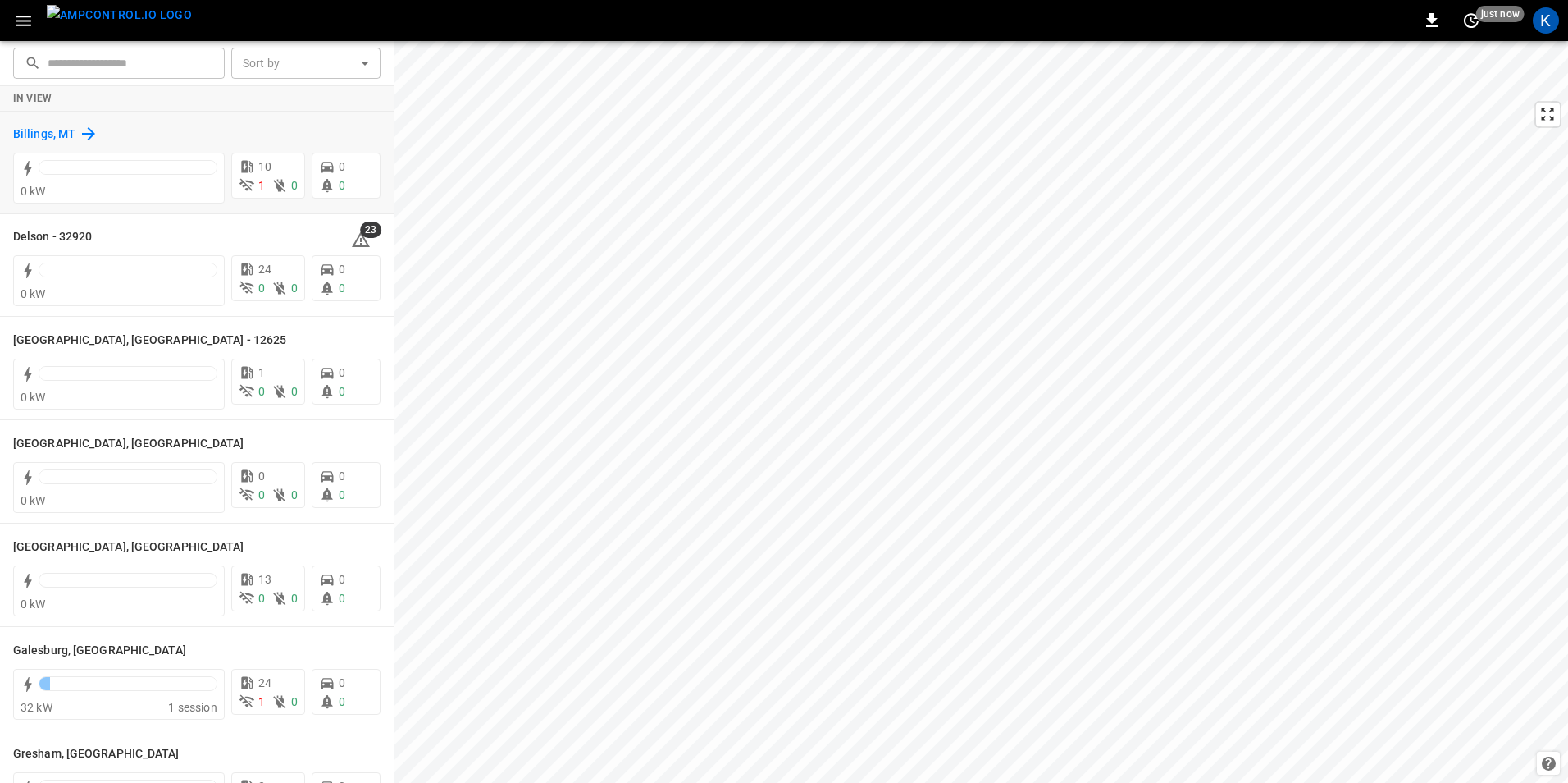
click at [53, 133] on h6 "Billings, MT" at bounding box center [44, 134] width 62 height 19
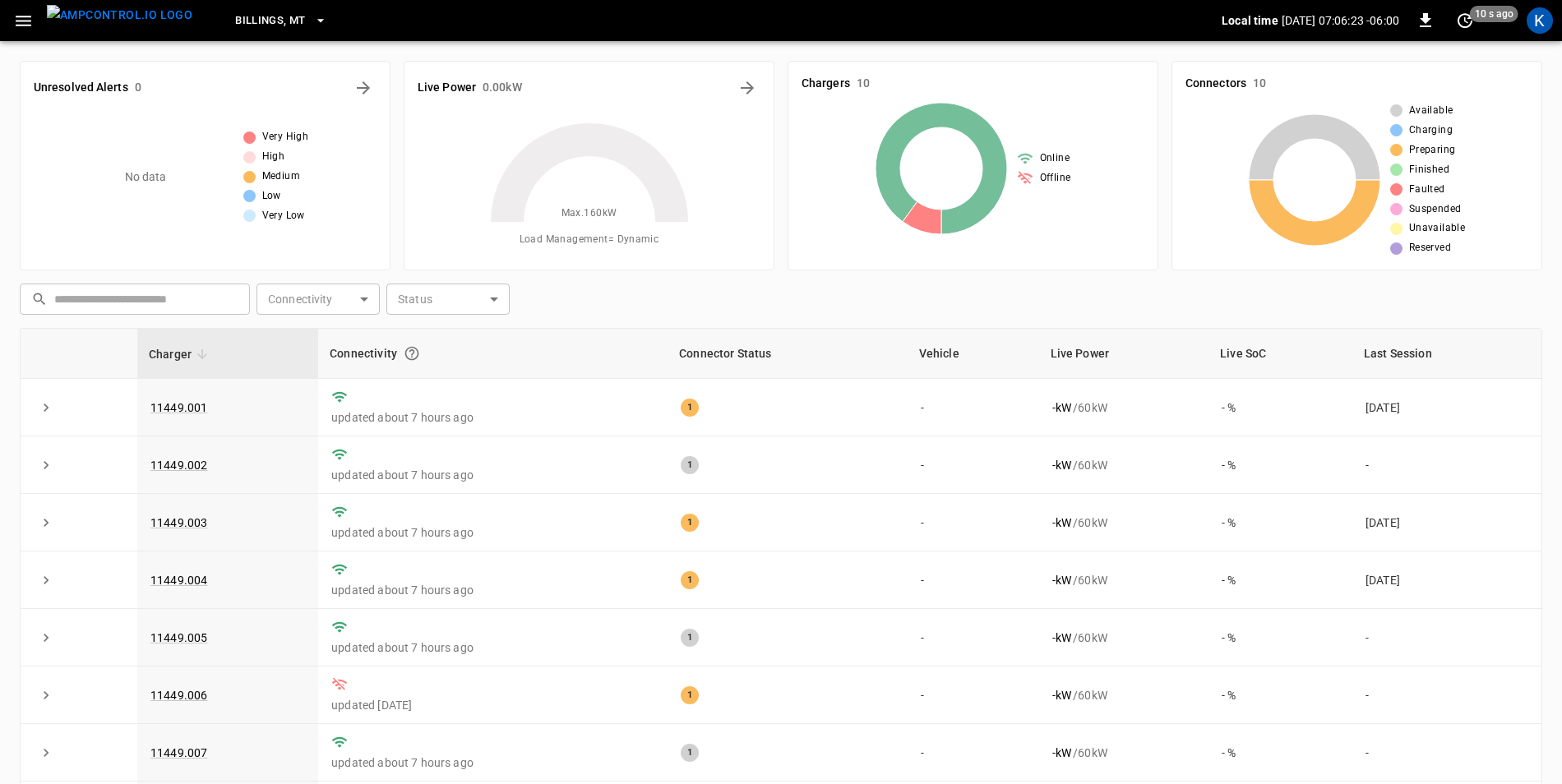
click at [23, 23] on icon "button" at bounding box center [22, 20] width 20 height 20
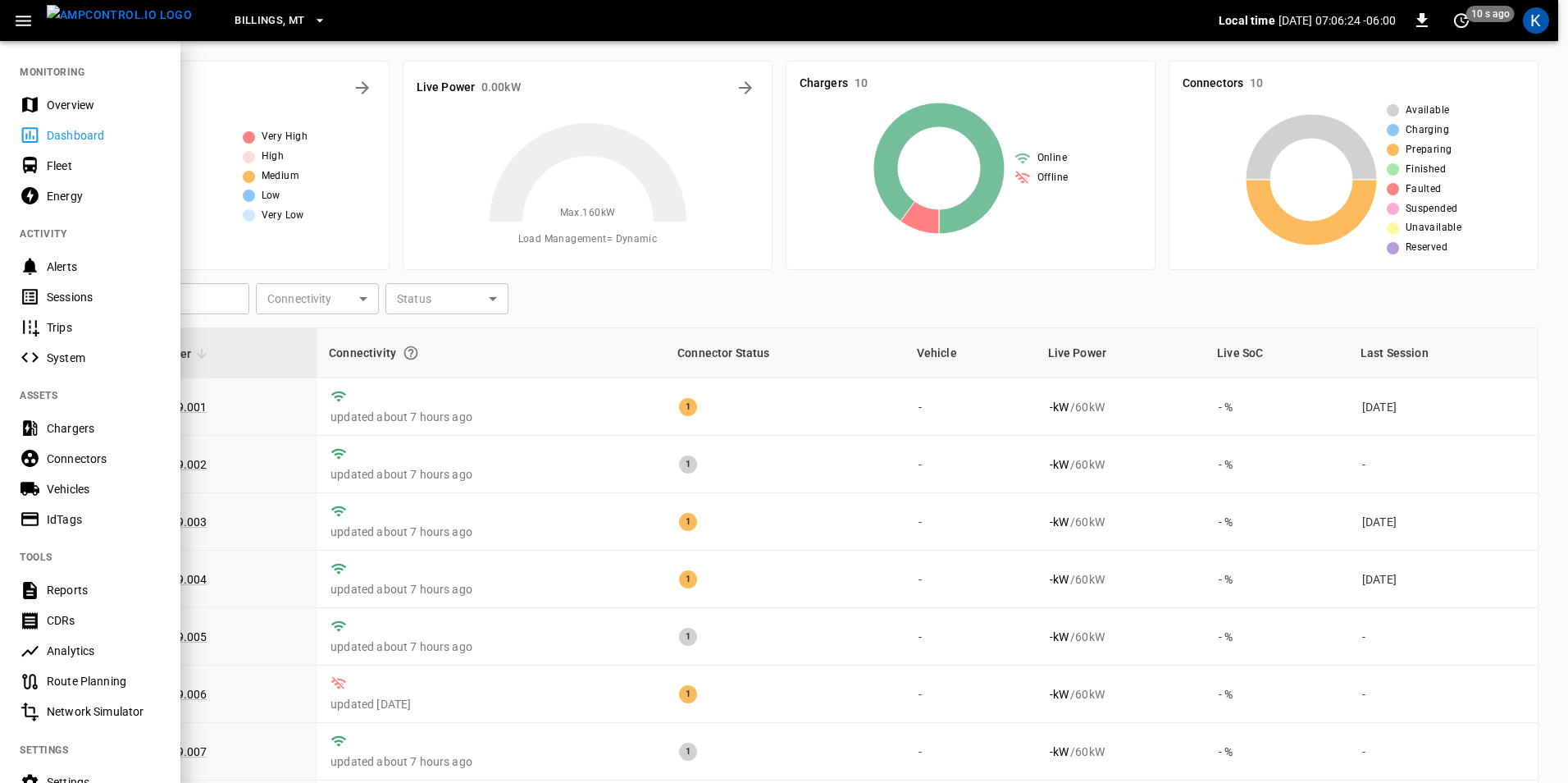
click at [23, 23] on icon "button" at bounding box center [22, 20] width 20 height 20
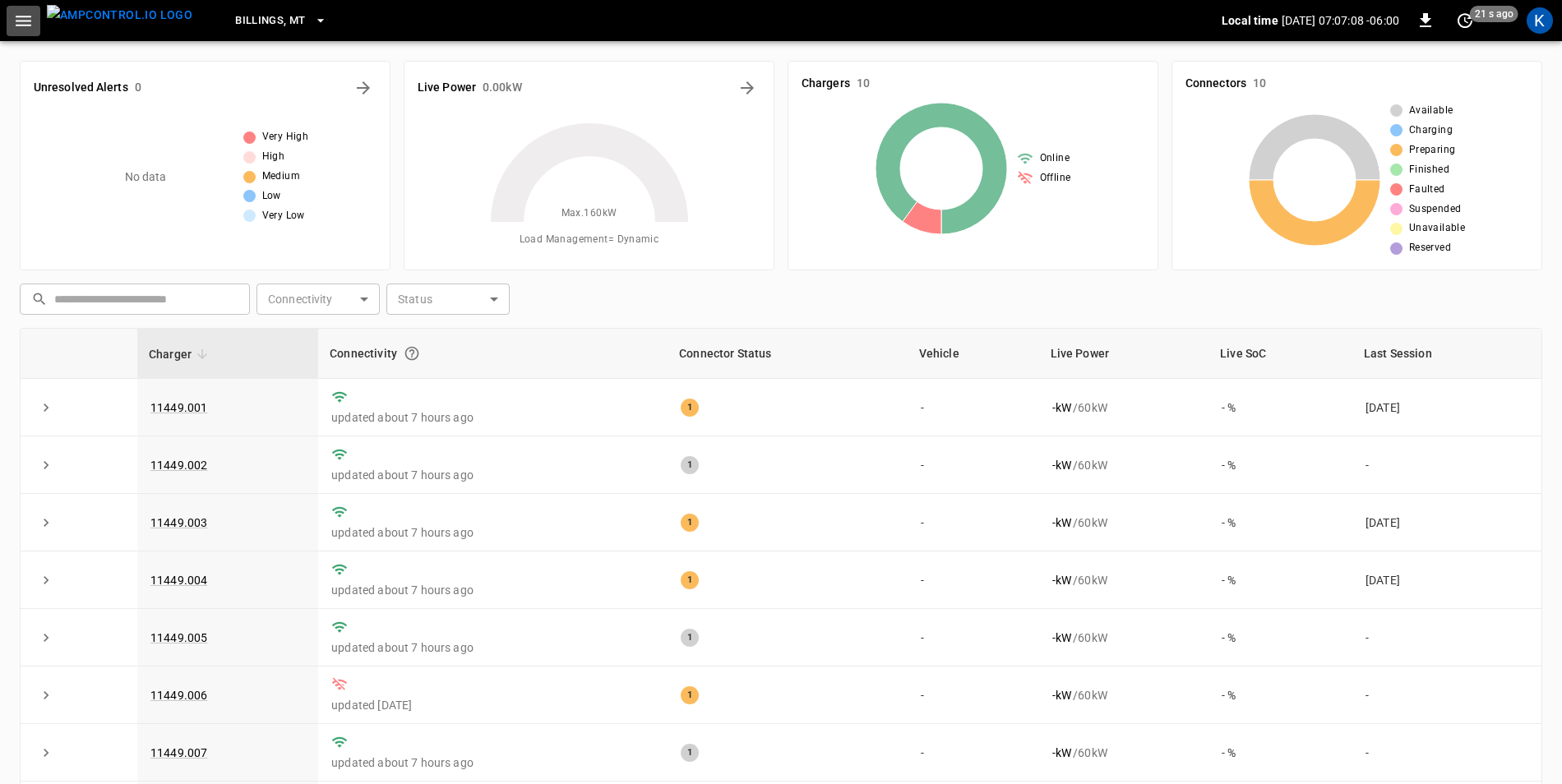
click at [20, 20] on icon "button" at bounding box center [23, 20] width 16 height 11
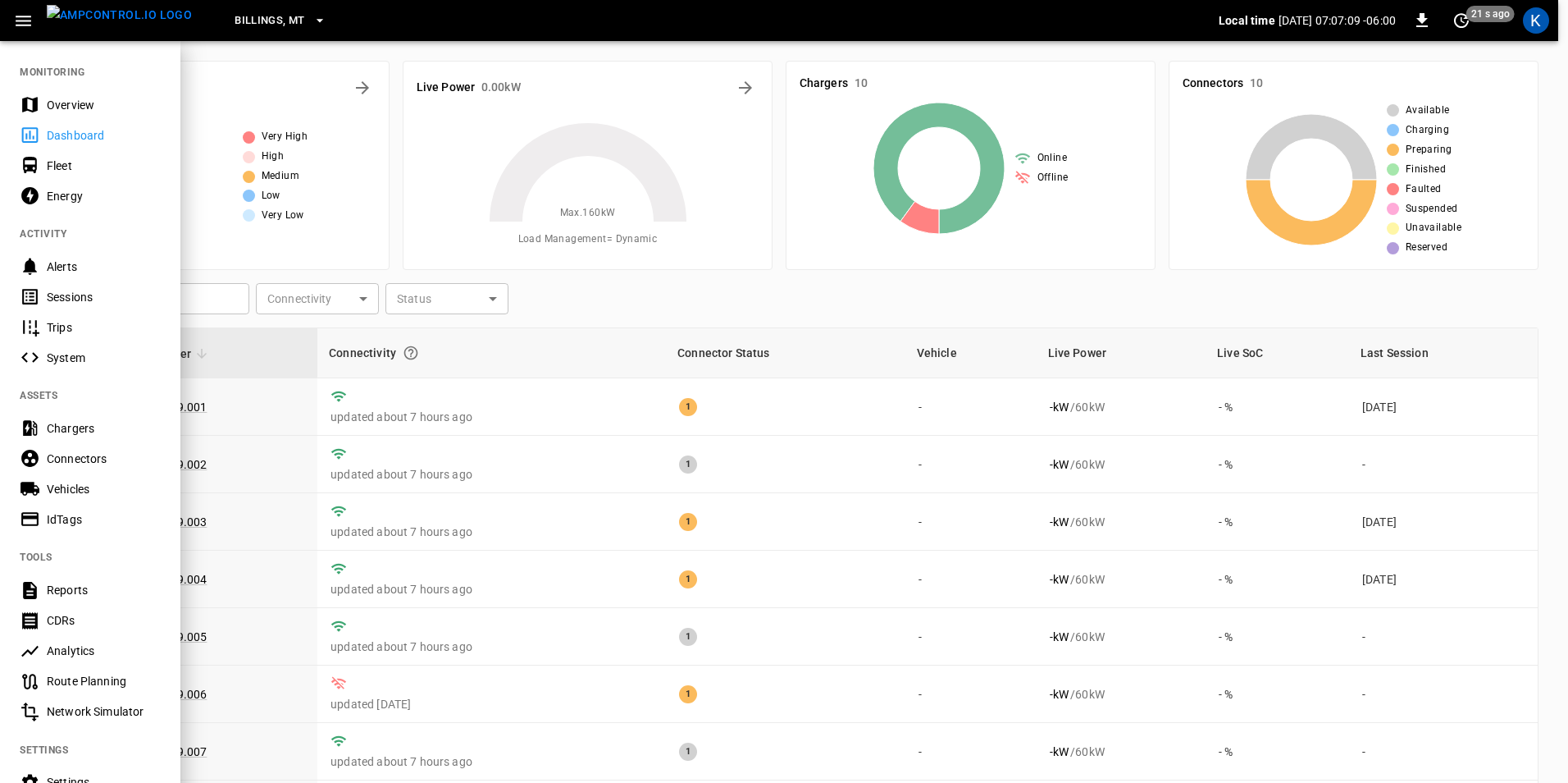
click at [60, 107] on div "Overview" at bounding box center [103, 104] width 114 height 17
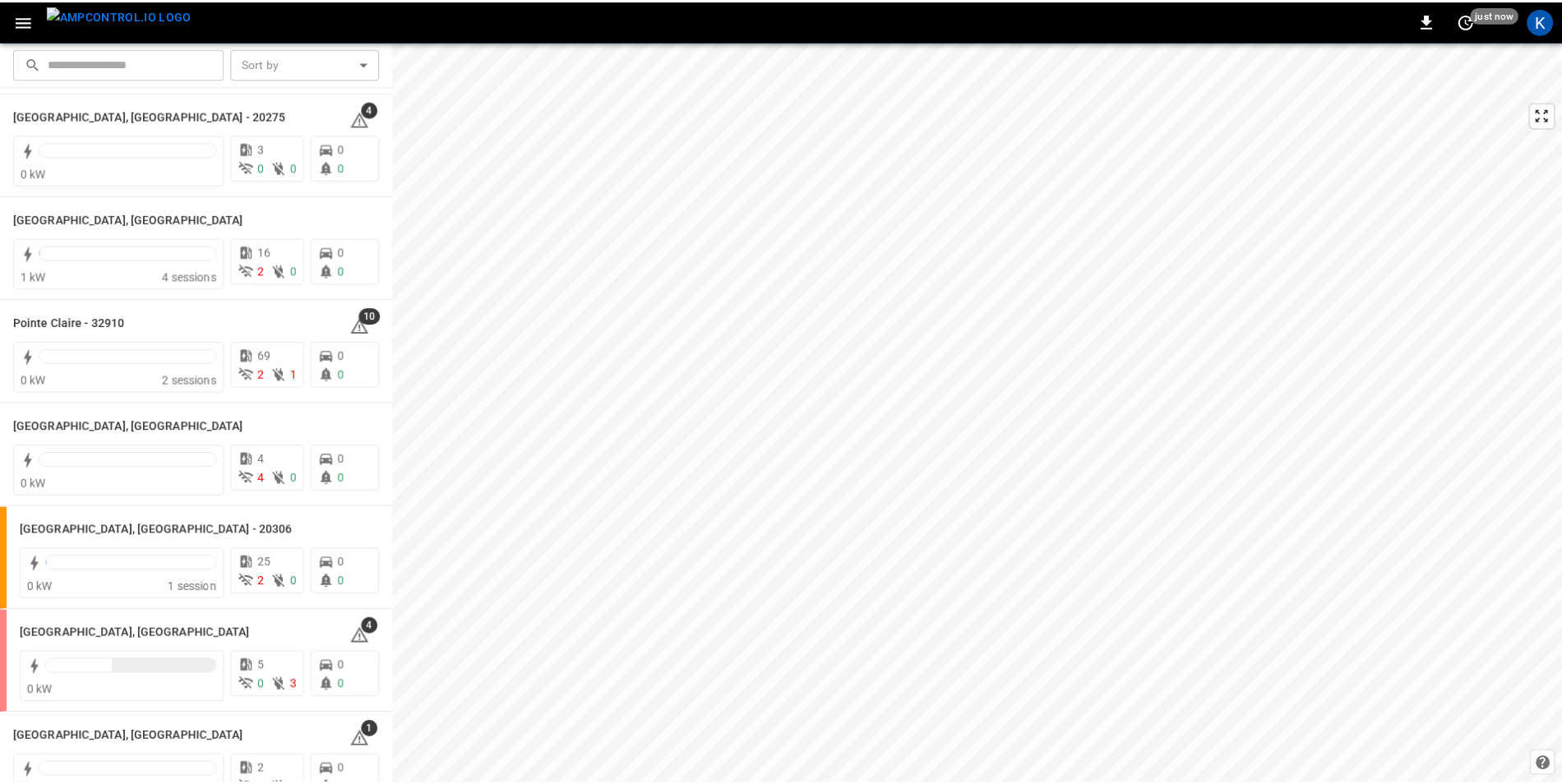
scroll to position [1561, 0]
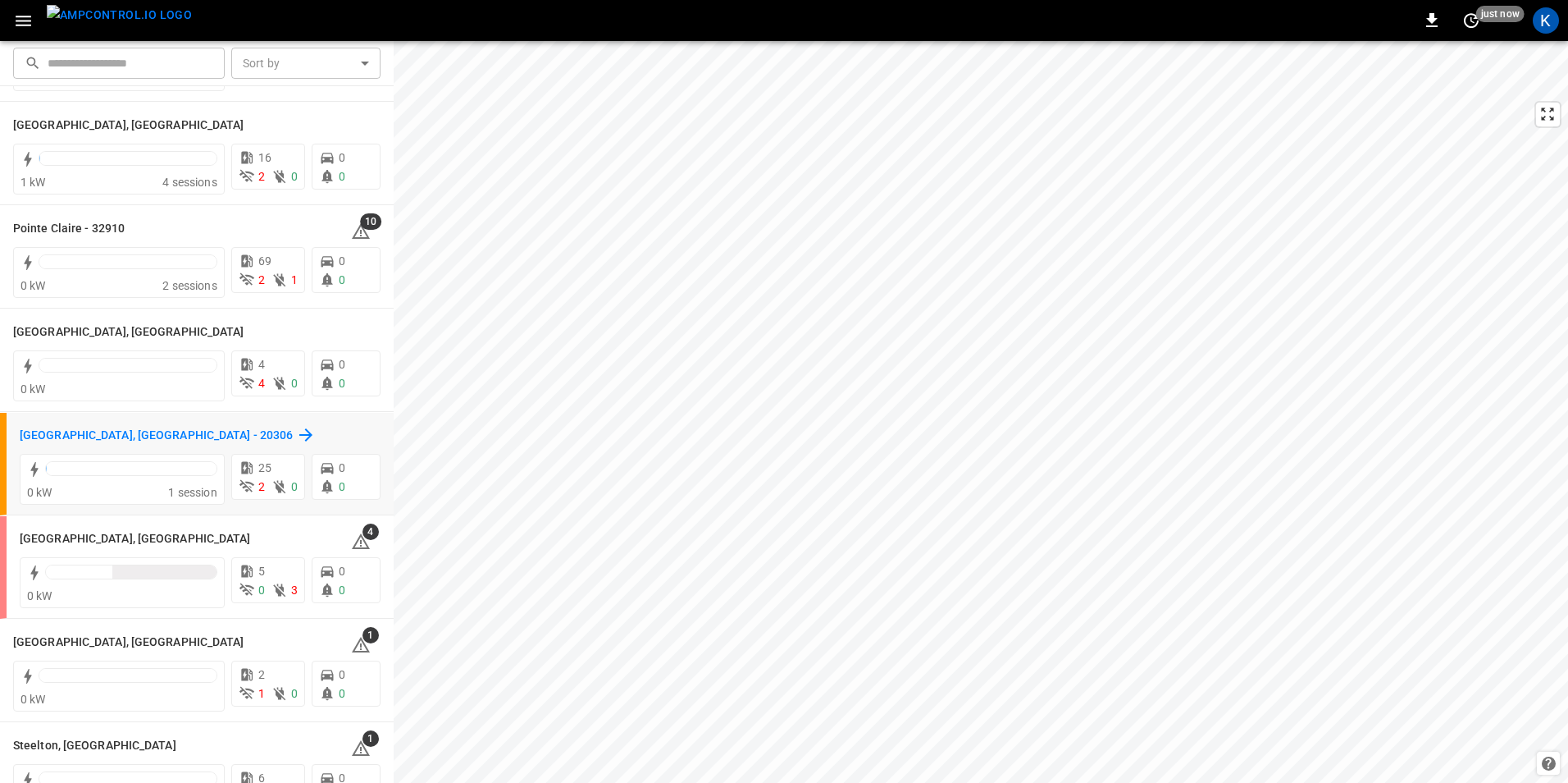
click at [98, 436] on h6 "[GEOGRAPHIC_DATA], [GEOGRAPHIC_DATA] - 20306" at bounding box center [156, 435] width 273 height 19
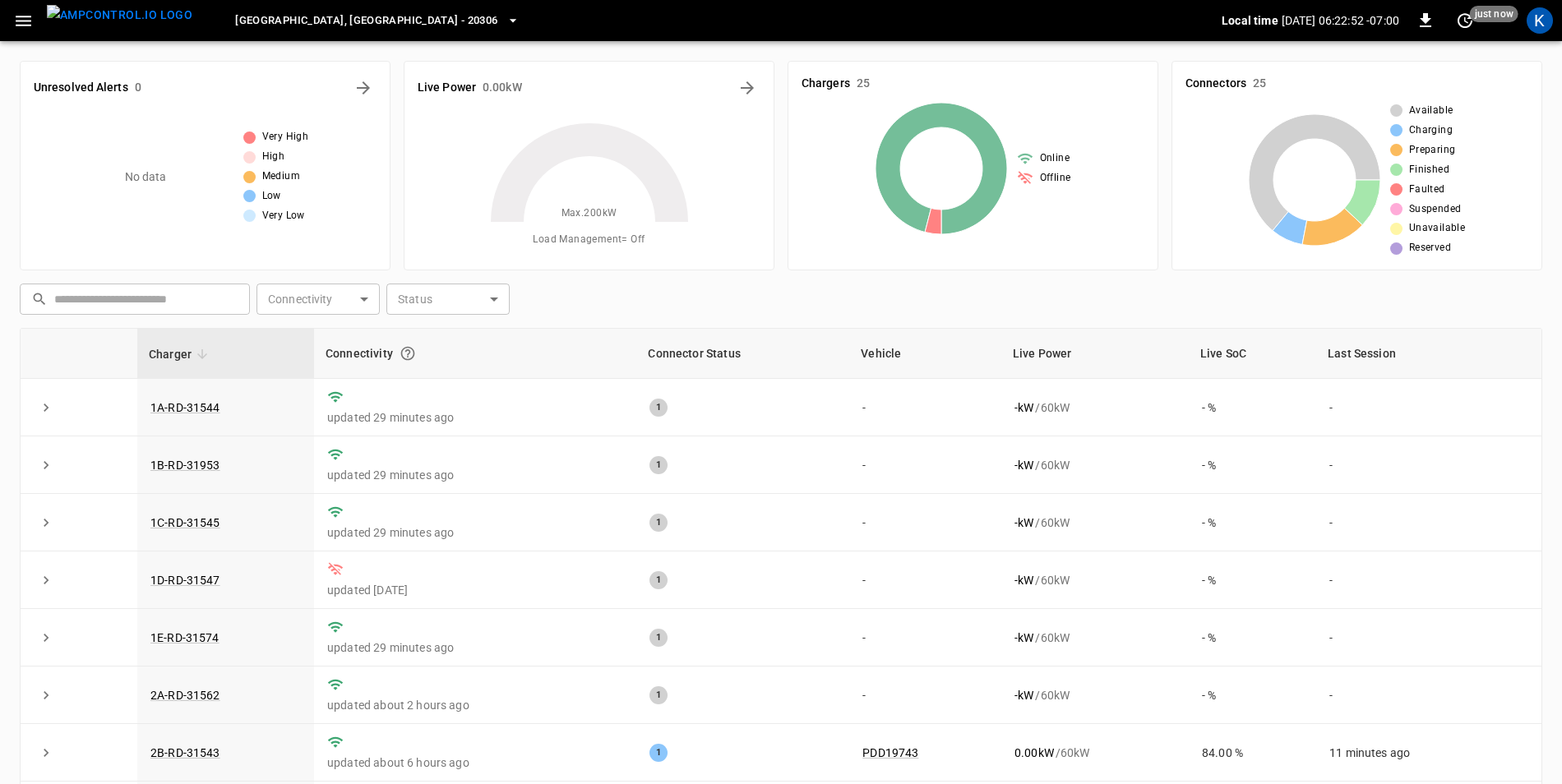
click at [238, 49] on div "Unresolved Alerts 0 No data Very High High Medium Low Very Low" at bounding box center [198, 159] width 383 height 222
click at [22, 20] on icon "button" at bounding box center [23, 20] width 16 height 11
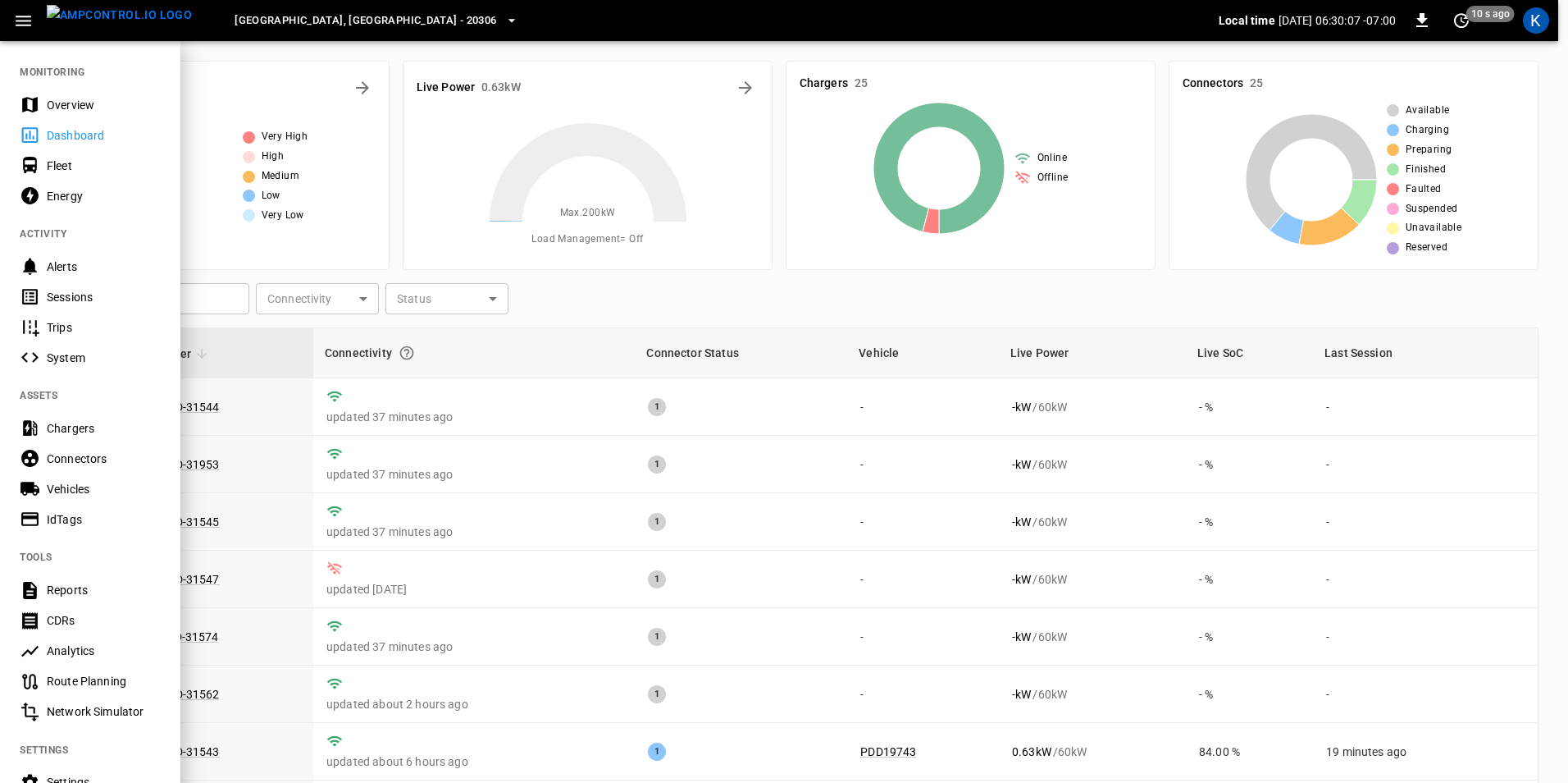
click at [22, 19] on icon "button" at bounding box center [23, 20] width 16 height 11
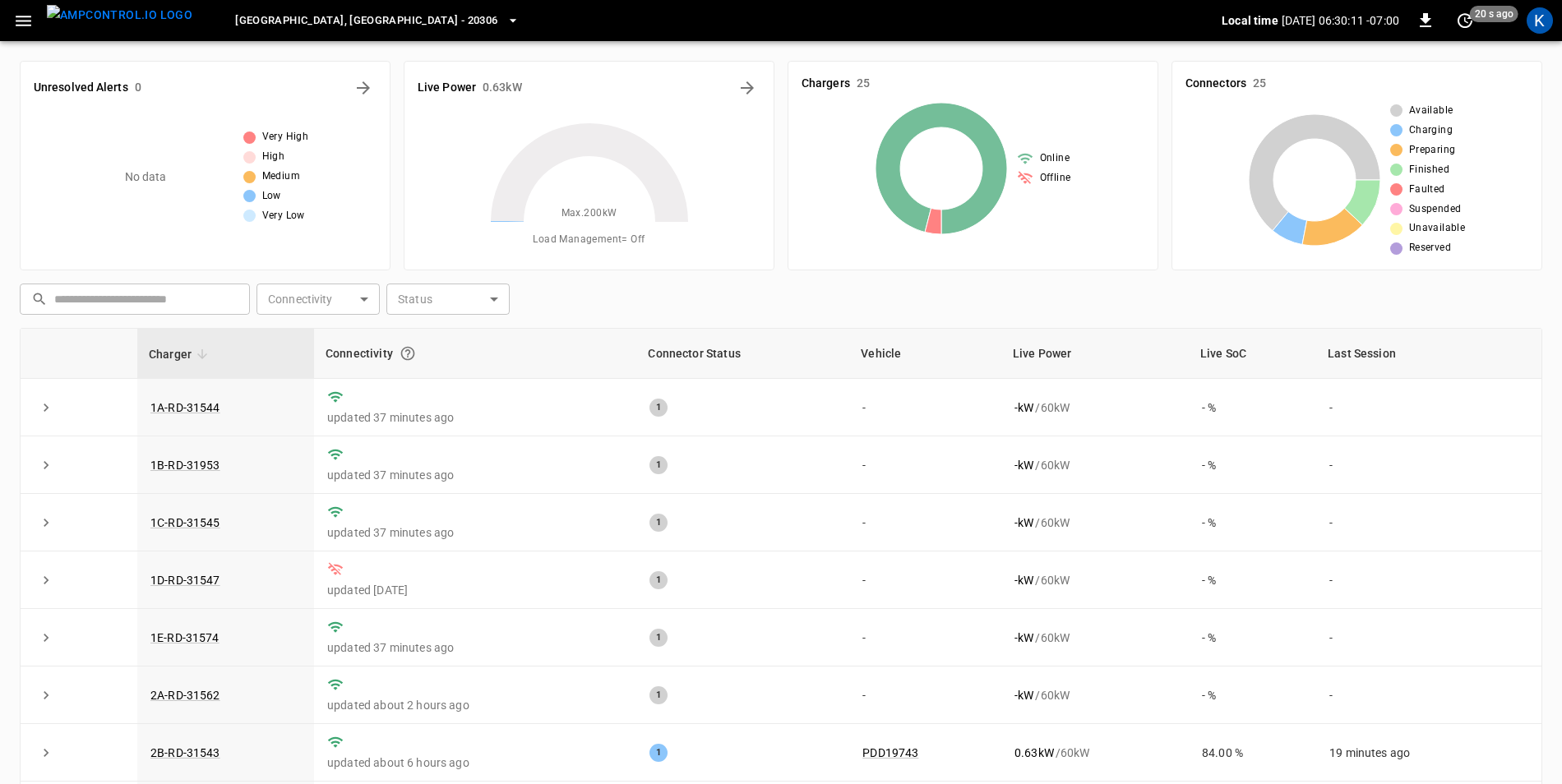
click at [273, 21] on span "[GEOGRAPHIC_DATA], [GEOGRAPHIC_DATA] - 20306" at bounding box center [366, 20] width 262 height 19
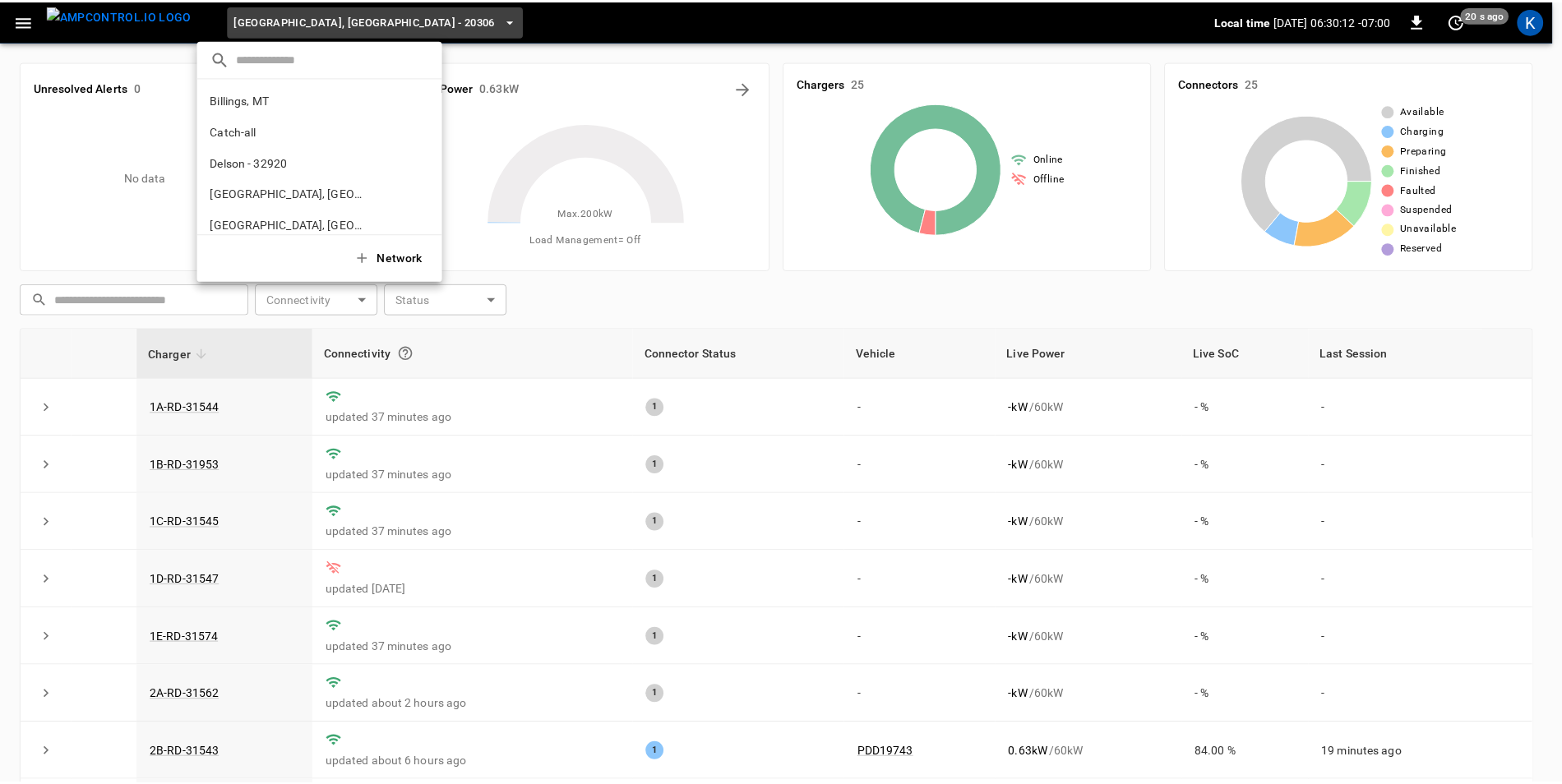
scroll to position [588, 0]
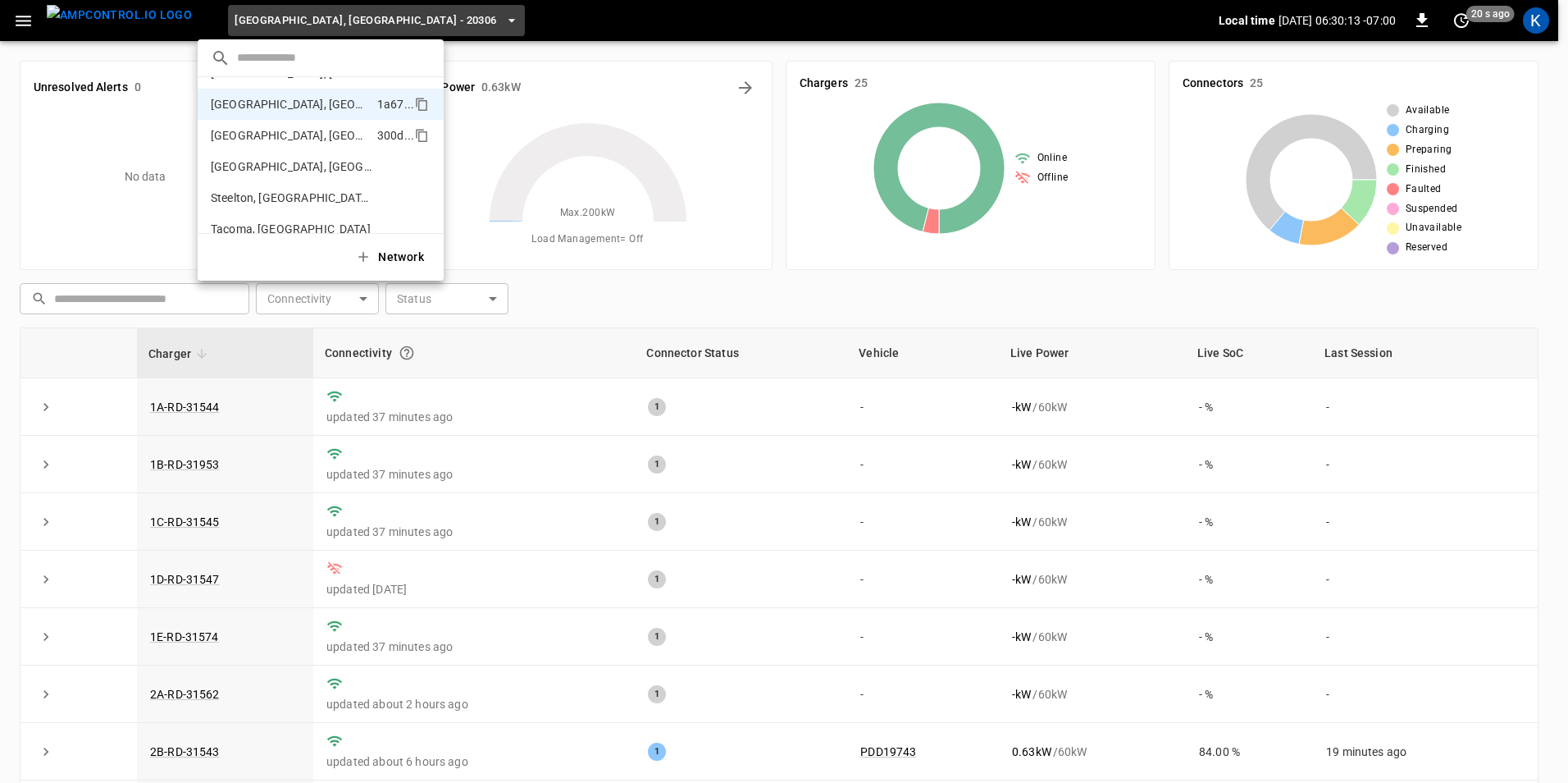
click at [247, 129] on p "[GEOGRAPHIC_DATA], [GEOGRAPHIC_DATA]" at bounding box center [291, 135] width 160 height 17
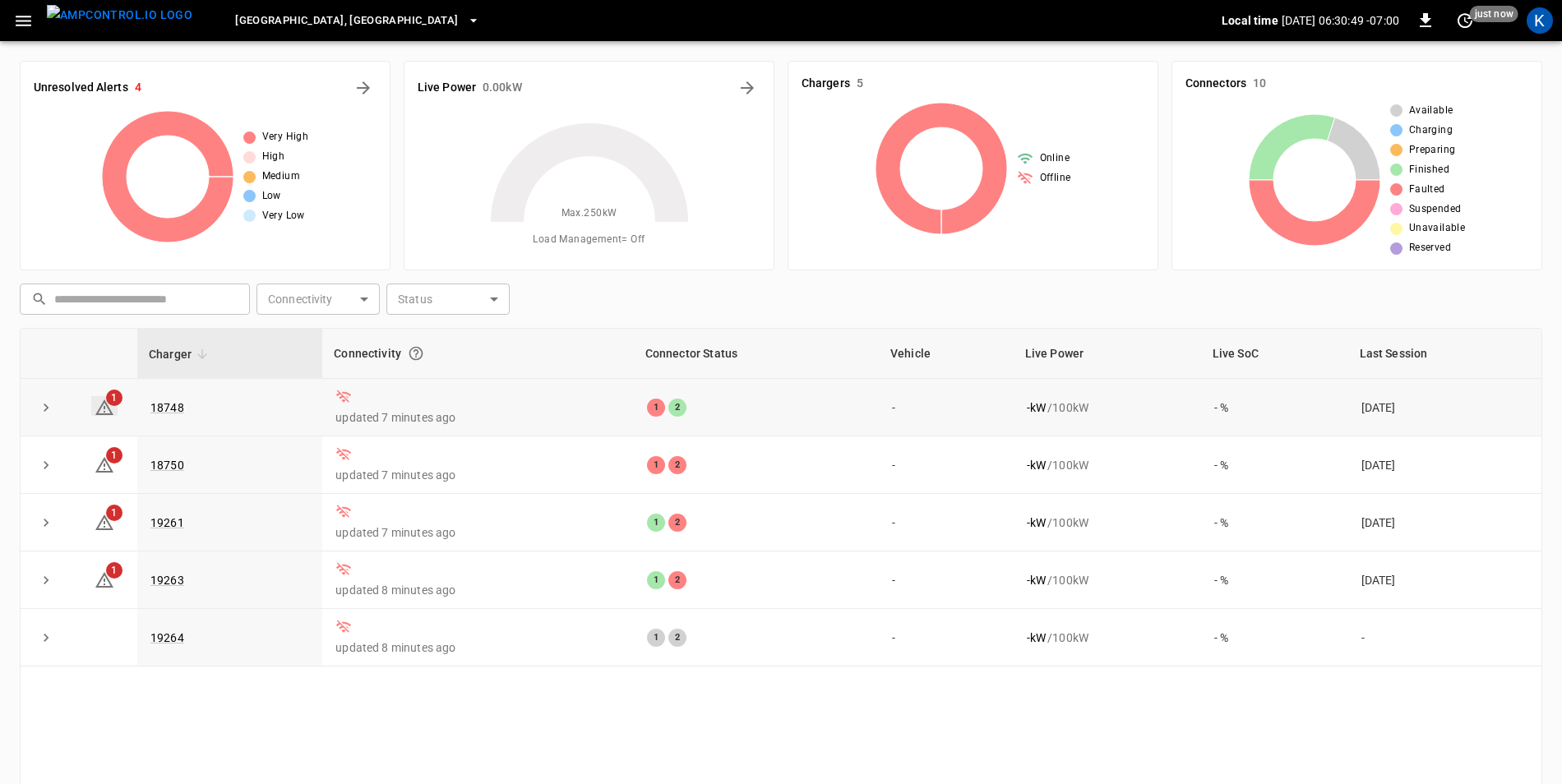
click at [100, 412] on icon at bounding box center [104, 408] width 20 height 20
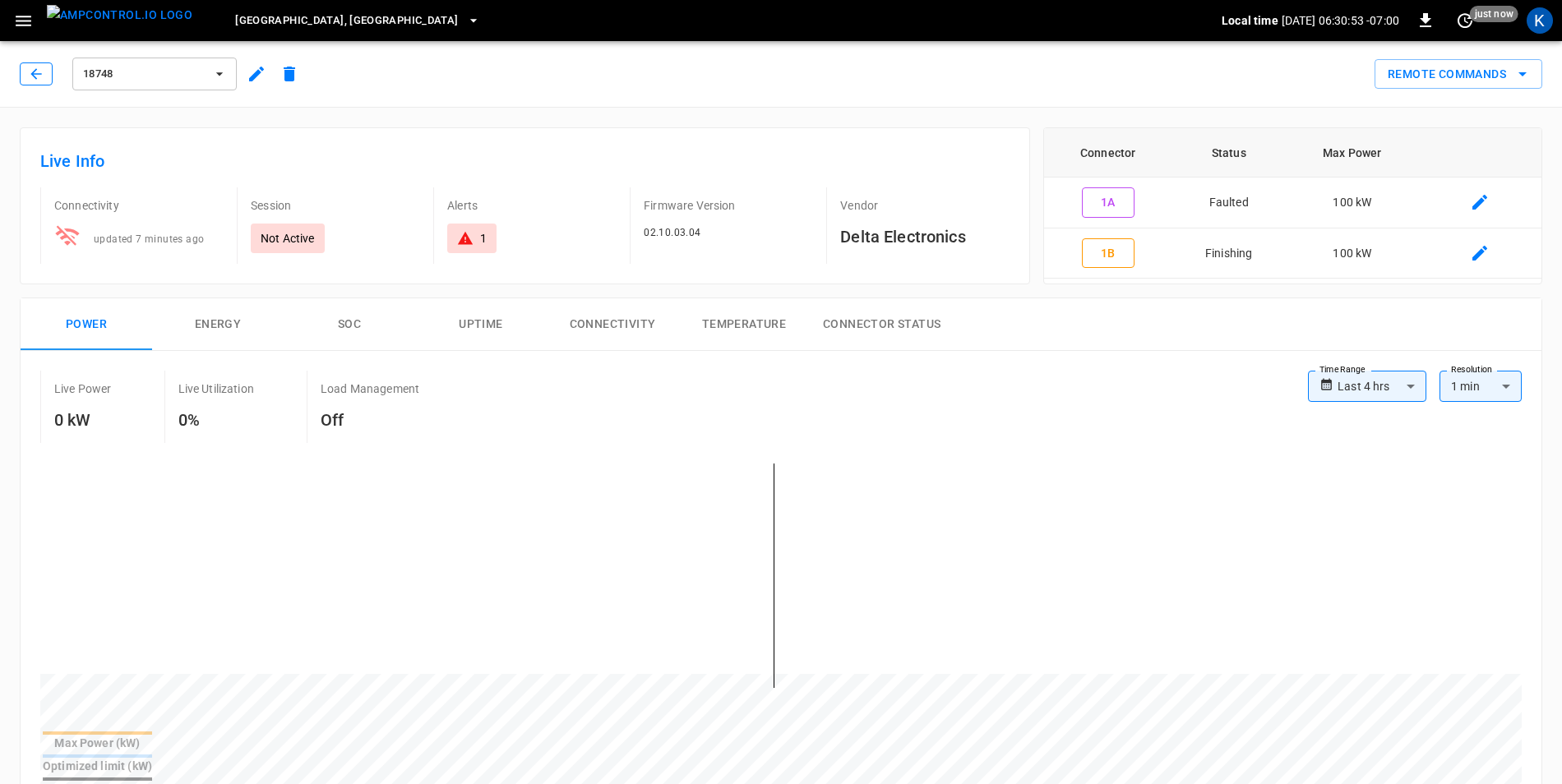
click at [36, 73] on icon "button" at bounding box center [36, 73] width 17 height 17
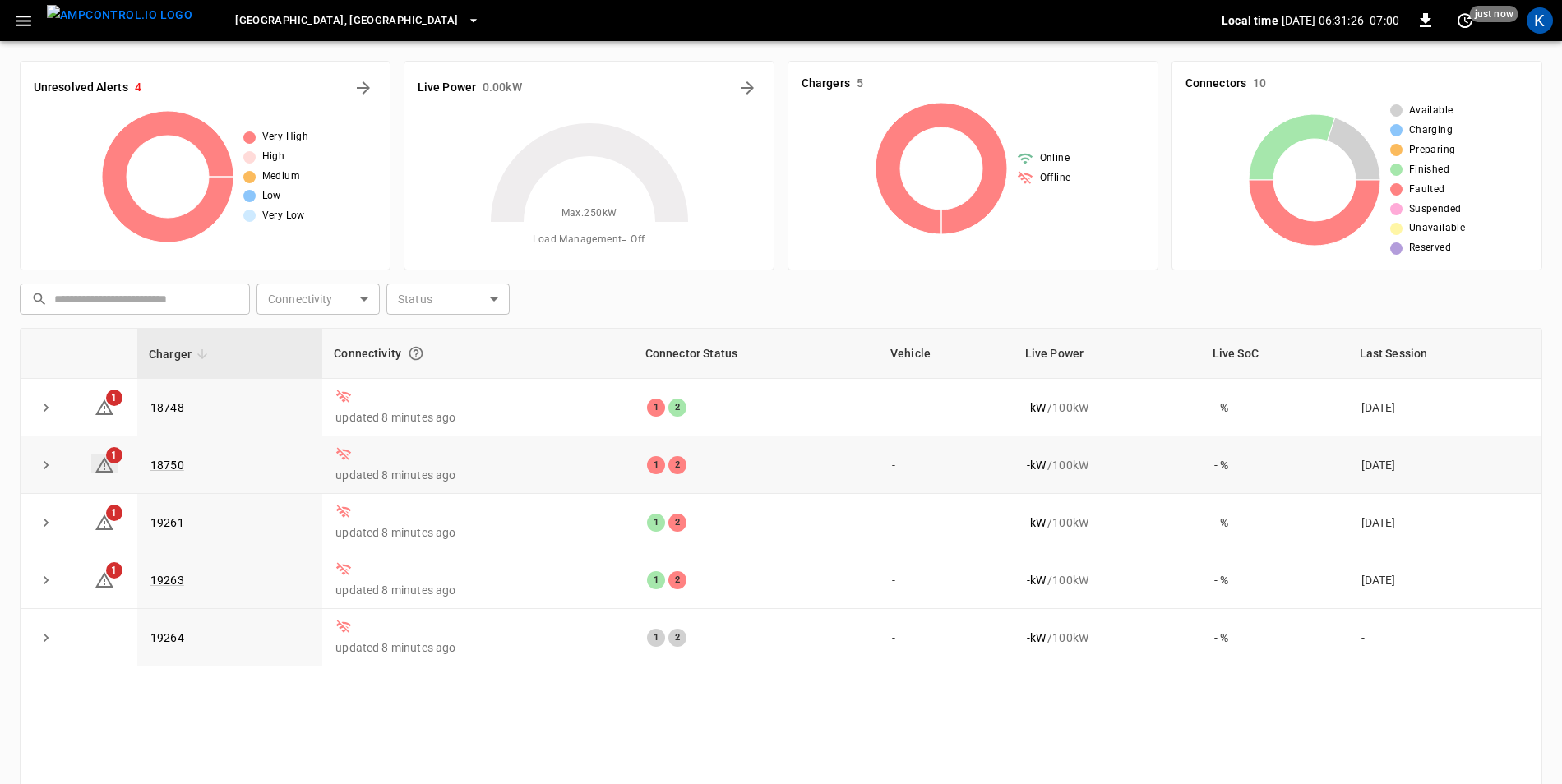
click at [101, 467] on icon at bounding box center [104, 465] width 20 height 20
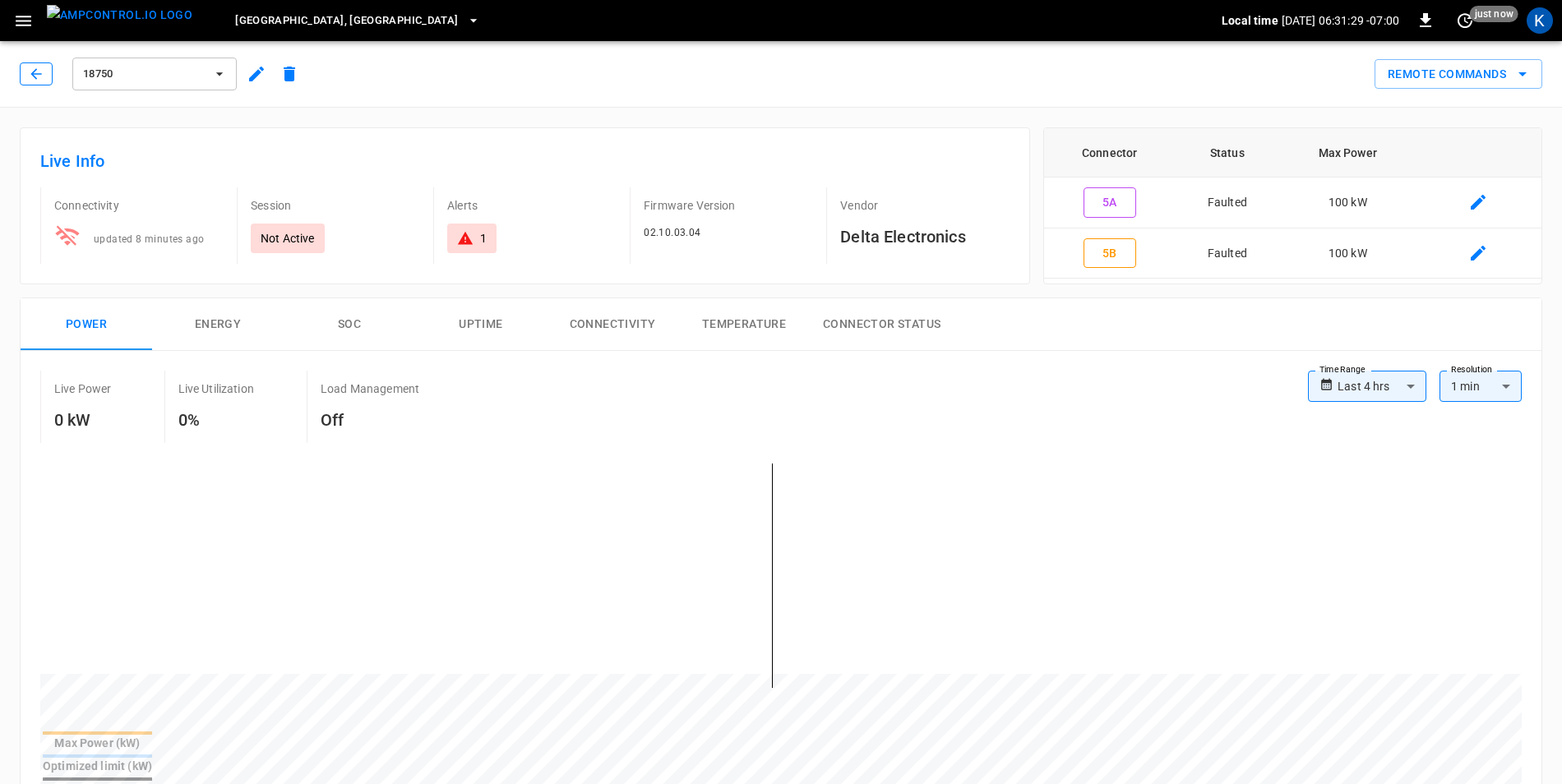
click at [34, 78] on icon "button" at bounding box center [36, 73] width 17 height 17
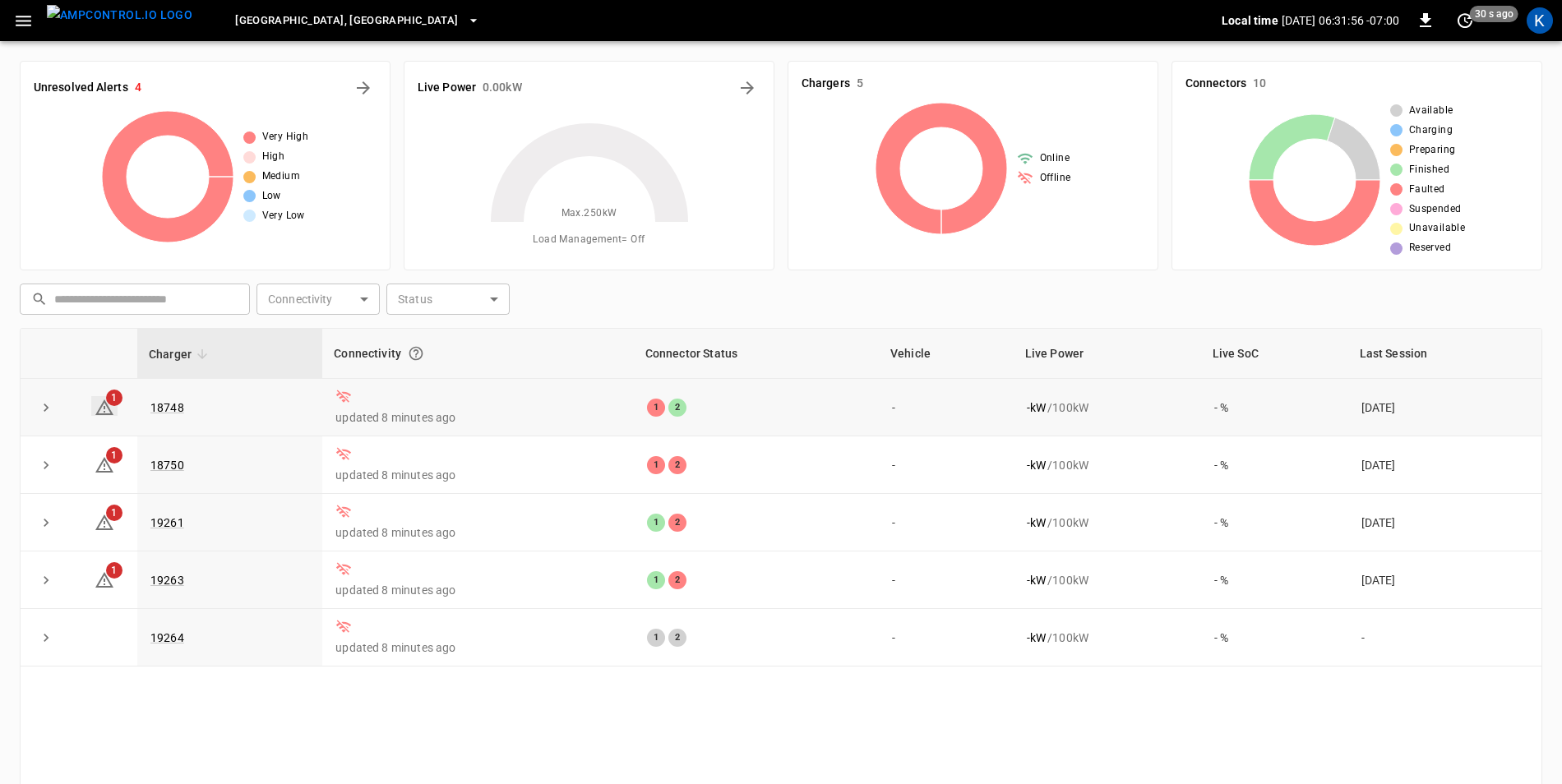
click at [105, 412] on icon at bounding box center [104, 408] width 19 height 16
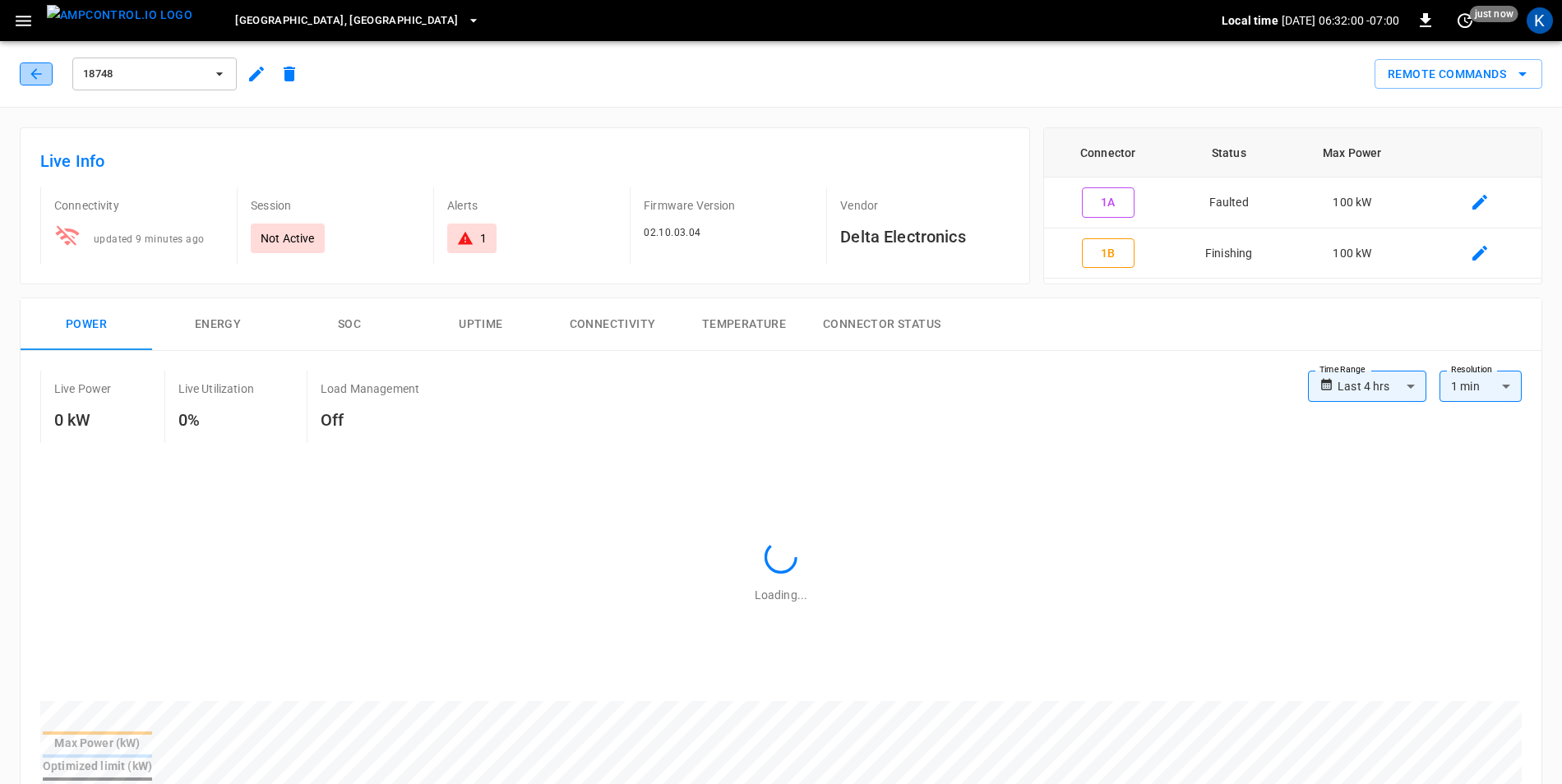
click at [39, 70] on icon "button" at bounding box center [36, 73] width 17 height 17
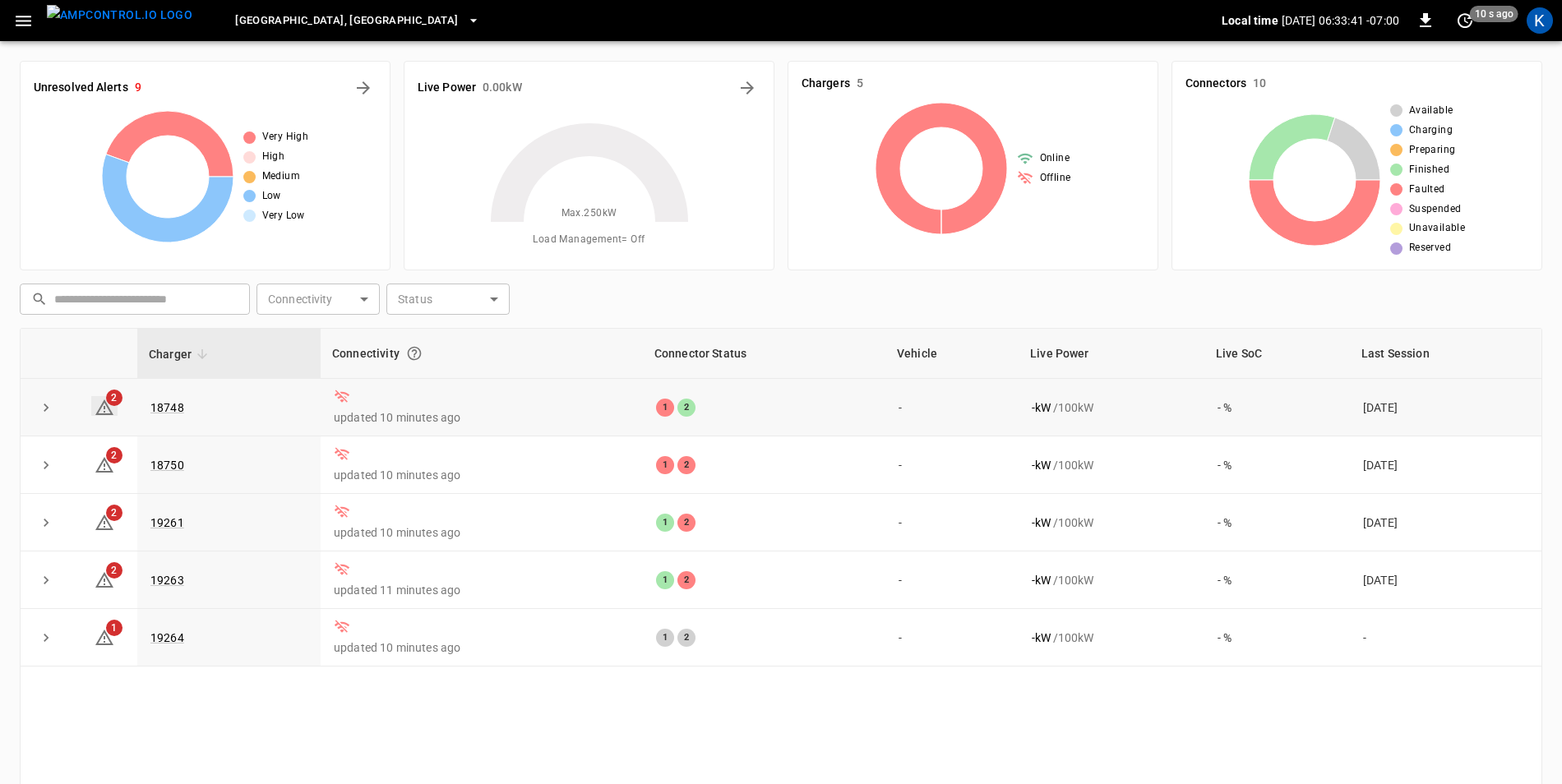
click at [101, 410] on icon at bounding box center [104, 408] width 20 height 20
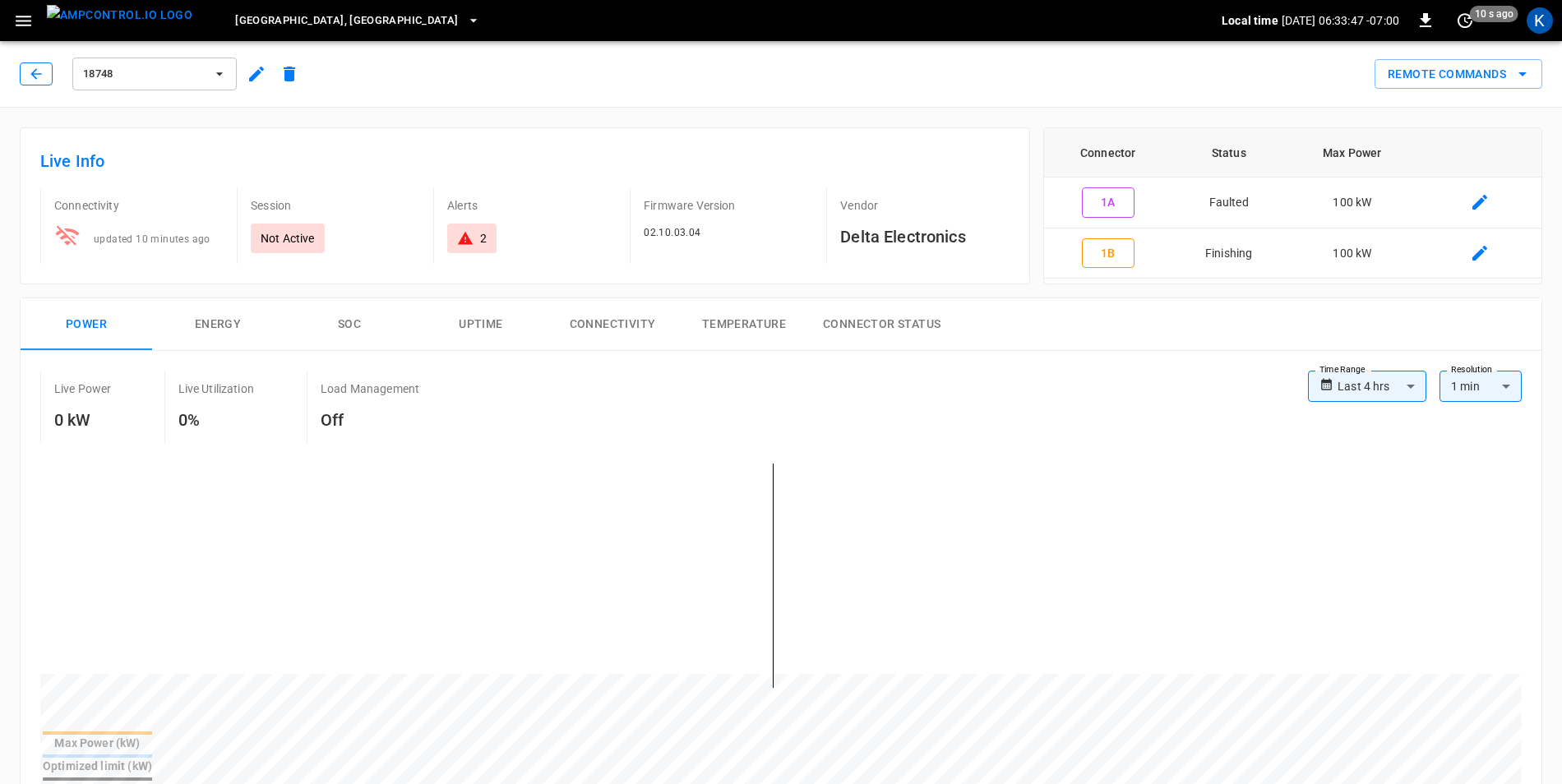
click at [31, 70] on icon "button" at bounding box center [36, 73] width 17 height 17
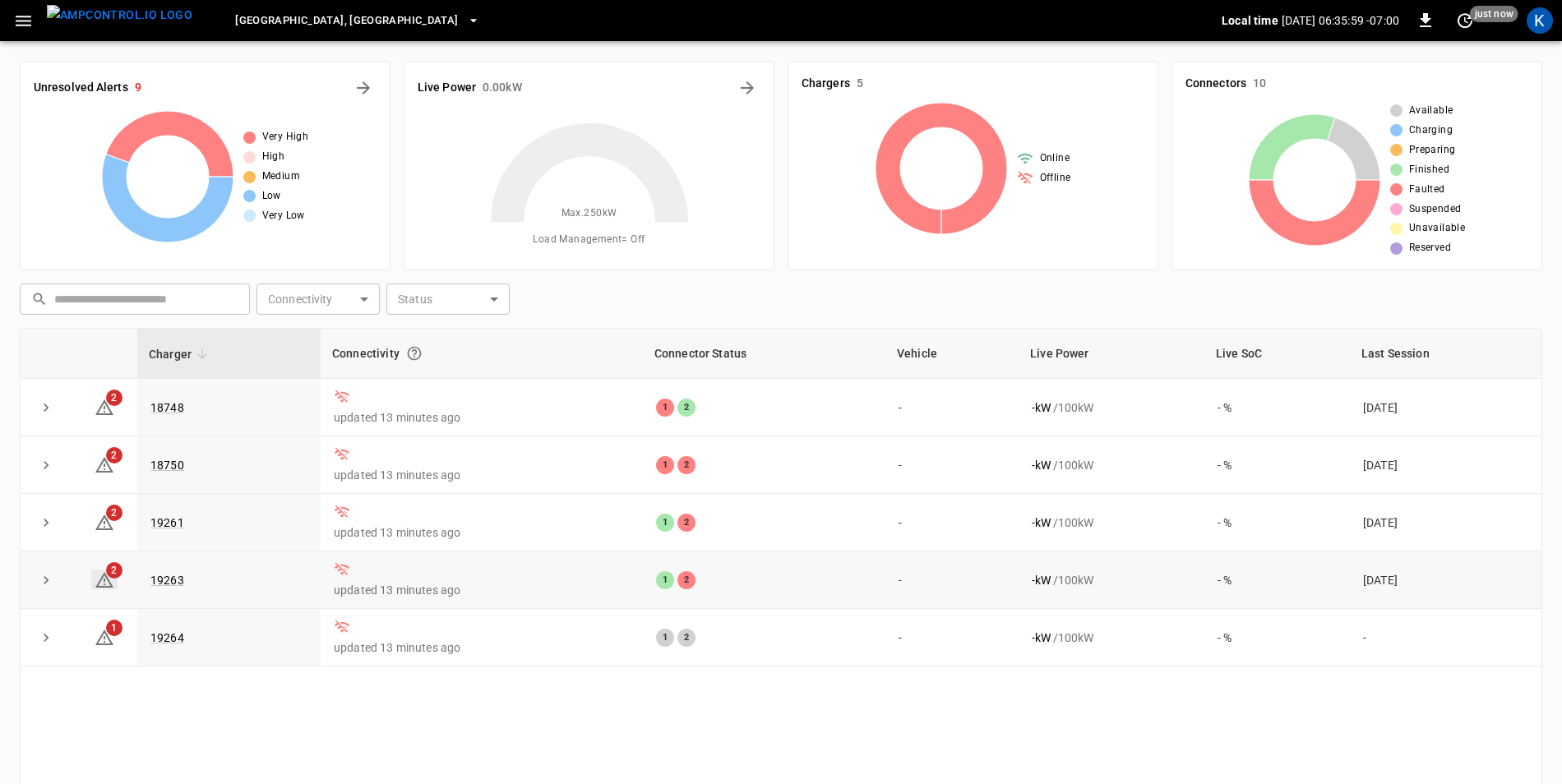
click at [103, 587] on icon at bounding box center [104, 579] width 19 height 16
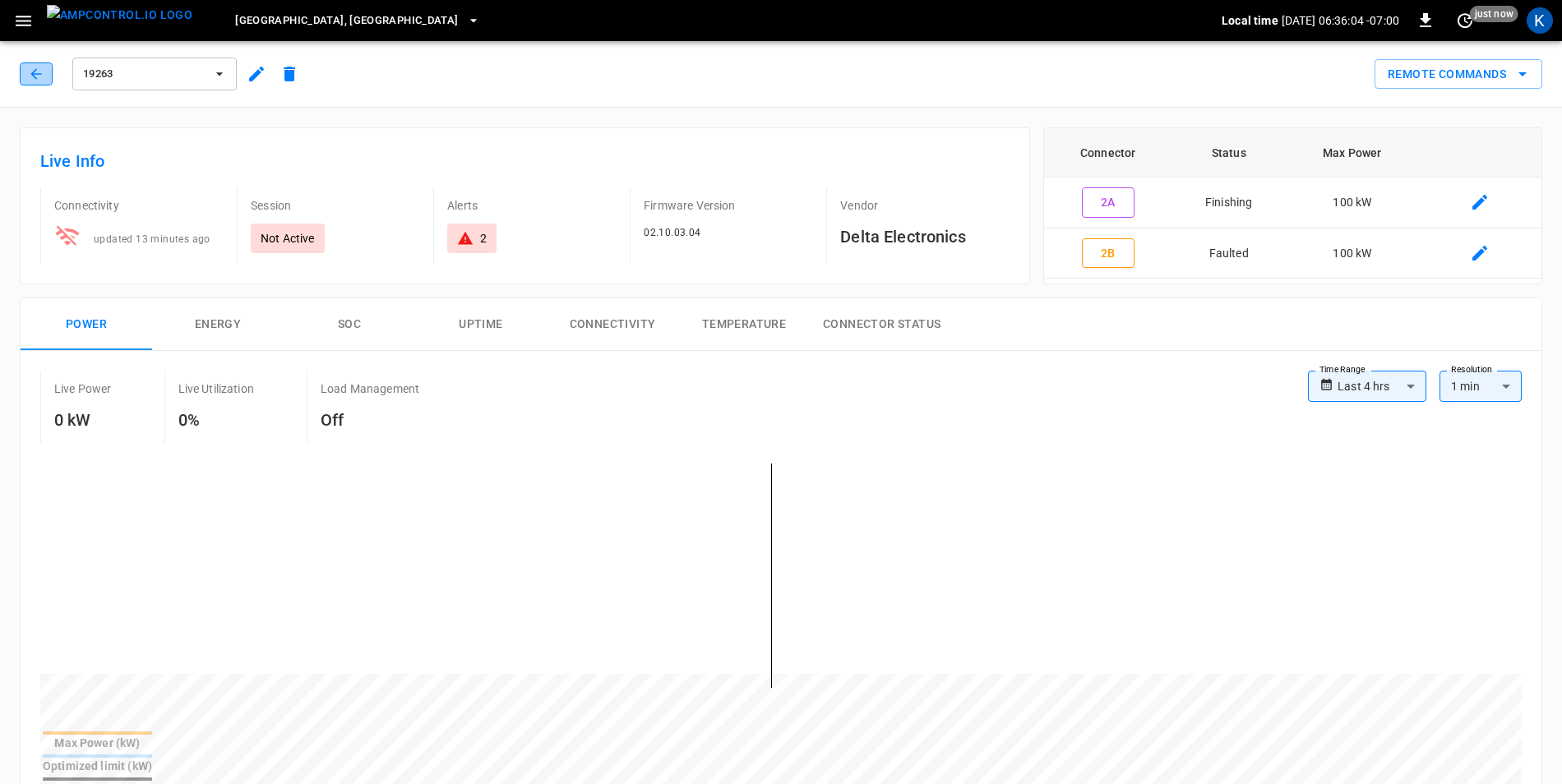
click at [37, 74] on icon "button" at bounding box center [35, 73] width 11 height 11
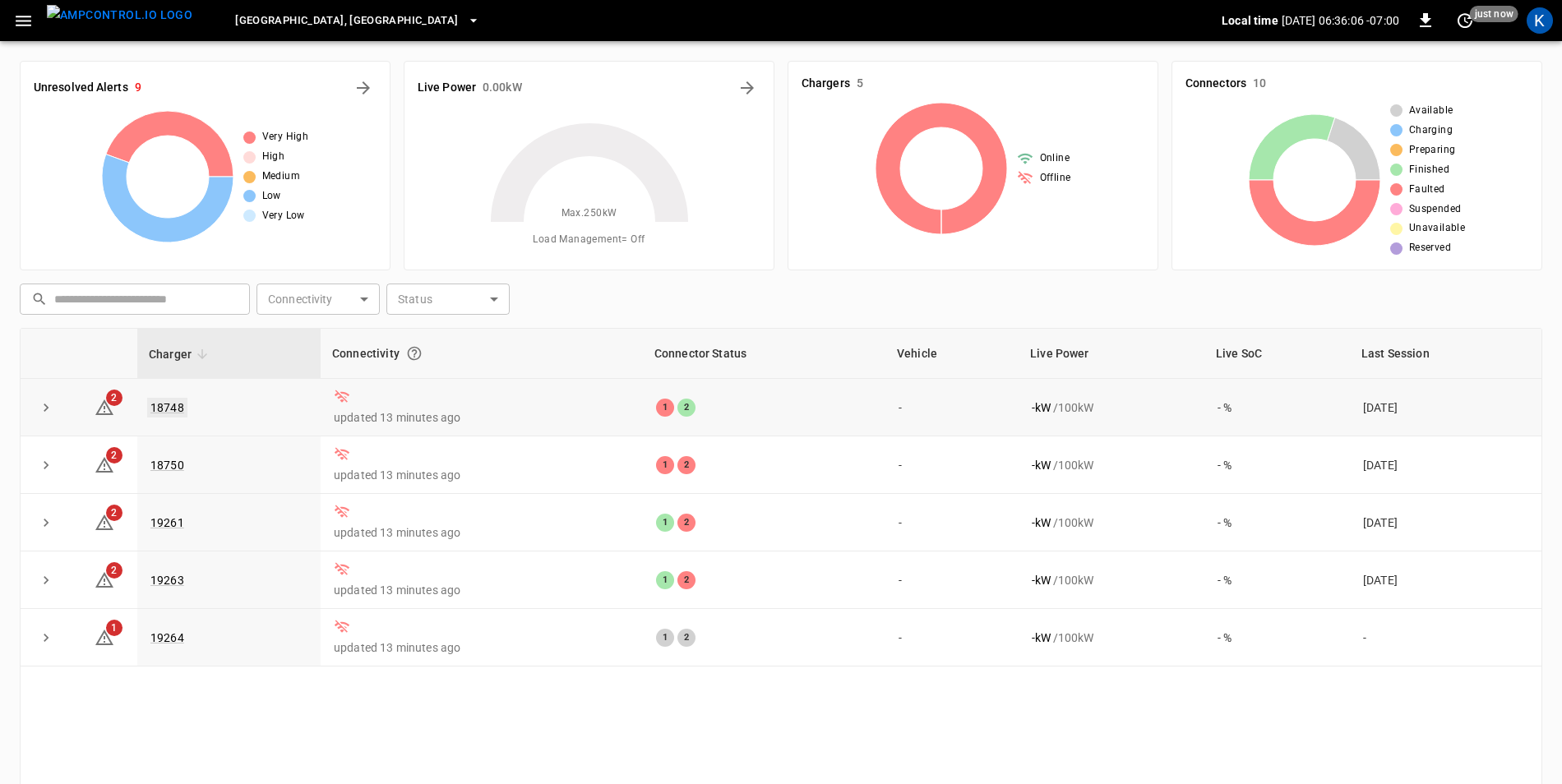
click at [166, 404] on link "18748" at bounding box center [167, 408] width 40 height 20
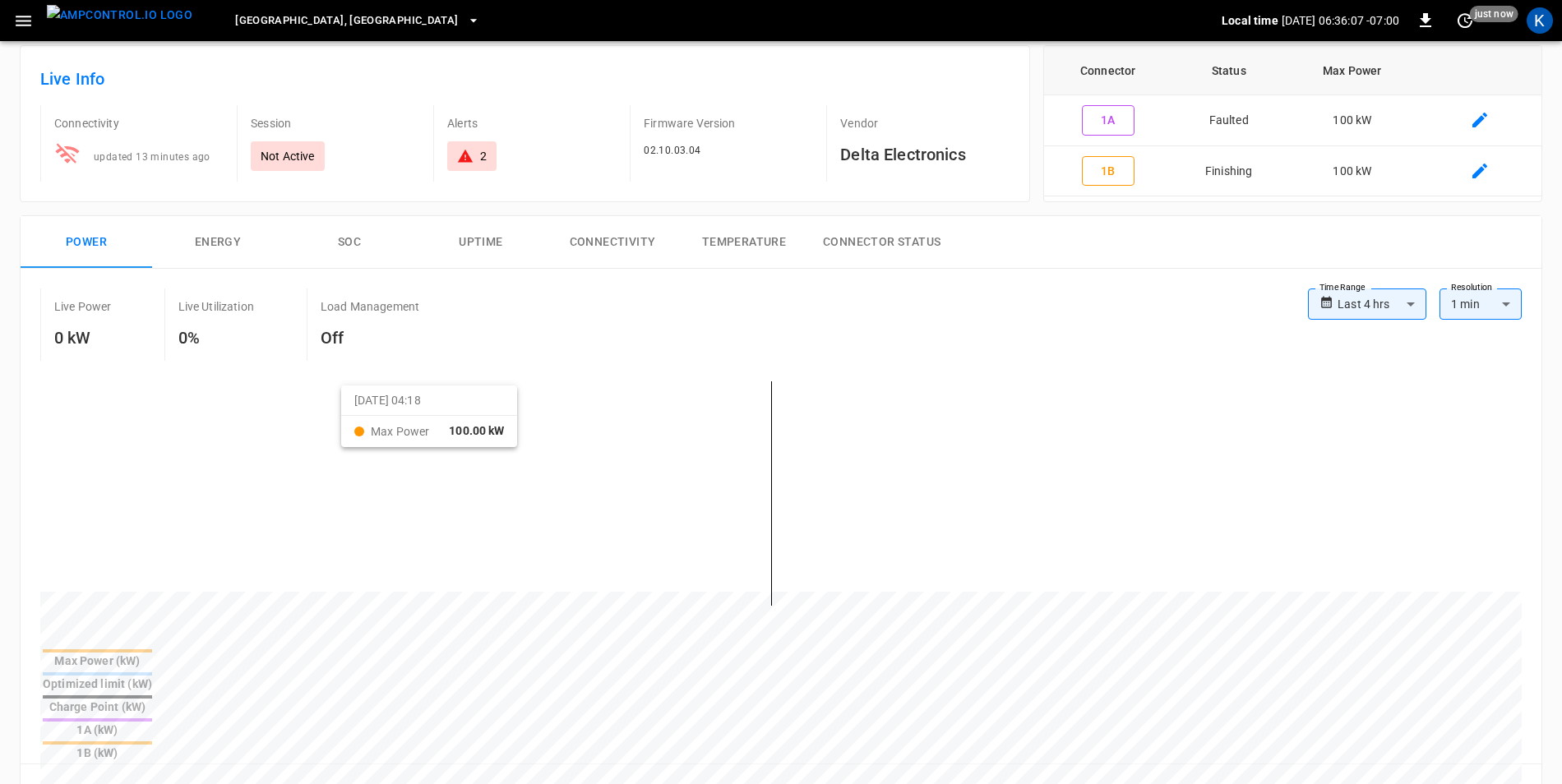
scroll to position [411, 0]
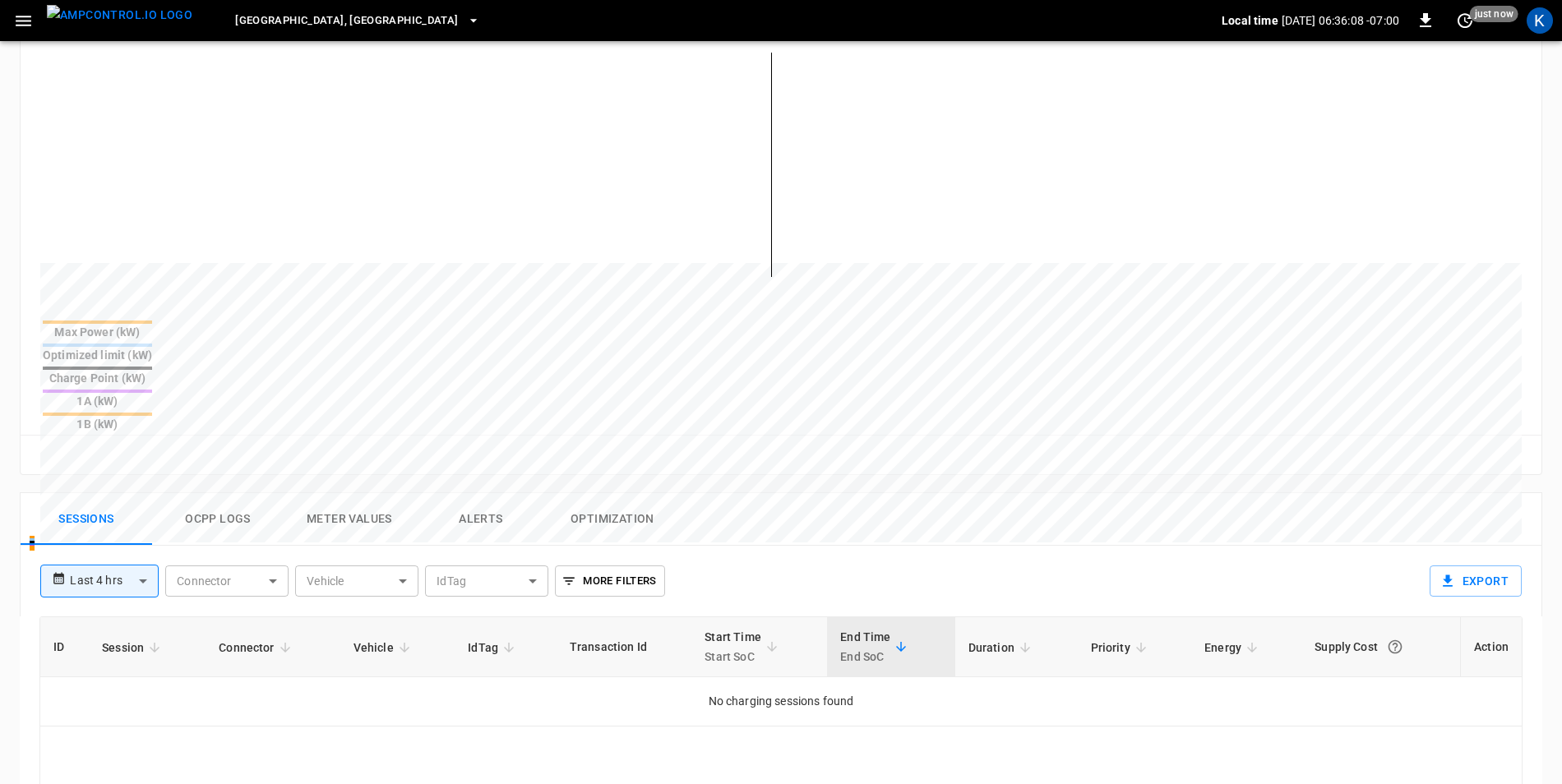
click at [216, 493] on button "Ocpp logs" at bounding box center [218, 520] width 132 height 53
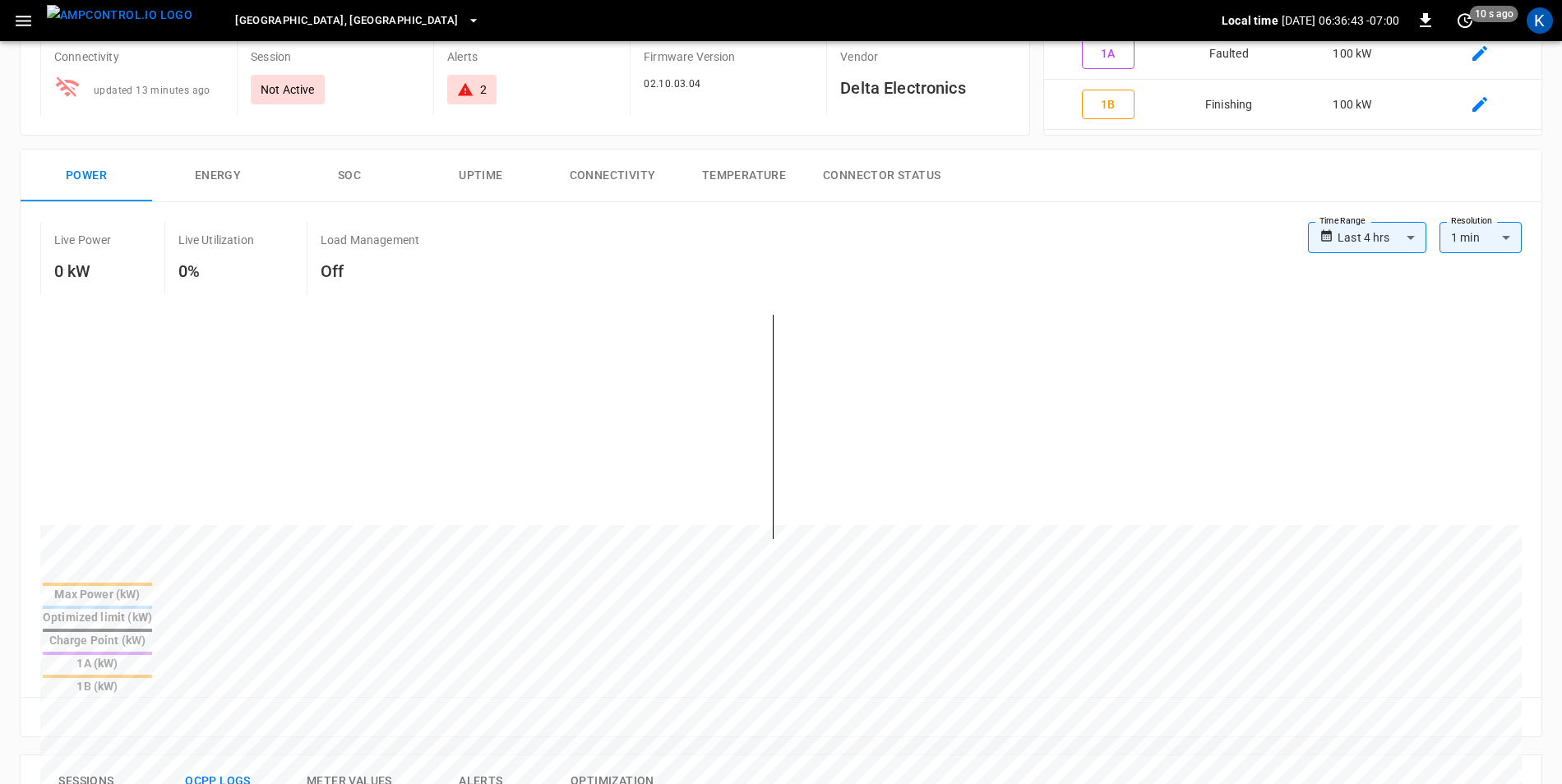
scroll to position [0, 0]
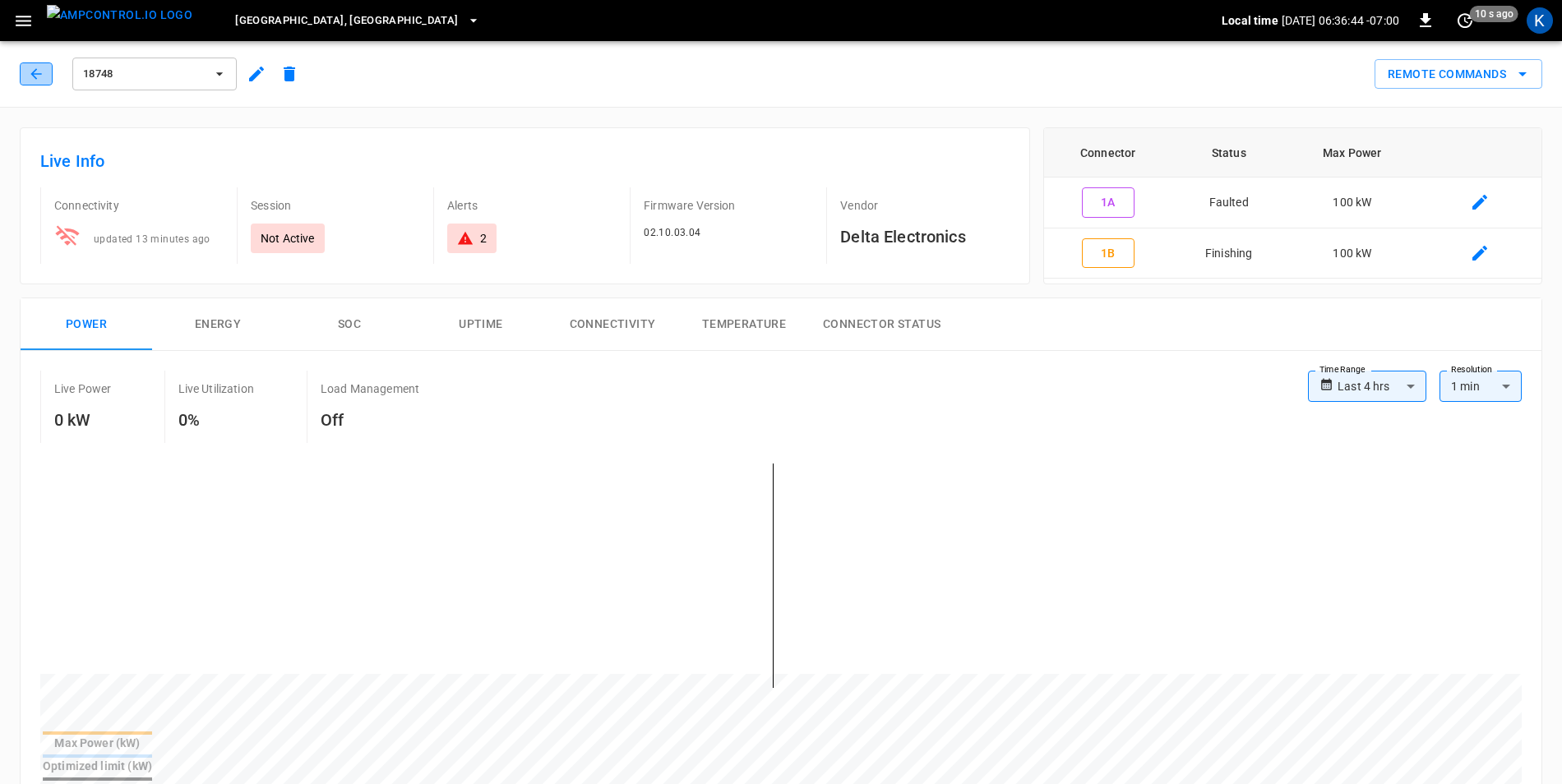
click at [38, 76] on icon "button" at bounding box center [36, 73] width 17 height 17
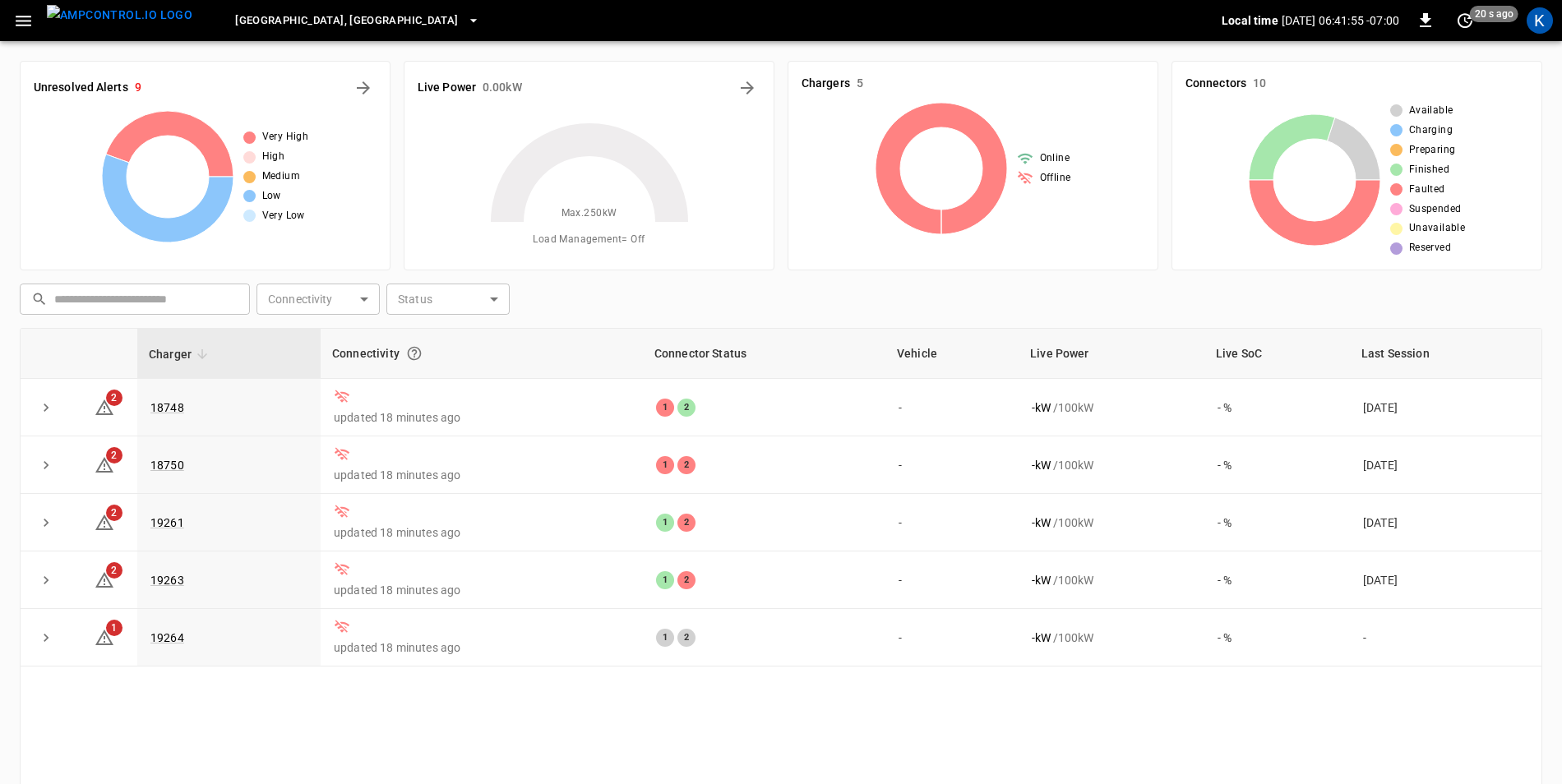
click at [308, 737] on div "Charger Connectivity Connector Status Vehicle Live Power Live SoC Last Session …" at bounding box center [781, 602] width 1522 height 549
click at [170, 404] on link "18748" at bounding box center [167, 408] width 40 height 20
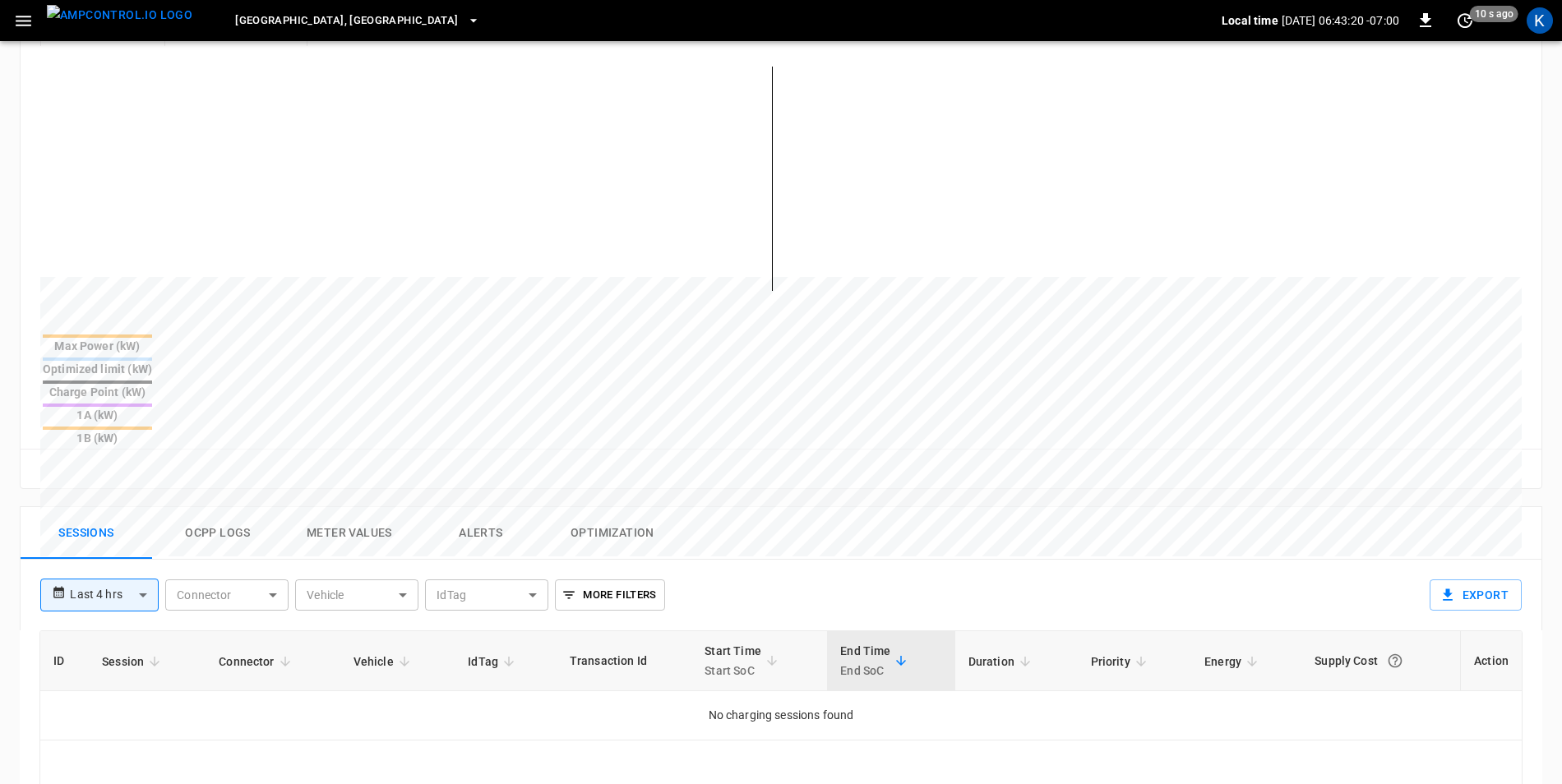
scroll to position [493, 0]
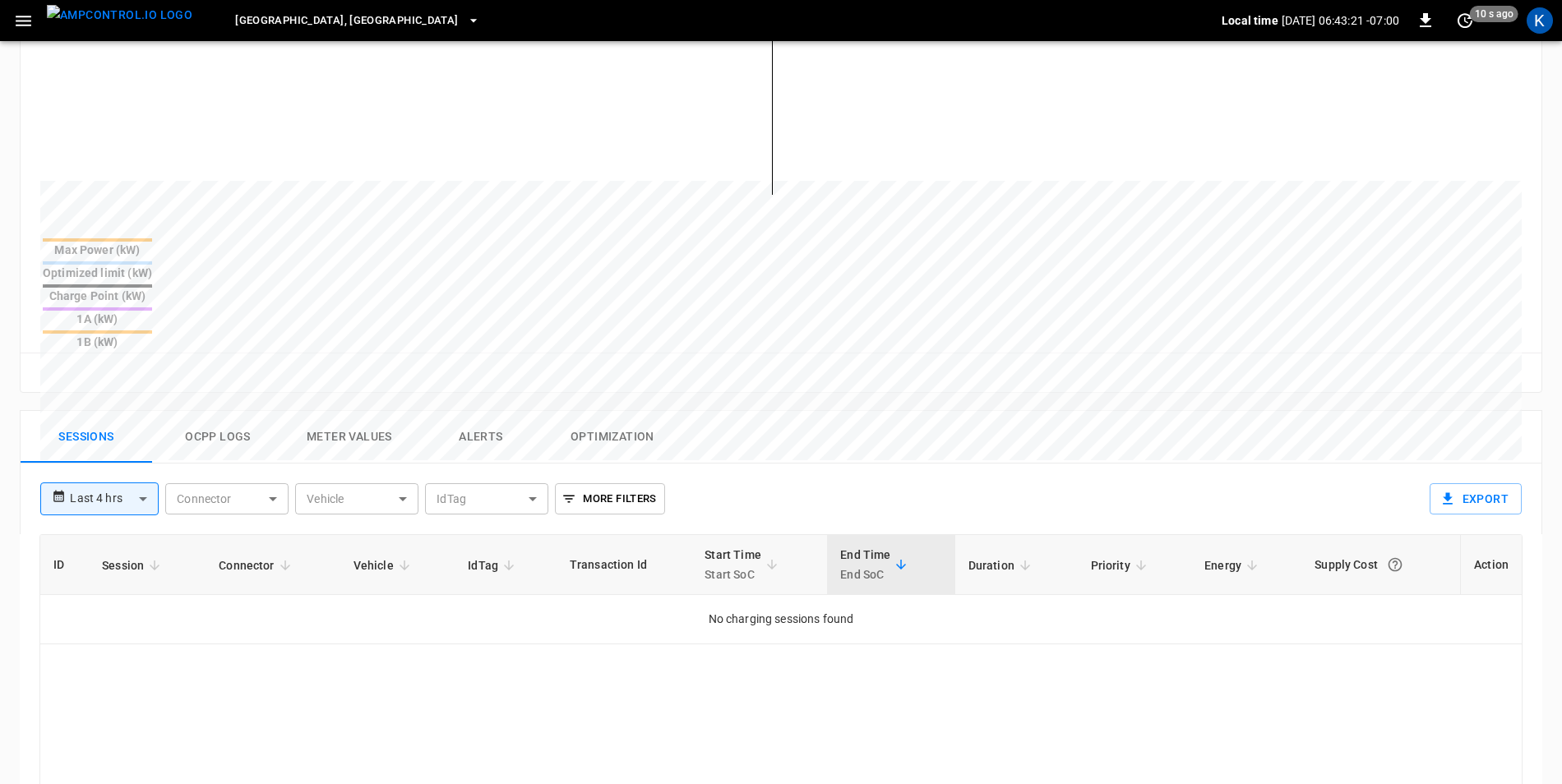
click at [232, 411] on button "Ocpp logs" at bounding box center [218, 437] width 132 height 53
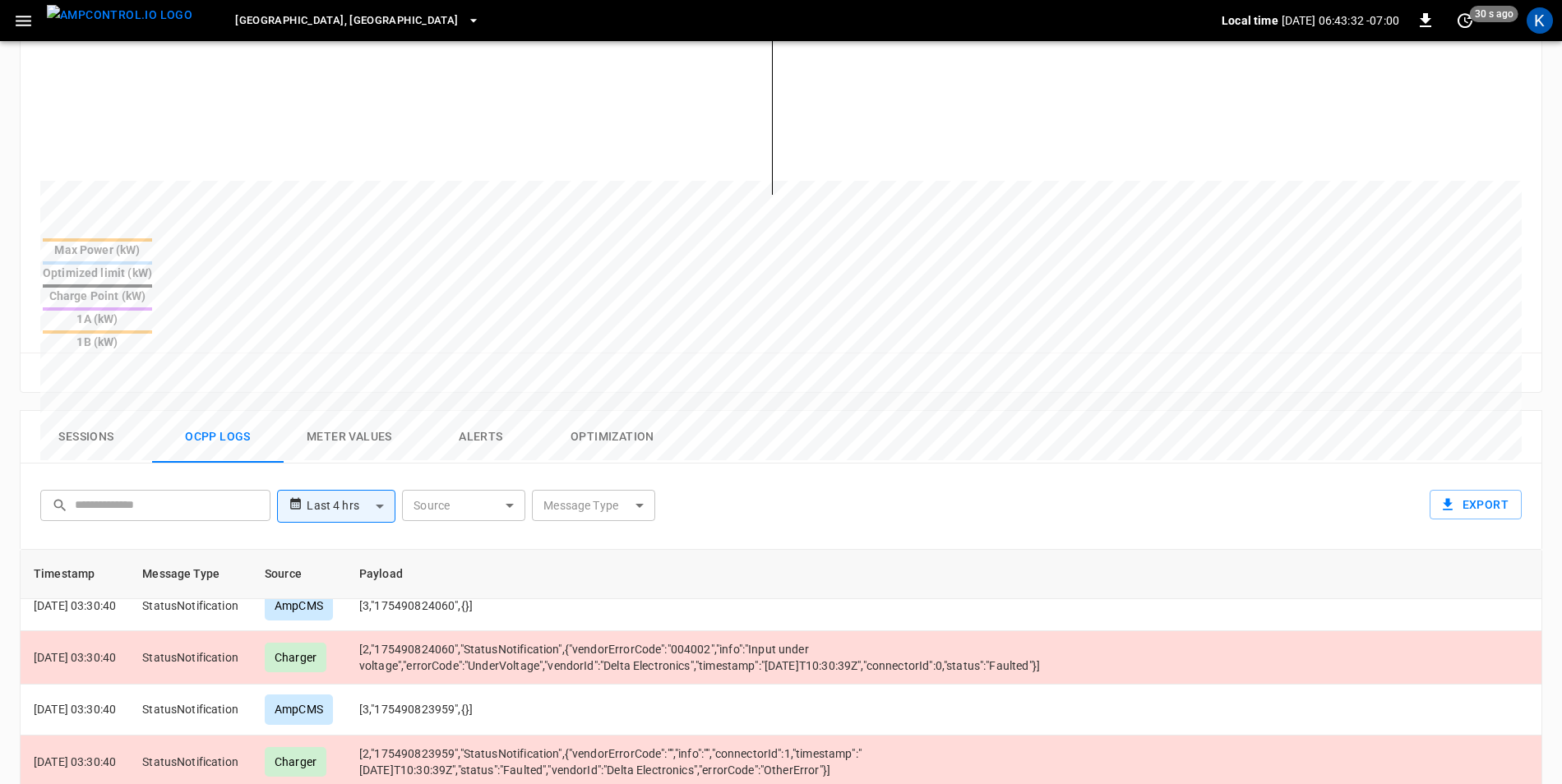
scroll to position [1643, 0]
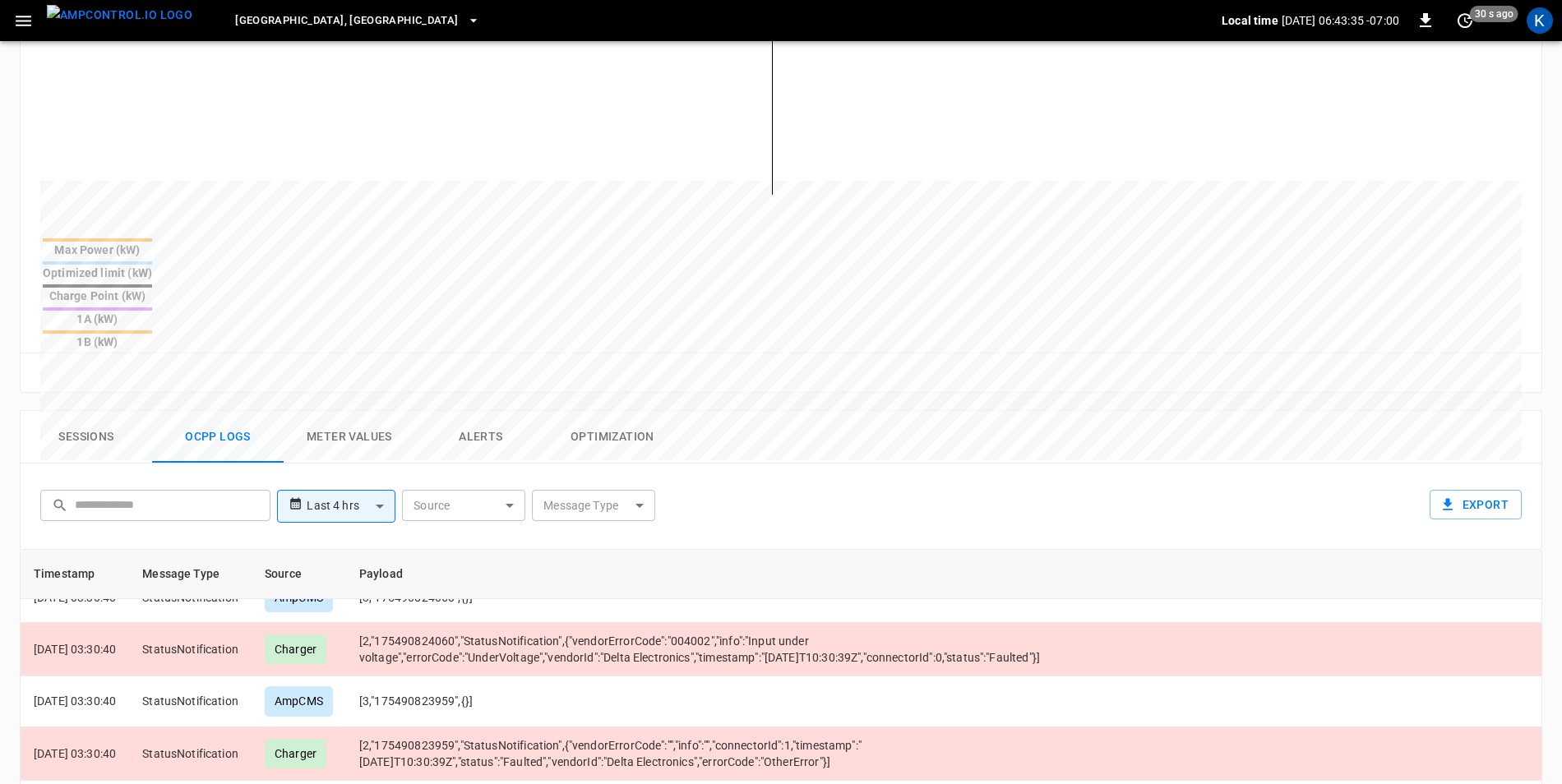
click at [405, 550] on th "Payload" at bounding box center [715, 574] width 739 height 50
click at [196, 550] on th "Message Type" at bounding box center [190, 574] width 123 height 50
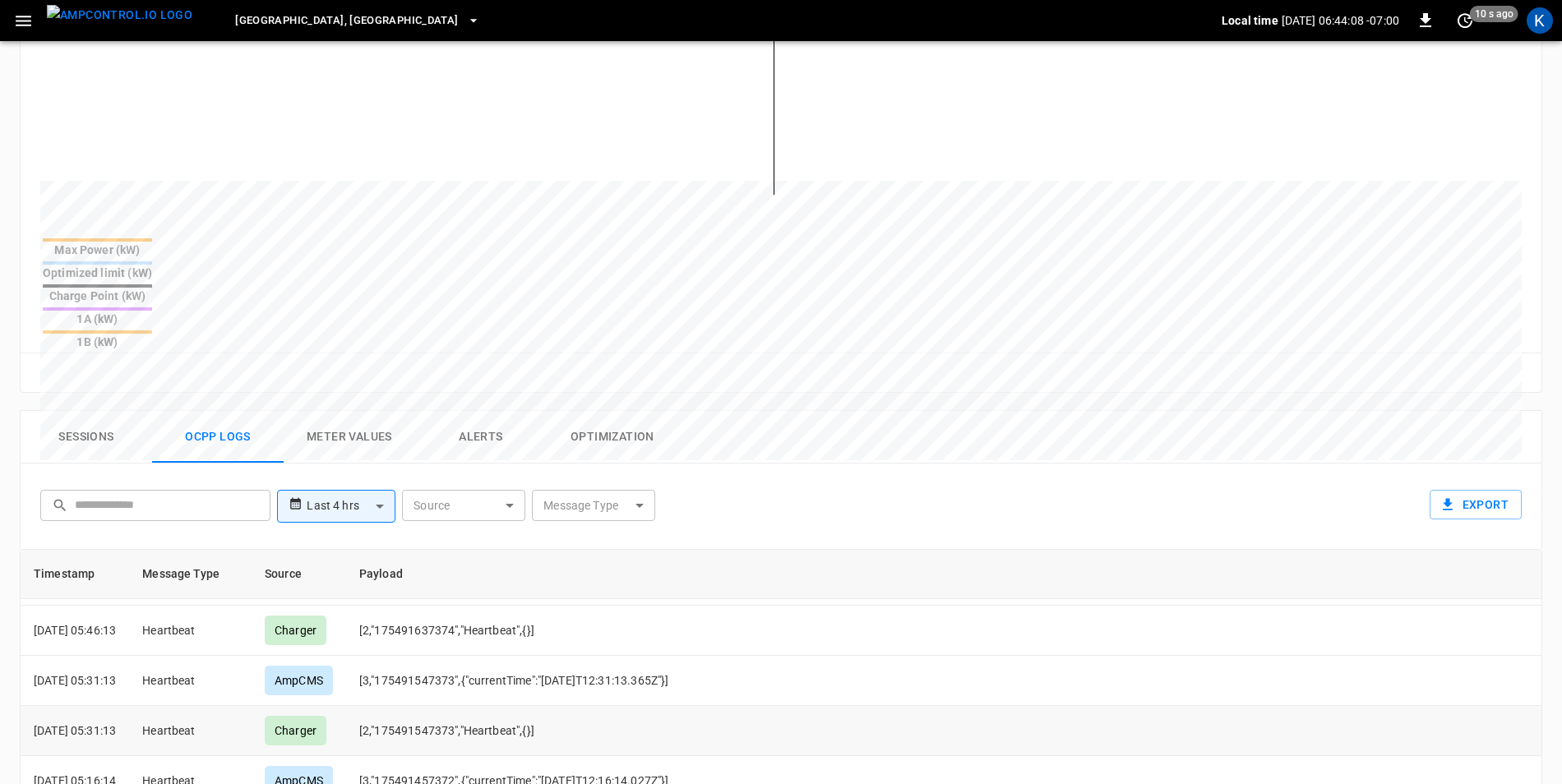
scroll to position [247, 0]
click at [674, 703] on td "[2,"175491547373","Heartbeat",{}]" at bounding box center [715, 727] width 739 height 50
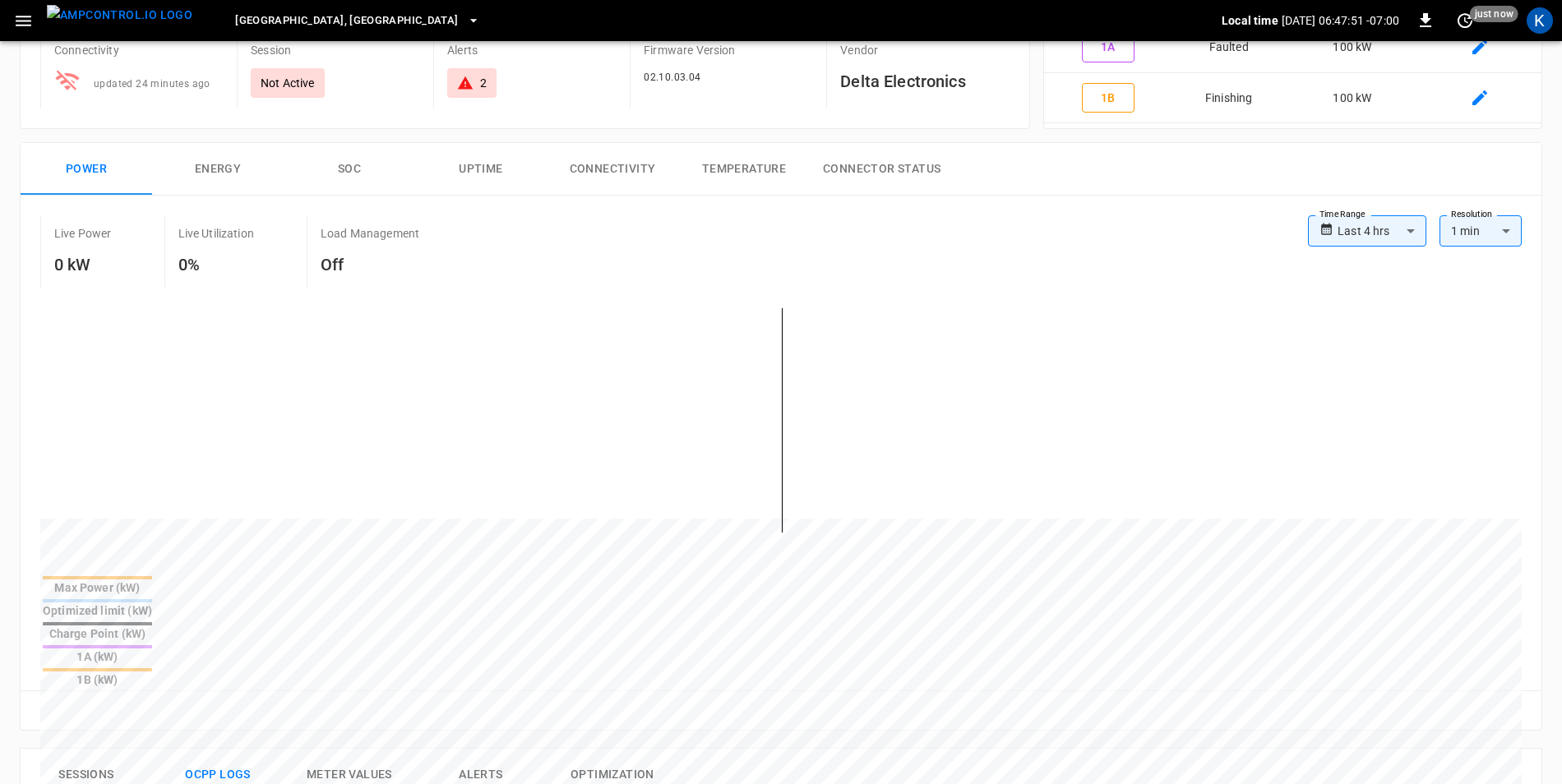
scroll to position [0, 0]
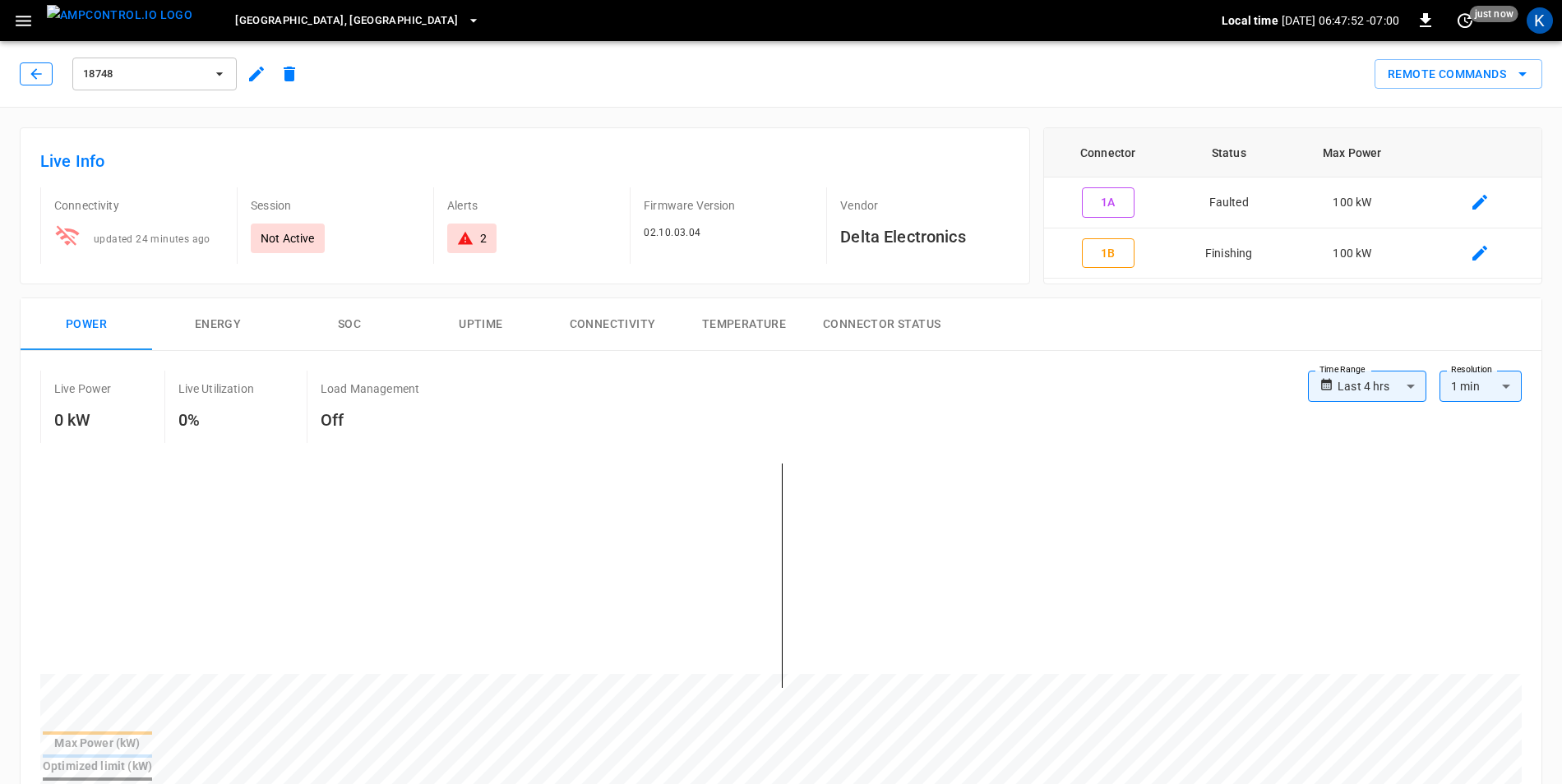
click at [28, 70] on icon "button" at bounding box center [36, 73] width 17 height 17
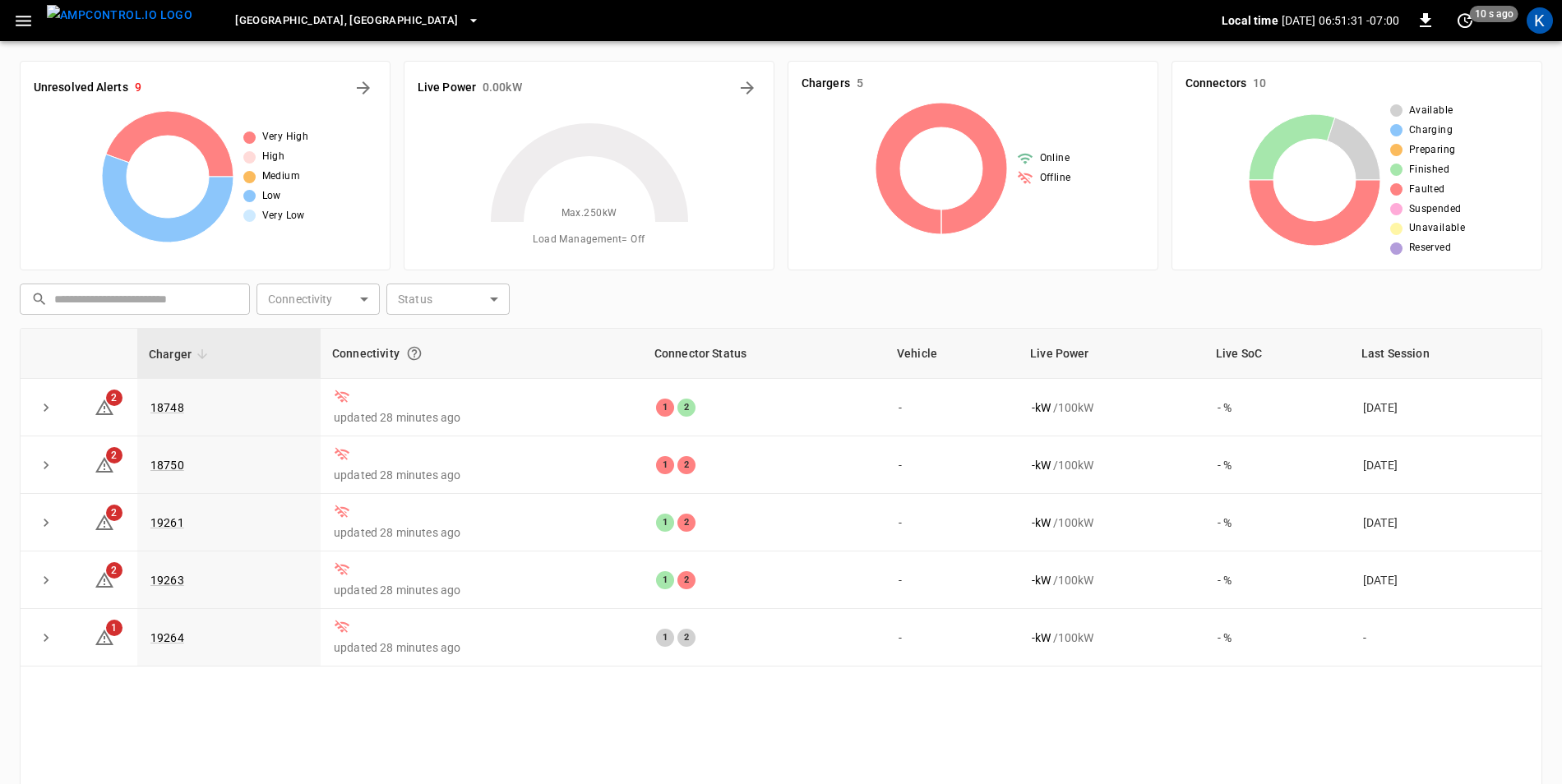
click at [163, 723] on div "Charger Connectivity Connector Status Vehicle Live Power Live SoC Last Session …" at bounding box center [781, 602] width 1522 height 549
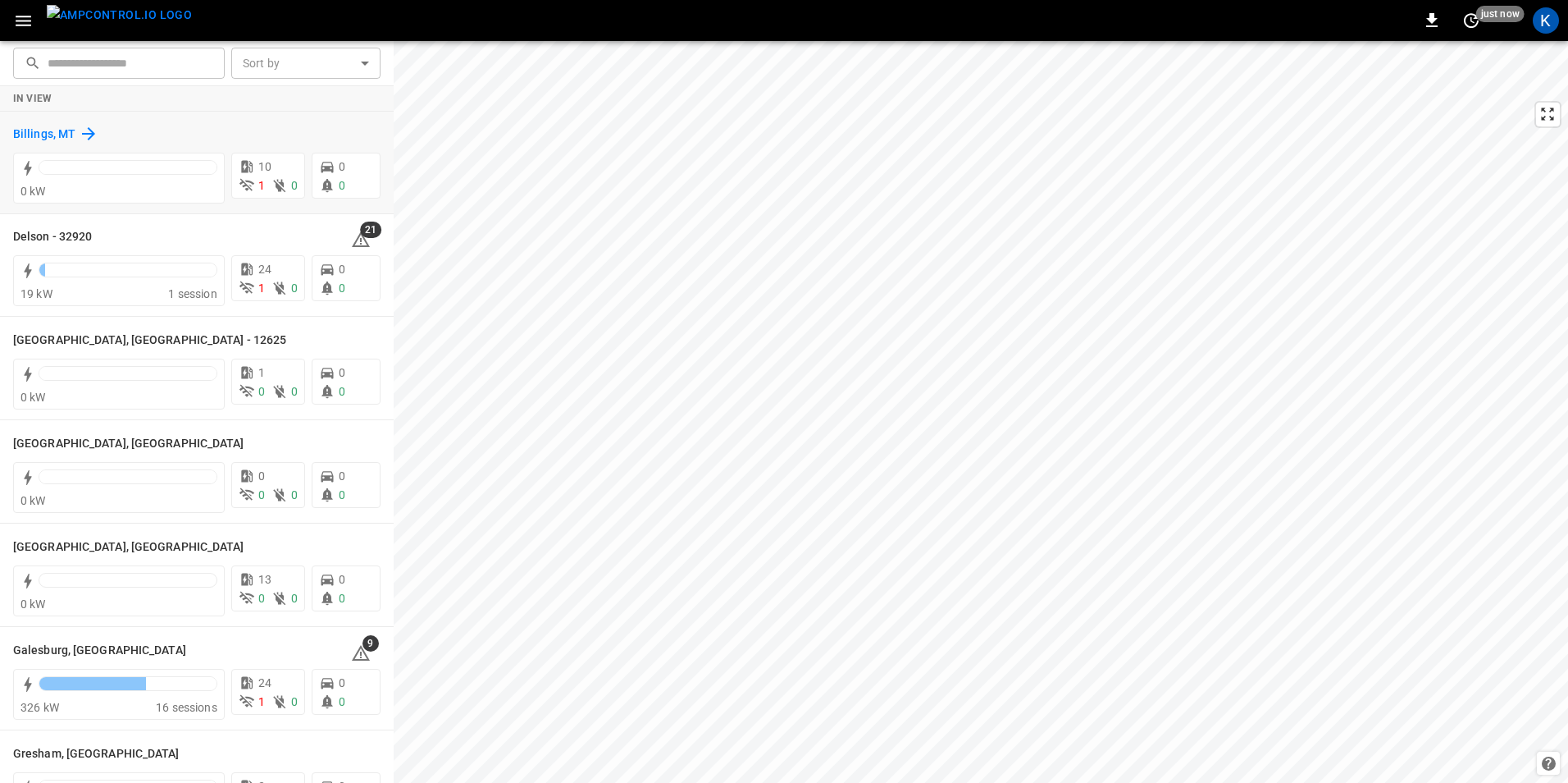
click at [53, 130] on h6 "Billings, MT" at bounding box center [44, 134] width 62 height 19
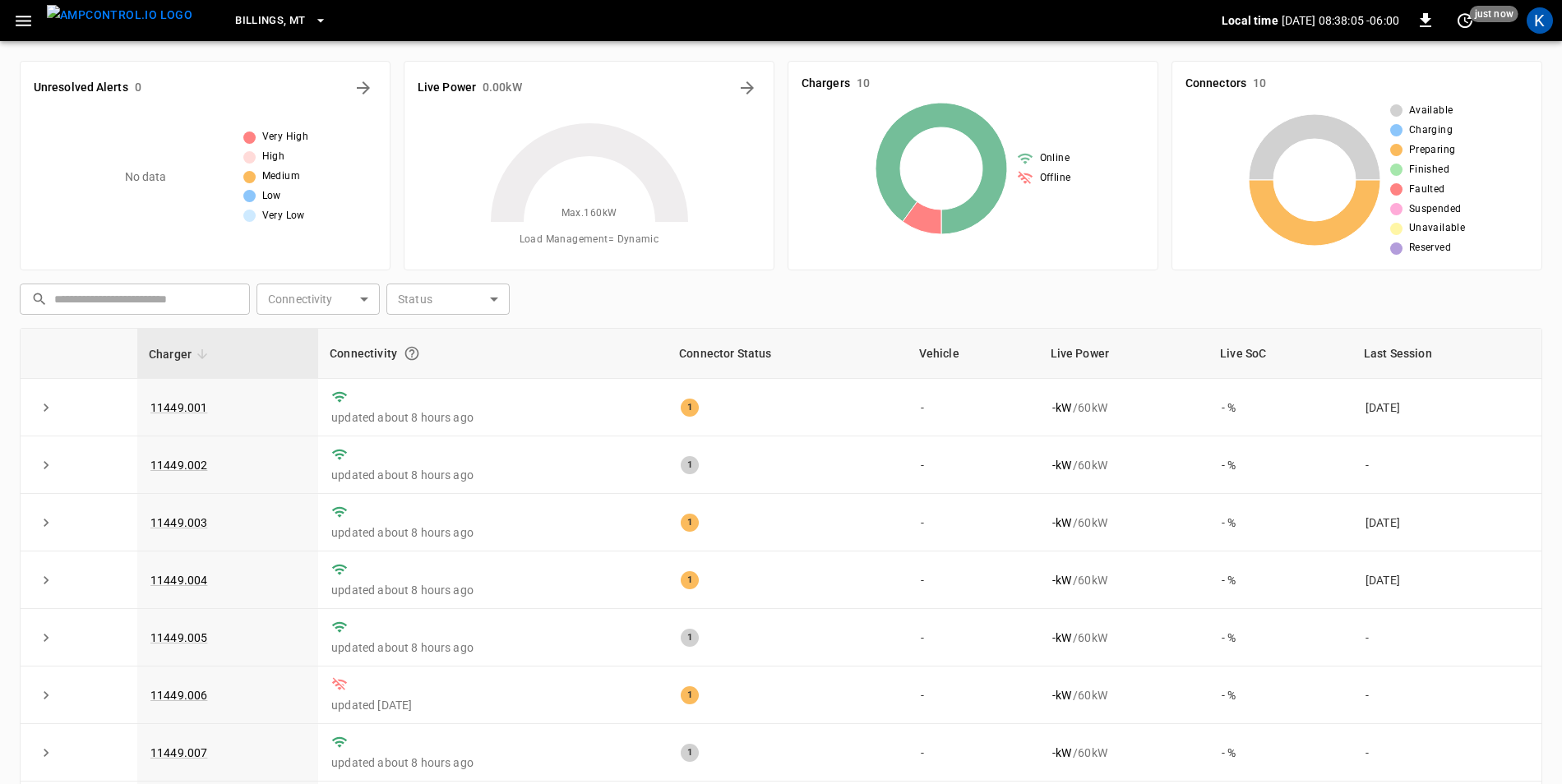
click at [23, 23] on icon "button" at bounding box center [22, 20] width 20 height 20
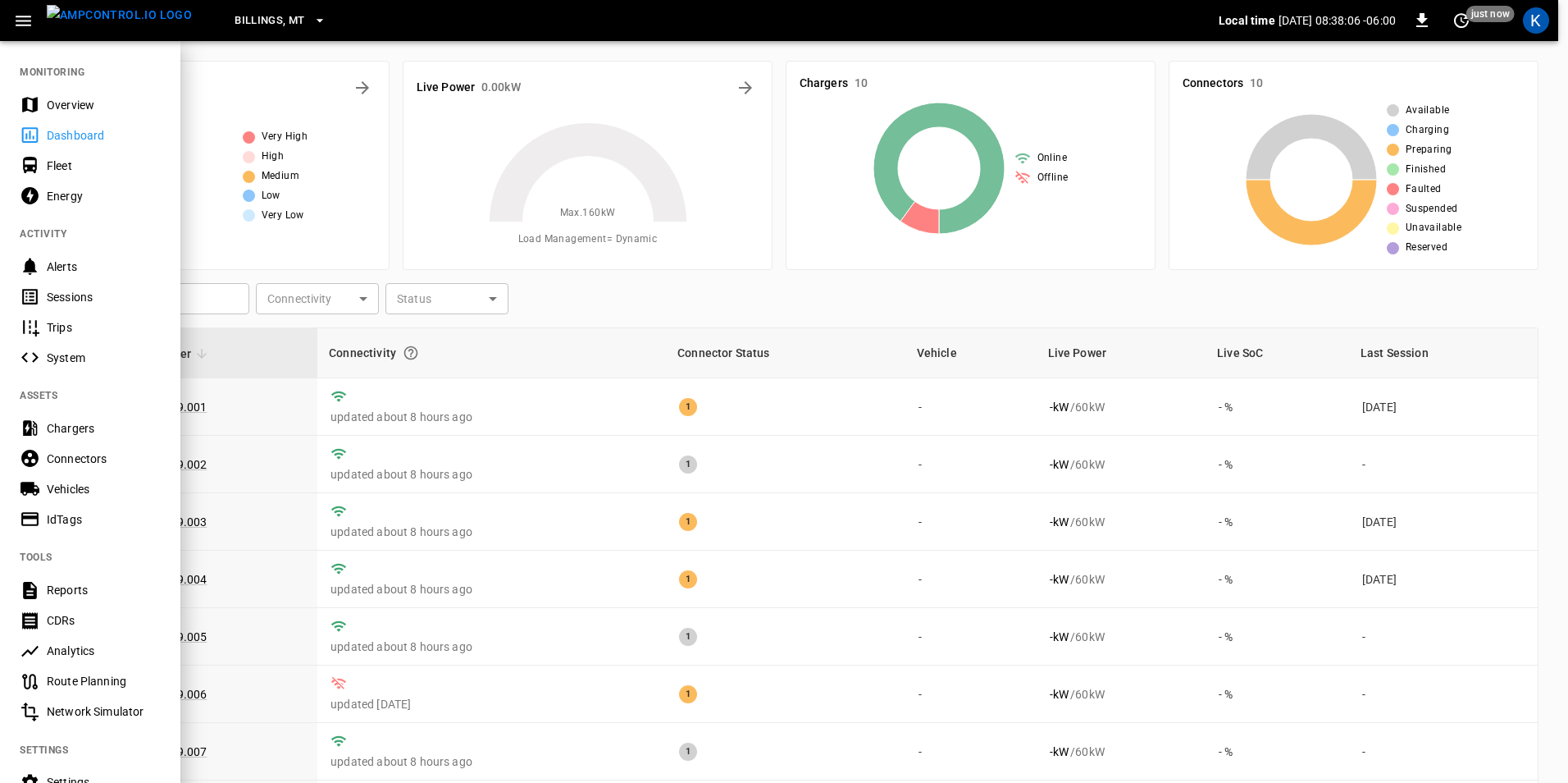
click at [87, 106] on div "Overview" at bounding box center [103, 104] width 114 height 17
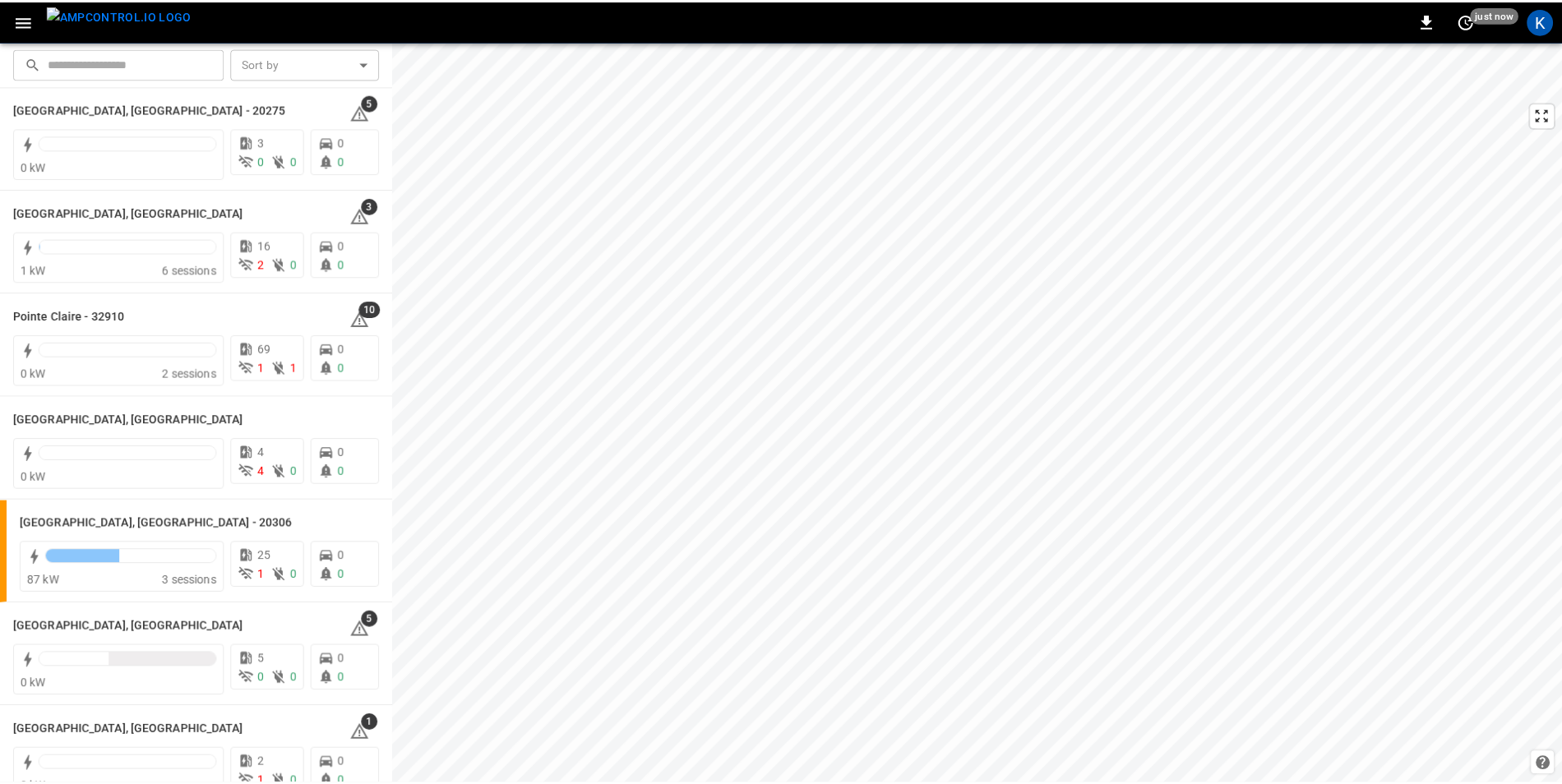
scroll to position [1479, 0]
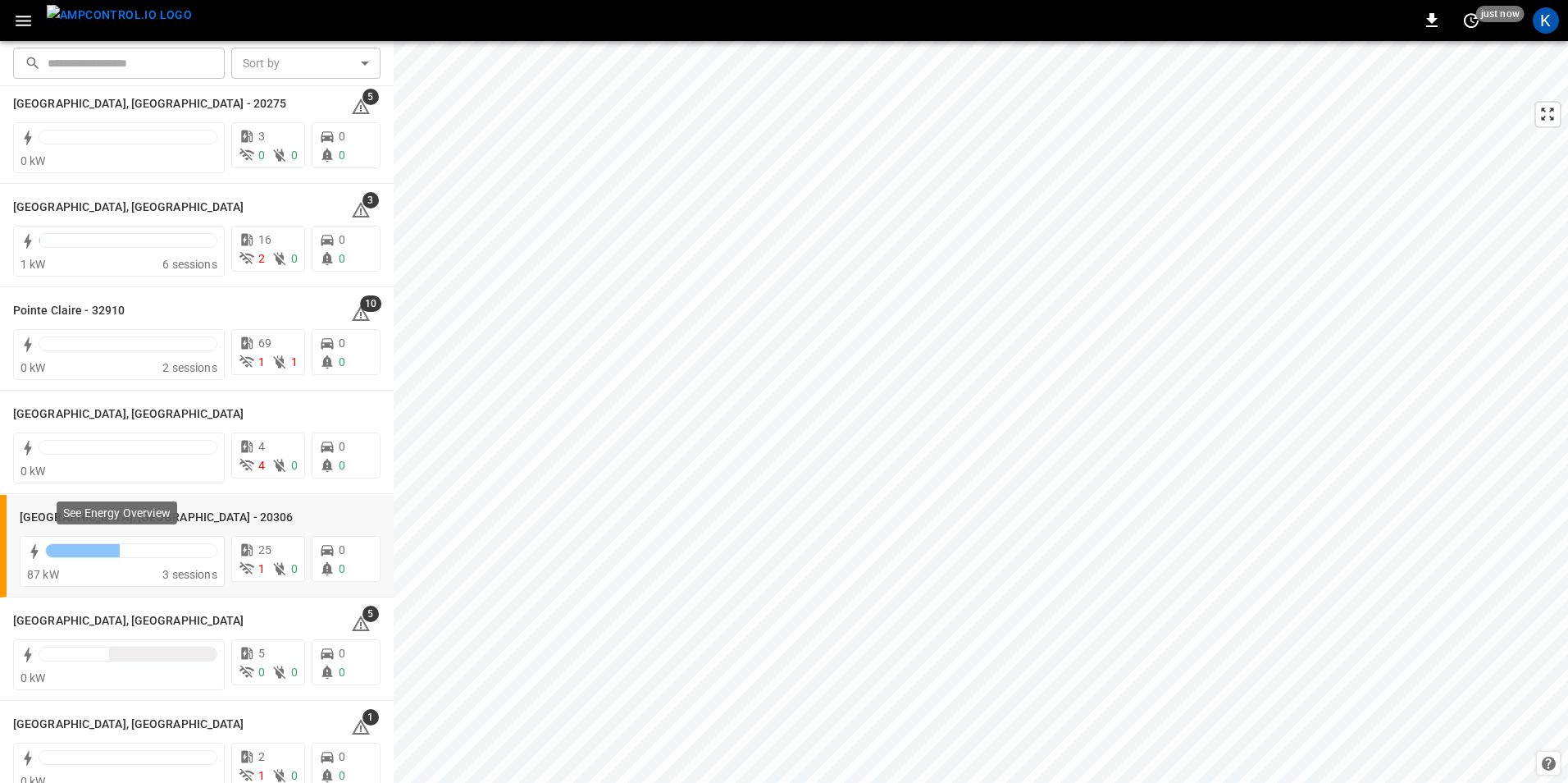
click at [79, 516] on p "See Energy Overview" at bounding box center [117, 512] width 107 height 17
click at [45, 515] on h6 "[GEOGRAPHIC_DATA], [GEOGRAPHIC_DATA] - 20306" at bounding box center [156, 517] width 273 height 19
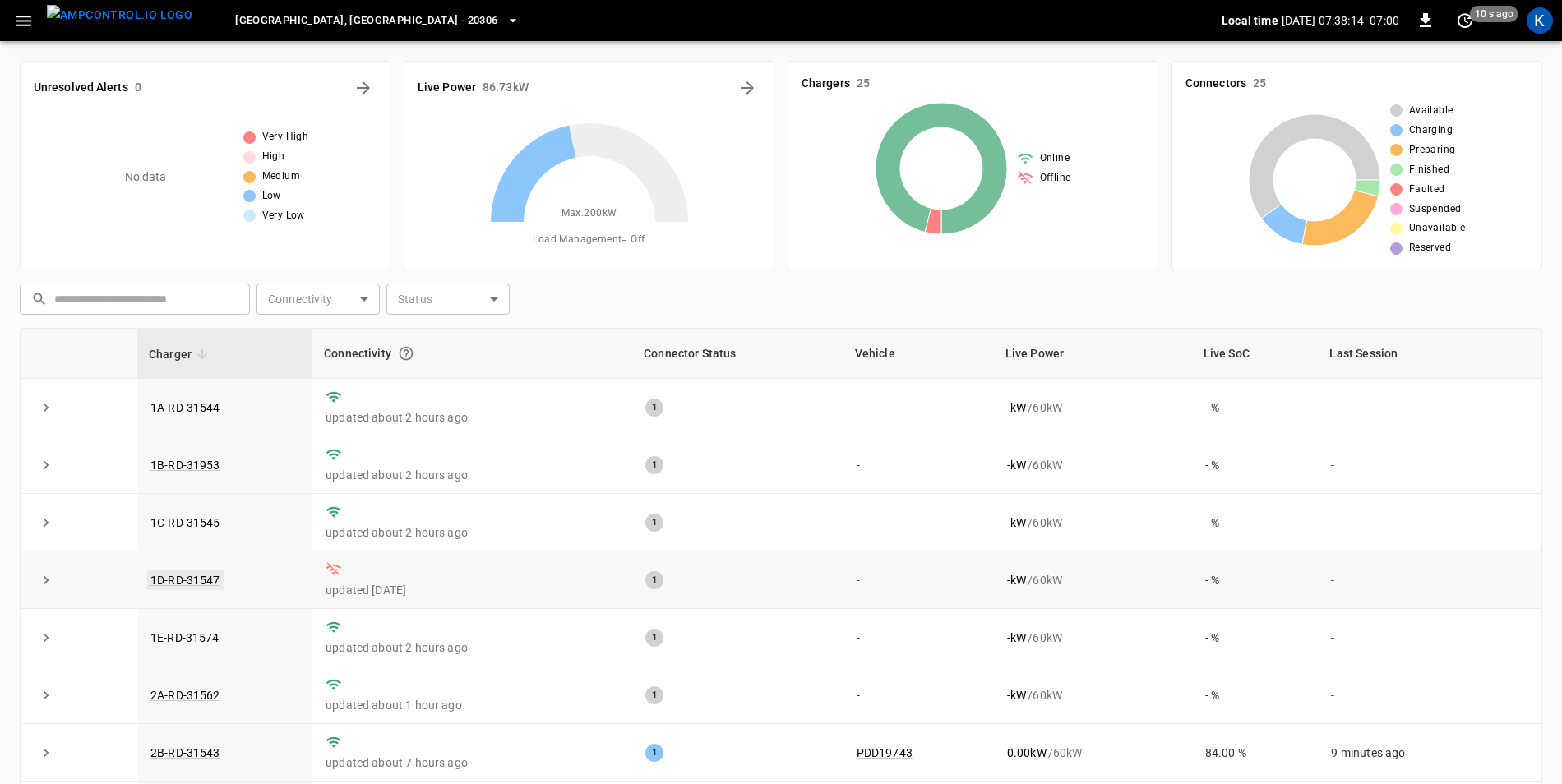
click at [176, 580] on link "1D-RD-31547" at bounding box center [185, 580] width 76 height 20
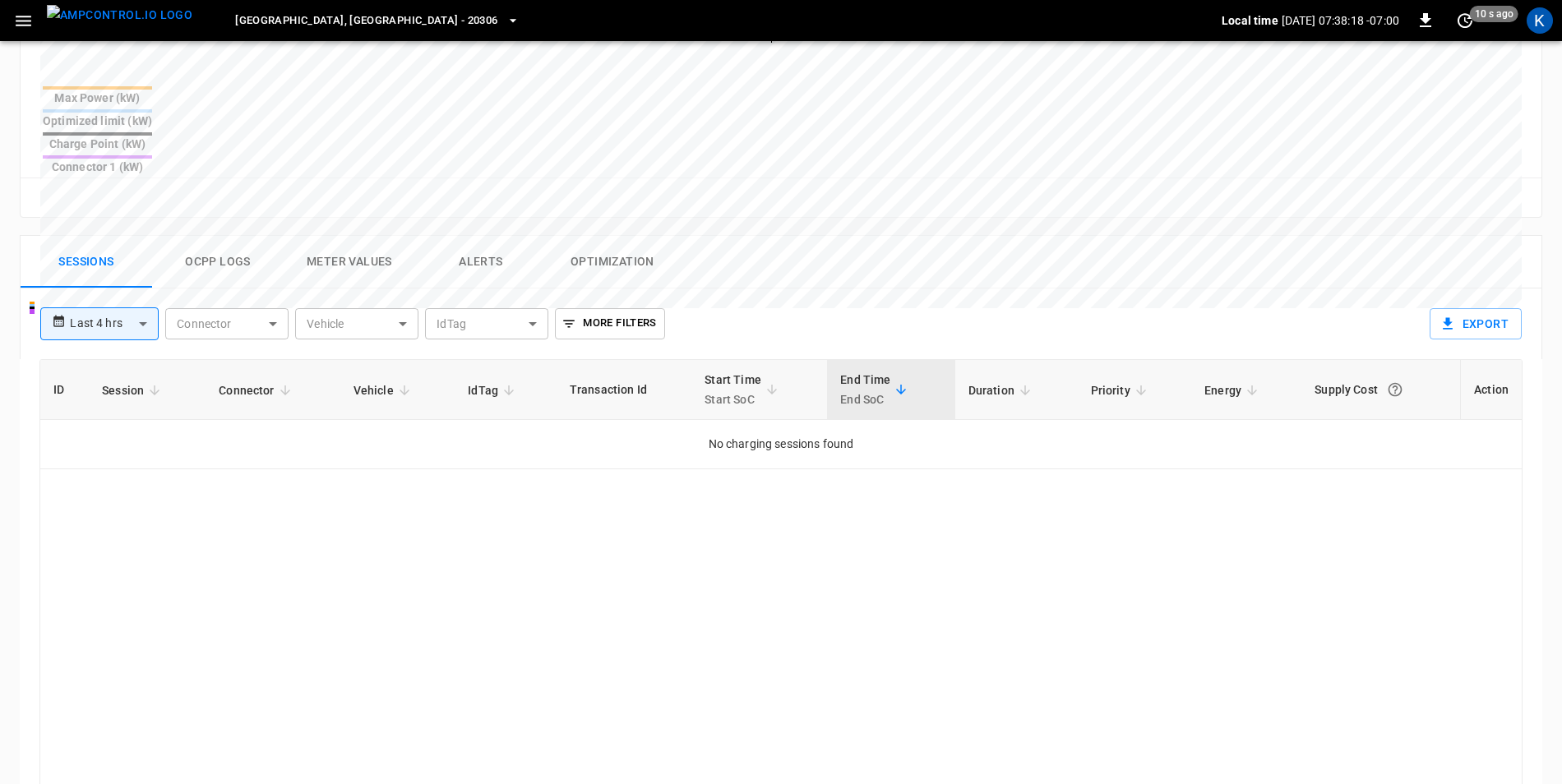
scroll to position [657, 0]
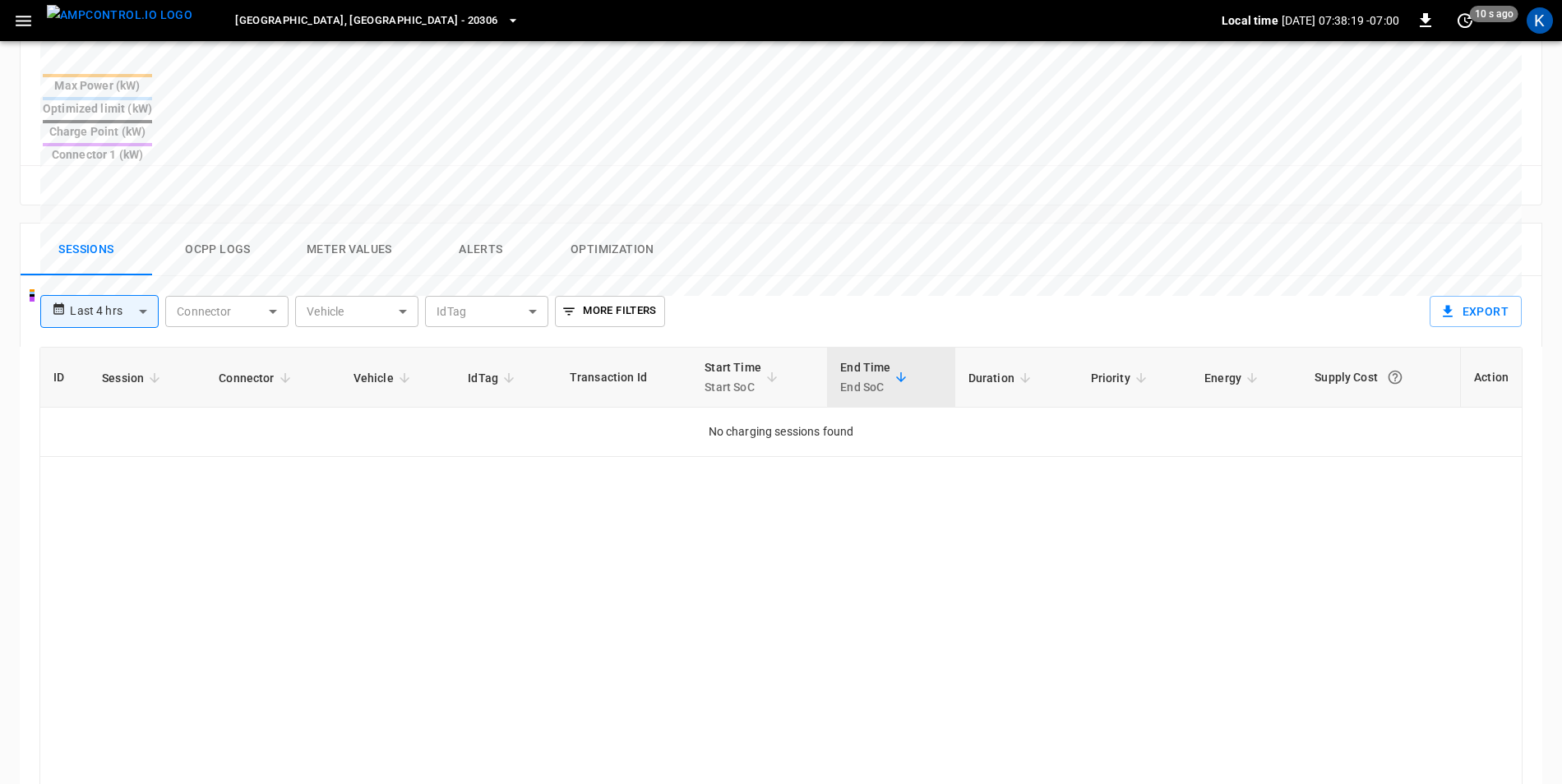
click at [214, 223] on button "Ocpp logs" at bounding box center [218, 250] width 132 height 53
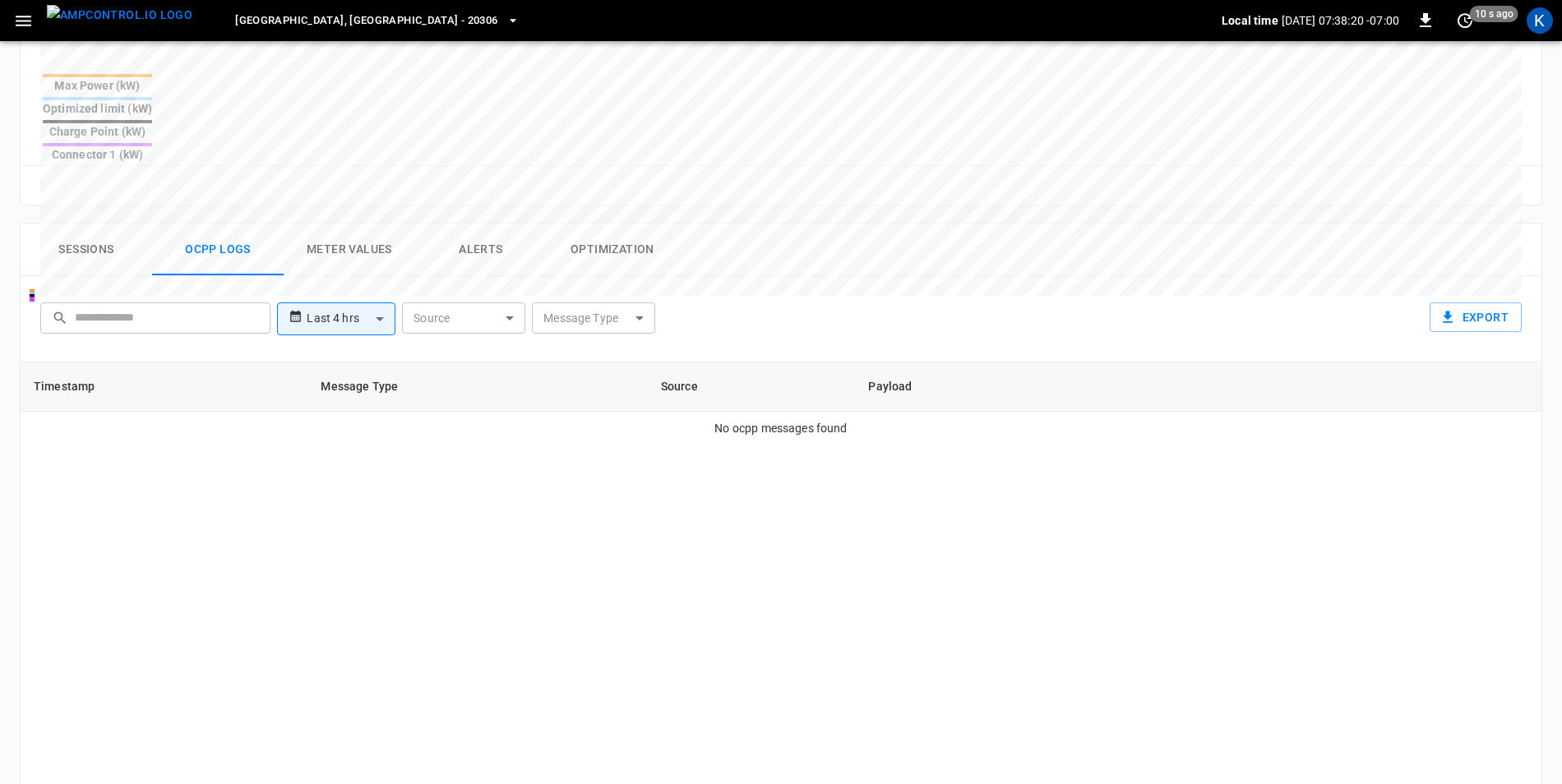
click at [380, 270] on body "**********" at bounding box center [781, 158] width 1562 height 1631
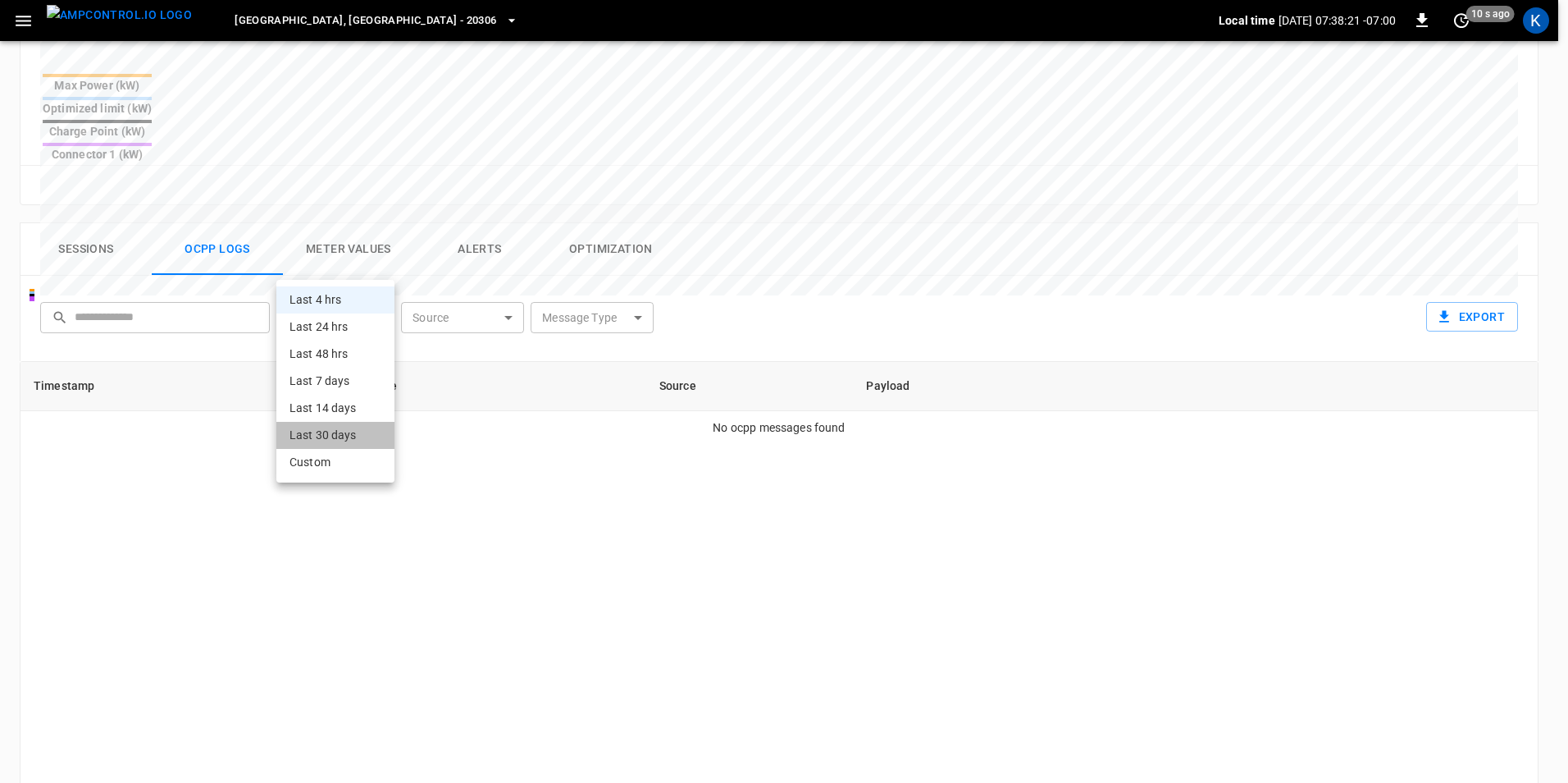
click at [345, 437] on li "Last 30 days" at bounding box center [335, 435] width 118 height 27
type input "**********"
type input "**"
type input "**********"
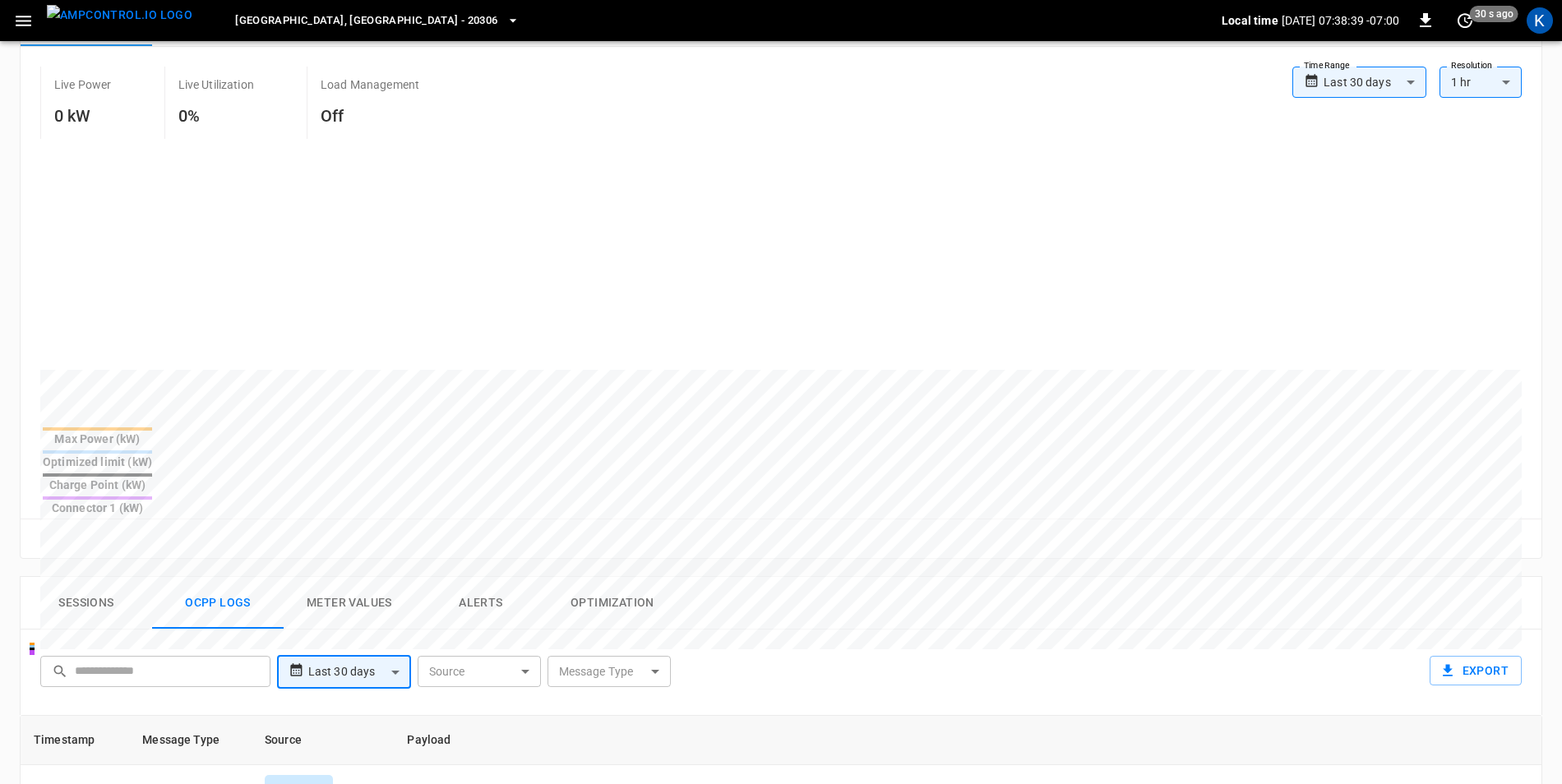
scroll to position [0, 0]
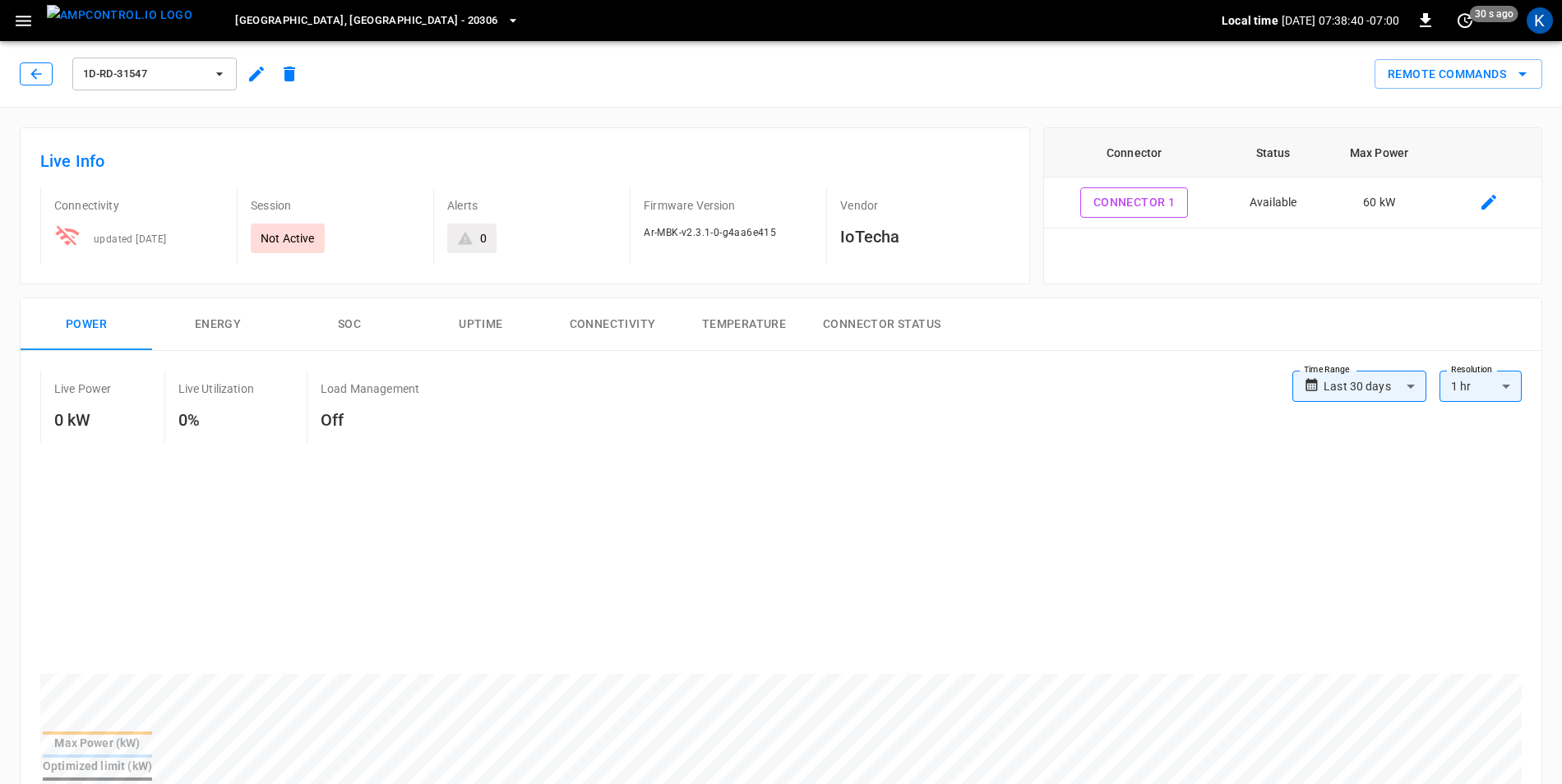
click at [42, 72] on icon "button" at bounding box center [36, 73] width 17 height 17
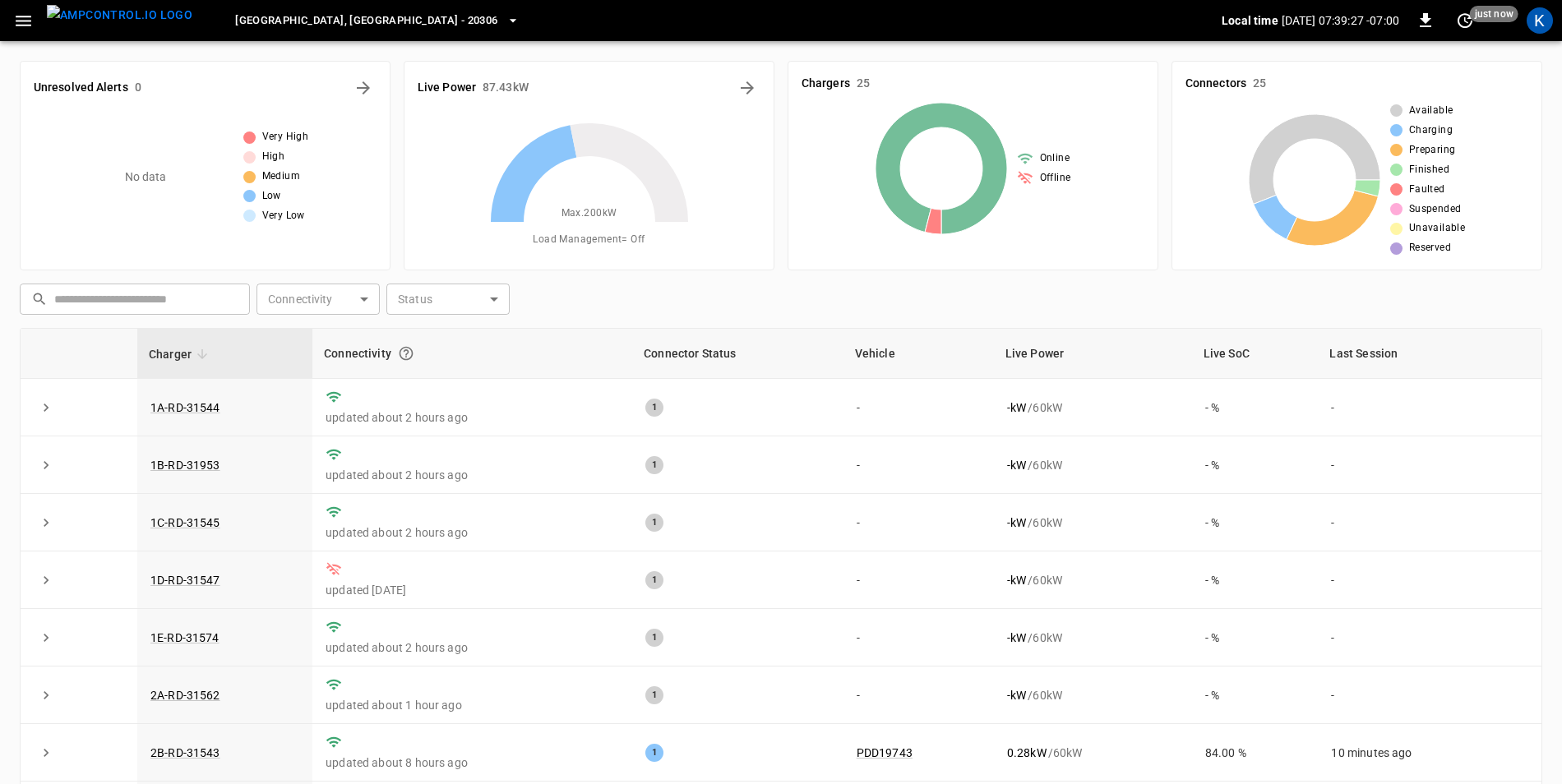
click at [28, 21] on icon "button" at bounding box center [23, 20] width 16 height 11
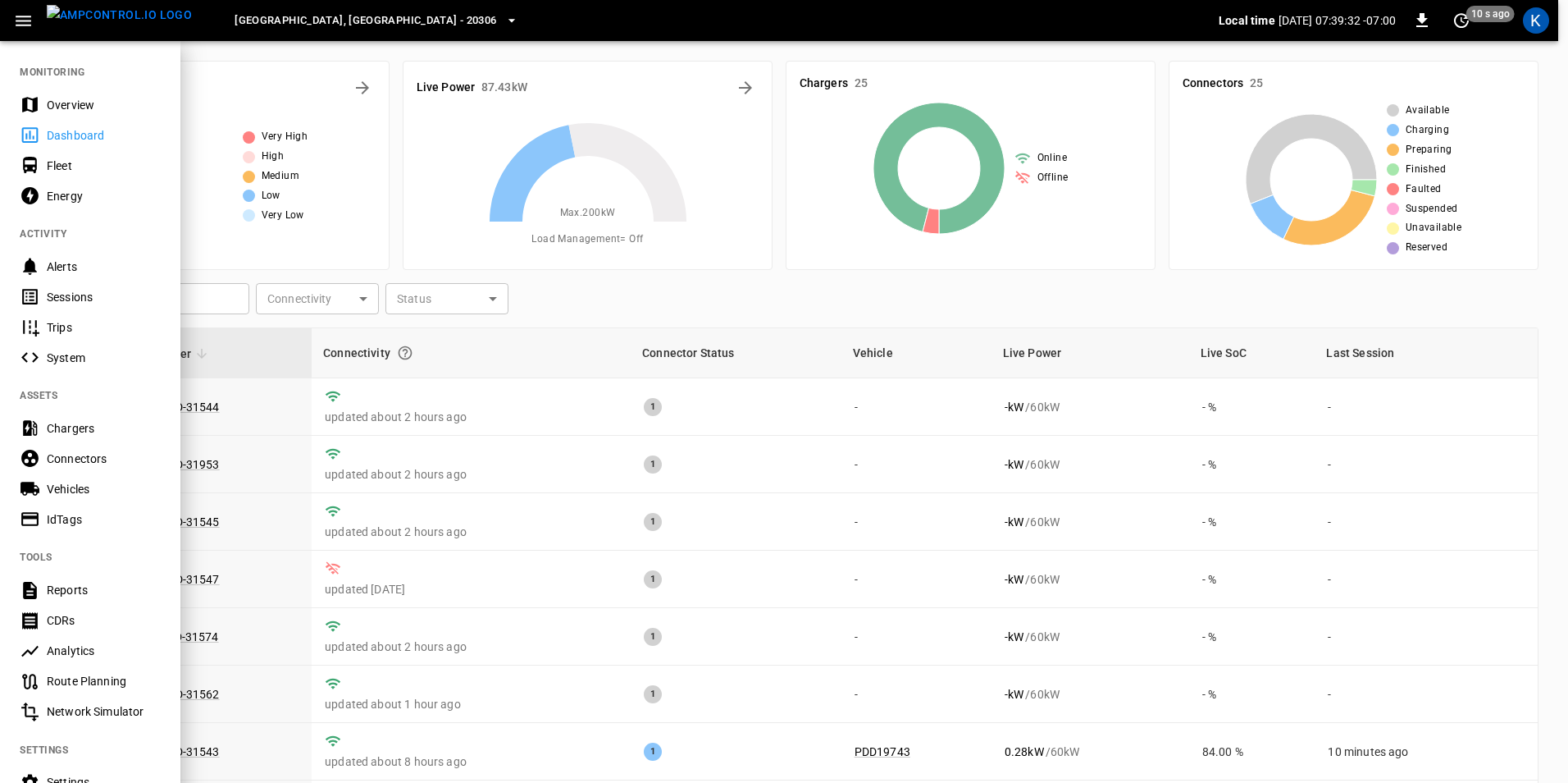
click at [471, 585] on div at bounding box center [784, 392] width 1568 height 783
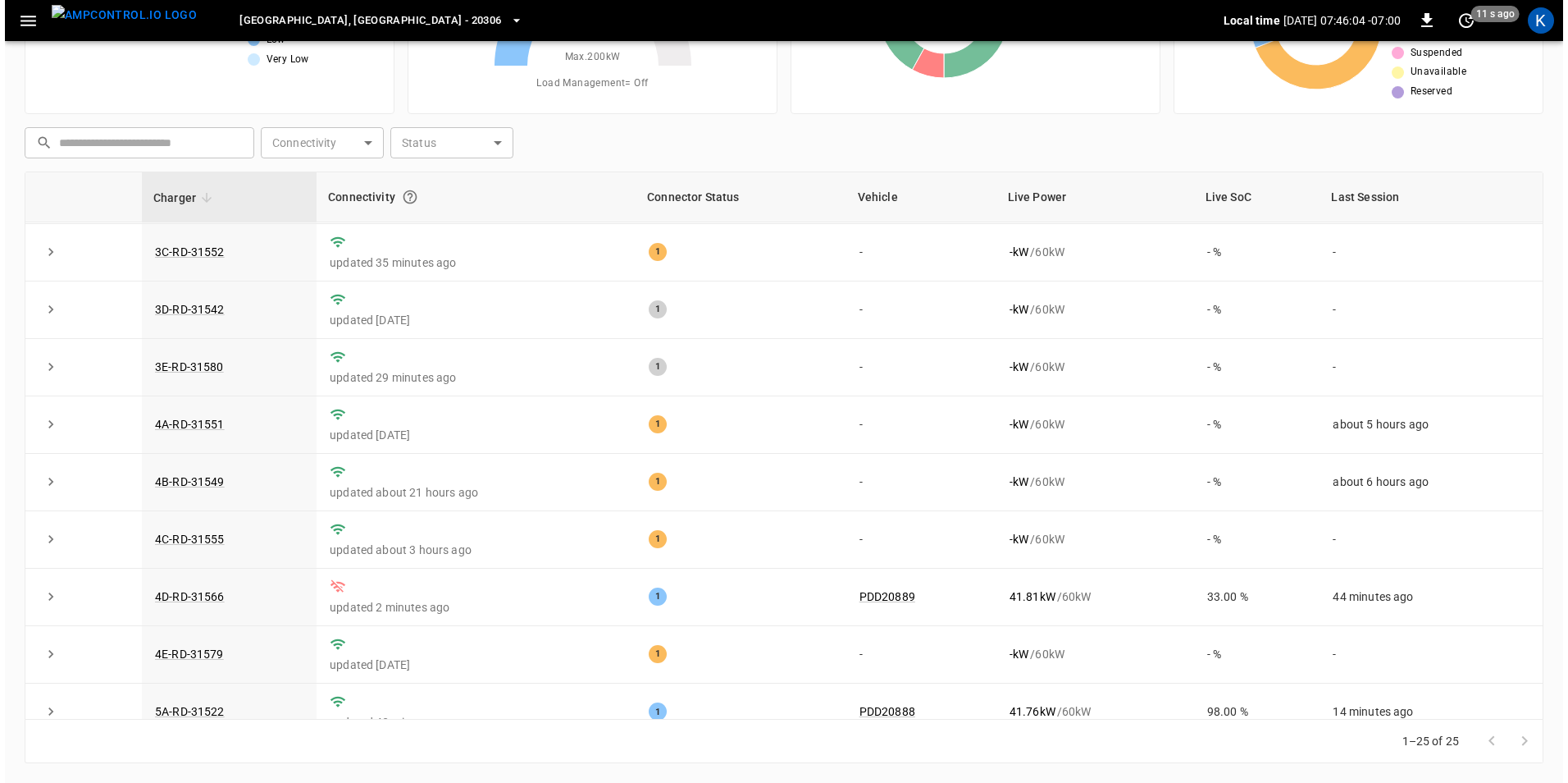
scroll to position [468, 0]
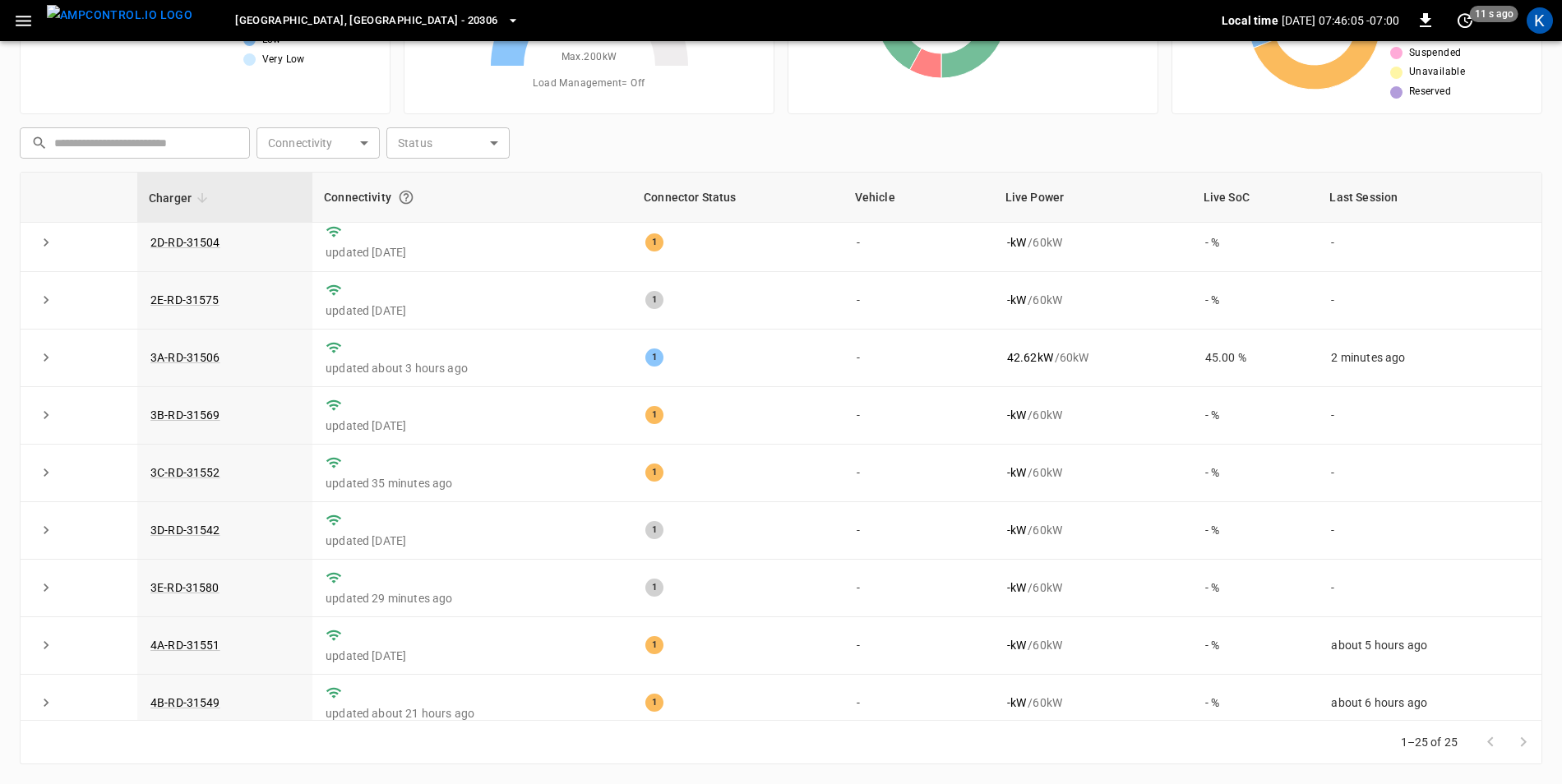
click at [312, 20] on span "[GEOGRAPHIC_DATA], [GEOGRAPHIC_DATA] - 20306" at bounding box center [366, 20] width 262 height 19
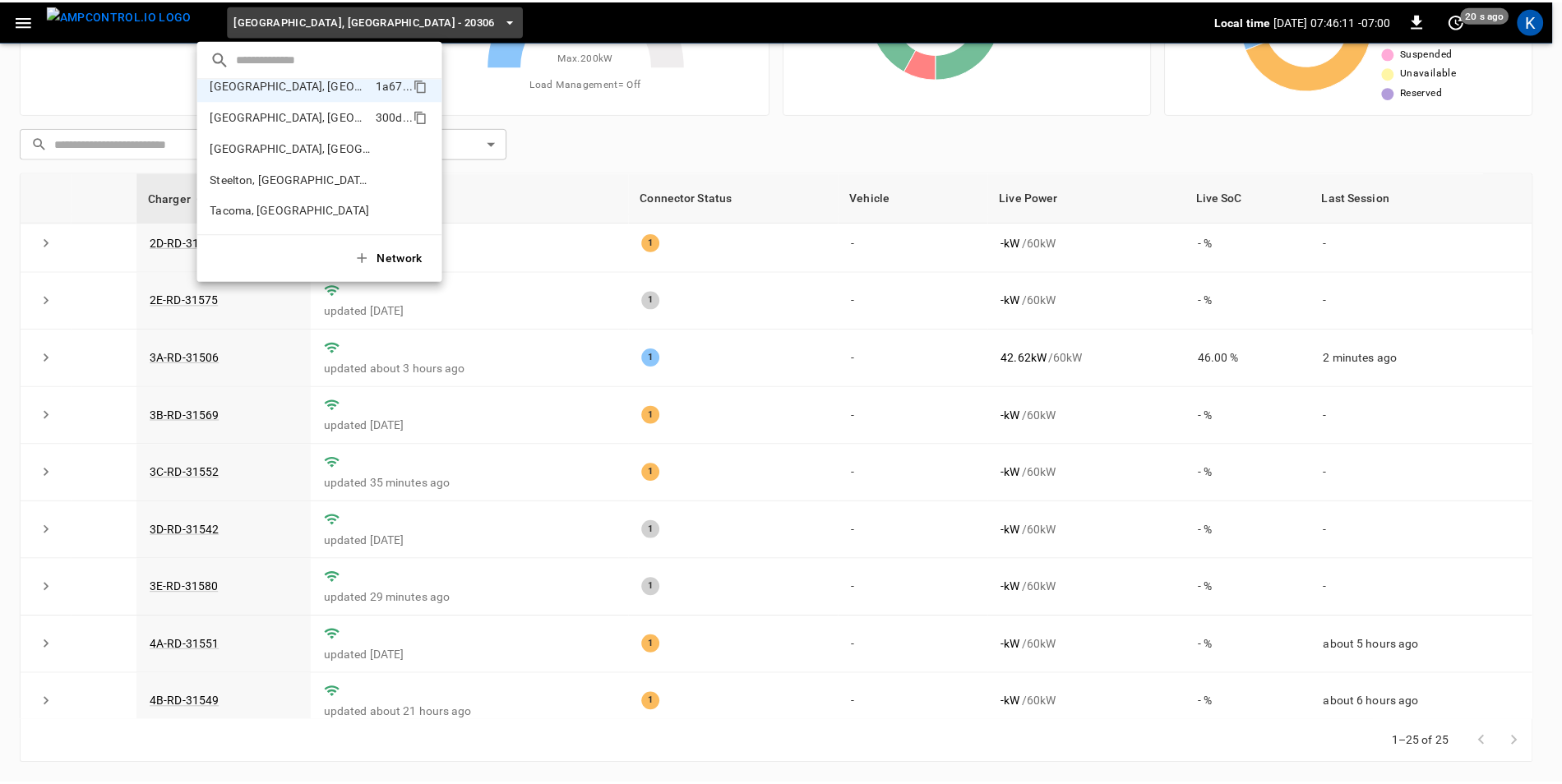
scroll to position [567, 0]
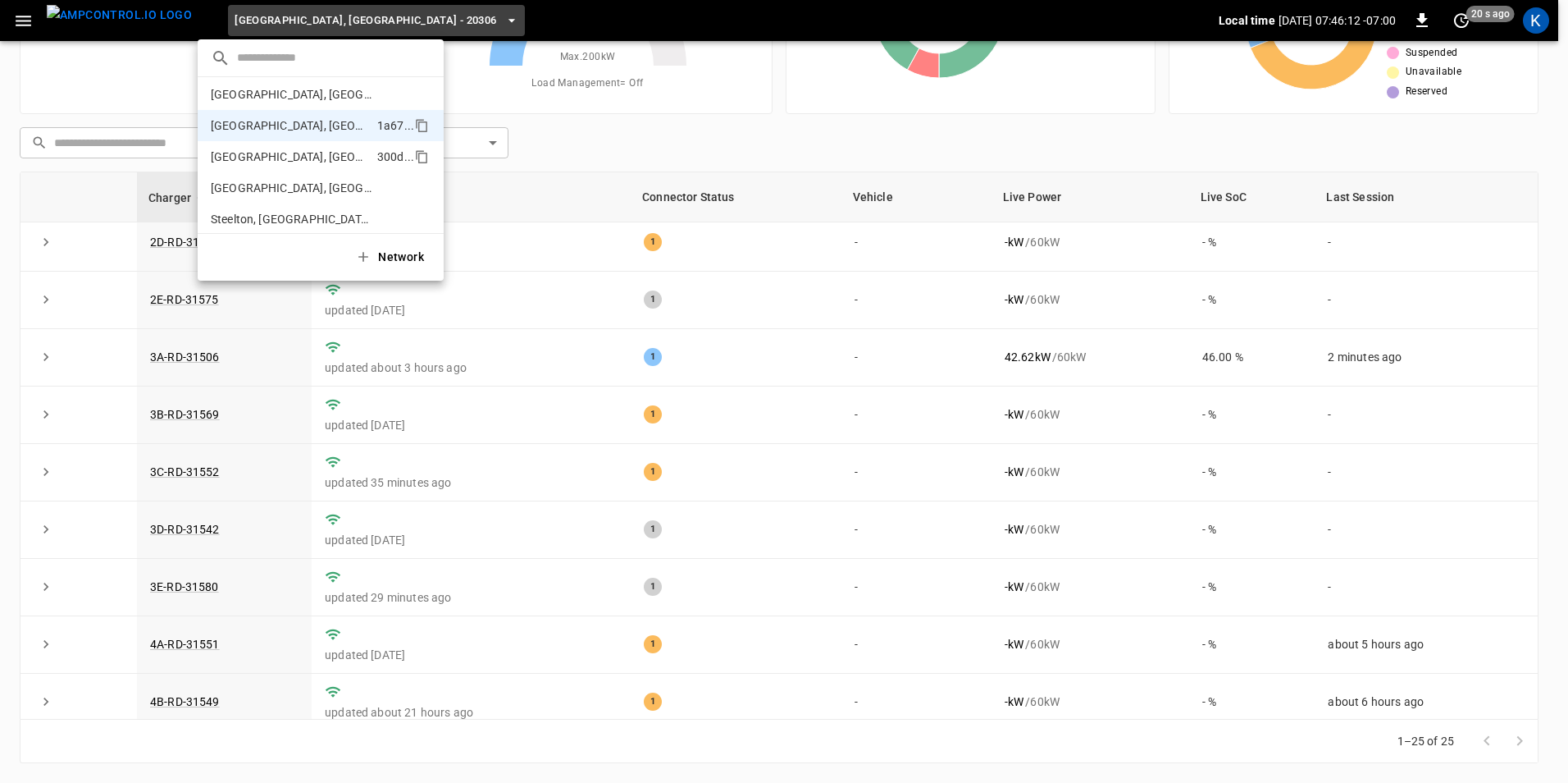
click at [269, 151] on p "[GEOGRAPHIC_DATA], [GEOGRAPHIC_DATA]" at bounding box center [291, 157] width 160 height 17
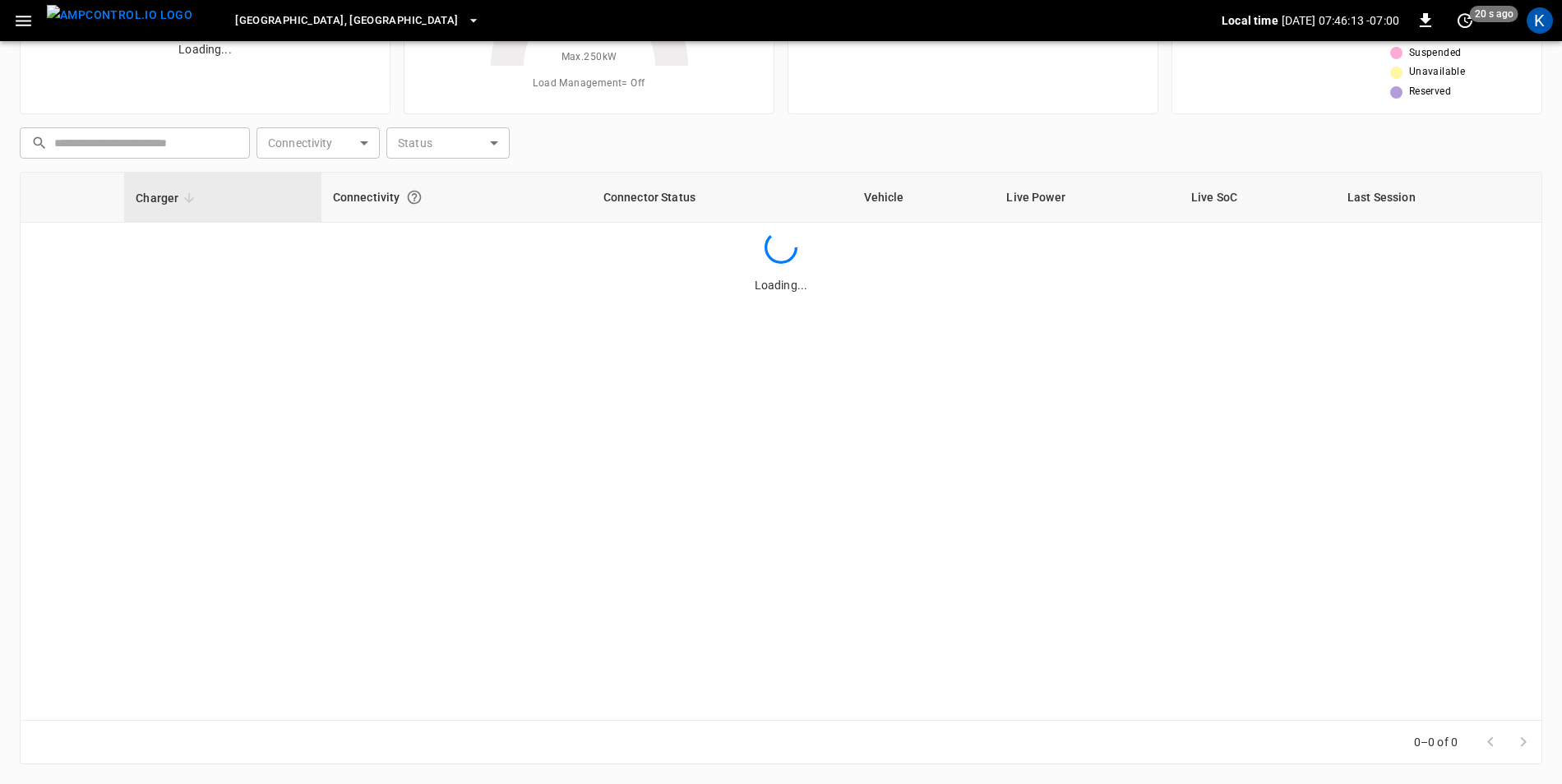
scroll to position [0, 0]
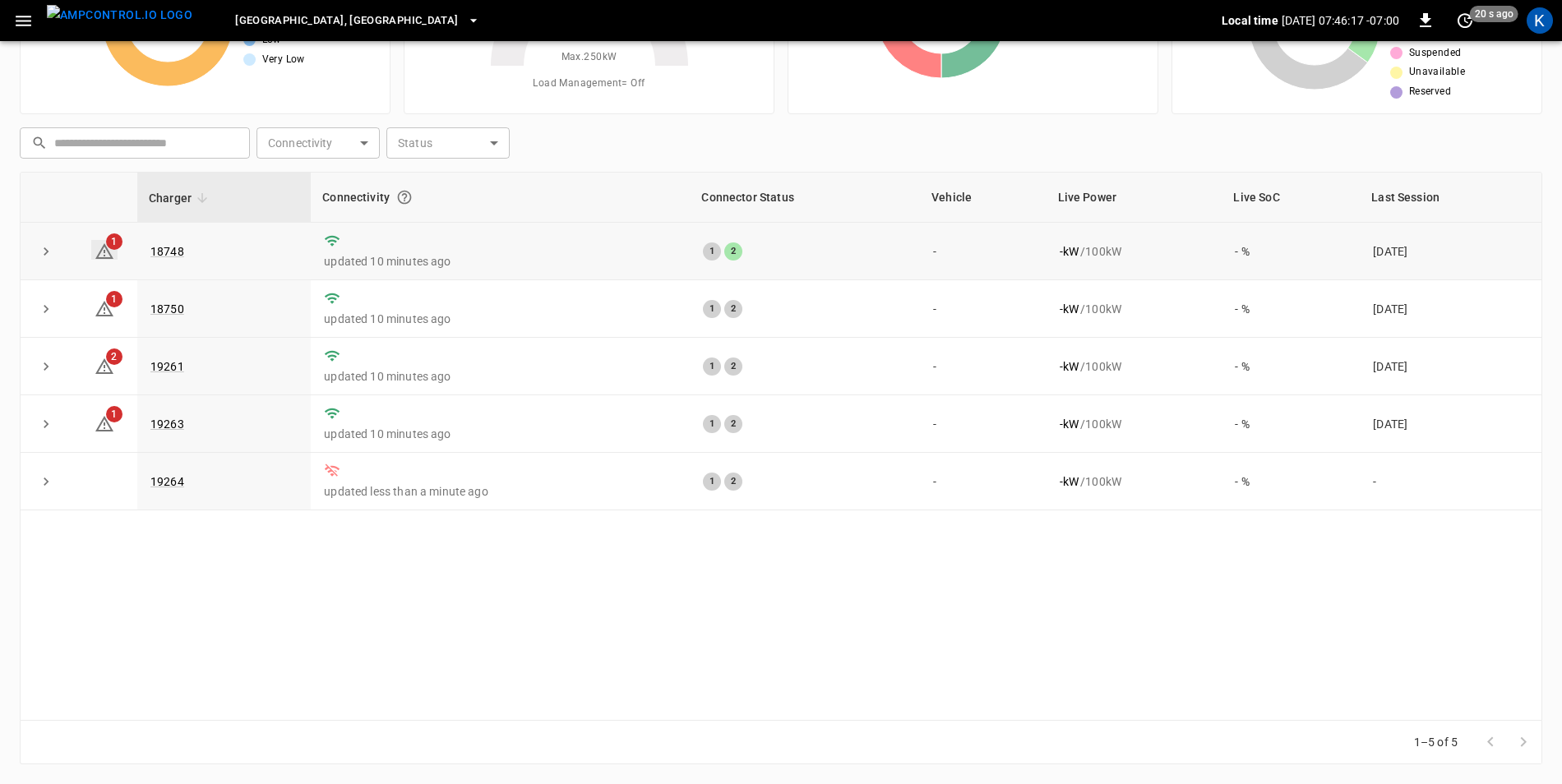
click at [107, 251] on icon at bounding box center [104, 251] width 19 height 16
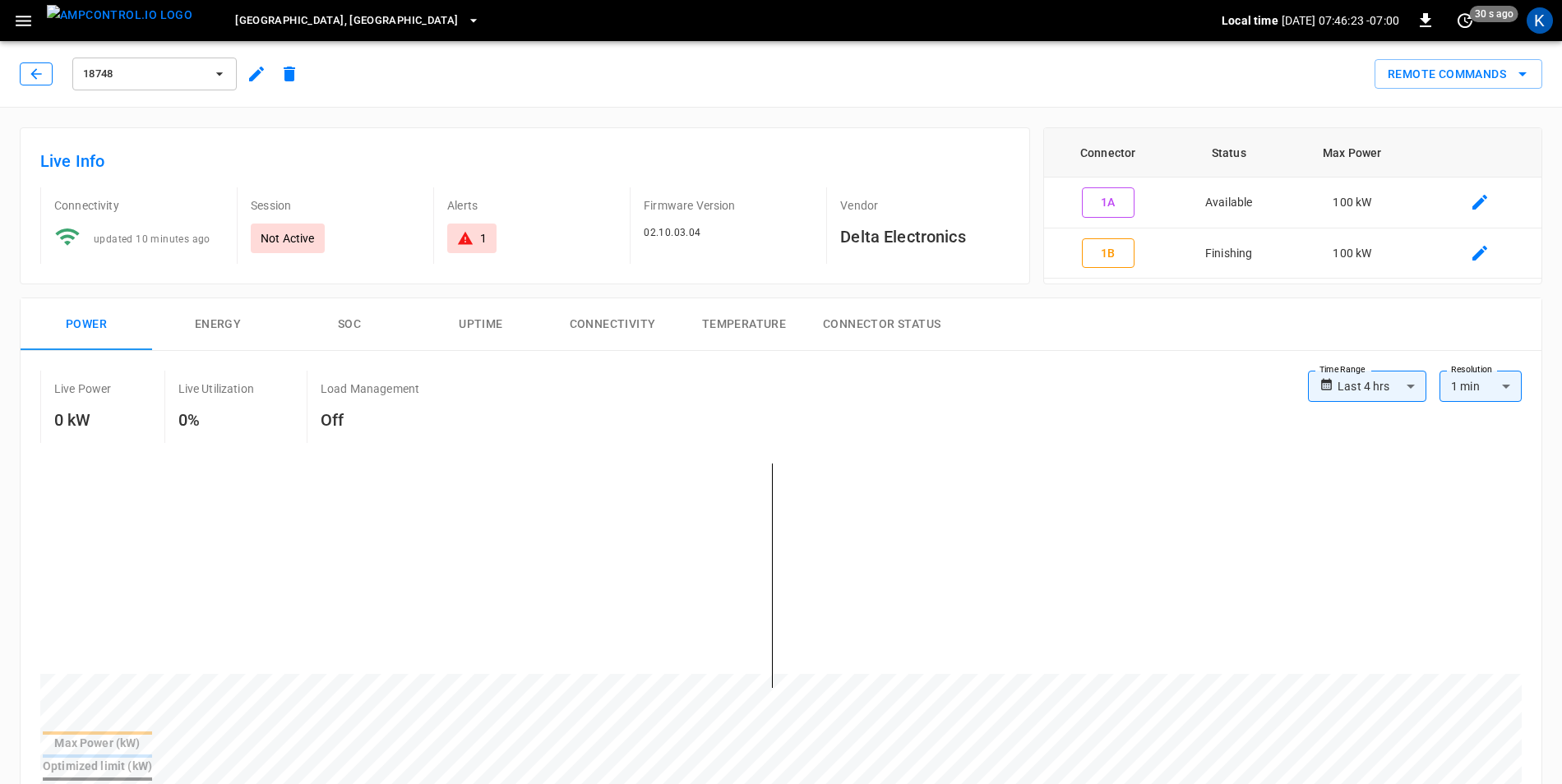
click at [40, 72] on icon "button" at bounding box center [36, 73] width 17 height 17
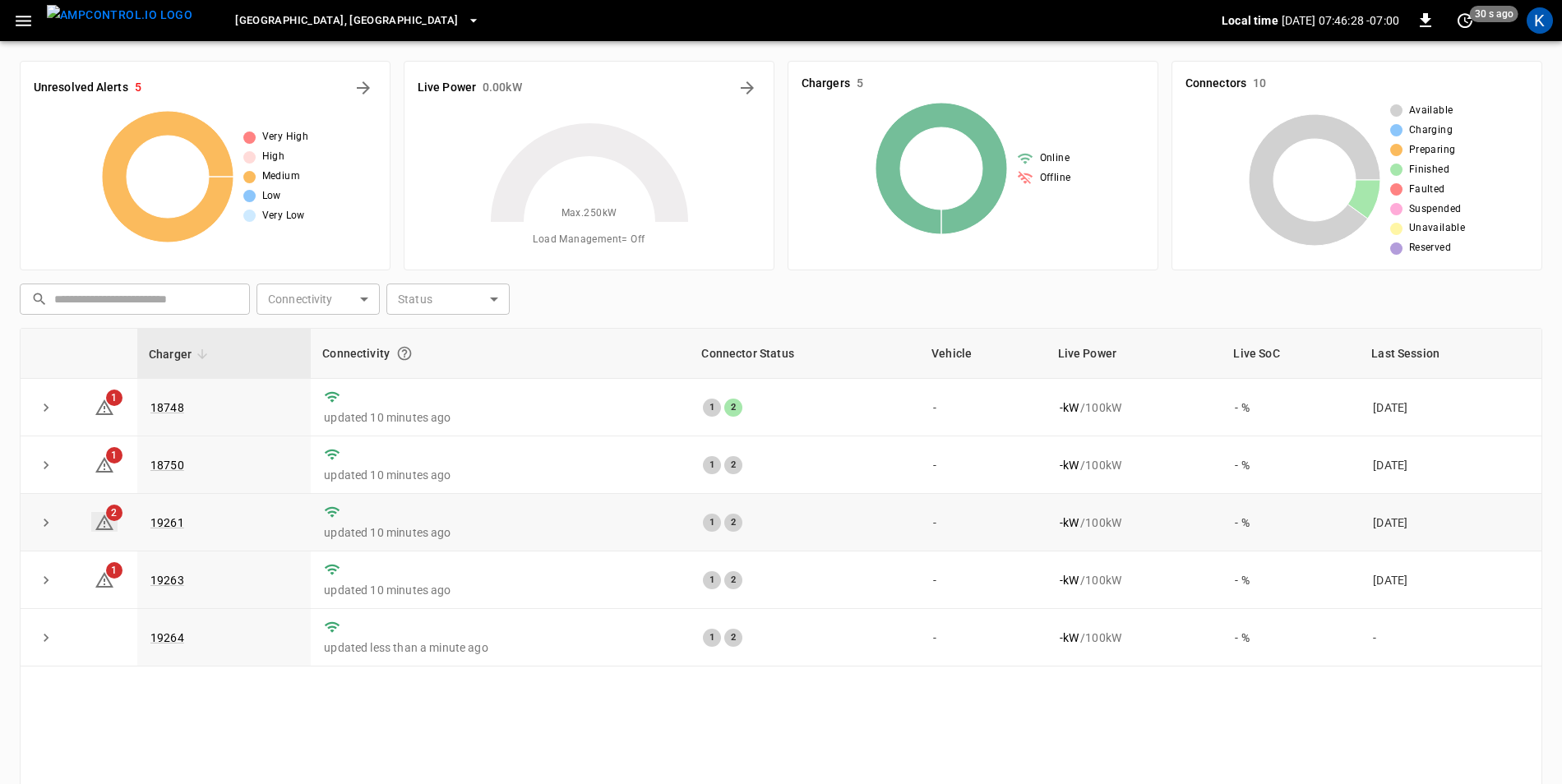
click at [102, 531] on icon at bounding box center [104, 523] width 20 height 20
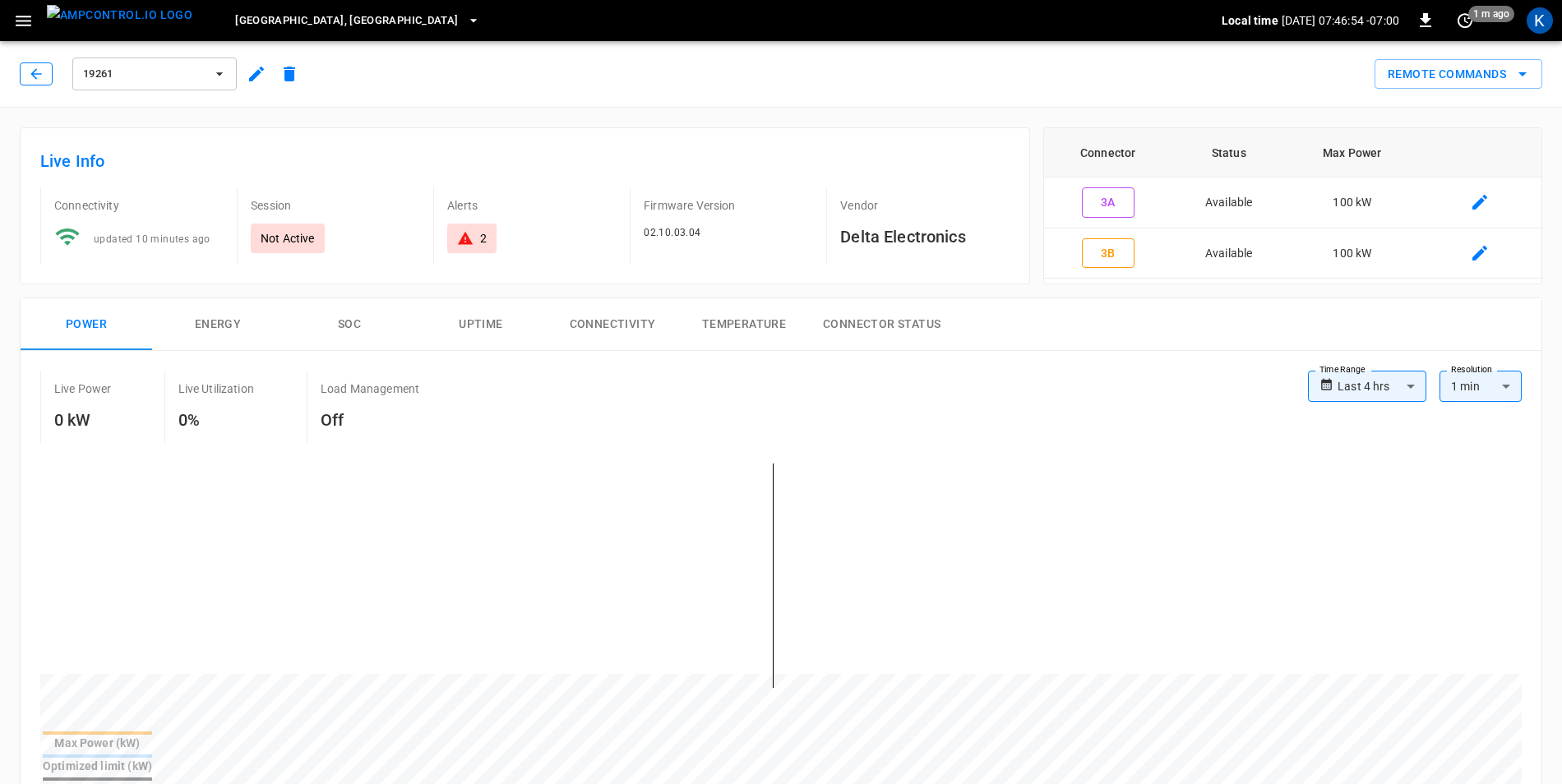
click at [32, 74] on icon "button" at bounding box center [35, 73] width 11 height 11
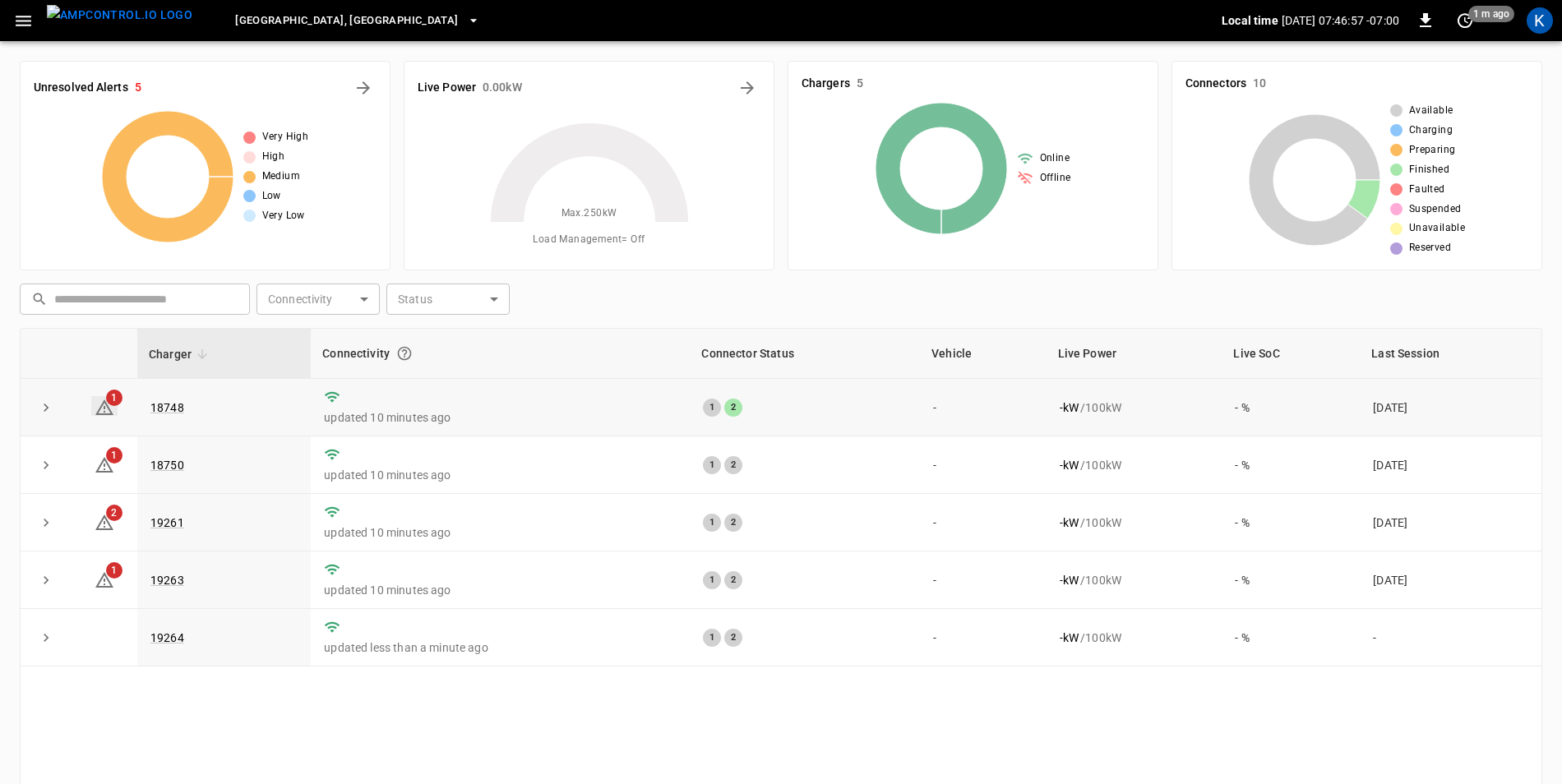
click at [106, 408] on icon at bounding box center [104, 408] width 20 height 20
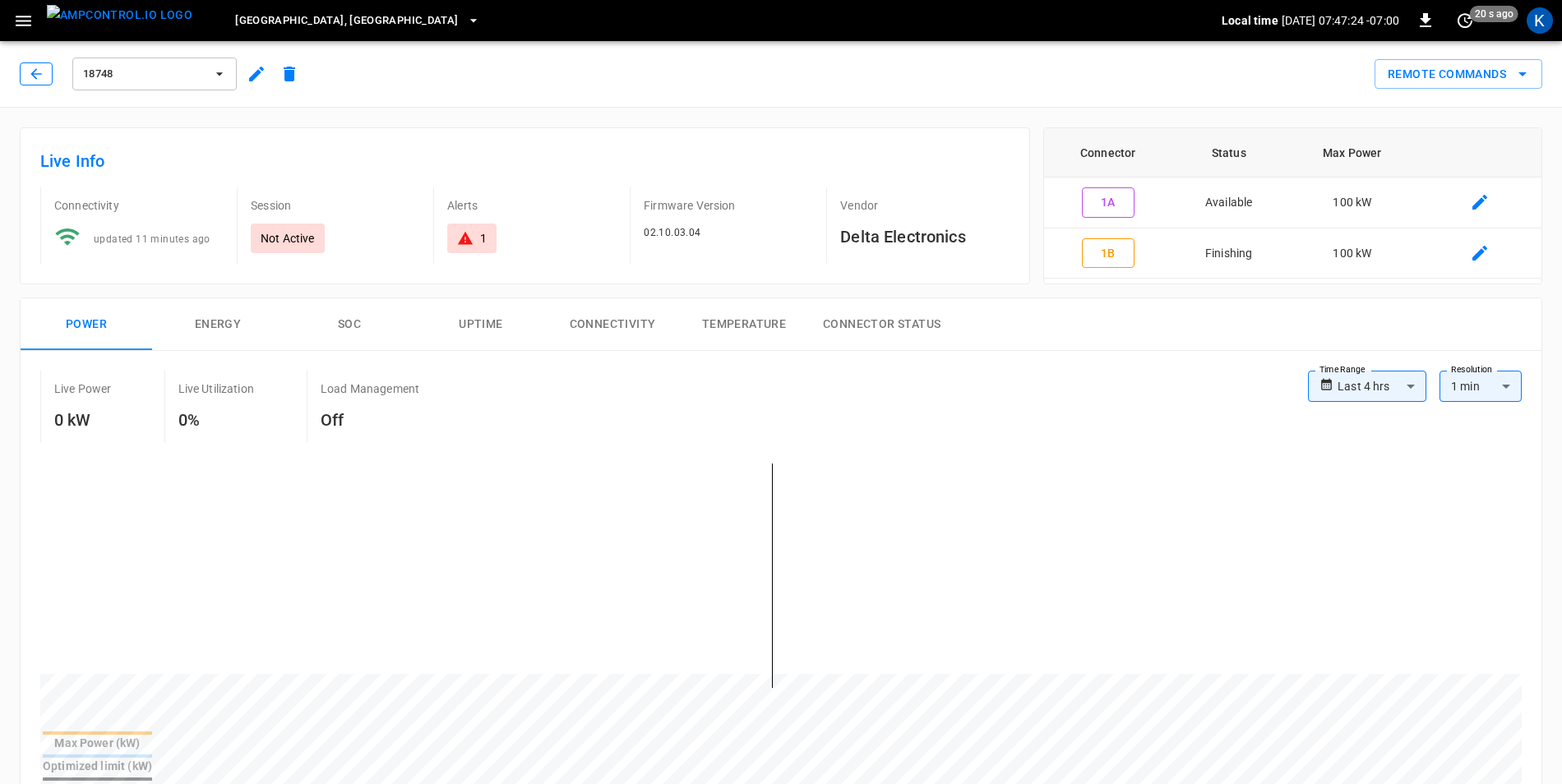
click at [37, 72] on icon "button" at bounding box center [36, 73] width 17 height 17
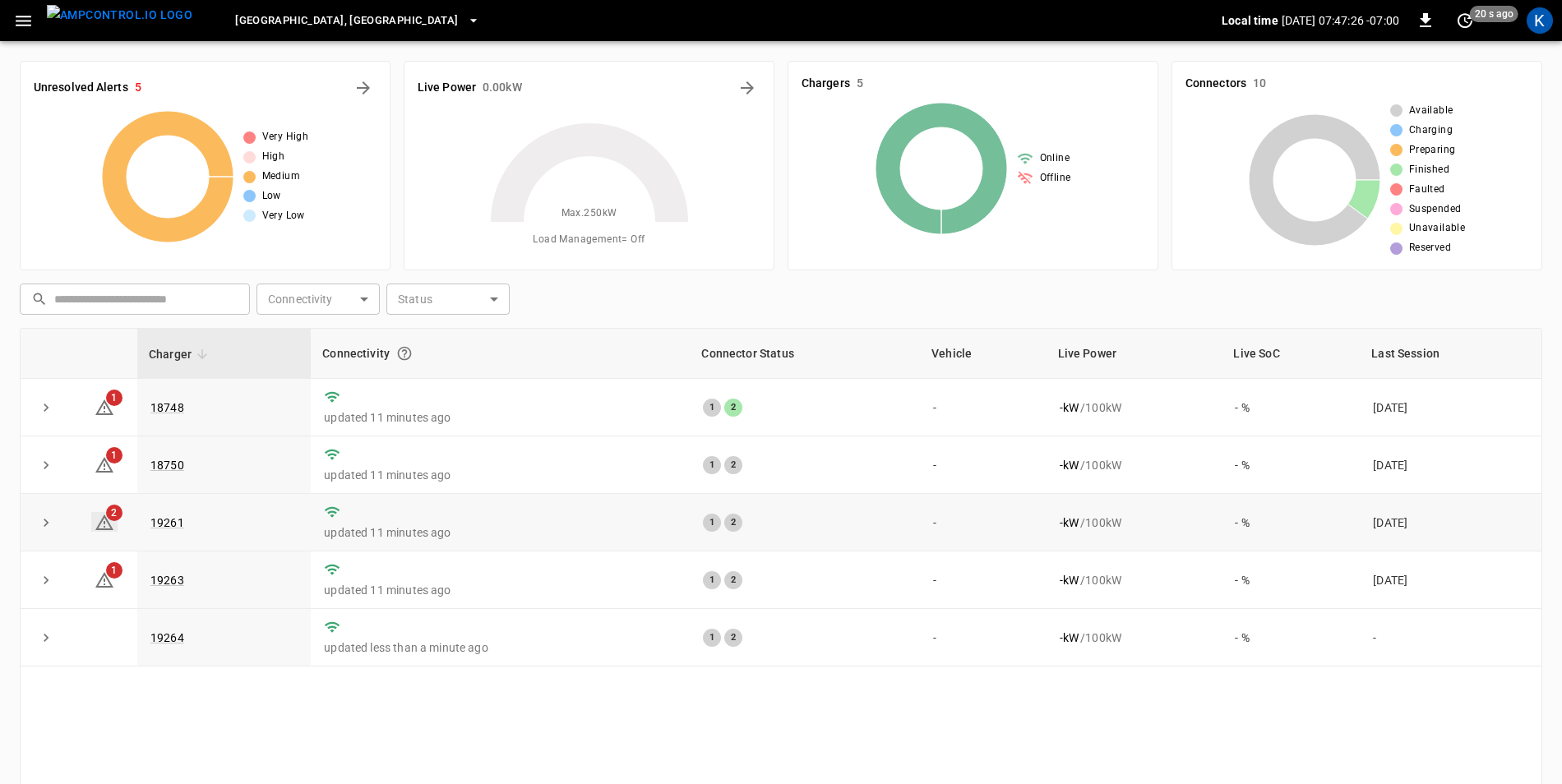
click at [104, 520] on icon at bounding box center [104, 522] width 19 height 16
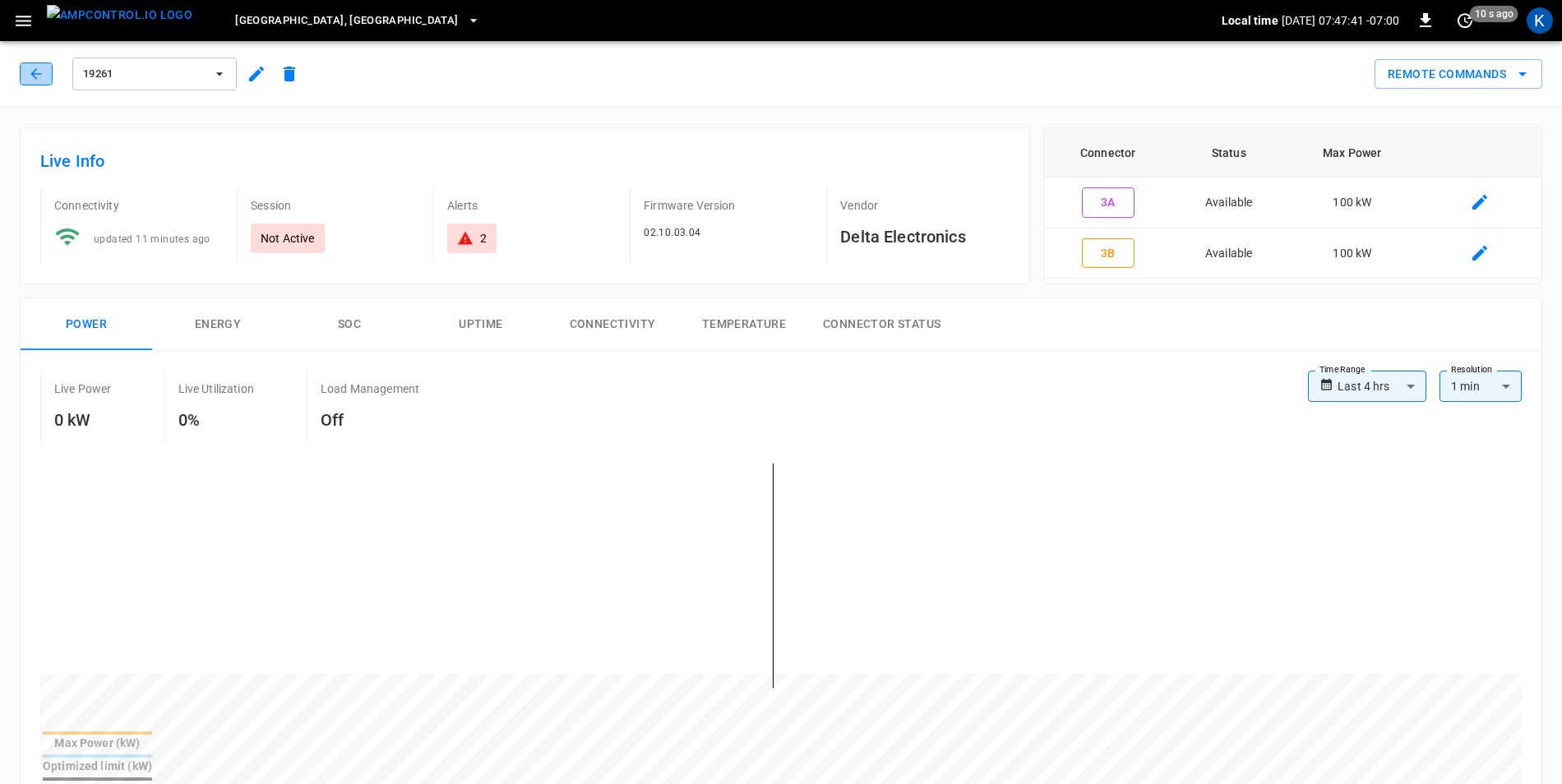
click at [32, 81] on icon "button" at bounding box center [36, 73] width 17 height 17
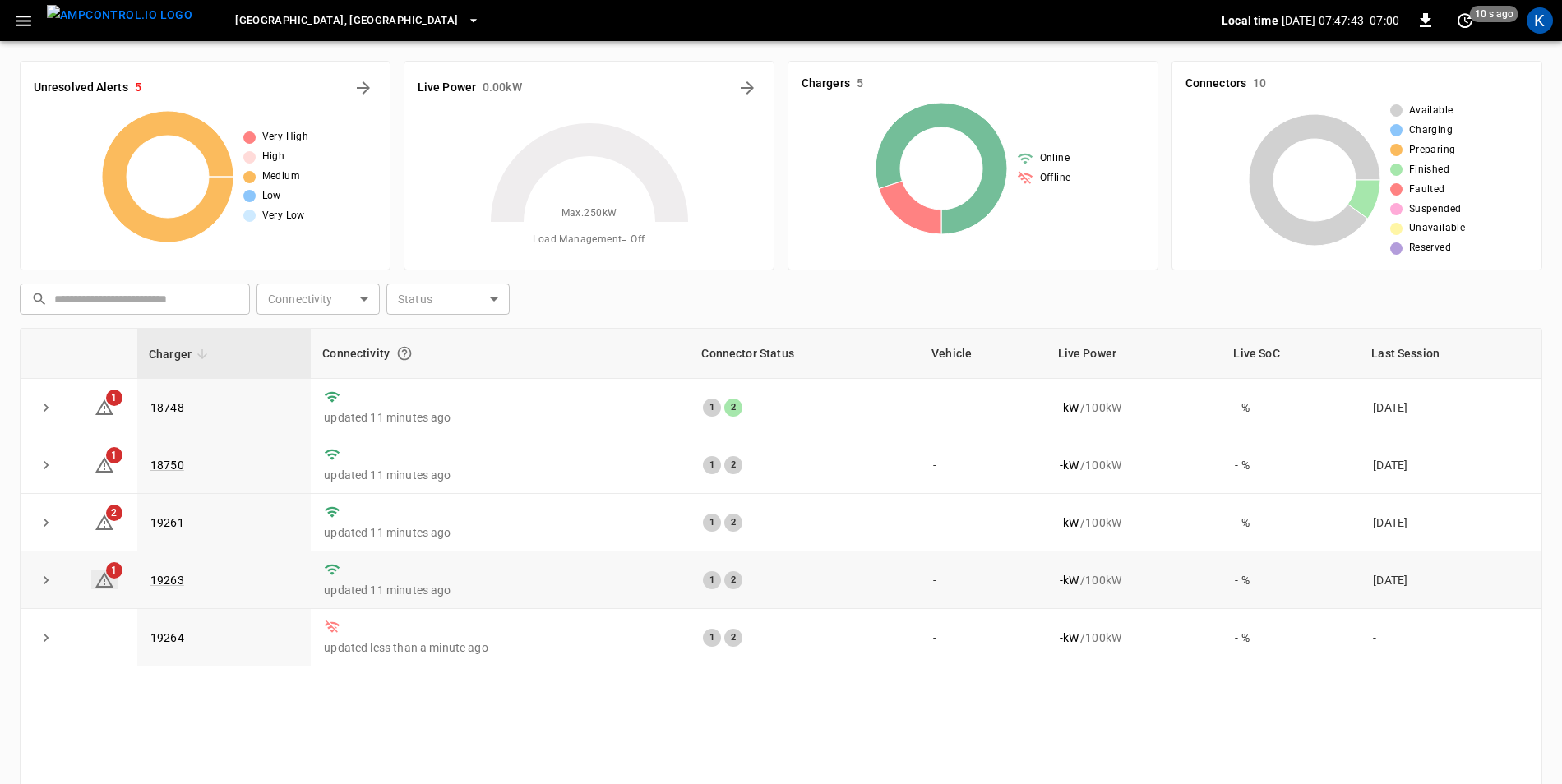
click at [106, 581] on icon at bounding box center [104, 580] width 20 height 20
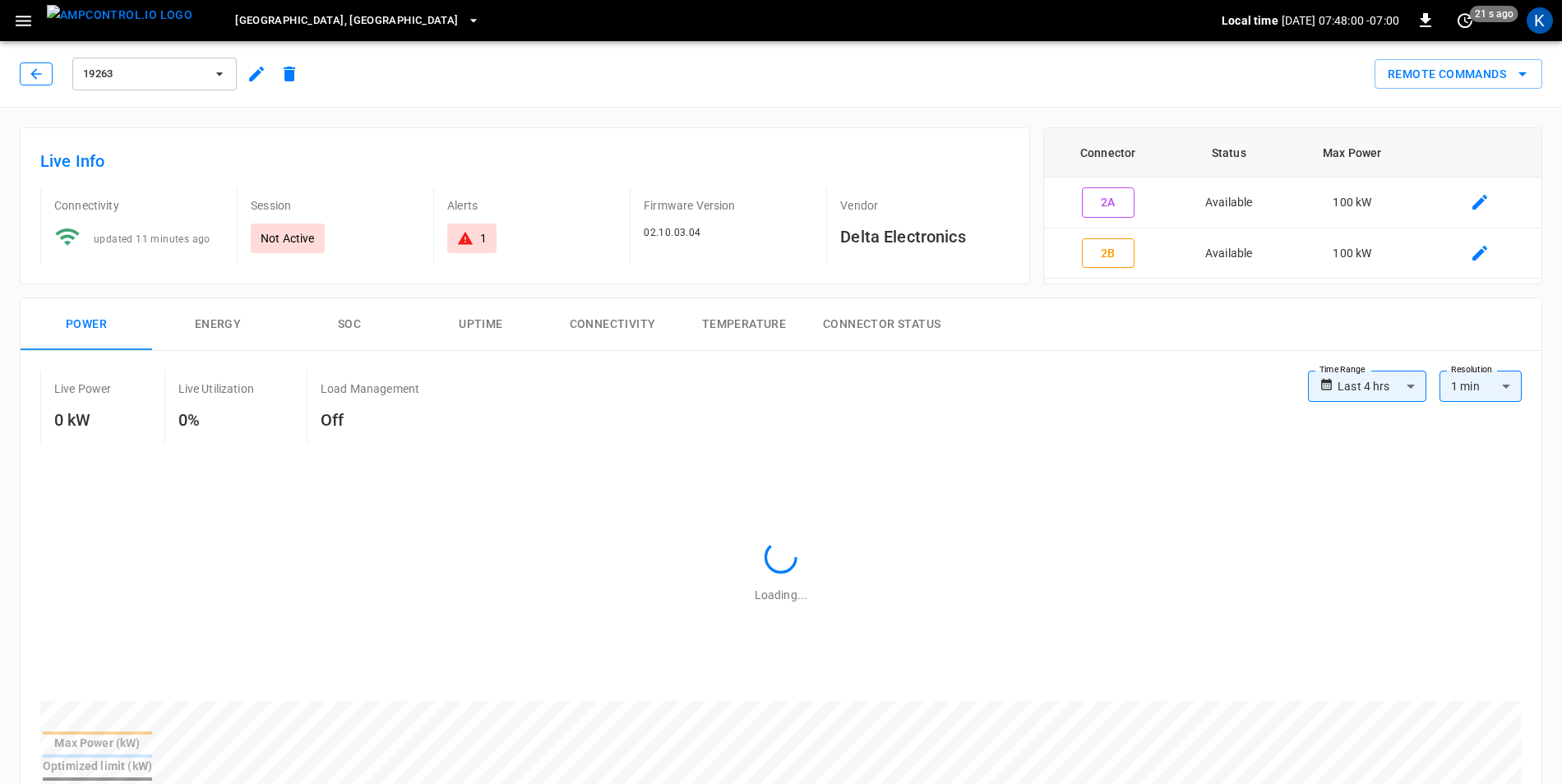
click at [34, 76] on icon "button" at bounding box center [35, 73] width 11 height 11
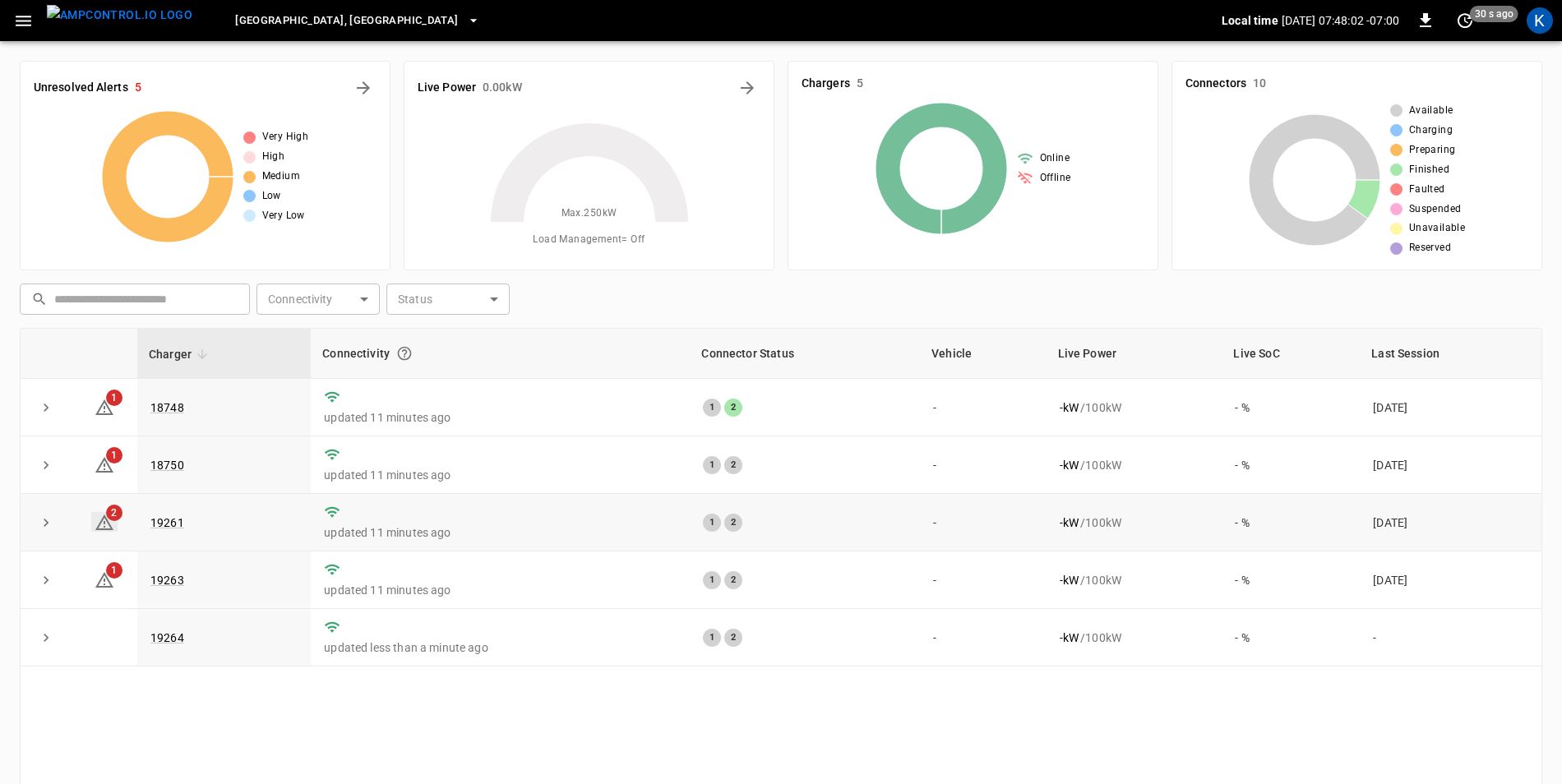
click at [108, 523] on icon at bounding box center [104, 523] width 20 height 20
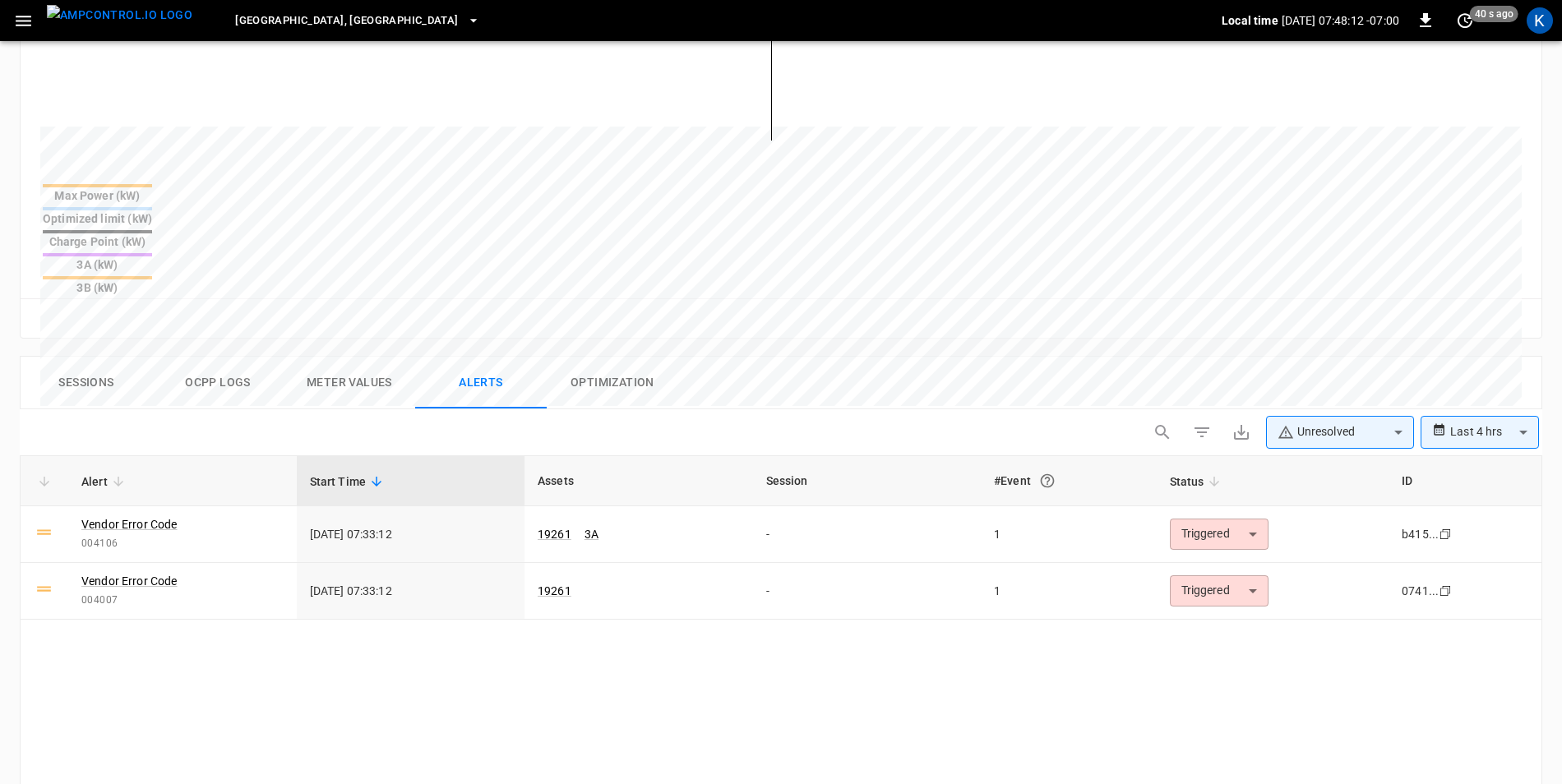
scroll to position [575, 0]
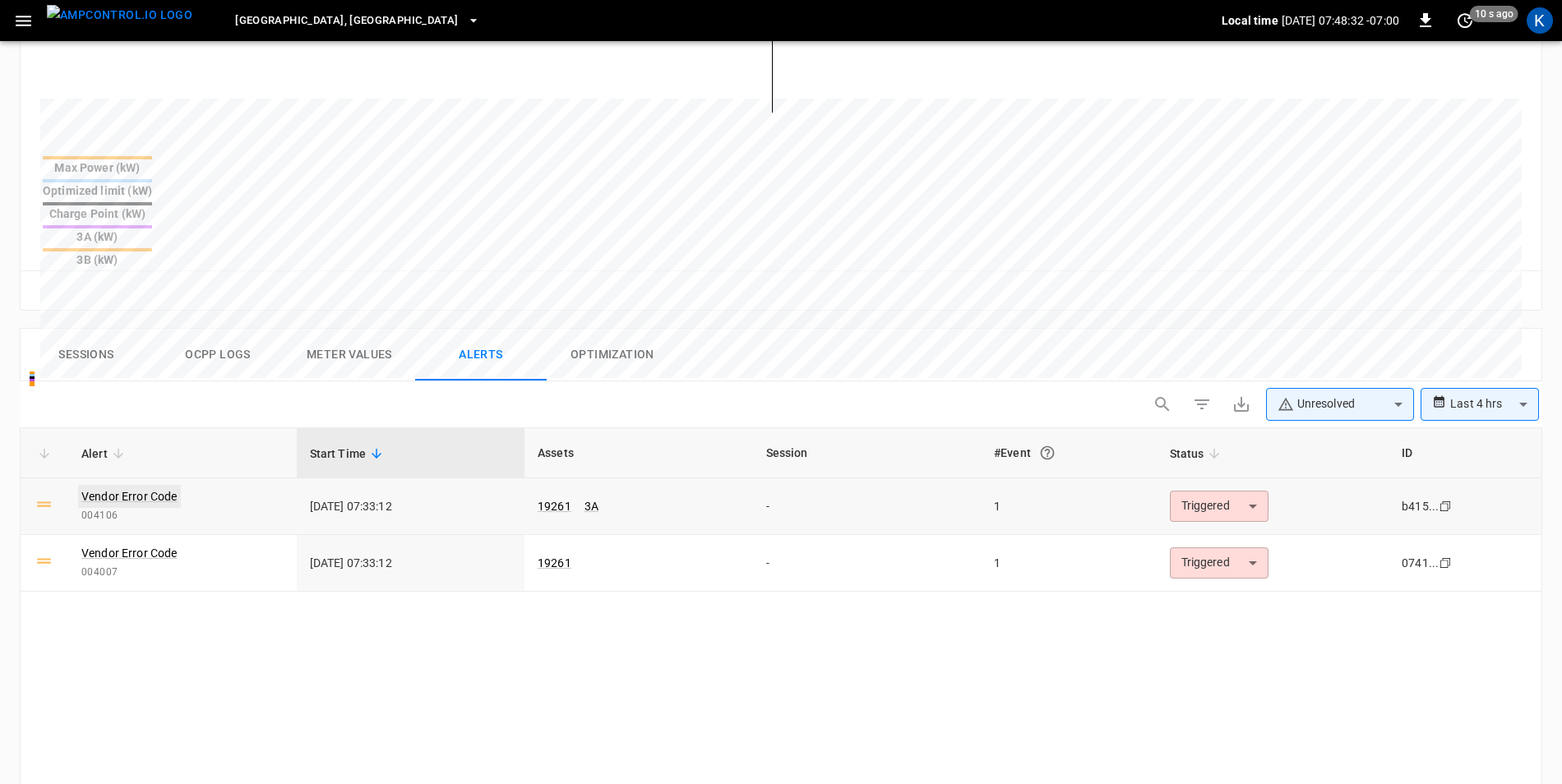
click at [147, 485] on link "Vendor Error Code" at bounding box center [129, 496] width 102 height 23
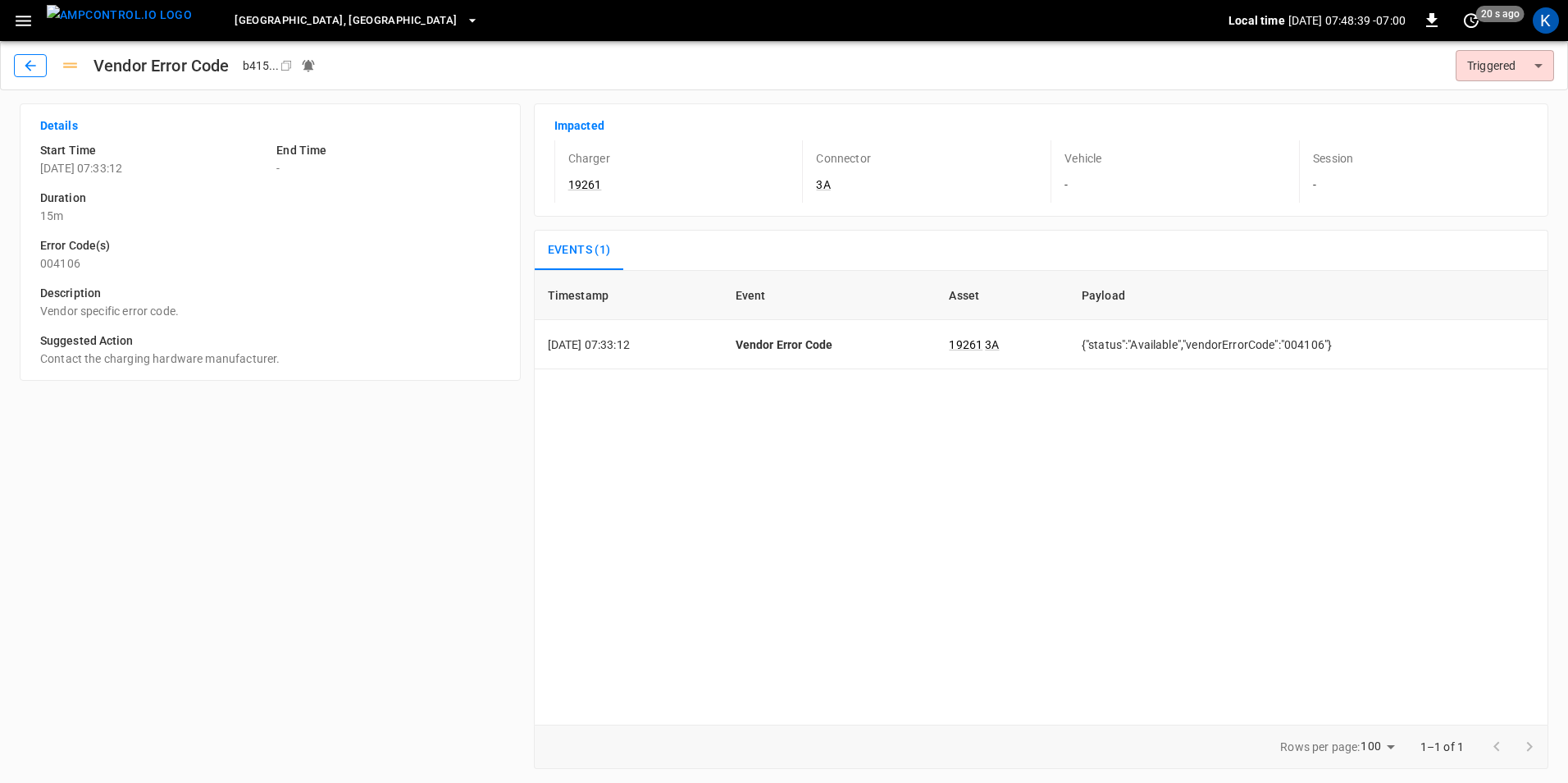
click at [28, 65] on icon "button" at bounding box center [30, 65] width 17 height 17
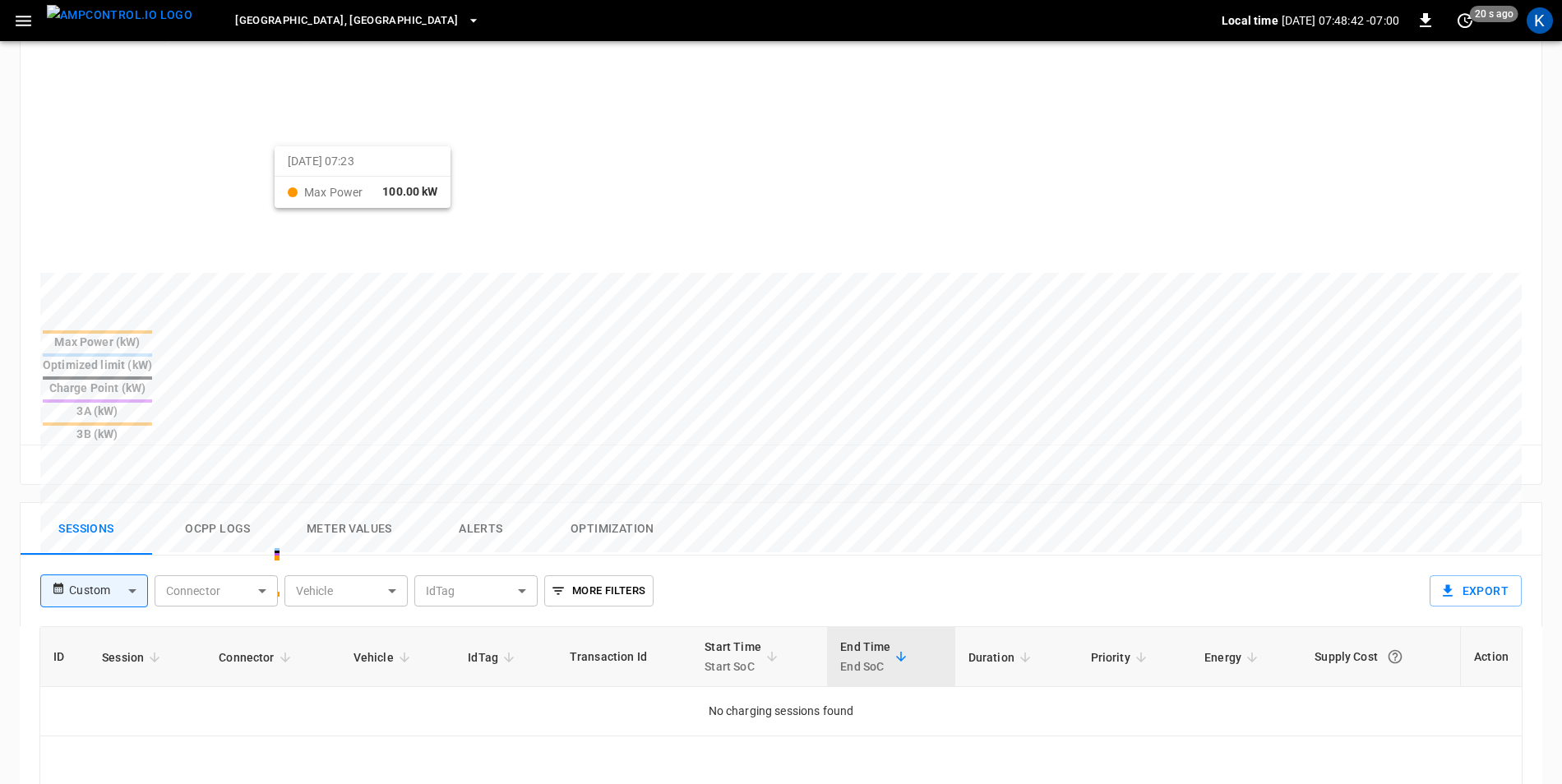
scroll to position [411, 0]
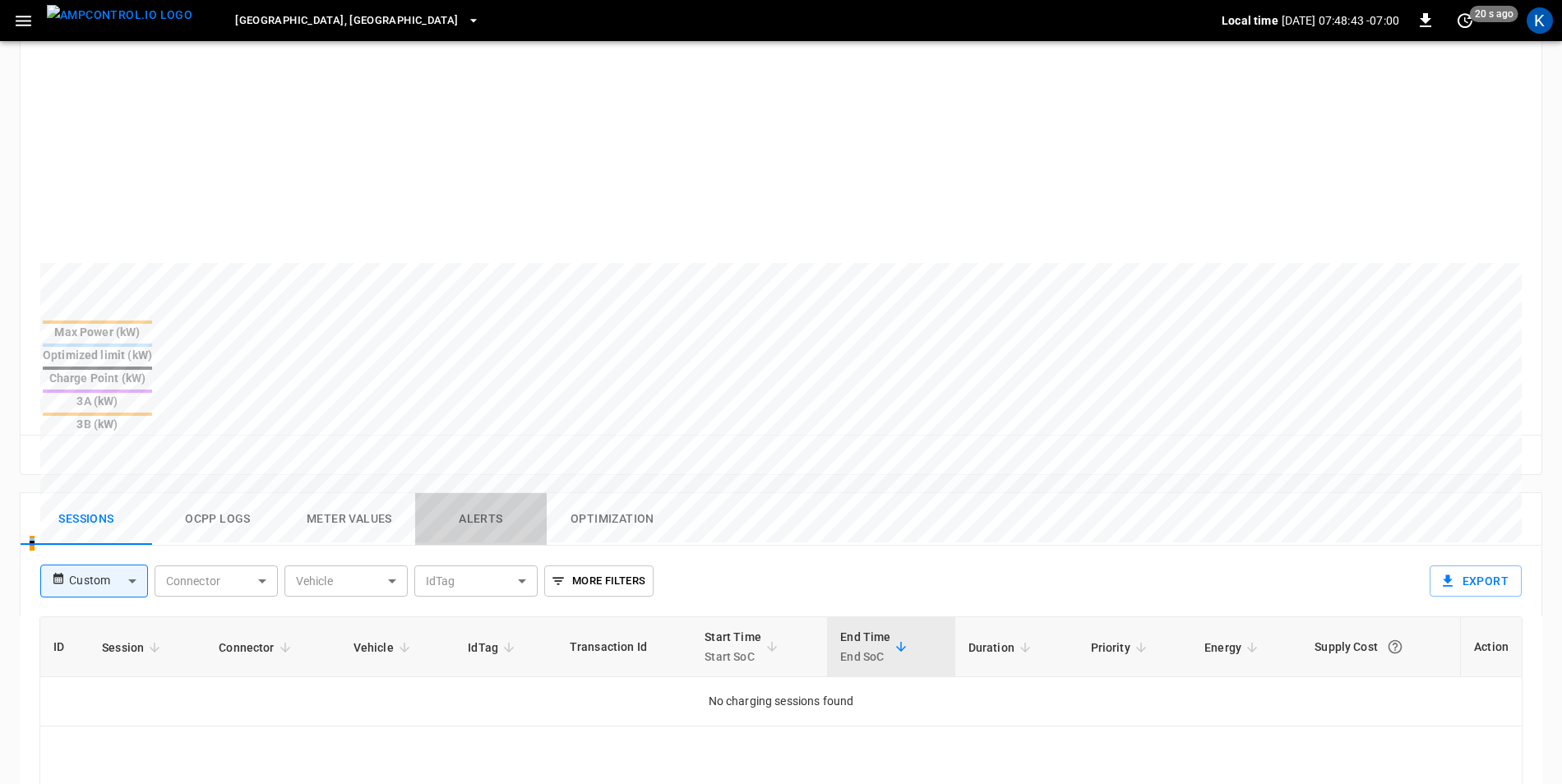
click at [520, 493] on button "Alerts" at bounding box center [481, 520] width 132 height 53
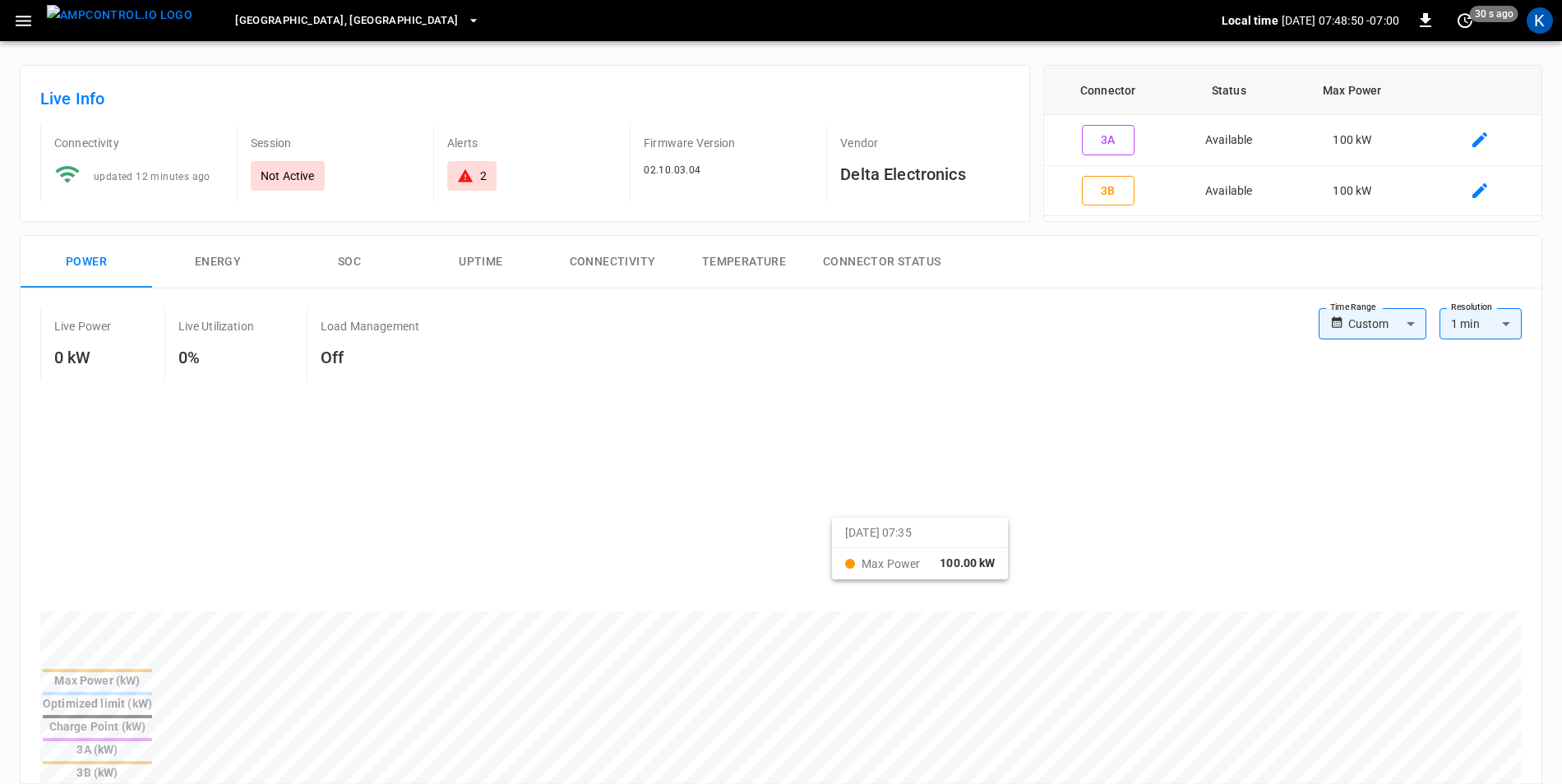
scroll to position [0, 0]
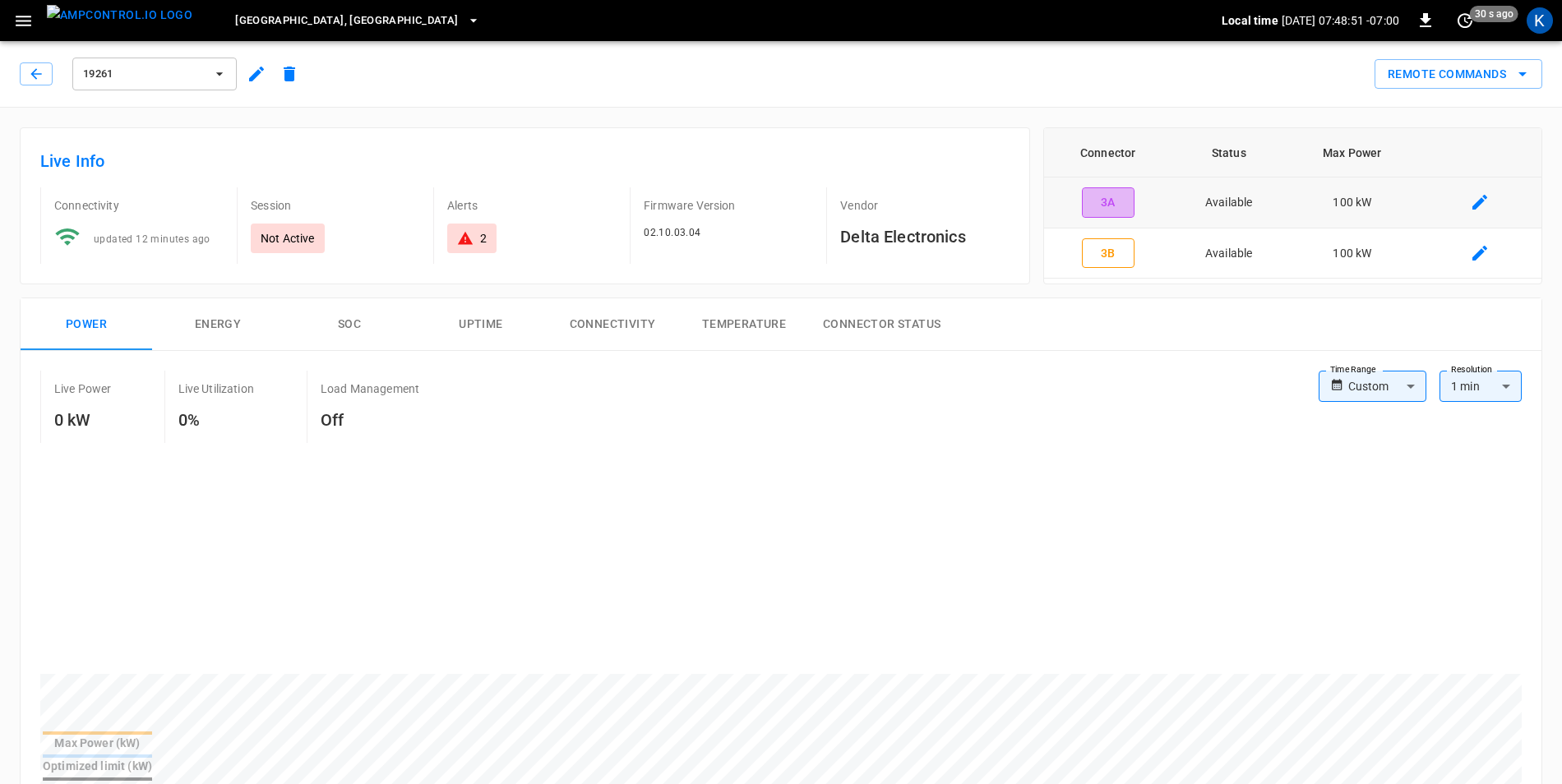
click at [1114, 203] on button "3A" at bounding box center [1108, 202] width 53 height 30
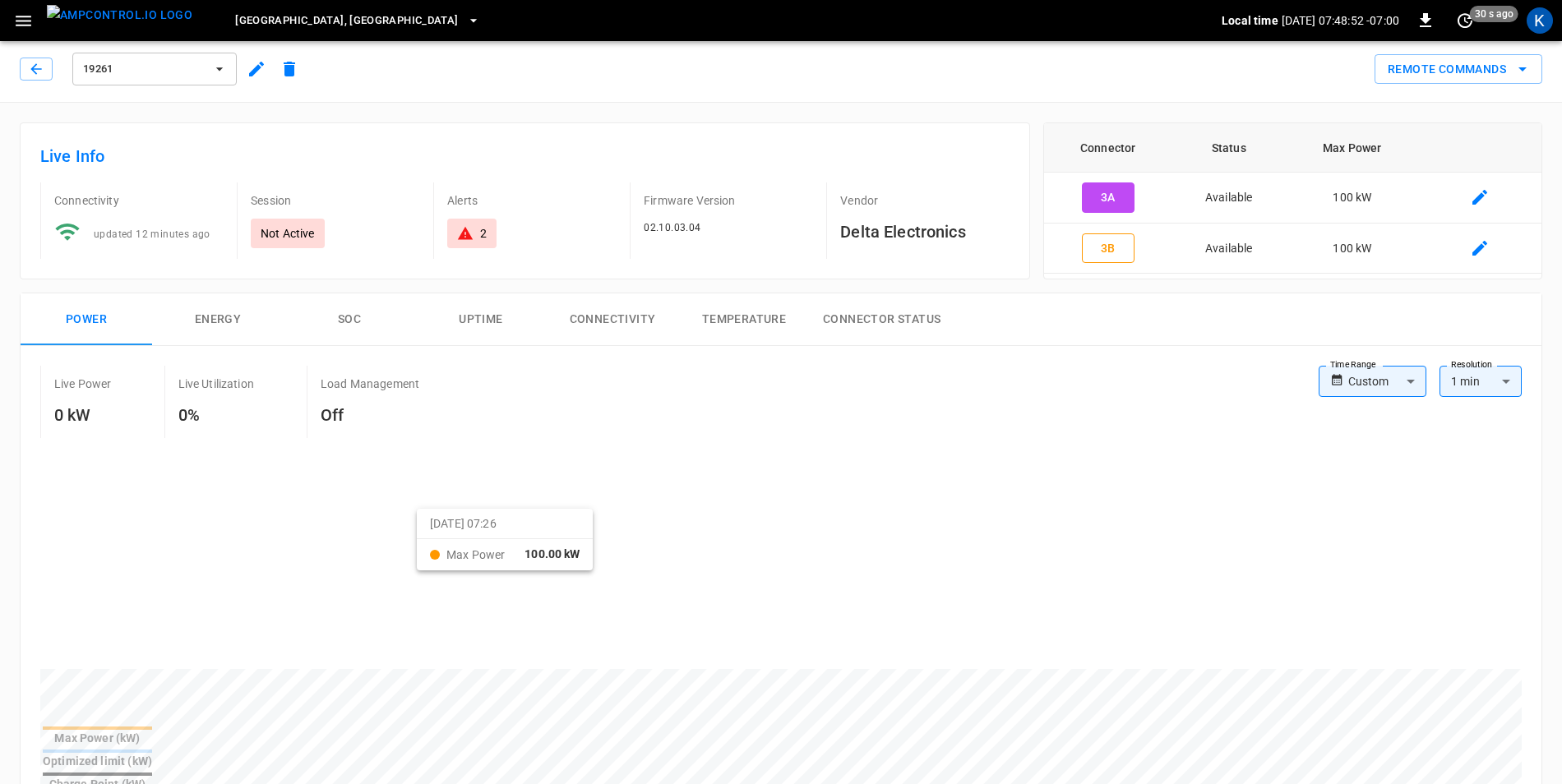
scroll to position [493, 0]
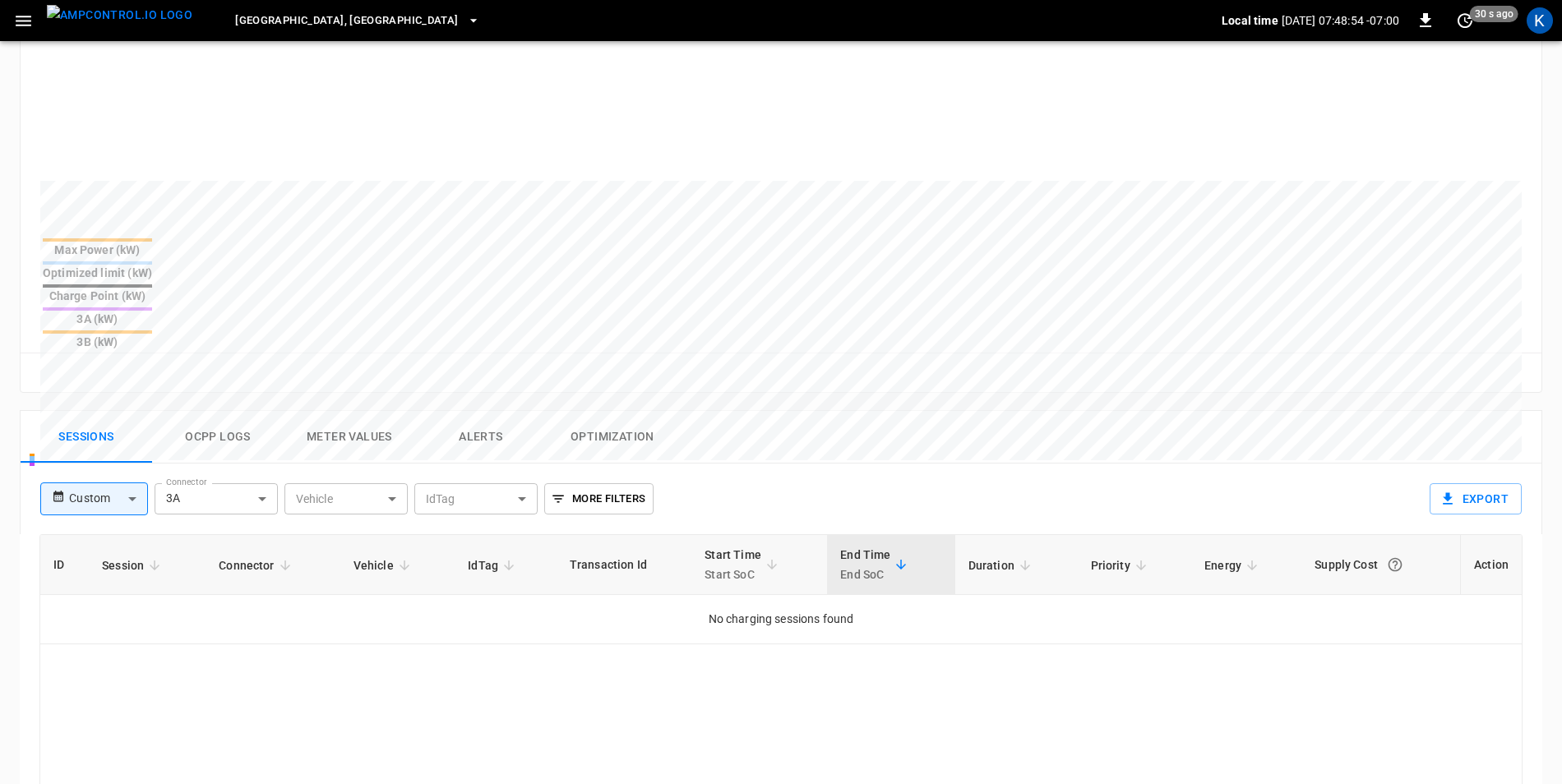
click at [478, 411] on button "Alerts" at bounding box center [481, 437] width 132 height 53
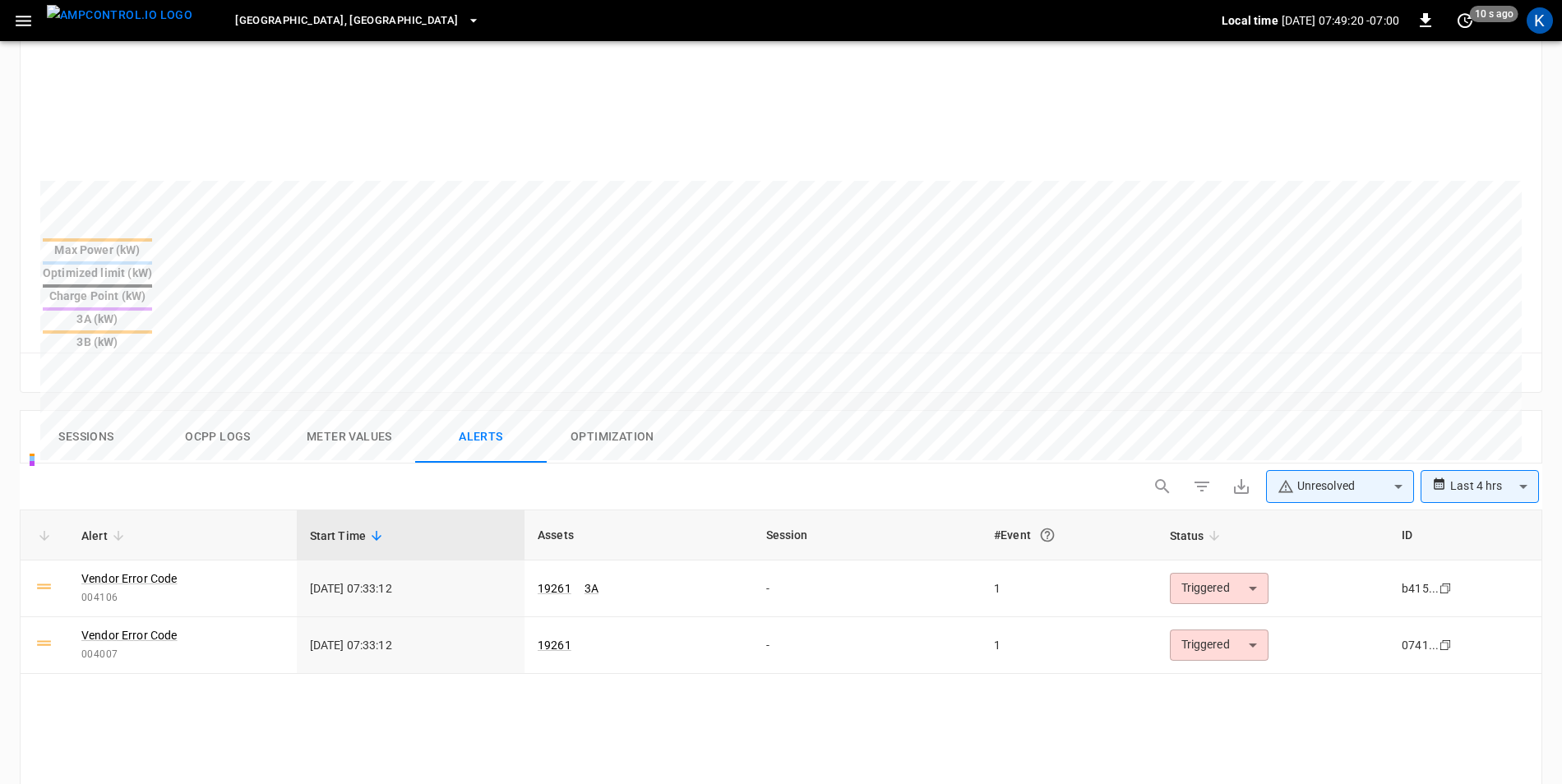
click at [215, 411] on button "Ocpp logs" at bounding box center [218, 437] width 132 height 53
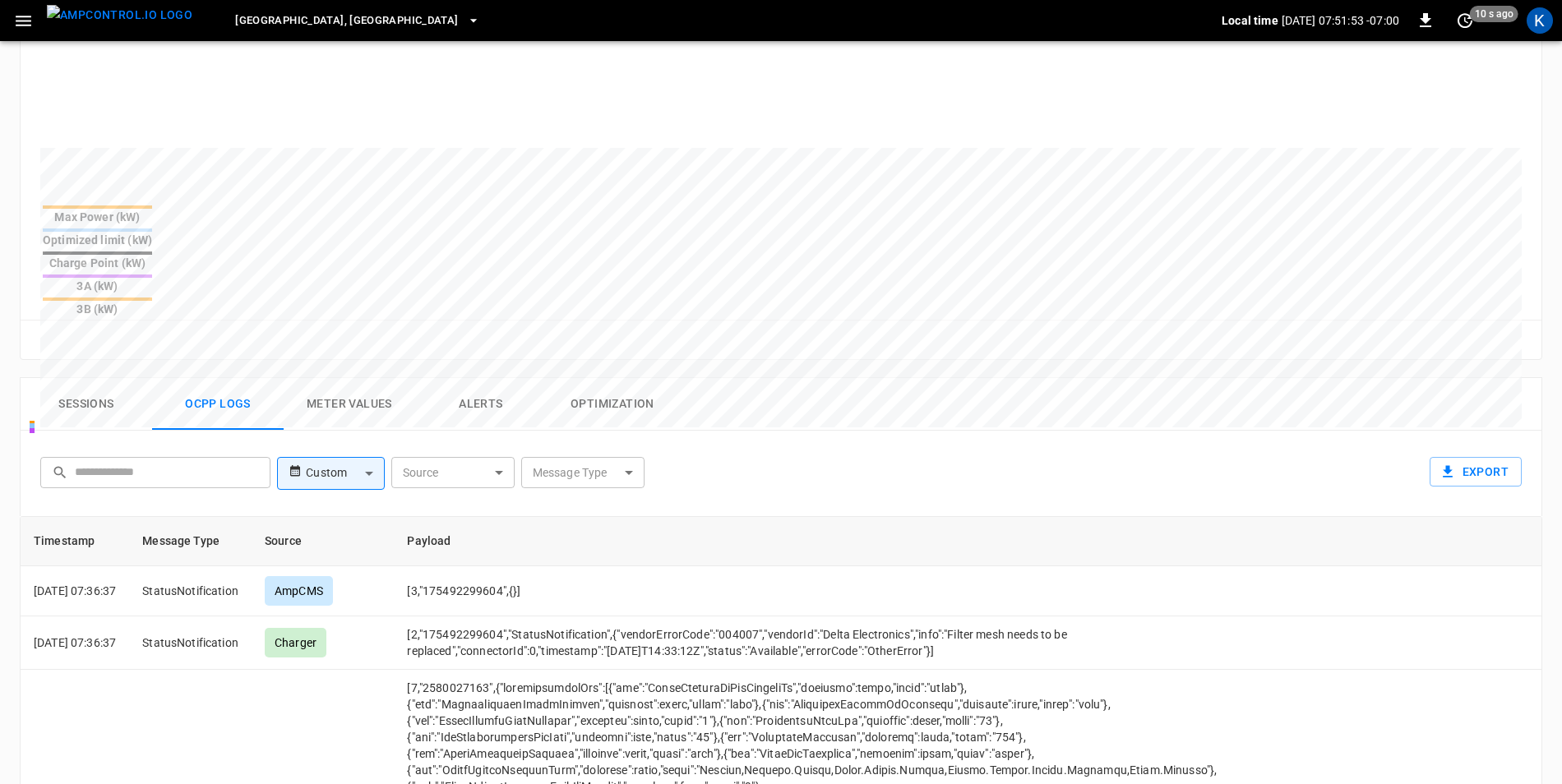
scroll to position [575, 0]
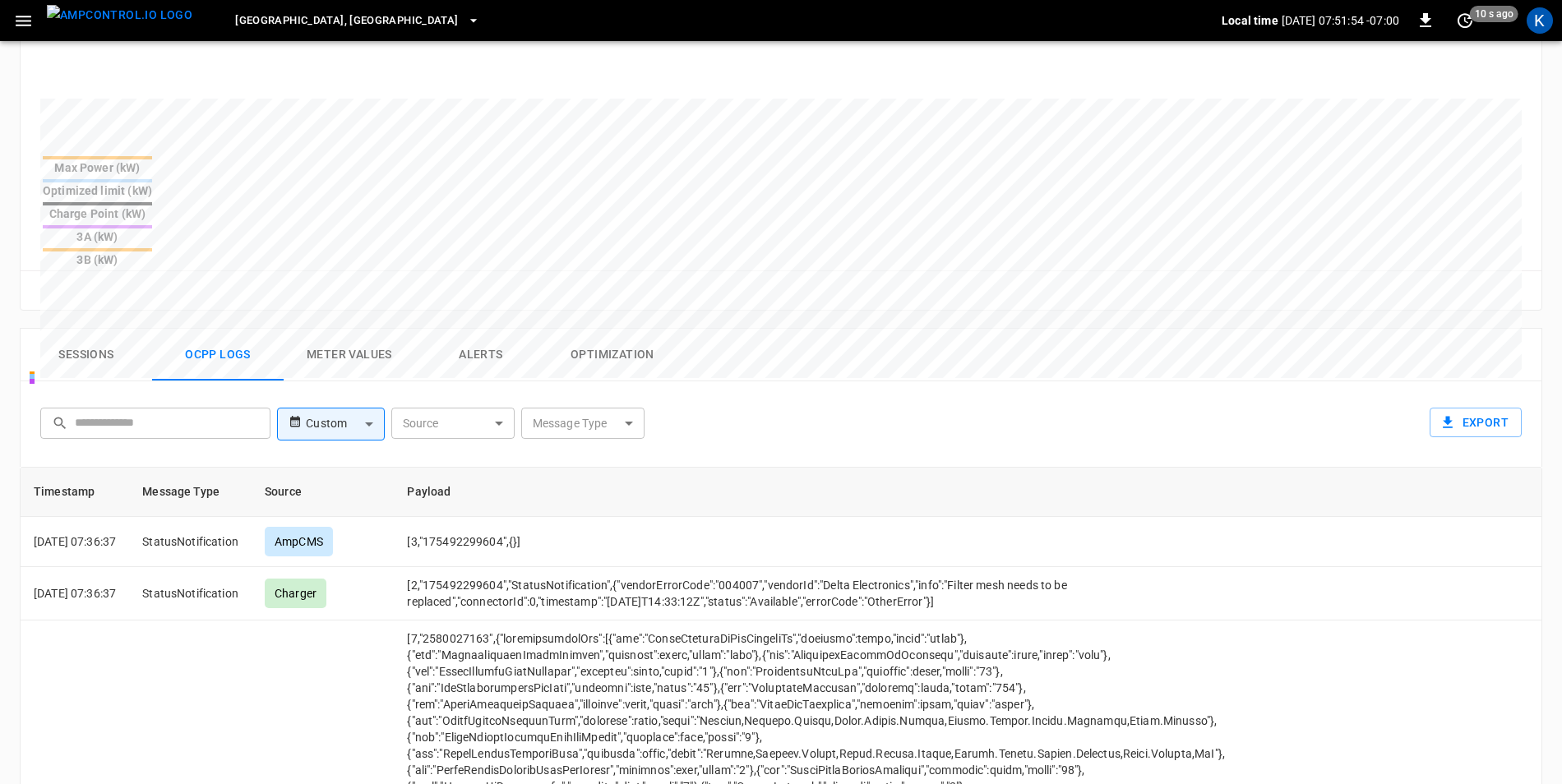
click at [498, 329] on button "Alerts" at bounding box center [481, 355] width 132 height 53
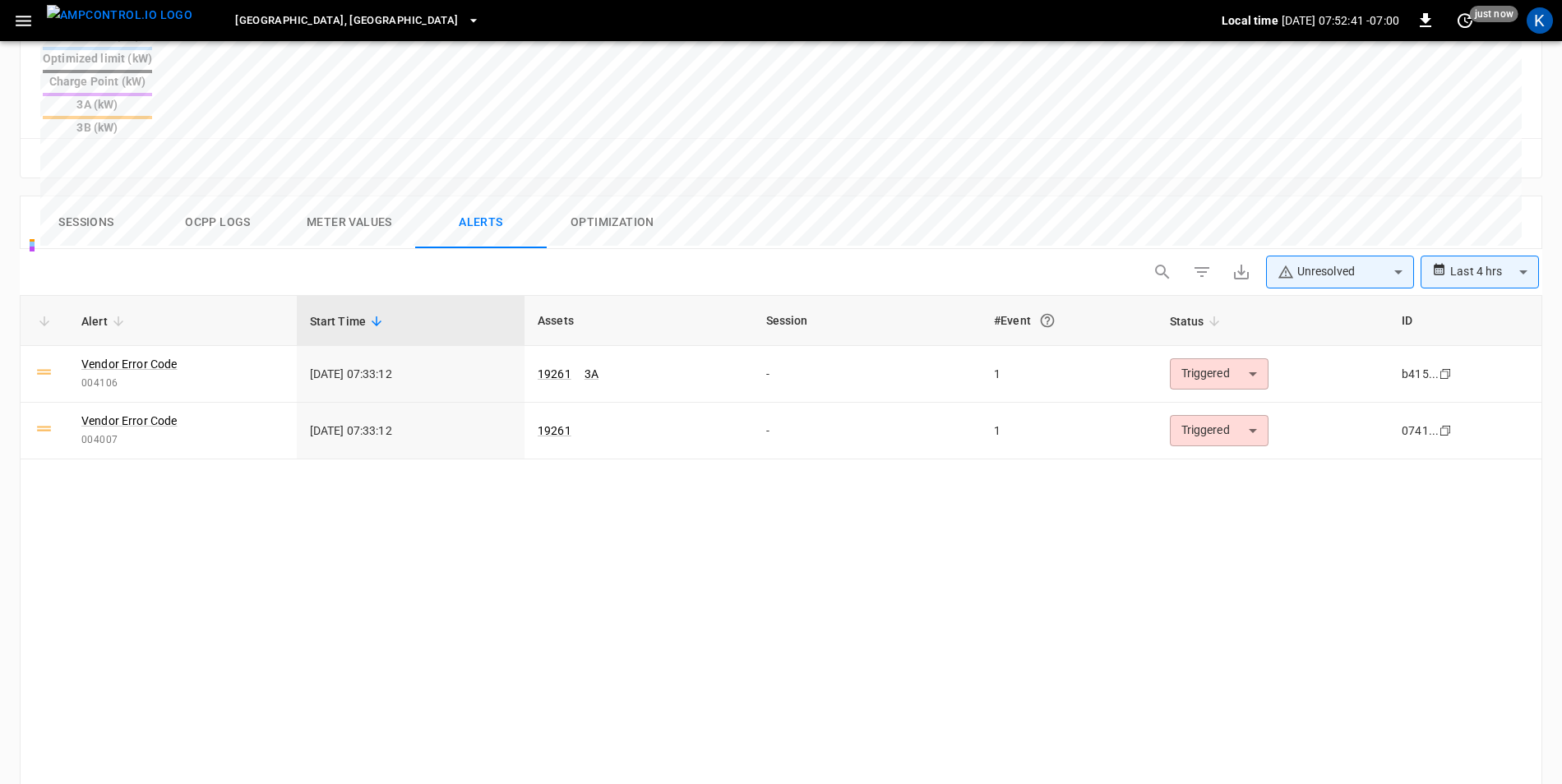
scroll to position [558, 0]
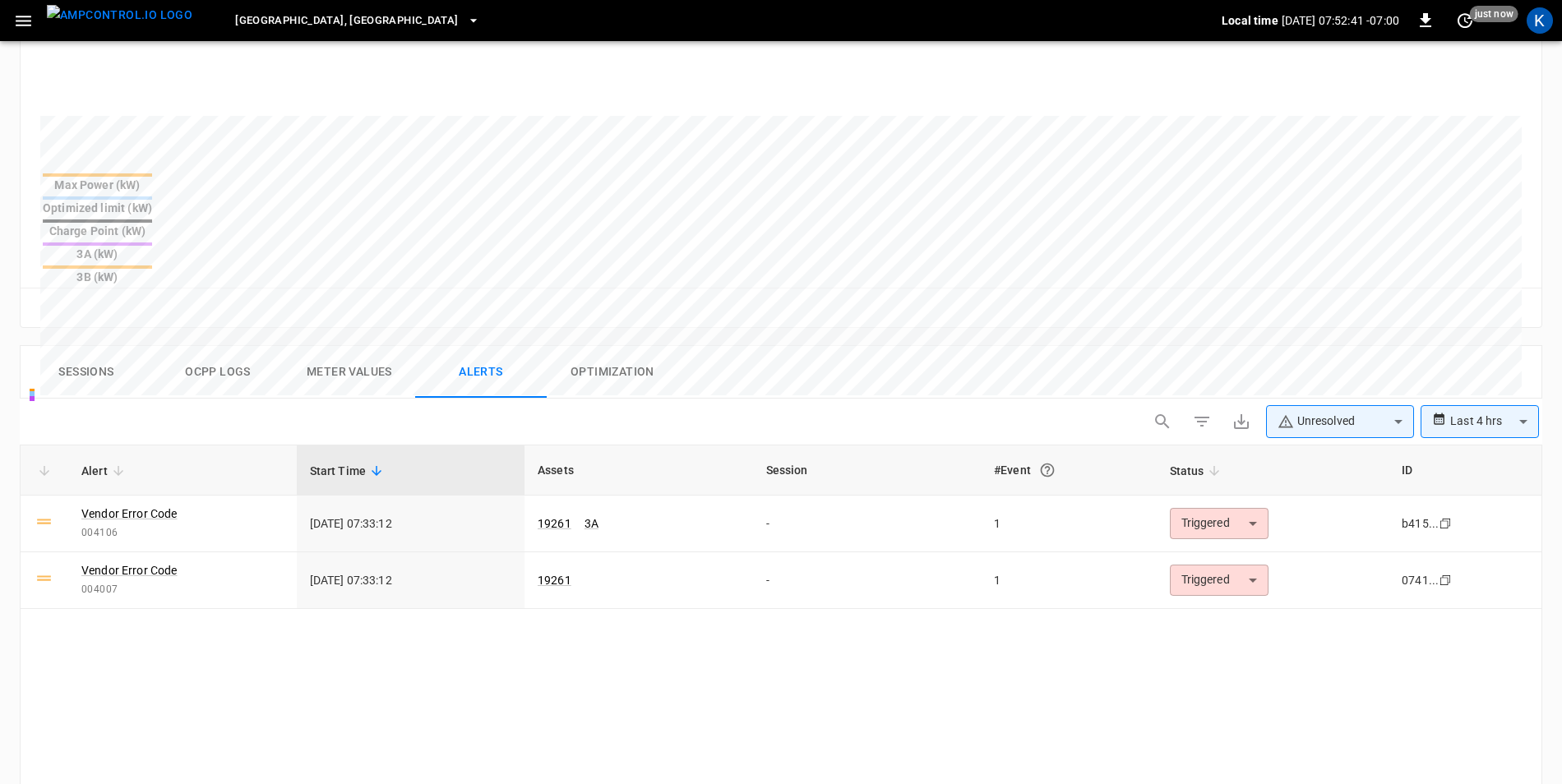
click at [222, 346] on button "Ocpp logs" at bounding box center [218, 372] width 132 height 53
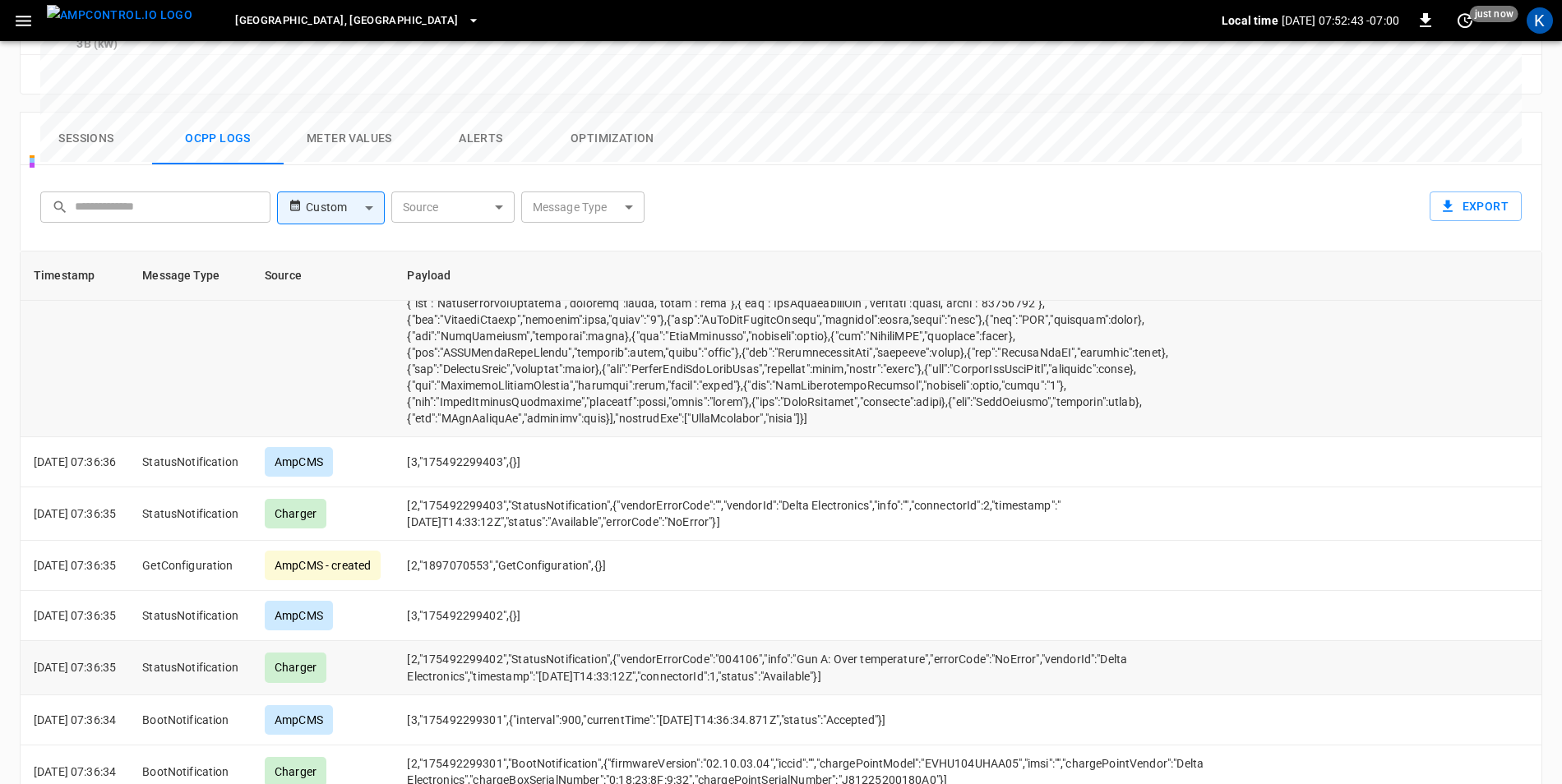
scroll to position [792, 0]
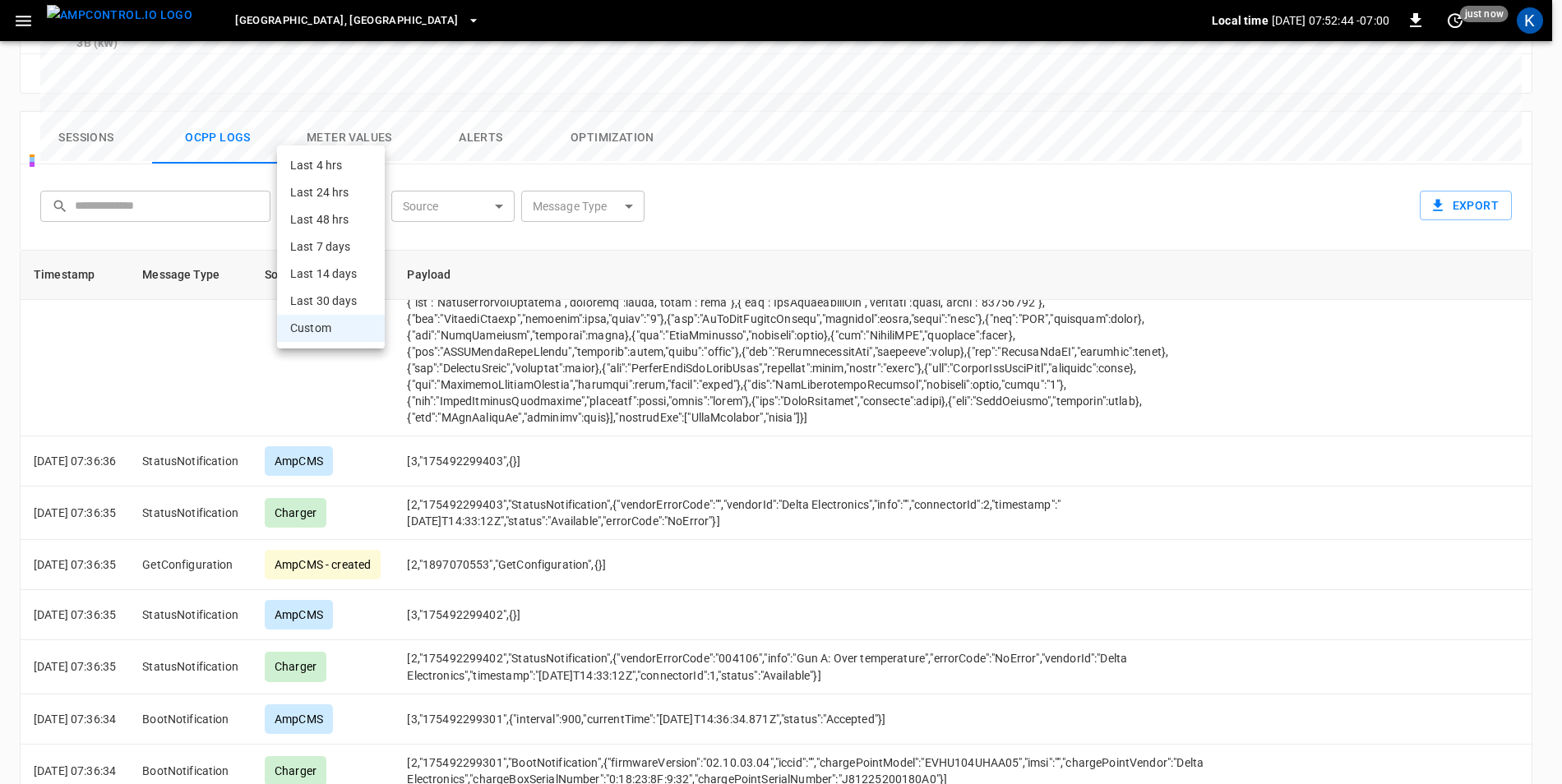
click at [358, 125] on body "Riverside, CA Local time 2025-08-11 07:52:44 -07:00 0 just now K 19261 Remote C…" at bounding box center [781, 35] width 1562 height 1655
click at [347, 303] on li "Last 30 days" at bounding box center [331, 301] width 107 height 27
type input "**********"
type input "**"
type input "**********"
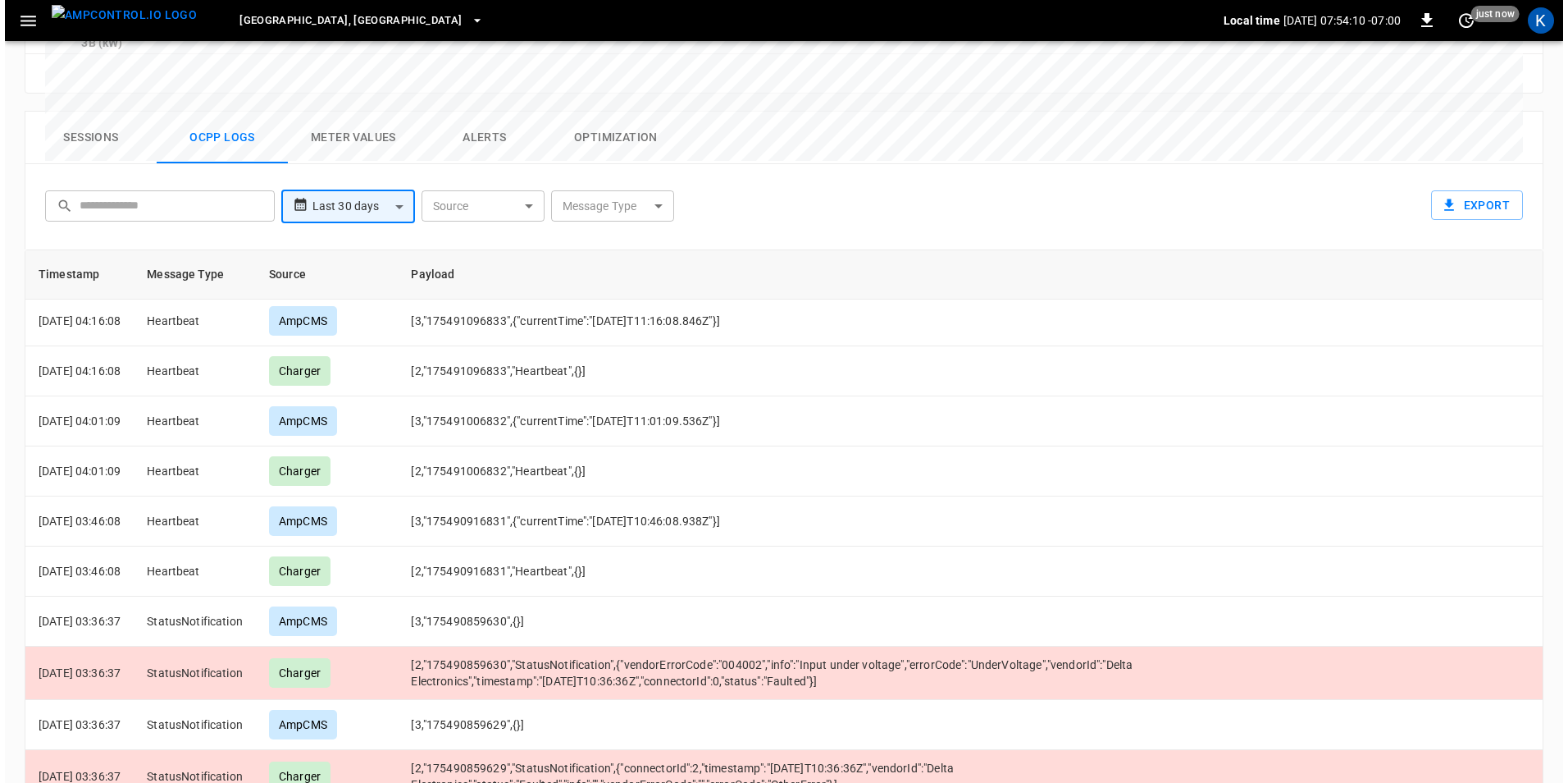
scroll to position [1663, 0]
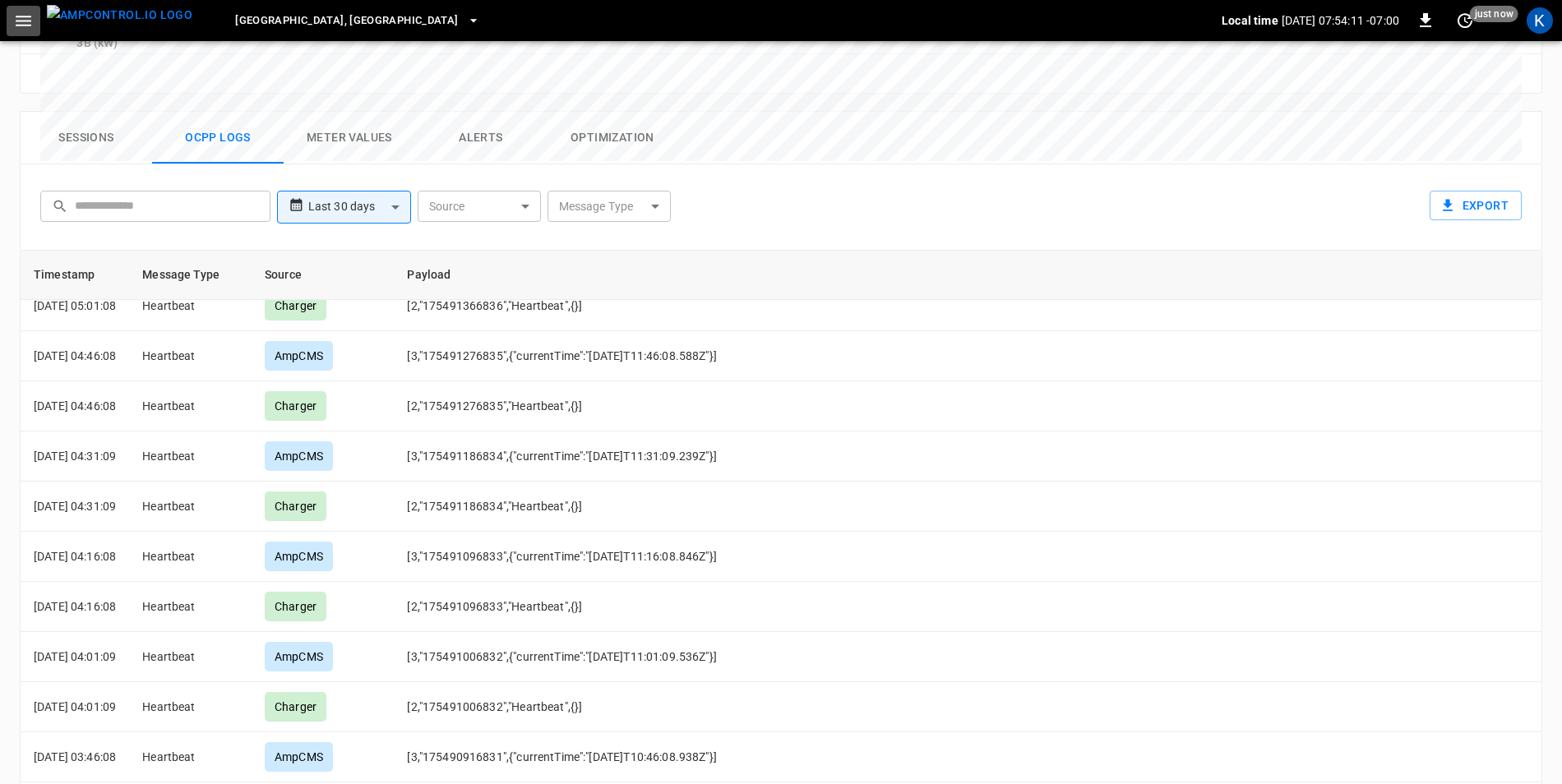
click at [23, 19] on icon "button" at bounding box center [22, 20] width 20 height 20
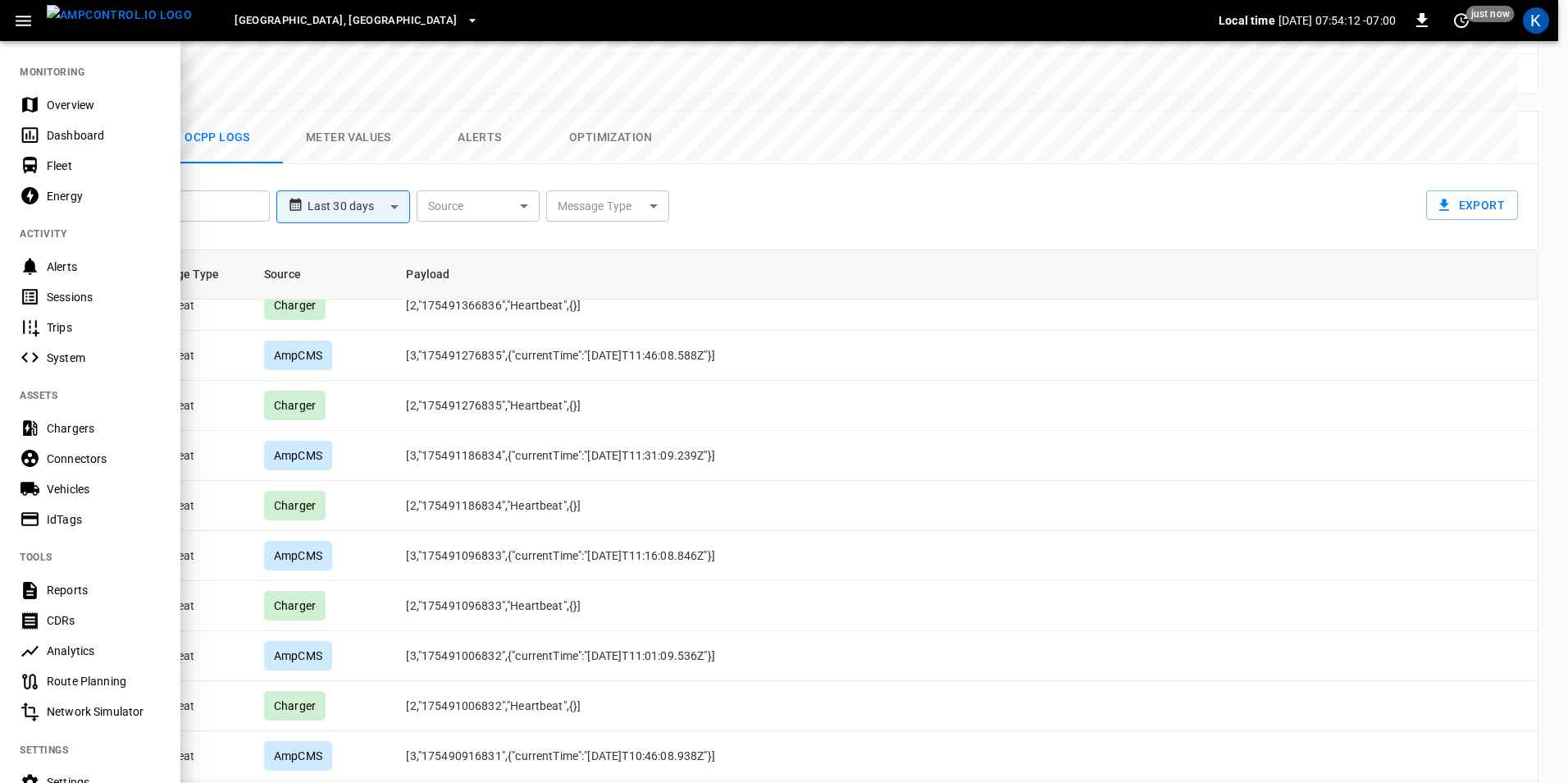
click at [87, 106] on div "Overview" at bounding box center [103, 104] width 114 height 17
